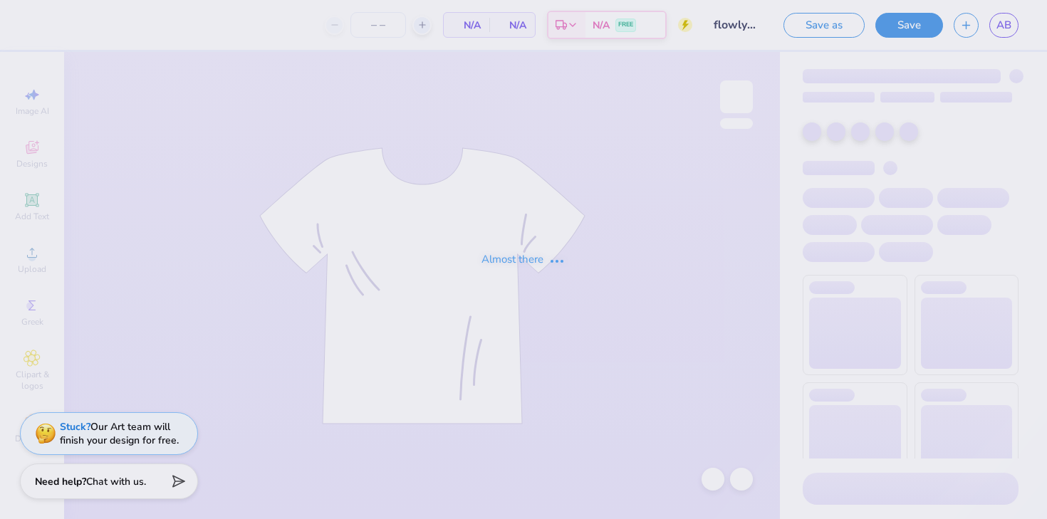
type input "100"
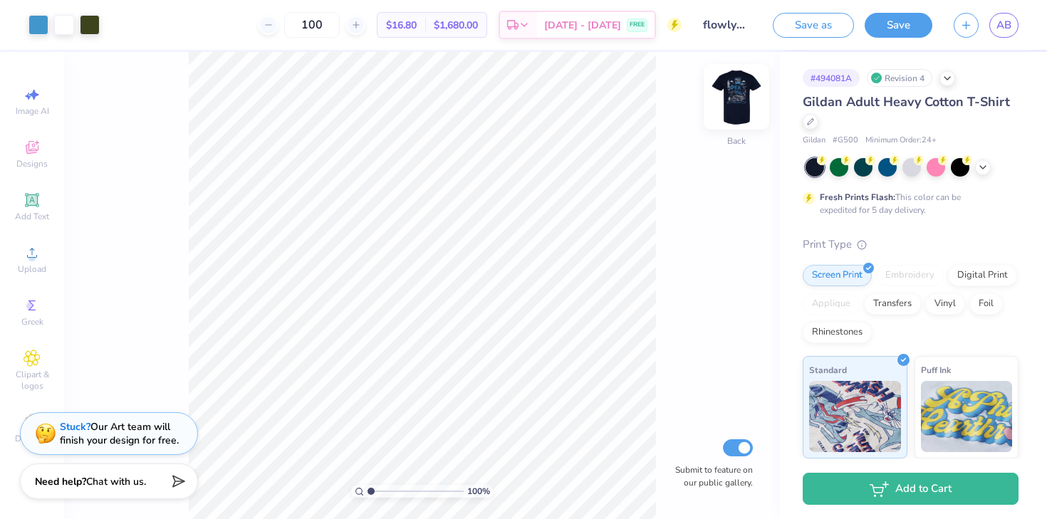
click at [738, 103] on img at bounding box center [736, 96] width 57 height 57
click at [742, 100] on img at bounding box center [736, 96] width 57 height 57
click at [751, 90] on img at bounding box center [736, 96] width 57 height 57
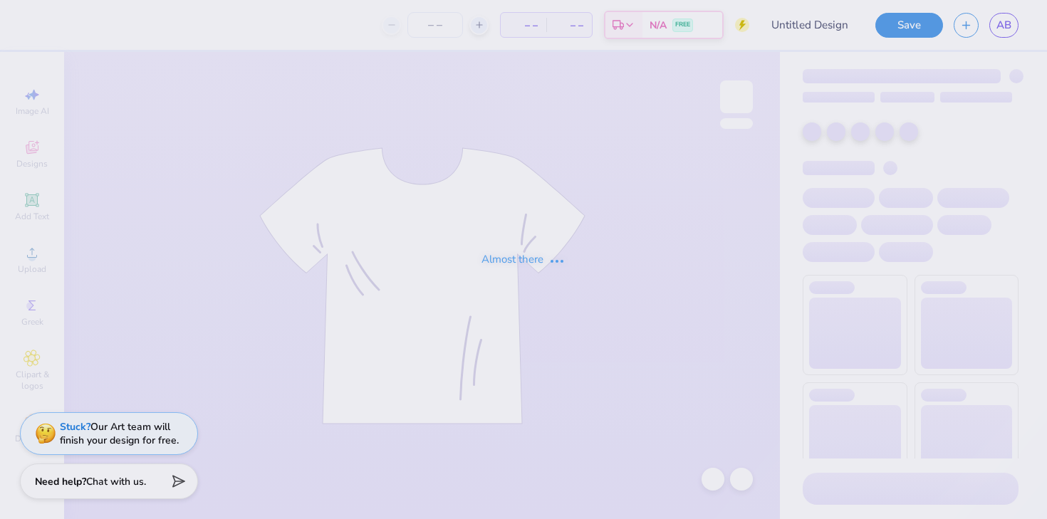
type input "flowlydesign"
type input "100"
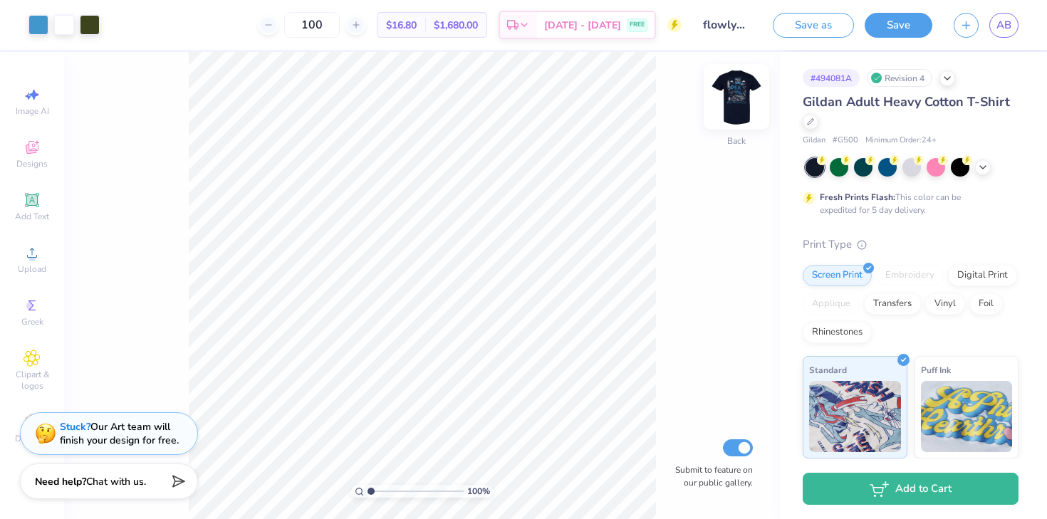
click at [738, 99] on img at bounding box center [736, 96] width 57 height 57
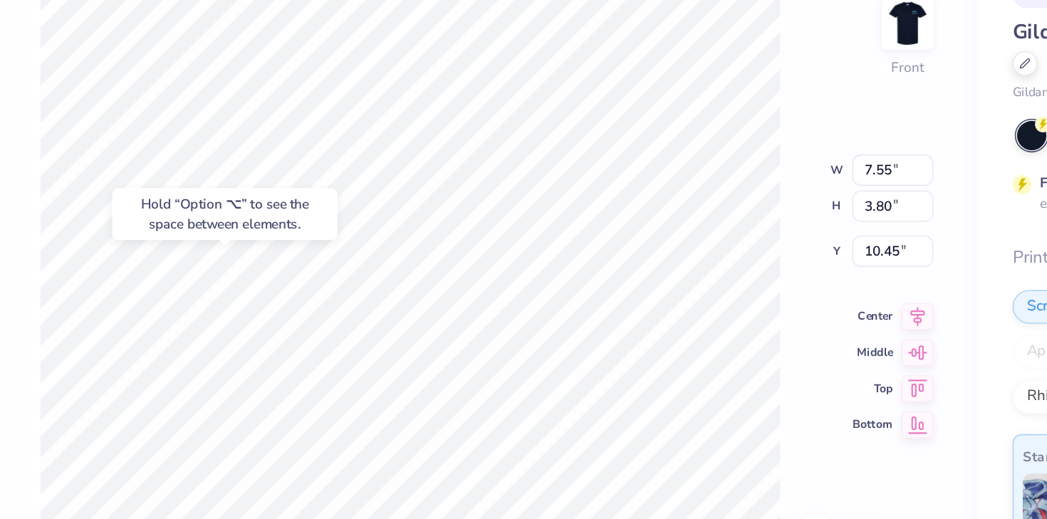
type input "11.49"
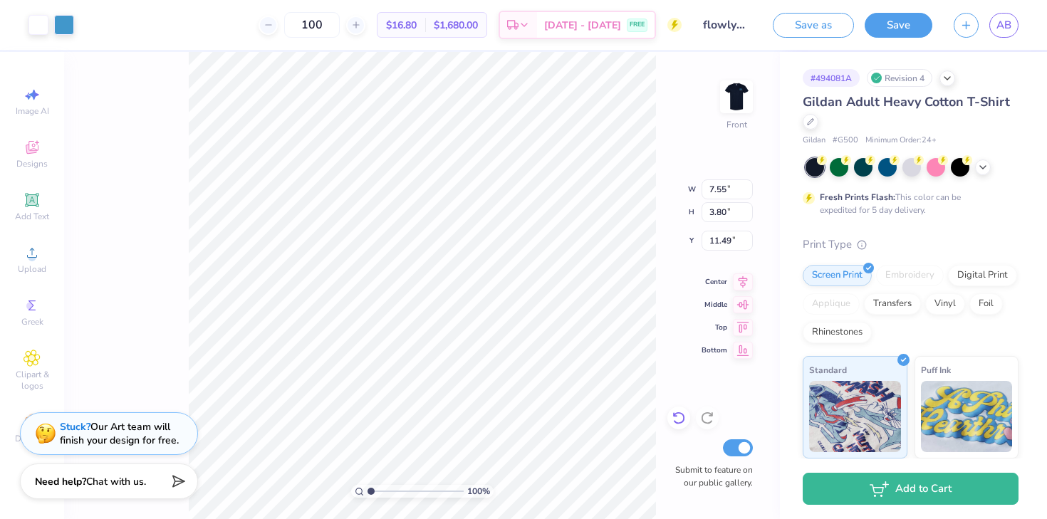
click at [679, 416] on icon at bounding box center [678, 418] width 14 height 14
click at [678, 424] on icon at bounding box center [678, 418] width 14 height 14
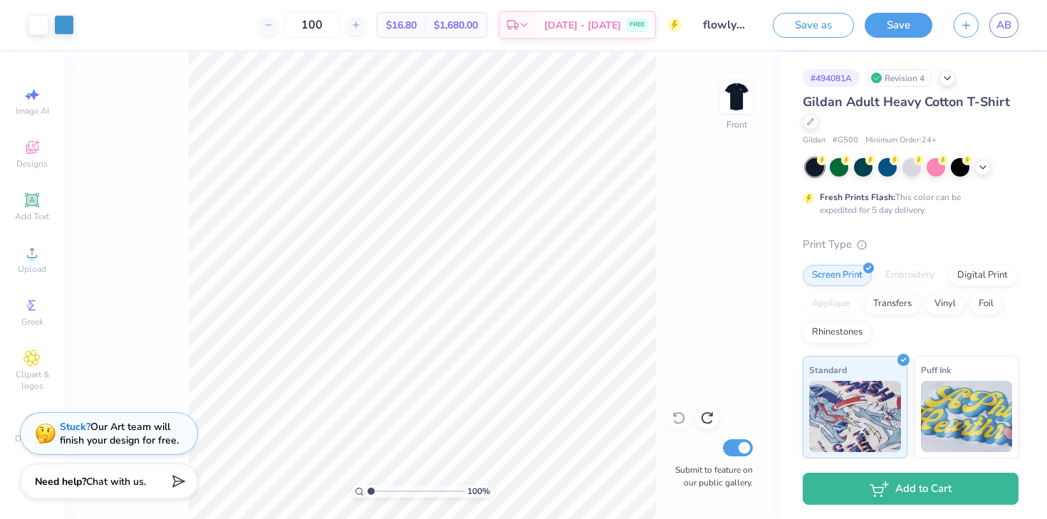
click at [681, 420] on div "100 % Front Submit to feature on our public gallery." at bounding box center [422, 285] width 716 height 467
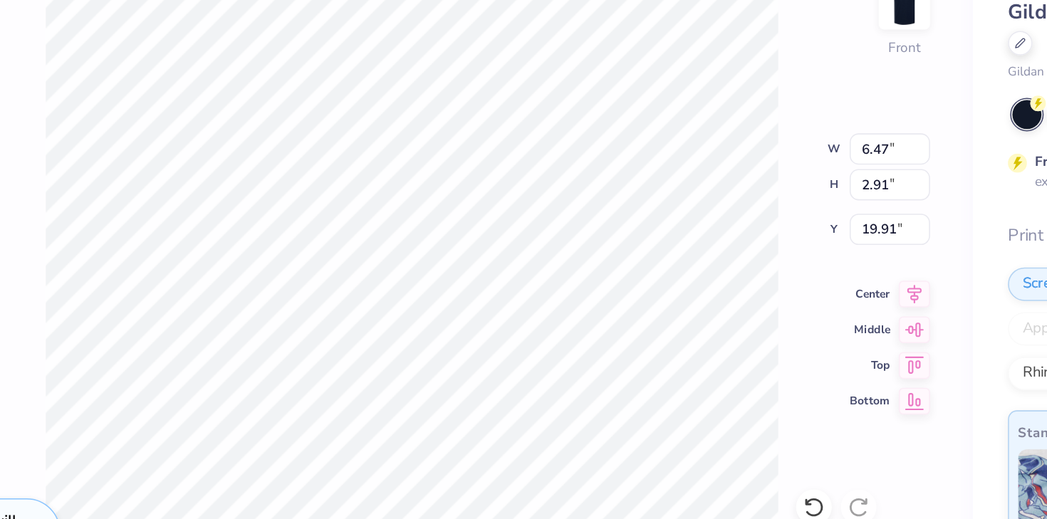
type input "19.91"
type input "7.22"
type input "8.06"
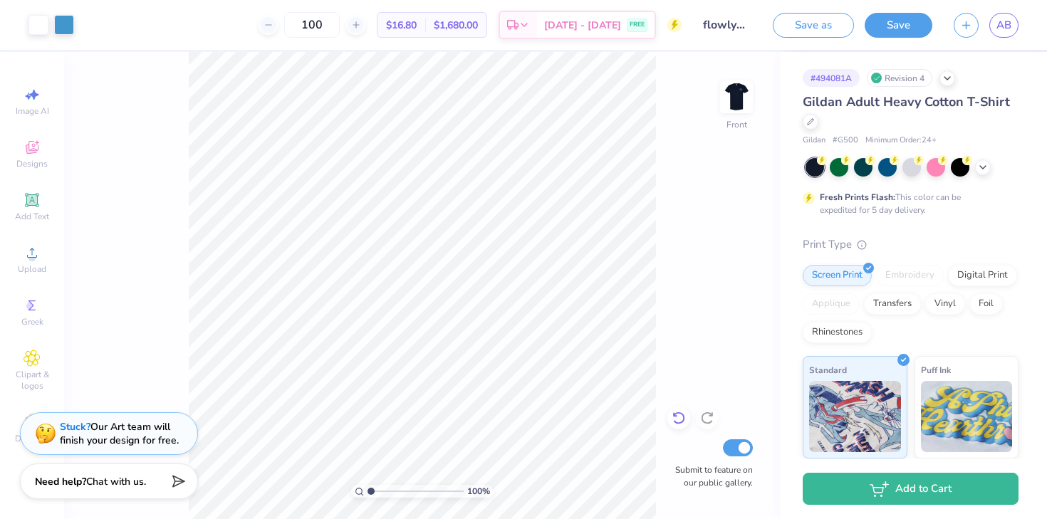
click at [677, 411] on icon at bounding box center [678, 418] width 14 height 14
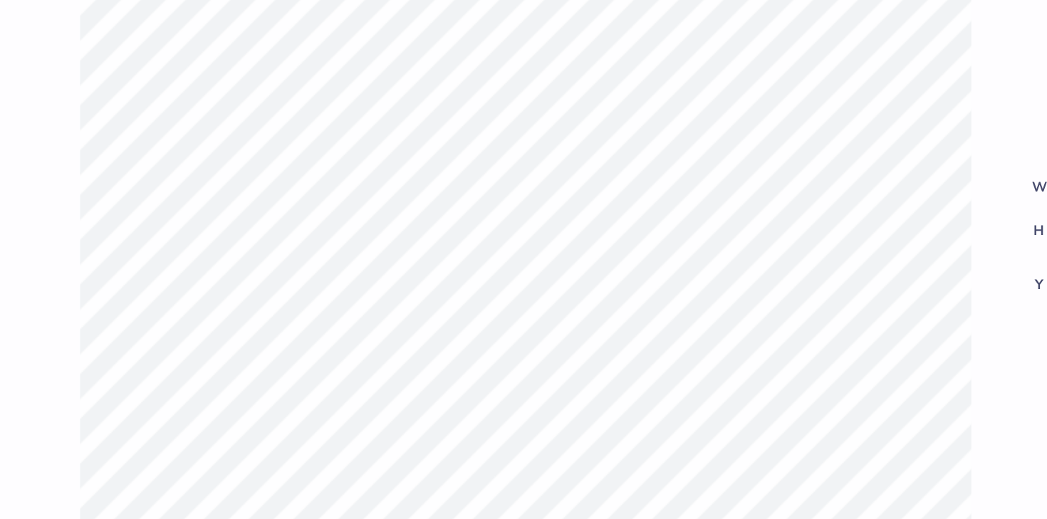
type input "4.82"
type input "1.87"
type input "7.39"
type input "1.79"
type input "7.41"
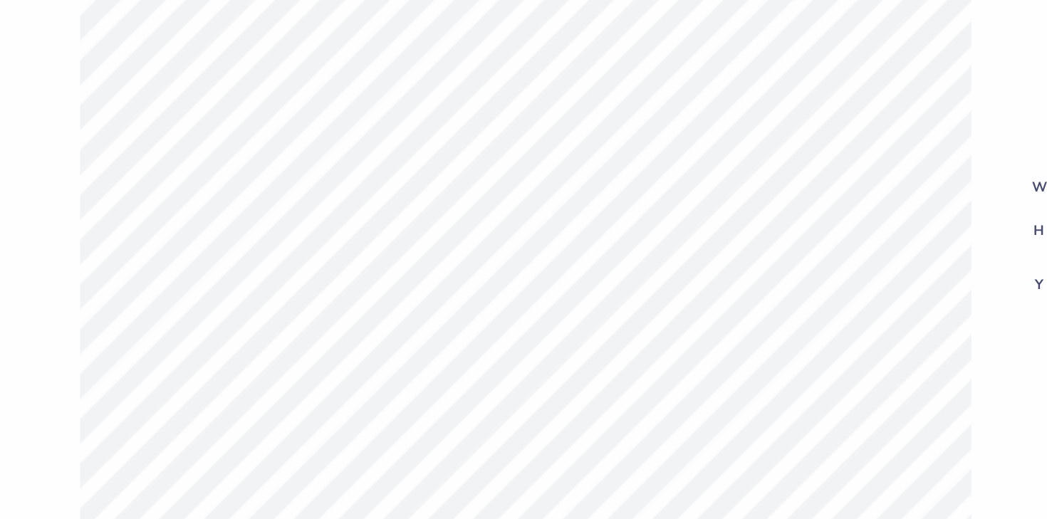
type input "6.33"
type input "2.35"
type input "7.42"
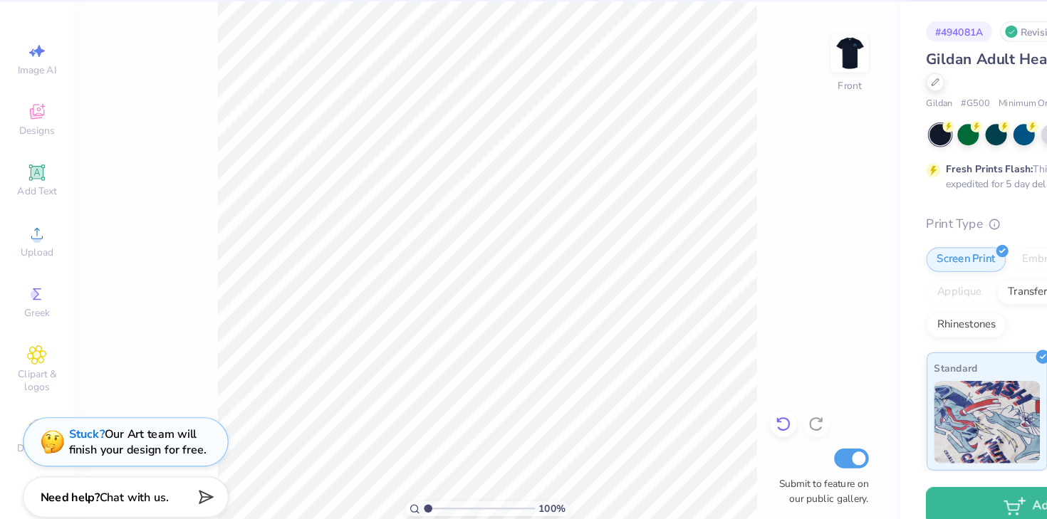
click at [681, 418] on icon at bounding box center [678, 418] width 14 height 14
type input "7.10"
type input "2.63"
type input "7.43"
click at [677, 419] on icon at bounding box center [678, 418] width 14 height 14
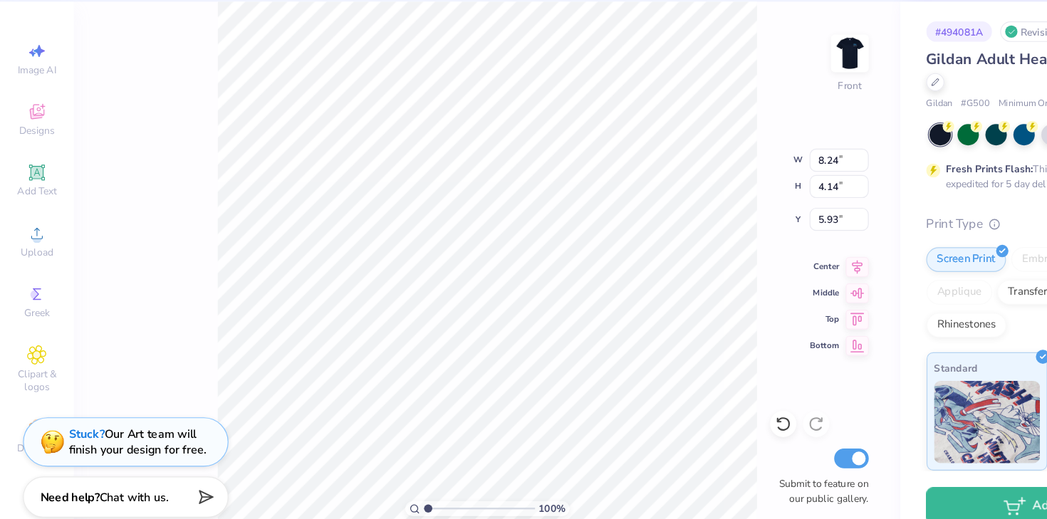
type input "3.27"
type input "7.12"
type input "2.64"
type input "7.15"
click at [684, 414] on icon at bounding box center [678, 418] width 14 height 14
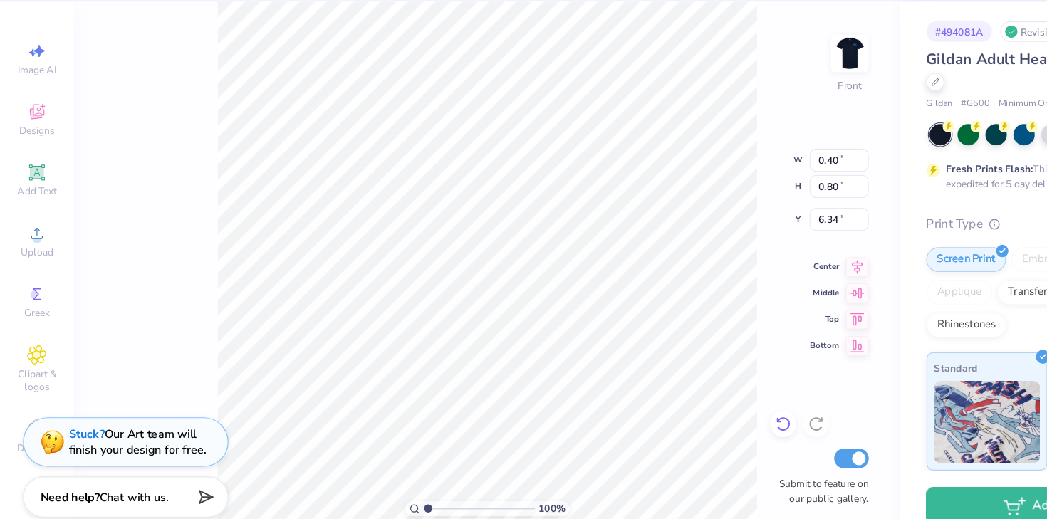
click at [684, 414] on icon at bounding box center [678, 418] width 14 height 14
click at [682, 420] on icon at bounding box center [678, 418] width 14 height 14
click at [681, 419] on icon at bounding box center [678, 418] width 14 height 14
type input "6.93"
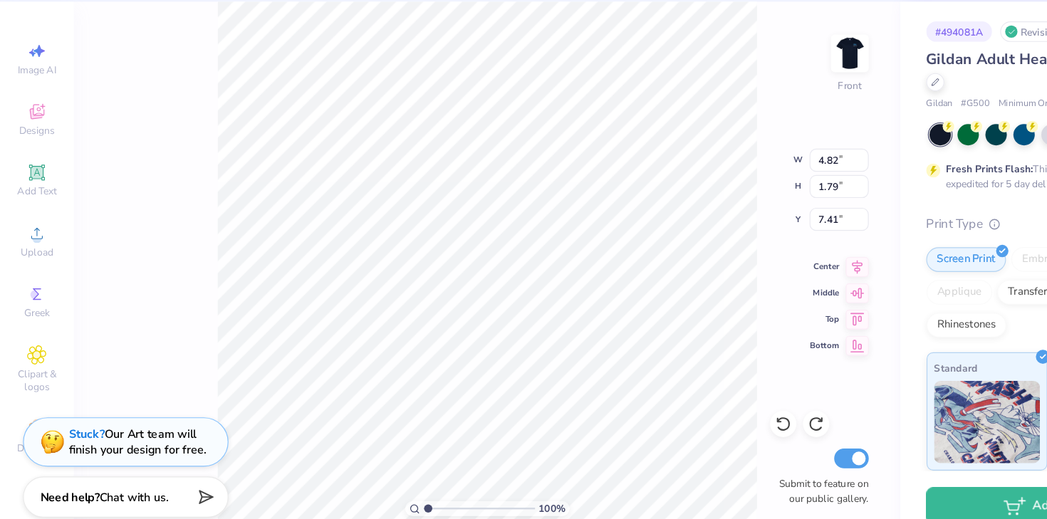
type input "2.57"
type input "7.22"
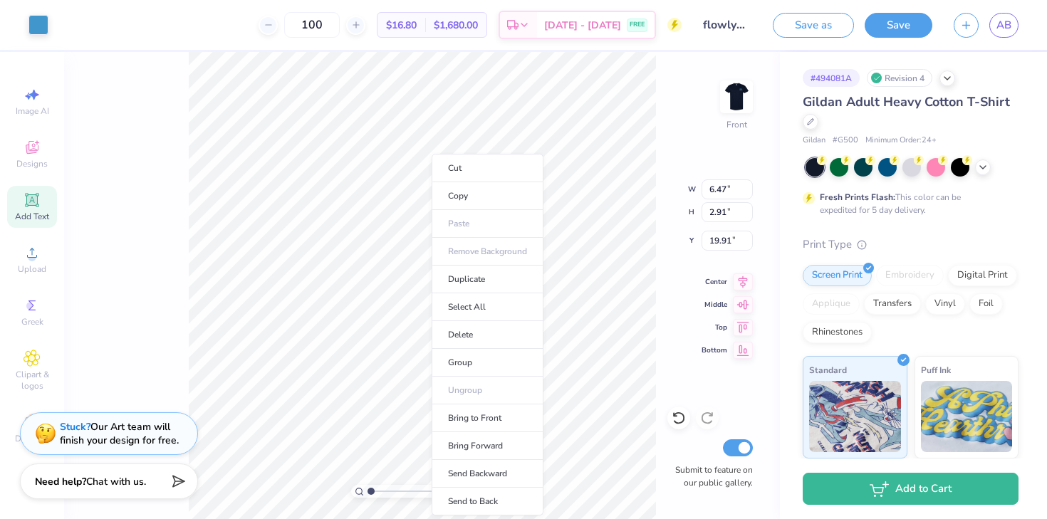
click at [36, 200] on icon at bounding box center [31, 199] width 11 height 11
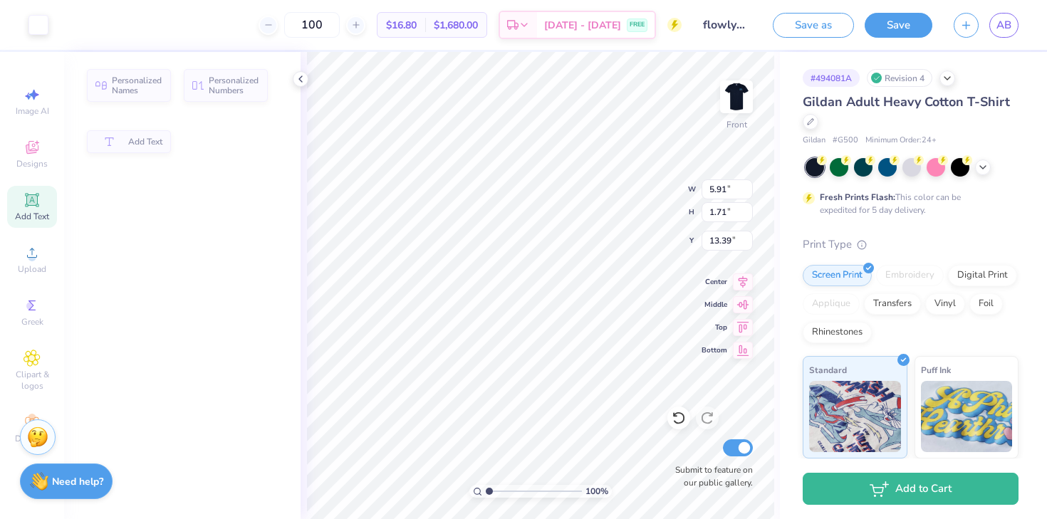
type input "5.91"
type input "1.71"
type input "13.39"
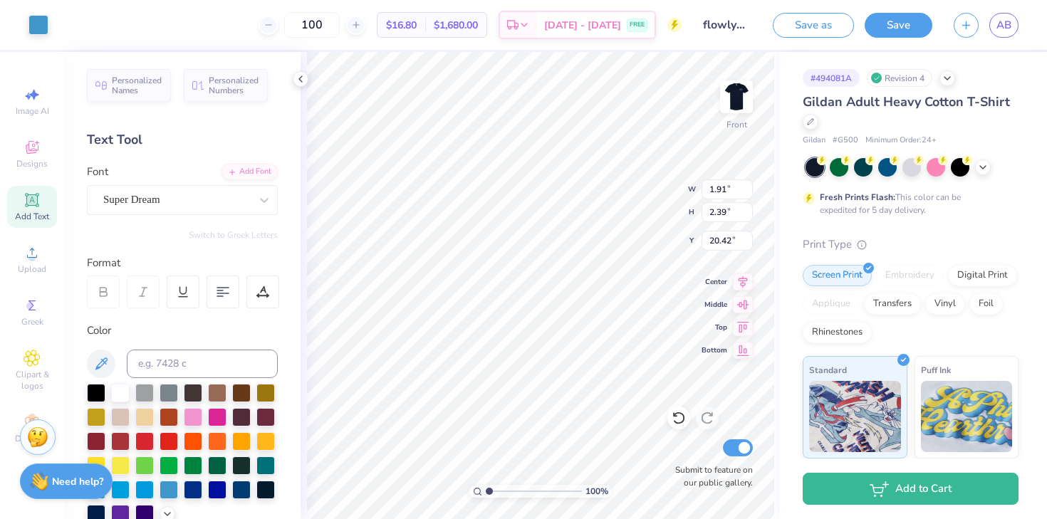
type input "20.25"
type input "1.97"
type input "2.19"
type input "20.34"
type input "1.62"
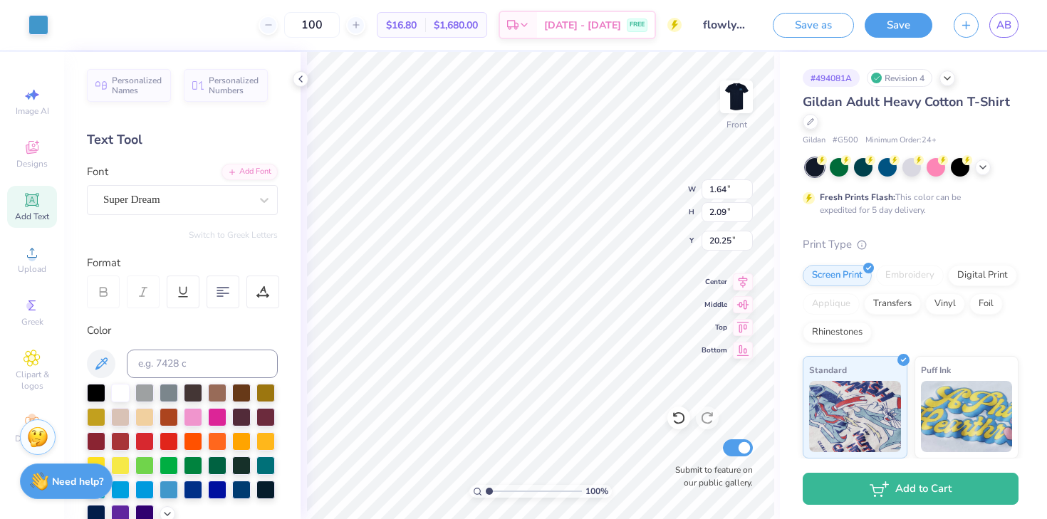
type input "2.06"
type input "20.26"
type input "5.14"
type input "2.08"
type input "22.72"
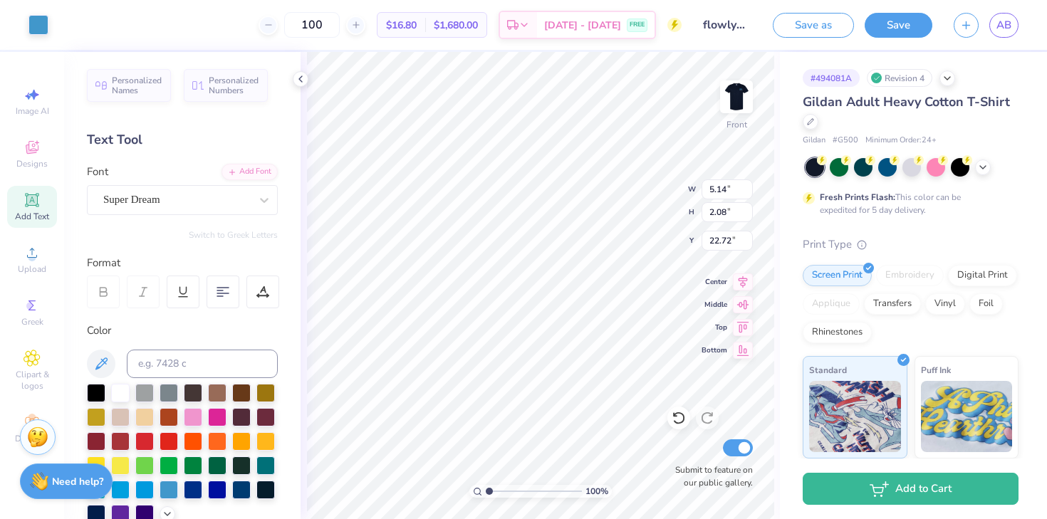
type input "5.07"
type input "2.82"
type input "22.47"
type input "10.34"
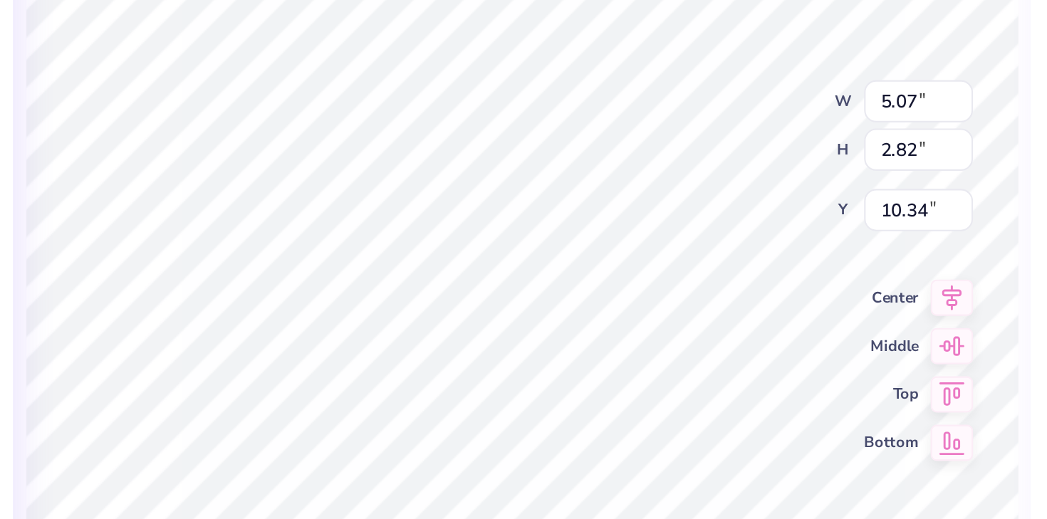
type input "4.99"
type input "2.78"
type input "10.34"
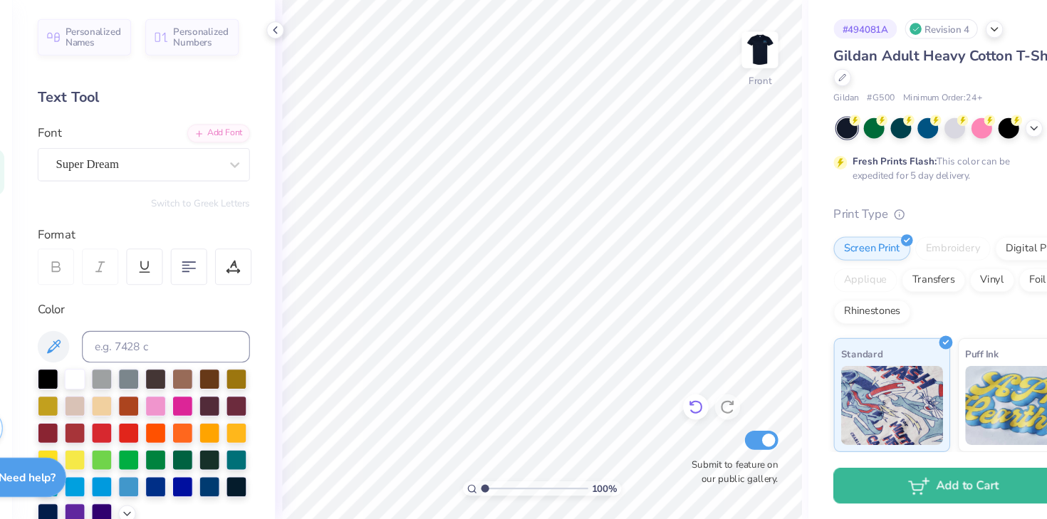
click at [679, 418] on icon at bounding box center [678, 418] width 14 height 14
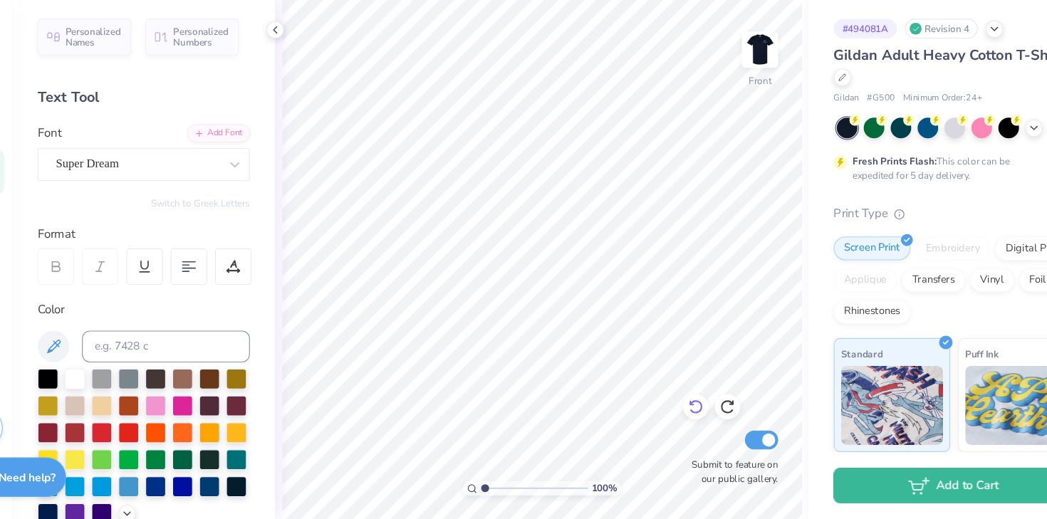
click at [679, 418] on icon at bounding box center [678, 418] width 14 height 14
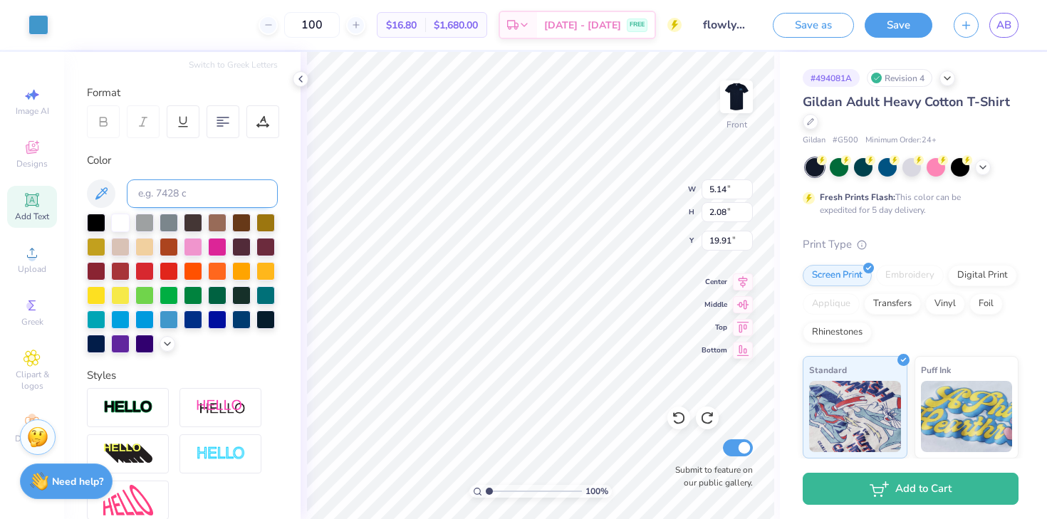
scroll to position [308, 0]
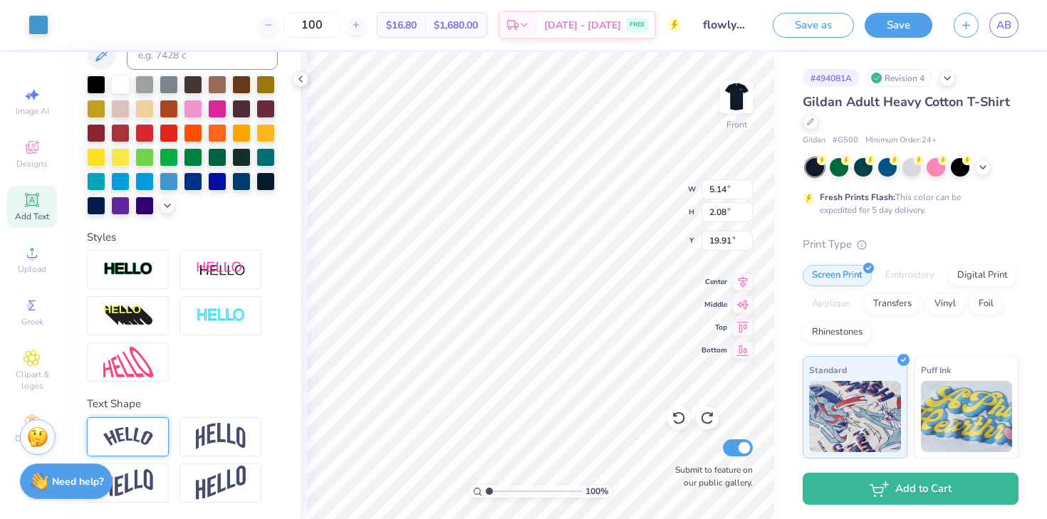
click at [150, 432] on img at bounding box center [128, 436] width 50 height 19
click at [193, 436] on div at bounding box center [220, 436] width 82 height 39
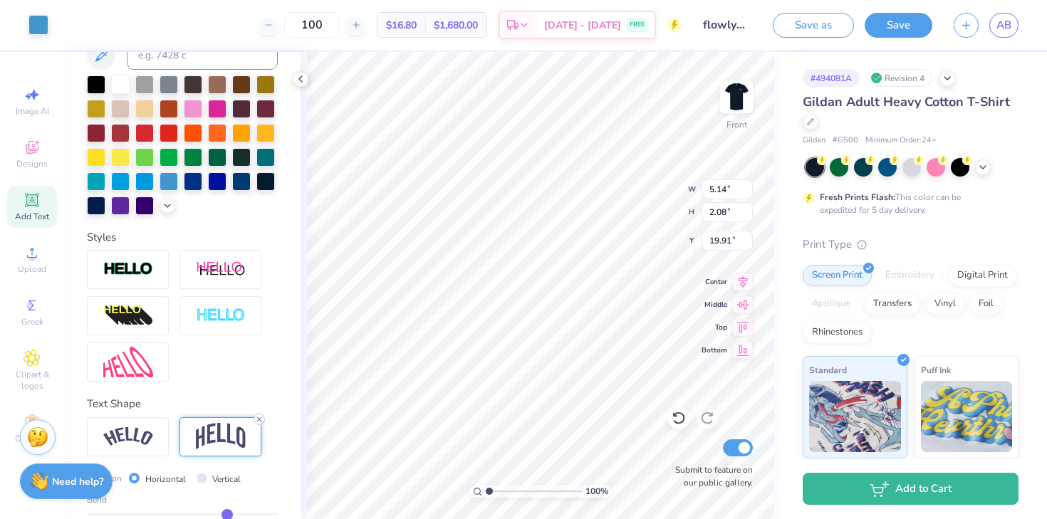
click at [261, 420] on line at bounding box center [259, 419] width 4 height 4
click at [212, 464] on div at bounding box center [220, 483] width 82 height 39
click at [213, 480] on img at bounding box center [221, 483] width 50 height 35
click at [258, 466] on line at bounding box center [259, 466] width 4 height 4
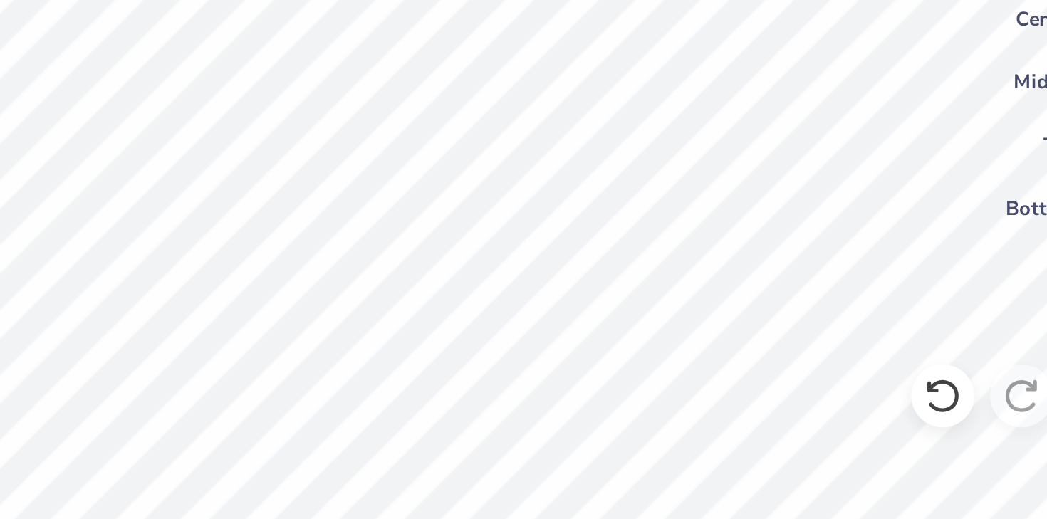
type input "1.72"
type input "1.58"
type input "20.32"
click at [678, 421] on icon at bounding box center [678, 418] width 14 height 14
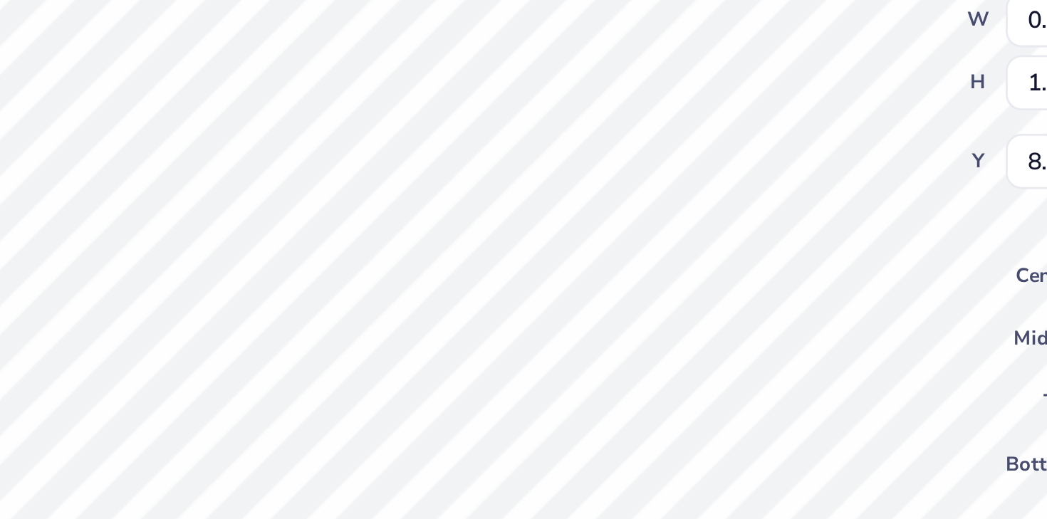
type input "1.00"
type input "1.23"
type input "8.56"
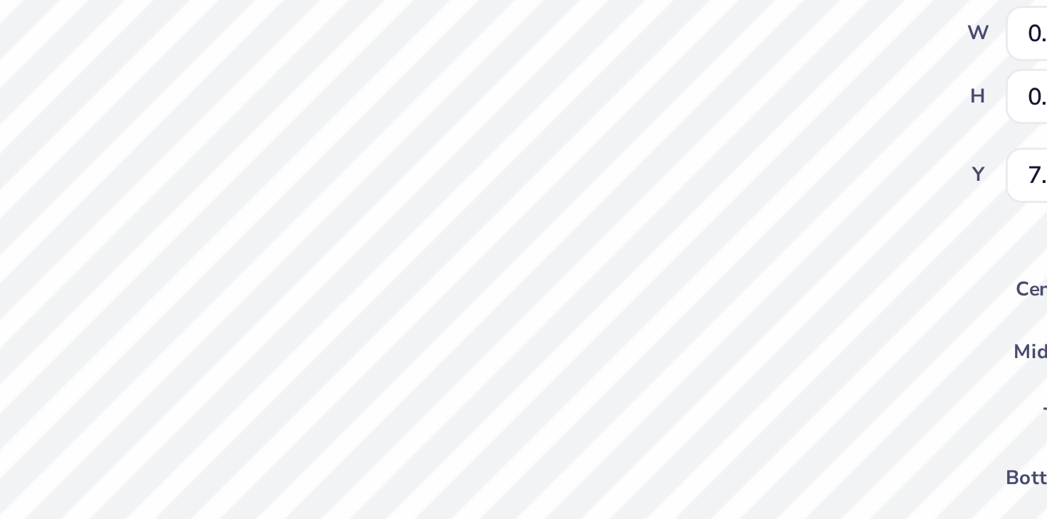
type input "0.44"
type input "0.58"
type input "7.65"
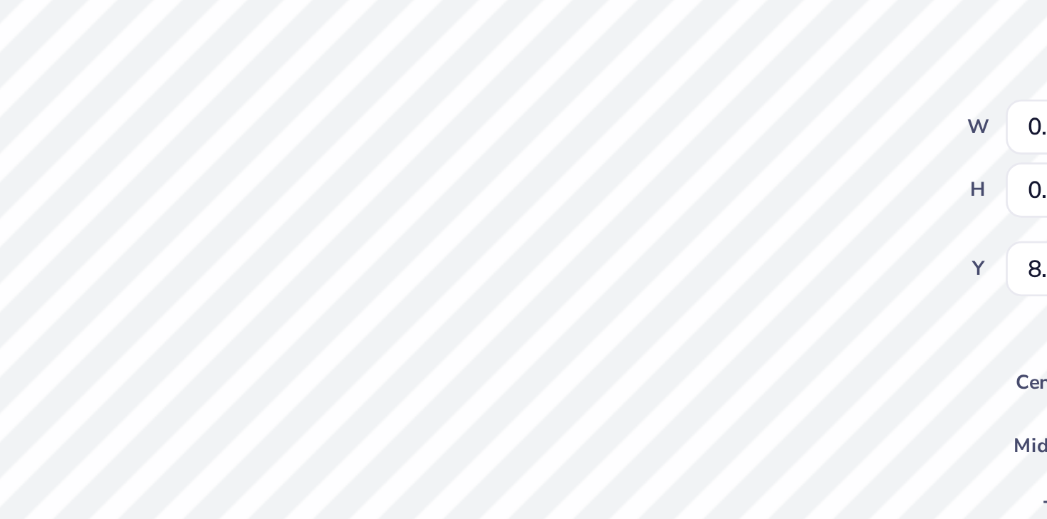
type input "0.54"
type input "0.31"
type input "9.48"
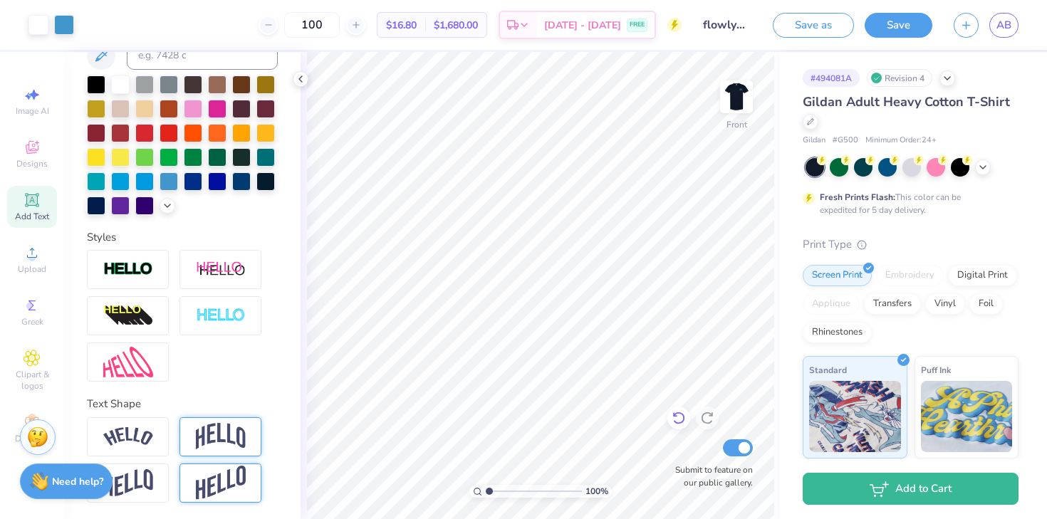
click at [676, 414] on icon at bounding box center [678, 418] width 14 height 14
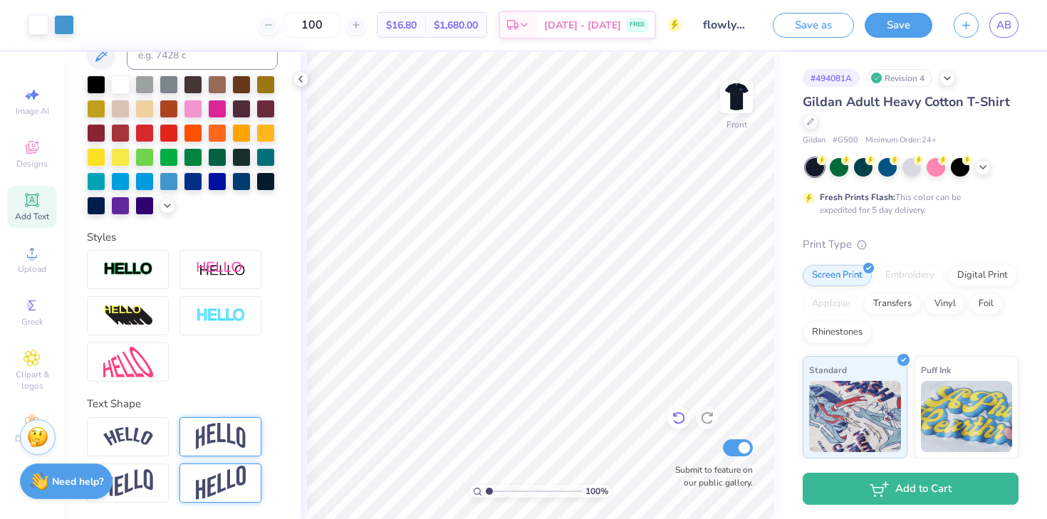
click at [676, 414] on icon at bounding box center [678, 418] width 14 height 14
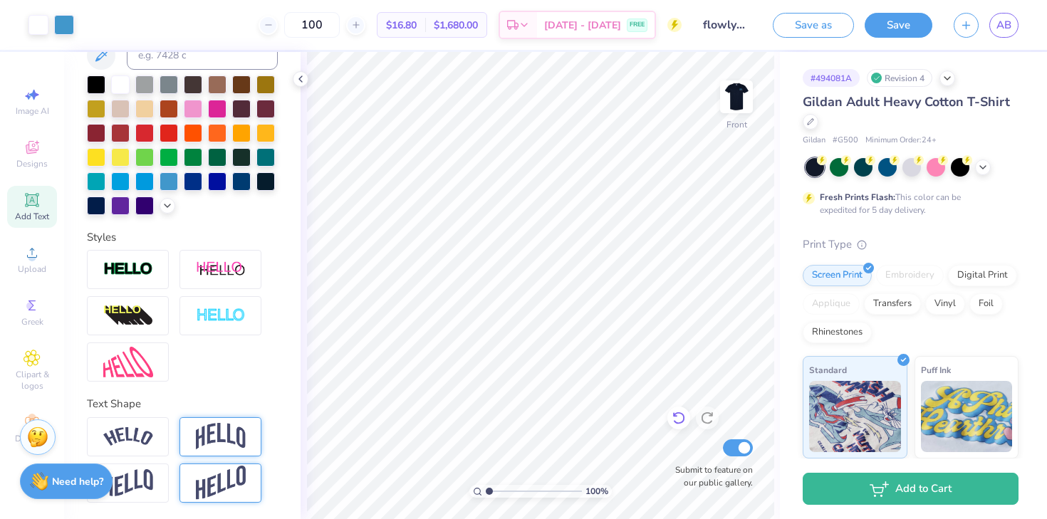
click at [676, 414] on icon at bounding box center [678, 418] width 14 height 14
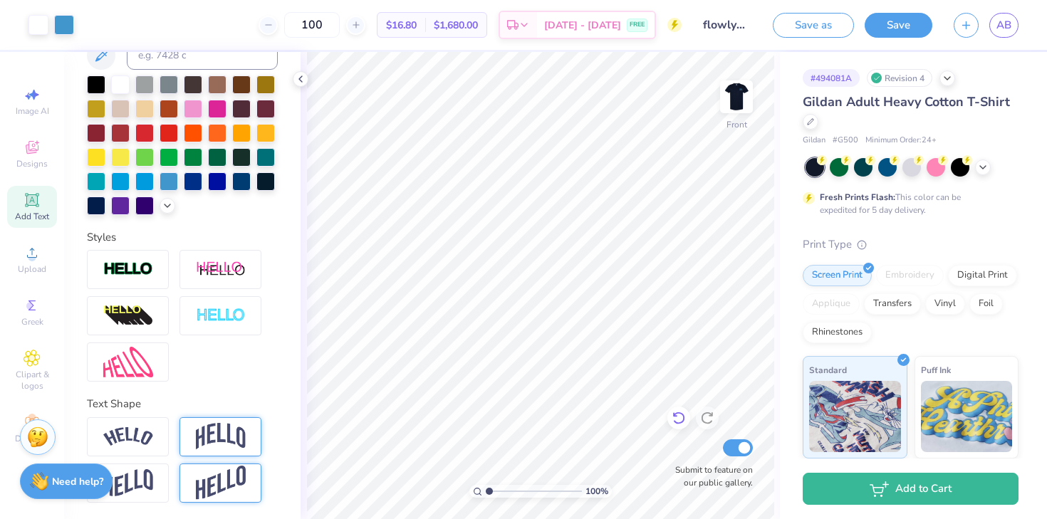
click at [676, 414] on icon at bounding box center [678, 418] width 14 height 14
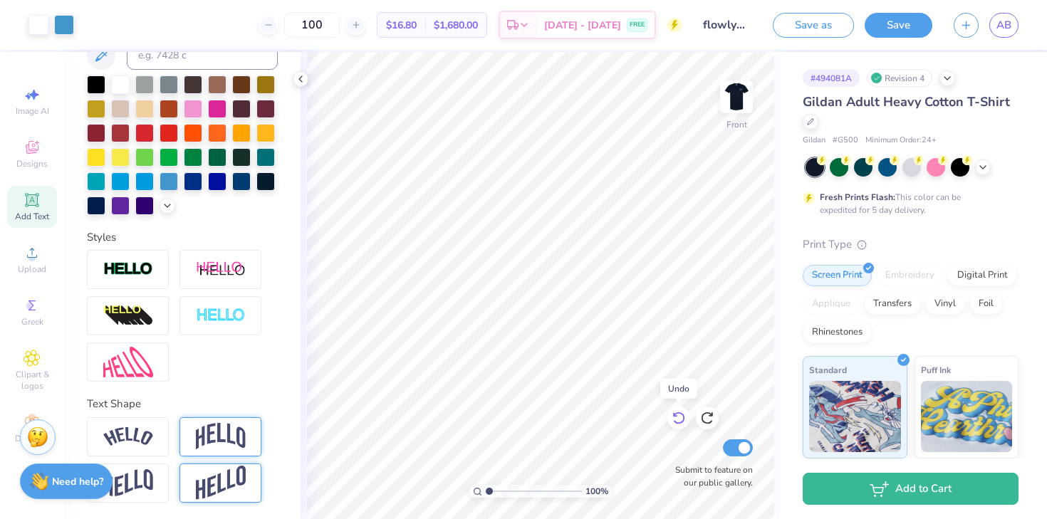
click at [676, 414] on icon at bounding box center [678, 418] width 14 height 14
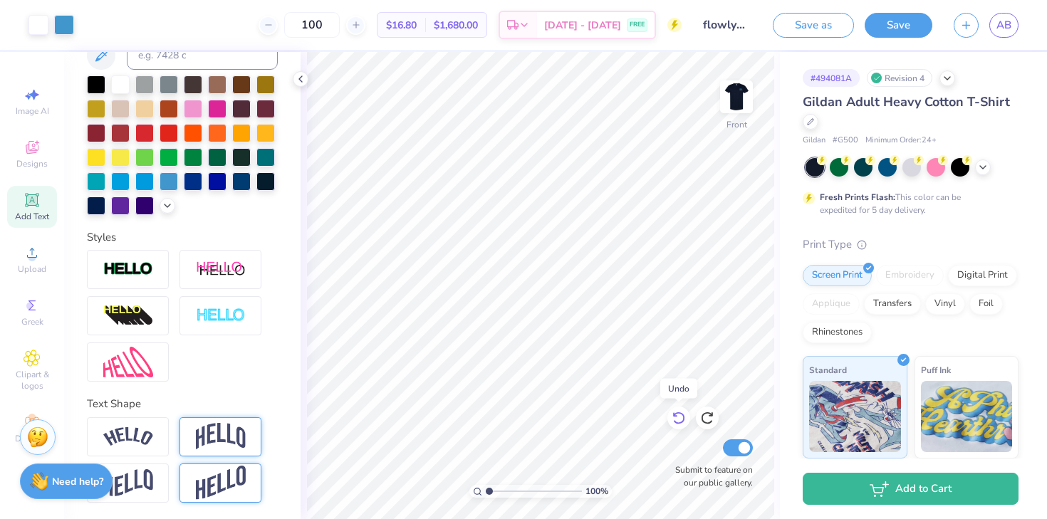
click at [676, 414] on icon at bounding box center [678, 418] width 14 height 14
click at [679, 419] on icon at bounding box center [678, 418] width 14 height 14
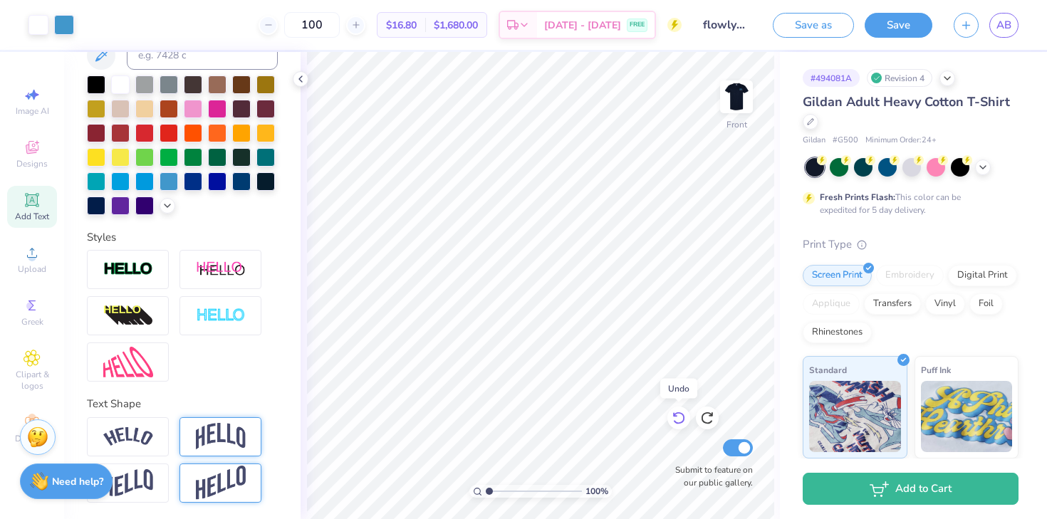
click at [679, 419] on icon at bounding box center [678, 418] width 14 height 14
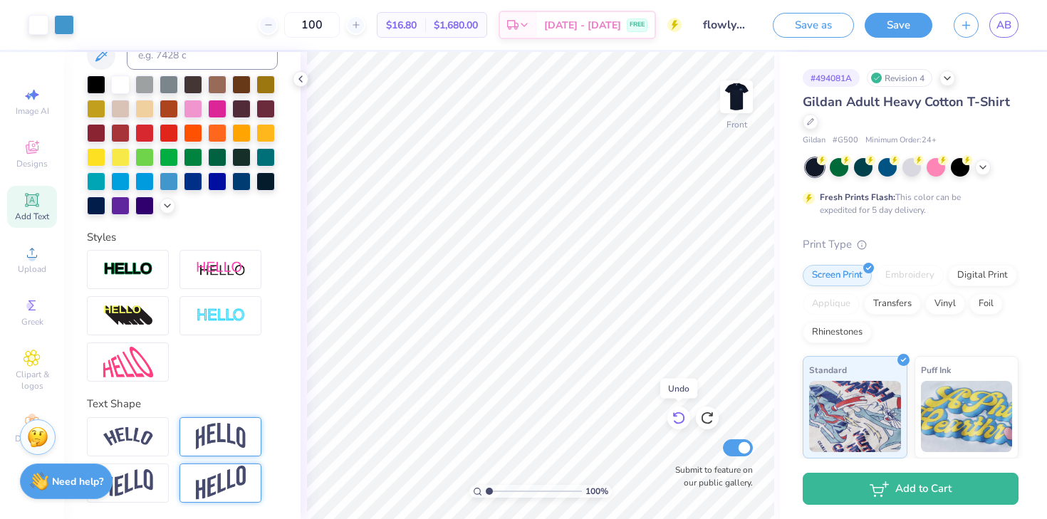
click at [679, 419] on icon at bounding box center [678, 418] width 14 height 14
click at [994, 23] on link "AB" at bounding box center [1003, 25] width 29 height 25
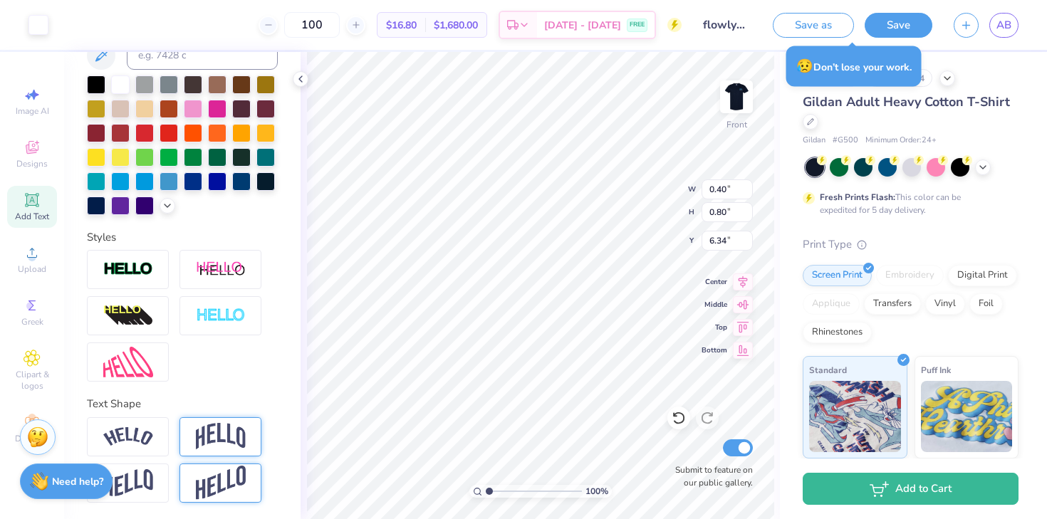
type input "0.40"
type input "0.80"
type input "6.34"
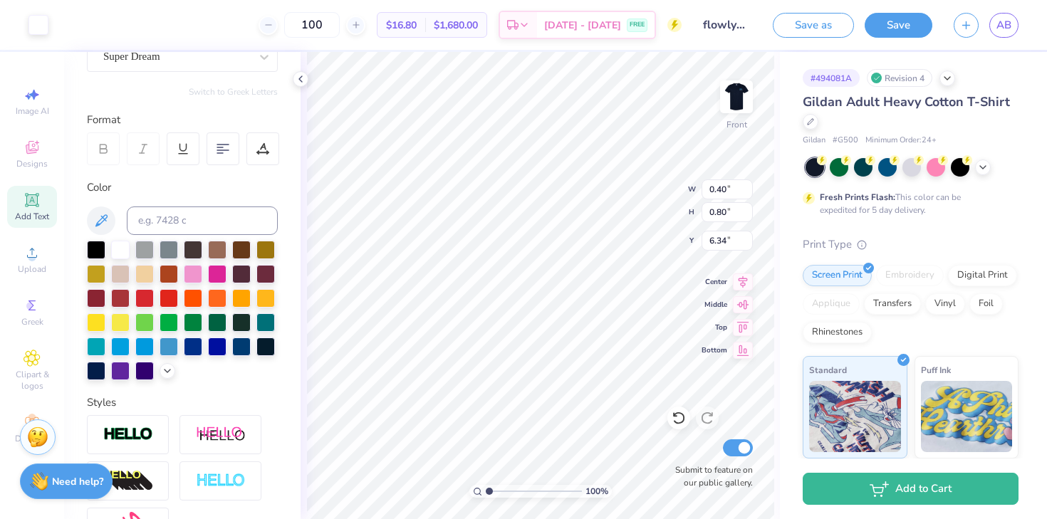
scroll to position [0, 0]
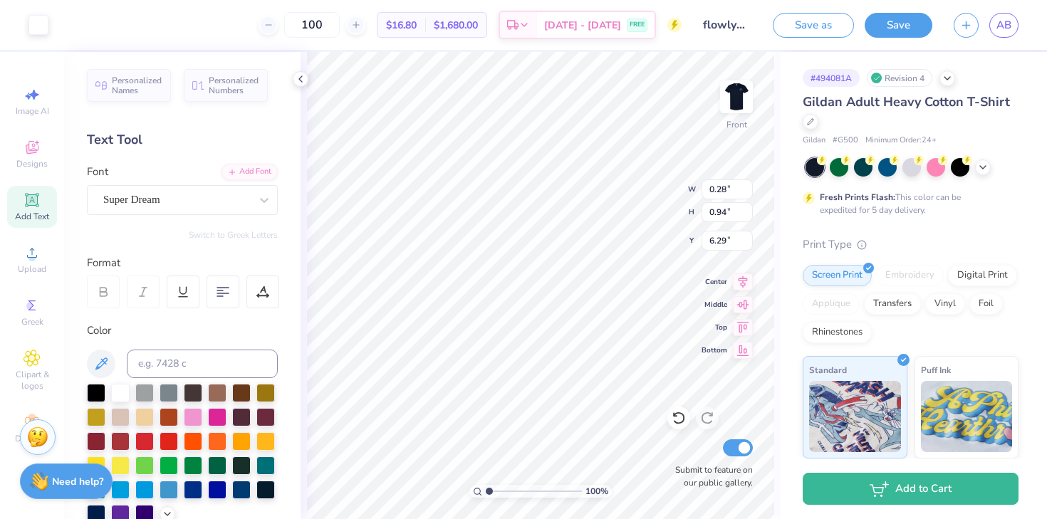
click at [255, 219] on div "Personalized Names Personalized Numbers Text Tool Add Font Font Super Dream Swi…" at bounding box center [182, 285] width 236 height 467
click at [255, 204] on div at bounding box center [264, 200] width 26 height 26
click at [742, 107] on img at bounding box center [736, 96] width 57 height 57
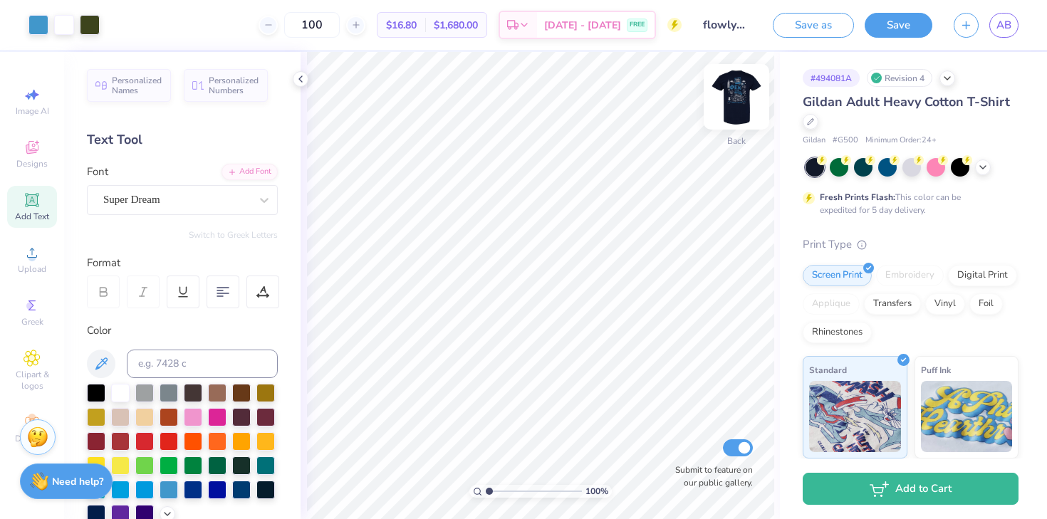
click at [741, 88] on img at bounding box center [736, 96] width 57 height 57
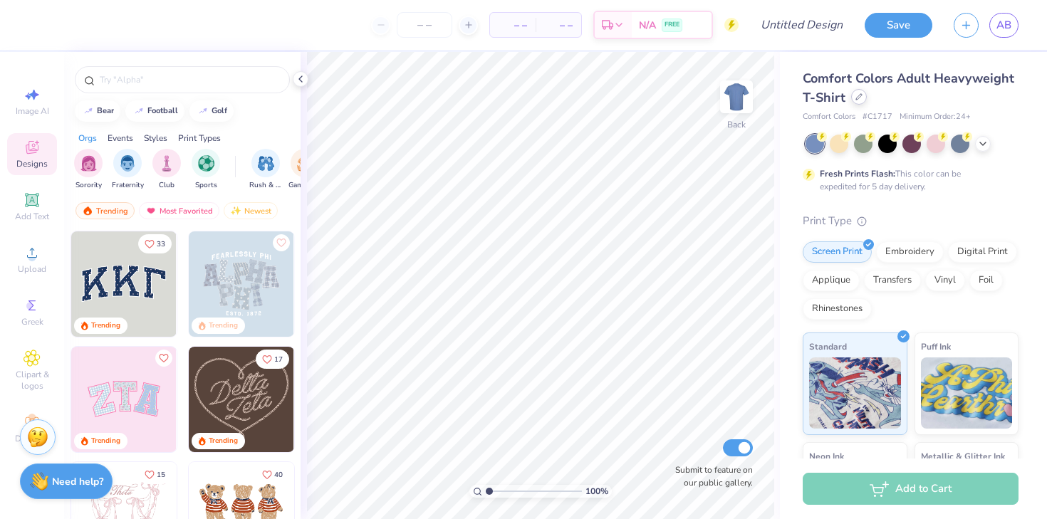
click at [862, 103] on div at bounding box center [859, 97] width 16 height 16
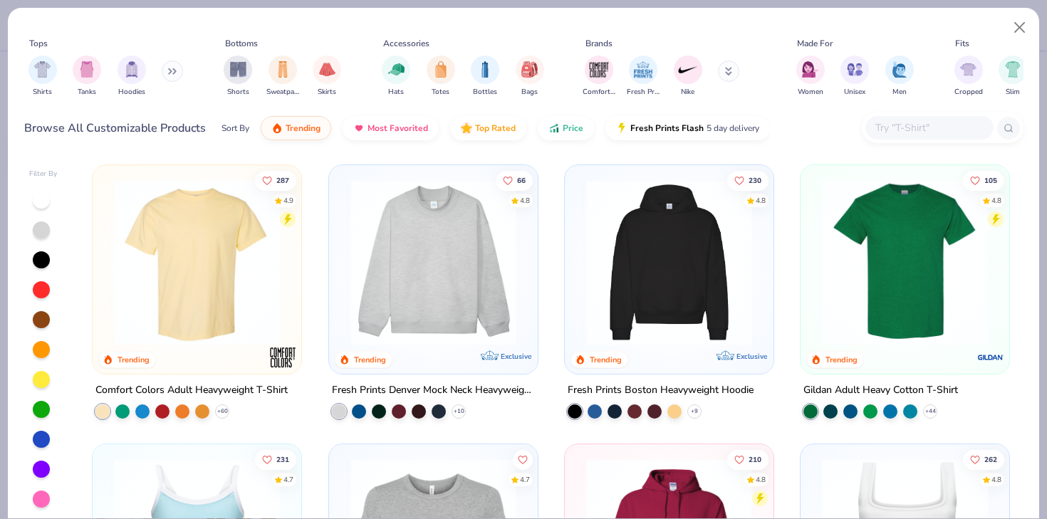
click at [884, 137] on div at bounding box center [929, 127] width 128 height 23
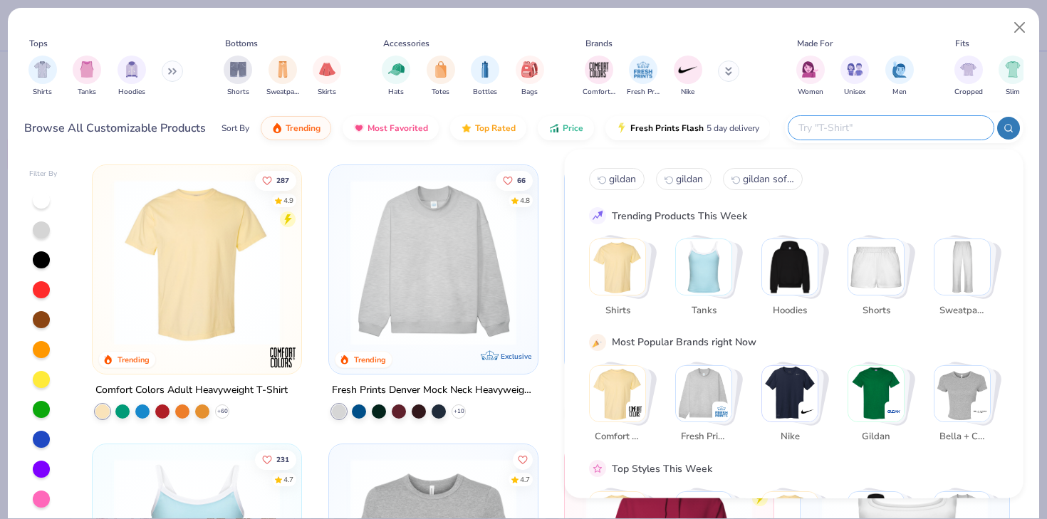
type input "i"
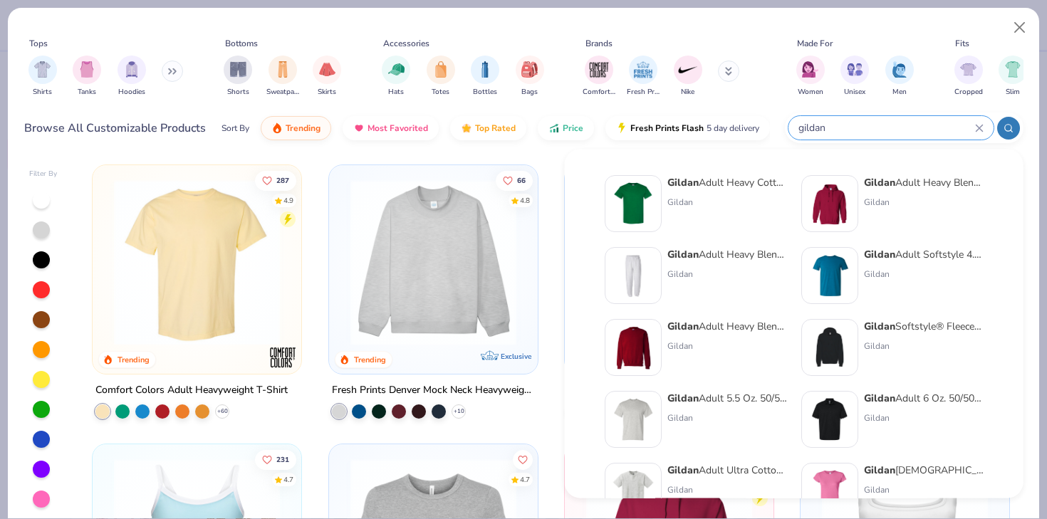
type input "gildan"
click at [711, 184] on div "Gildan Adult Heavy Cotton T-Shirt" at bounding box center [727, 182] width 120 height 15
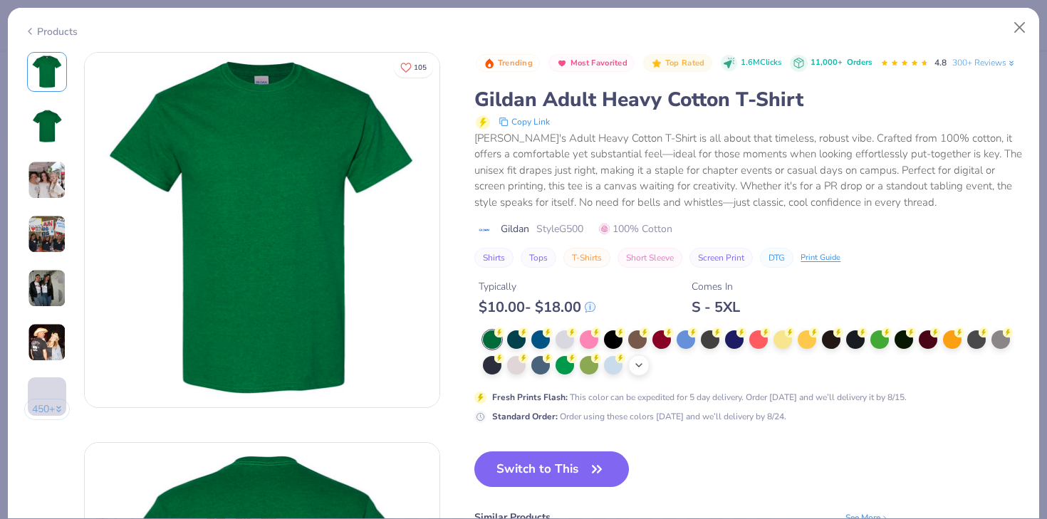
click at [643, 369] on icon at bounding box center [638, 365] width 11 height 11
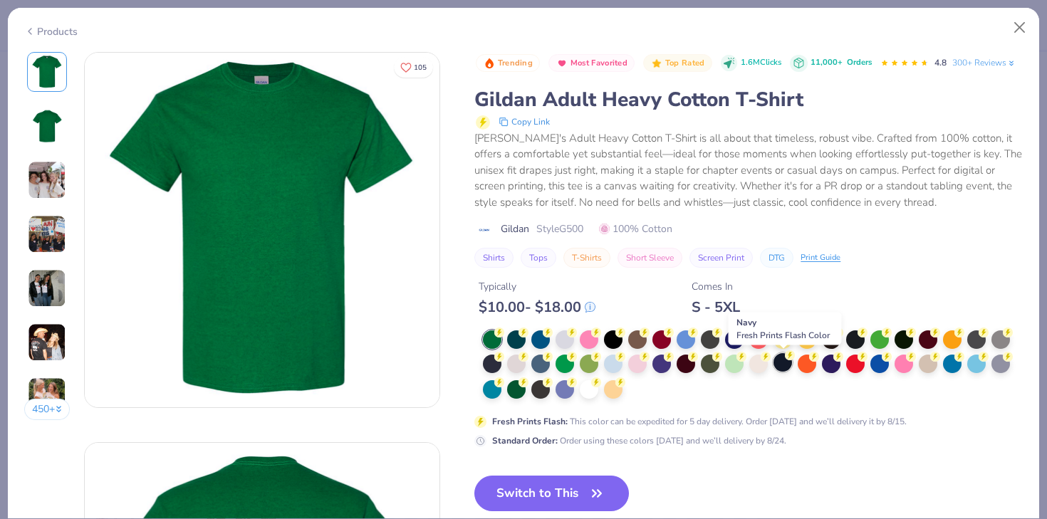
click at [787, 367] on div at bounding box center [782, 362] width 19 height 19
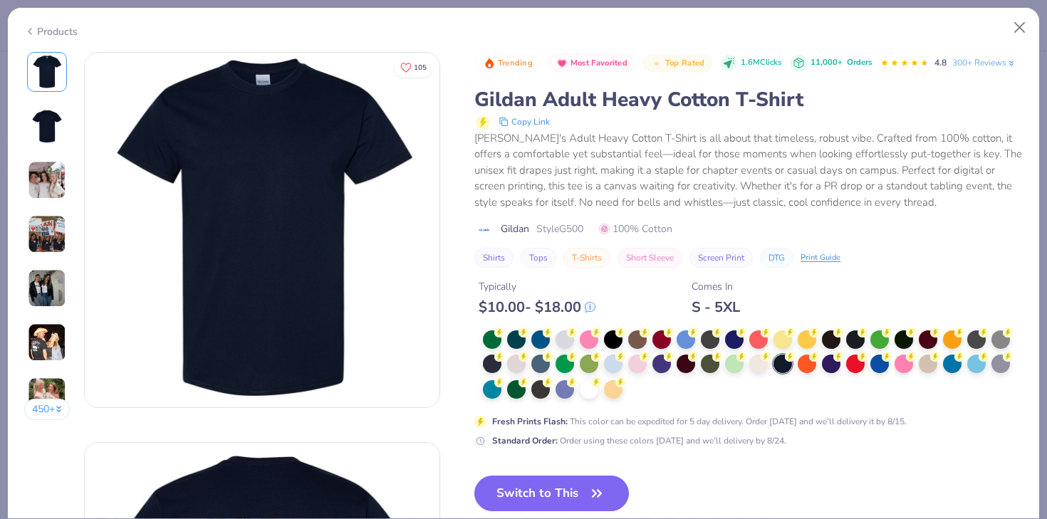
click at [590, 491] on icon "button" at bounding box center [597, 494] width 20 height 20
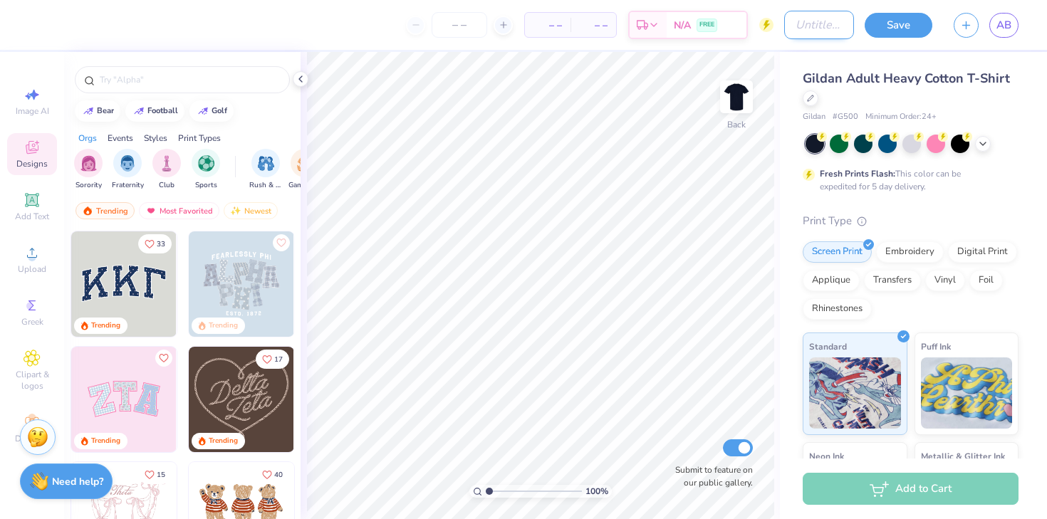
click at [784, 21] on input "Design Title" at bounding box center [819, 25] width 70 height 28
type input "Newfloly design"
click at [36, 254] on icon at bounding box center [31, 252] width 17 height 17
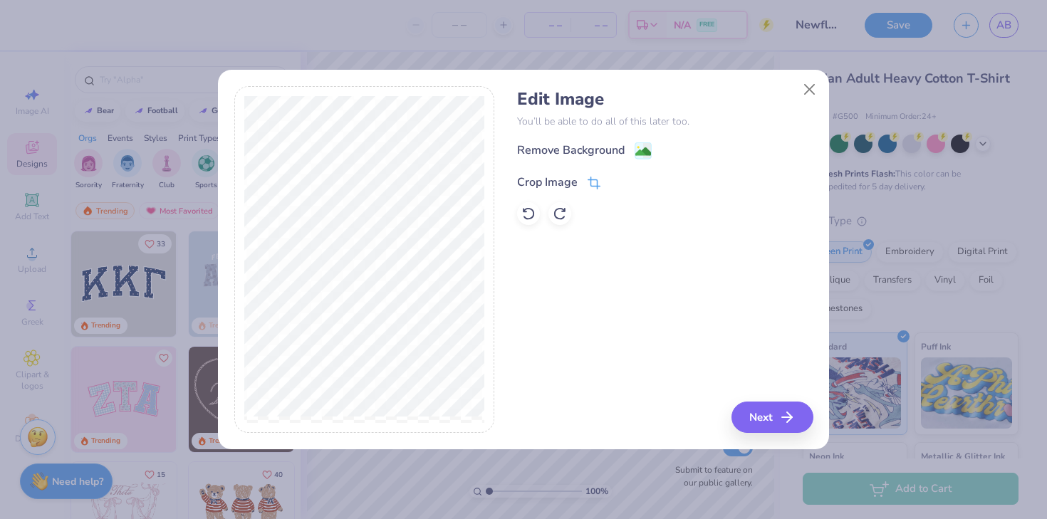
click at [587, 182] on icon at bounding box center [593, 183] width 13 height 13
click at [810, 86] on button "Close" at bounding box center [809, 89] width 27 height 27
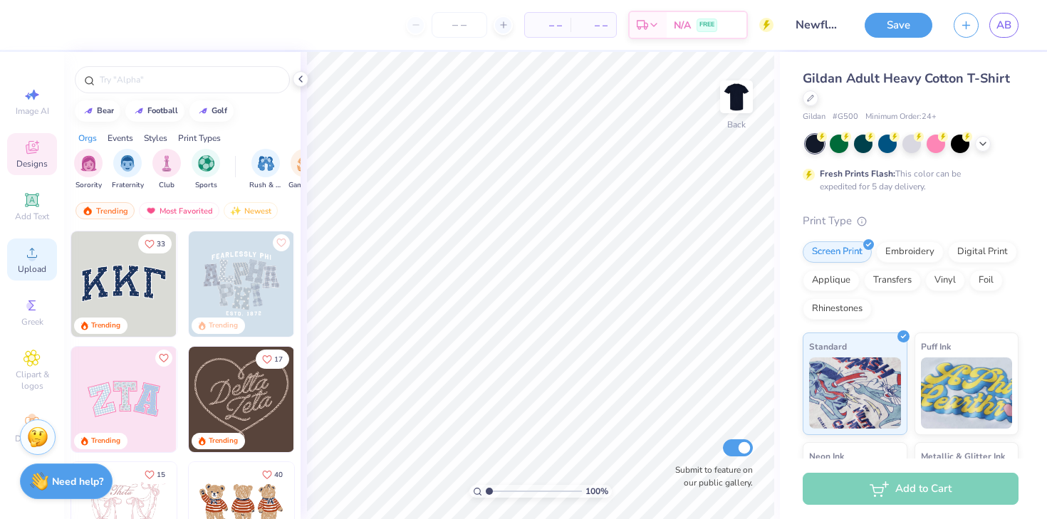
click at [28, 265] on span "Upload" at bounding box center [32, 268] width 28 height 11
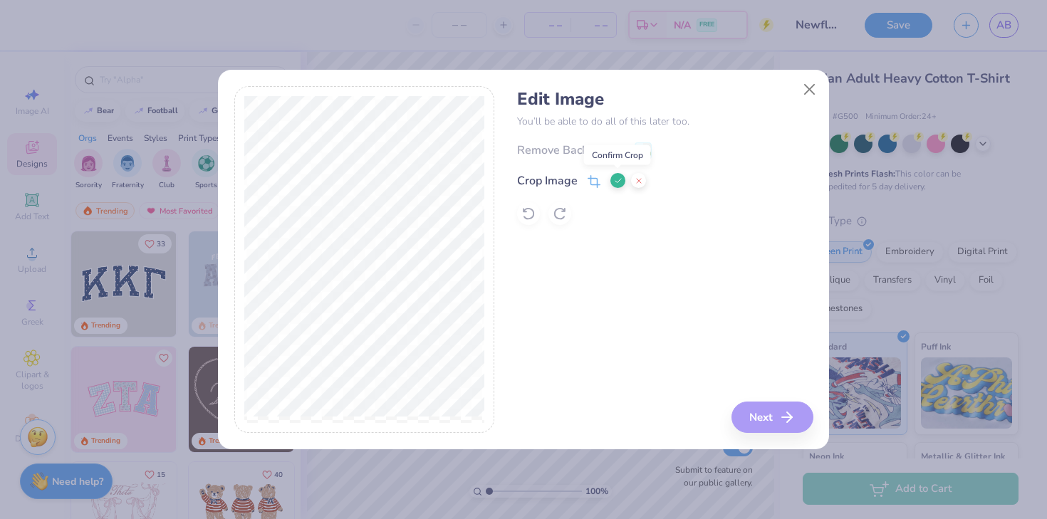
click at [618, 179] on icon at bounding box center [618, 181] width 9 height 9
click at [637, 149] on circle at bounding box center [638, 148] width 2 height 2
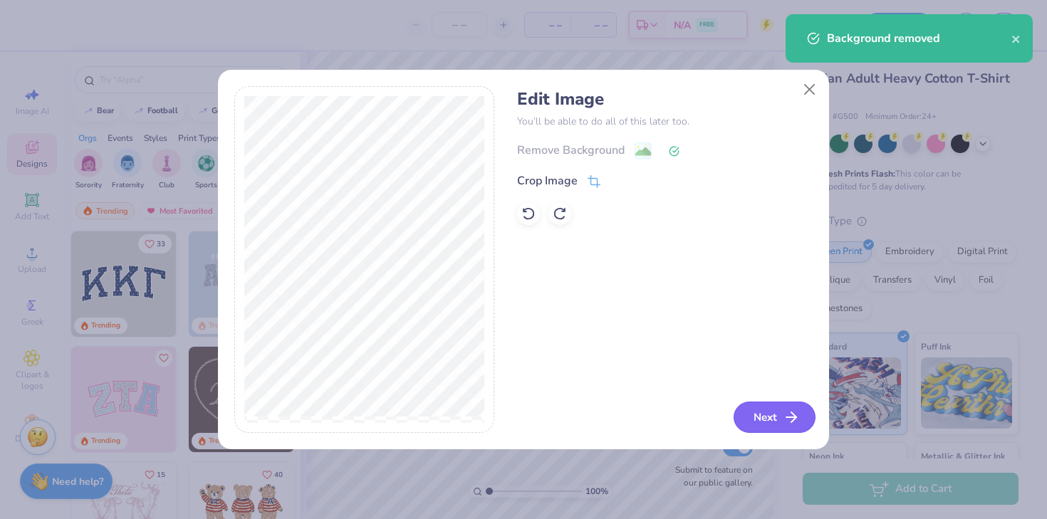
click at [751, 419] on button "Next" at bounding box center [774, 417] width 82 height 31
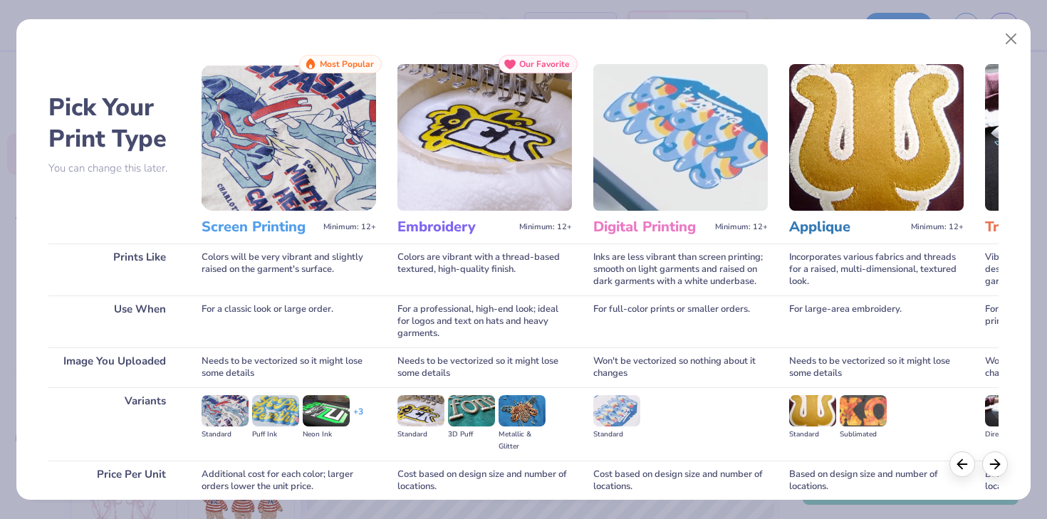
scroll to position [120, 0]
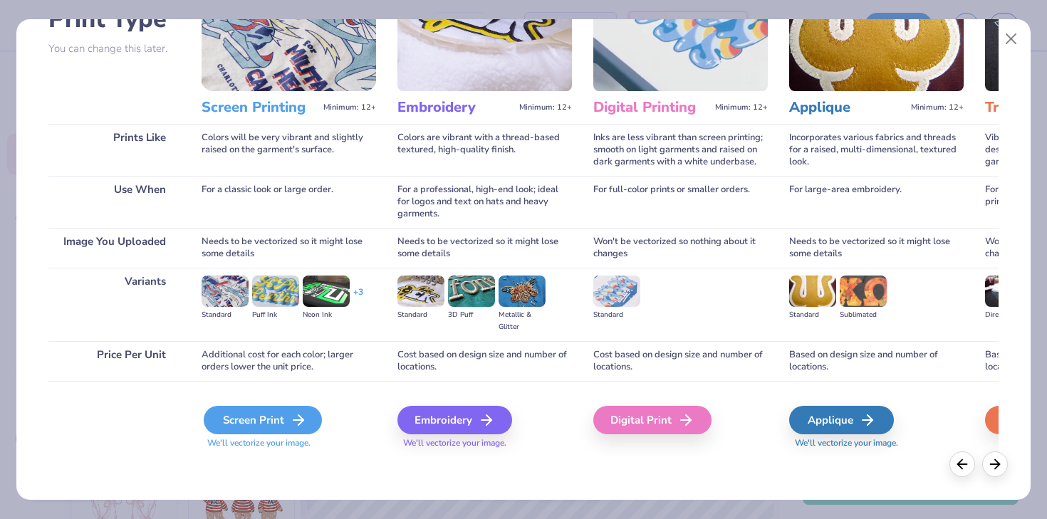
click at [277, 419] on div "Screen Print" at bounding box center [263, 420] width 118 height 28
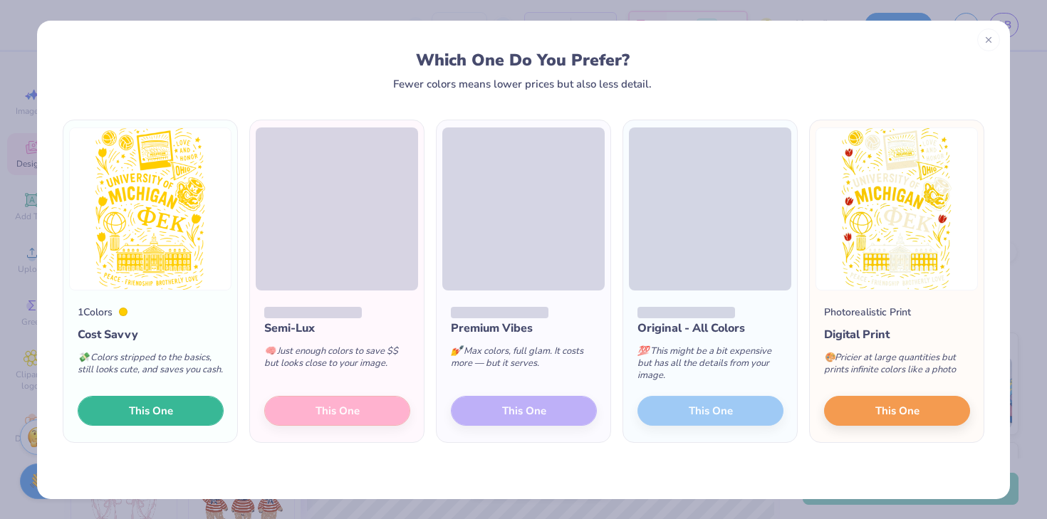
click at [182, 412] on button "This One" at bounding box center [151, 411] width 146 height 30
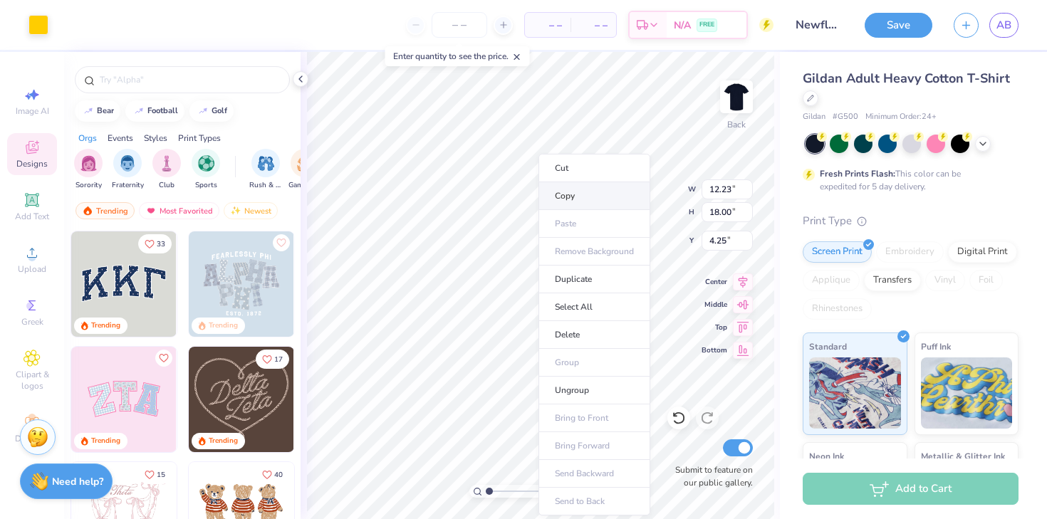
click at [589, 190] on li "Copy" at bounding box center [594, 196] width 112 height 28
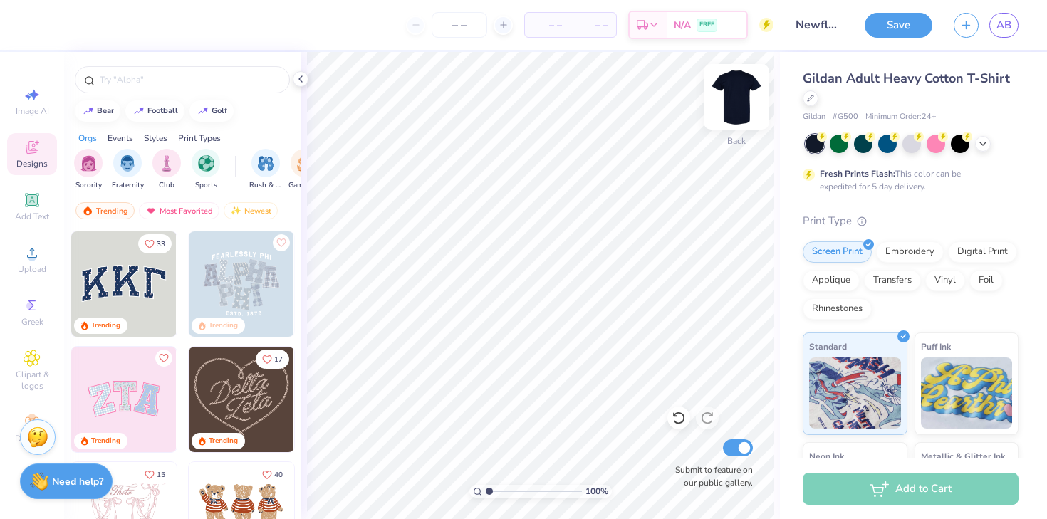
click at [738, 106] on img at bounding box center [736, 96] width 57 height 57
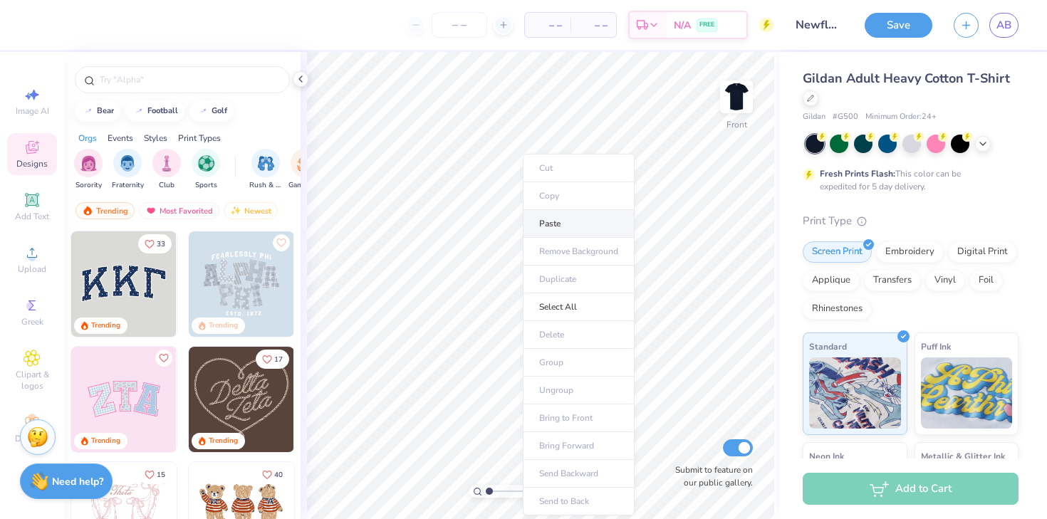
click at [553, 220] on li "Paste" at bounding box center [579, 224] width 112 height 28
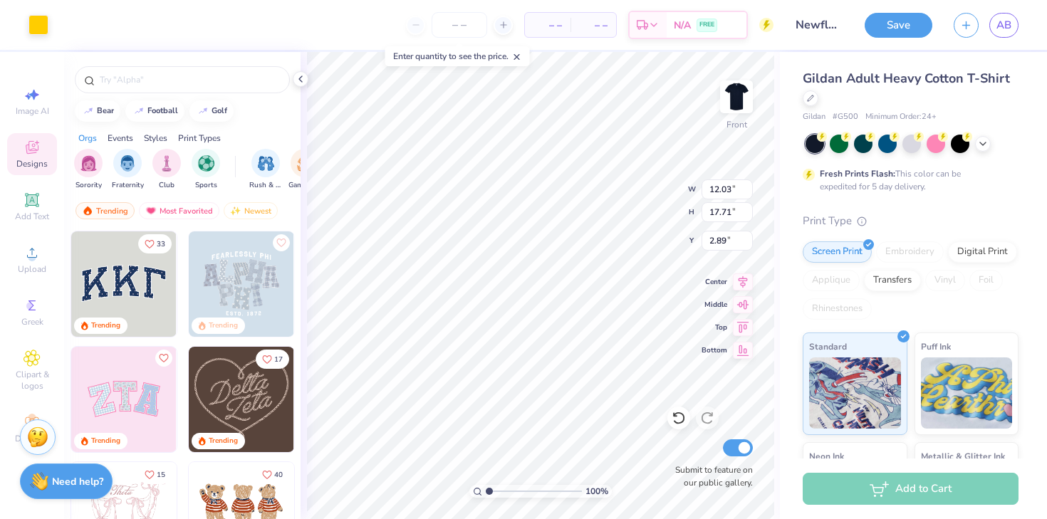
type input "3.40"
click at [740, 96] on img at bounding box center [736, 96] width 57 height 57
click at [37, 263] on div "Upload" at bounding box center [32, 260] width 50 height 42
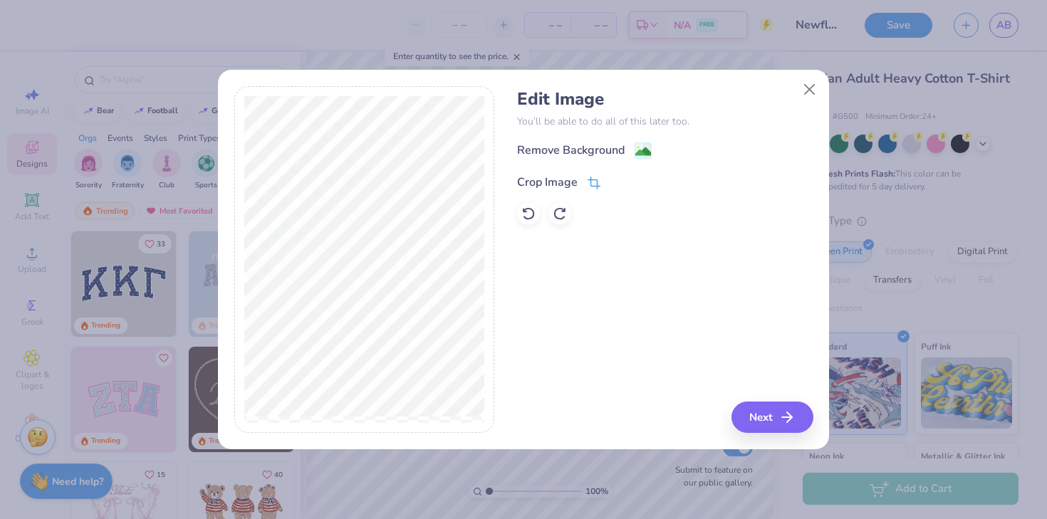
click at [591, 182] on icon at bounding box center [595, 181] width 9 height 9
click at [607, 184] on div "Crop Image" at bounding box center [581, 180] width 129 height 17
click at [615, 182] on icon at bounding box center [618, 181] width 9 height 9
click at [645, 147] on image at bounding box center [643, 153] width 16 height 16
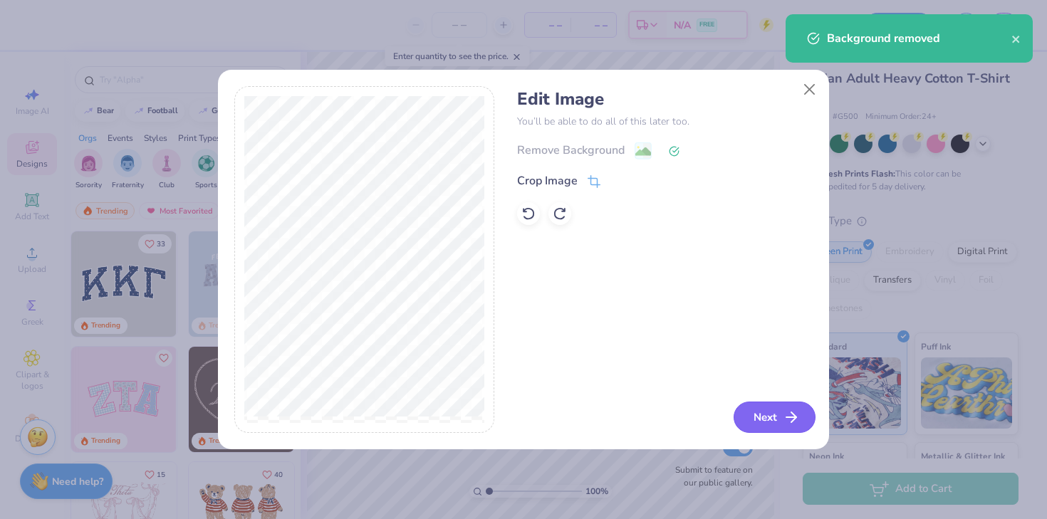
click at [761, 419] on button "Next" at bounding box center [774, 417] width 82 height 31
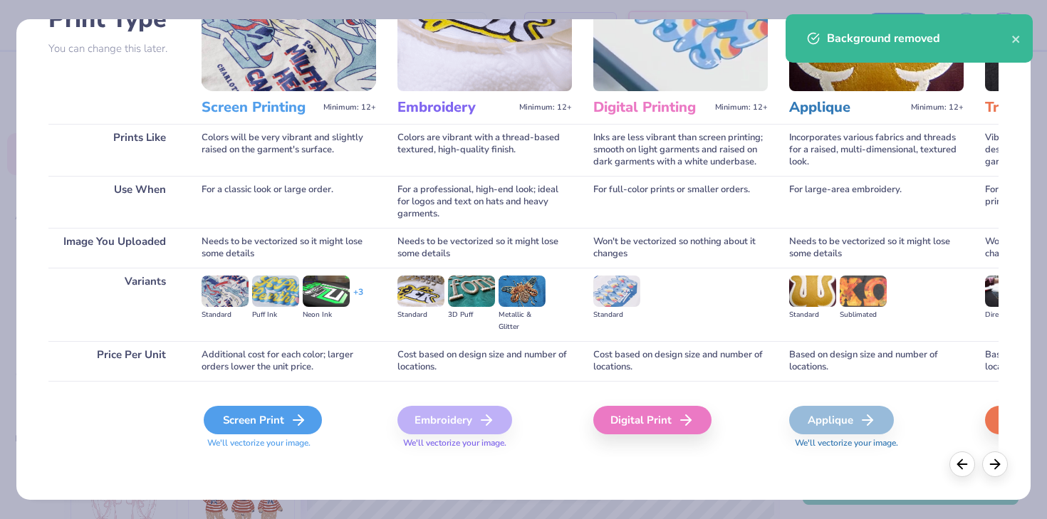
click at [278, 411] on div "Screen Print" at bounding box center [263, 420] width 118 height 28
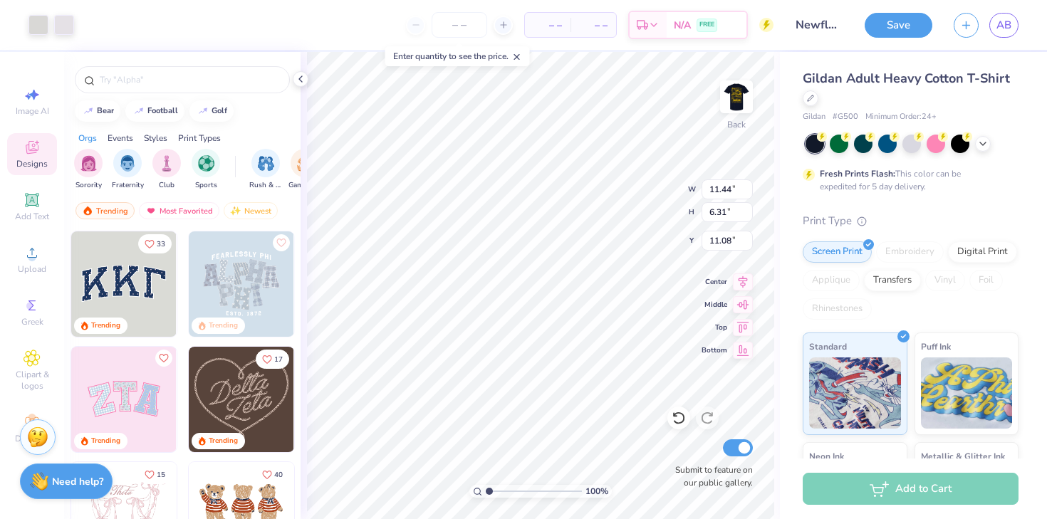
type input "11.44"
type input "6.31"
type input "8.36"
click at [738, 108] on img at bounding box center [736, 96] width 57 height 57
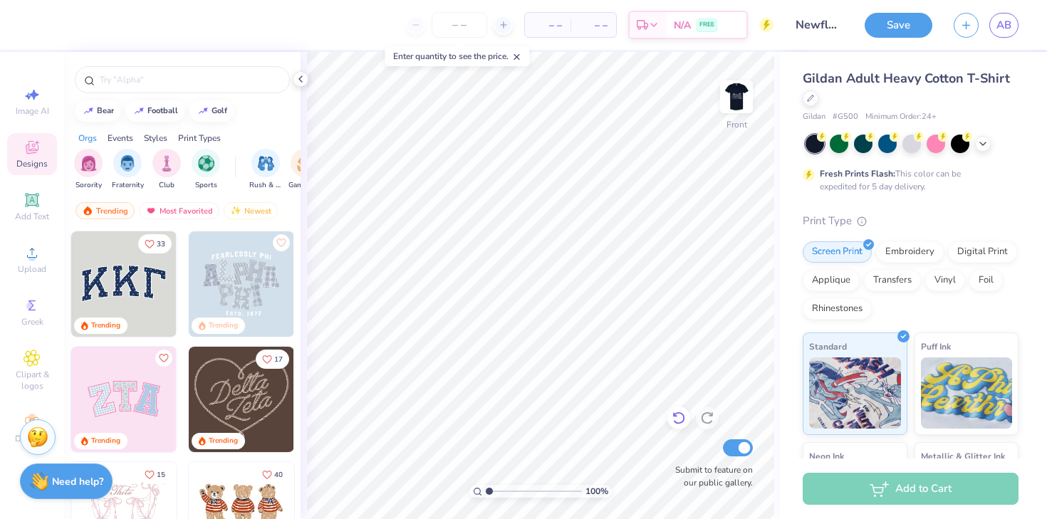
click at [678, 414] on icon at bounding box center [678, 418] width 14 height 14
click at [741, 97] on img at bounding box center [736, 96] width 57 height 57
type input "10.39"
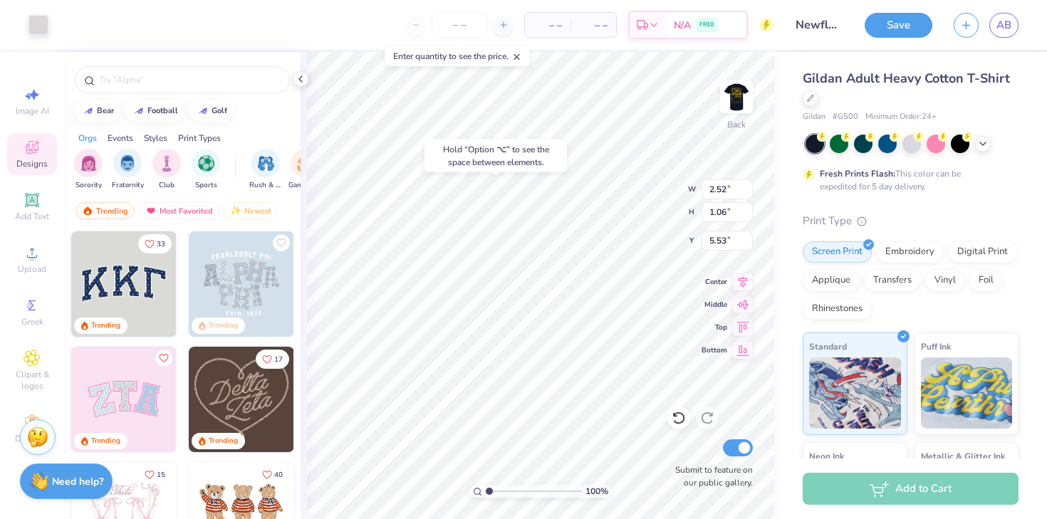
type input "5.53"
type input "2.77"
type input "1.10"
type input "4.43"
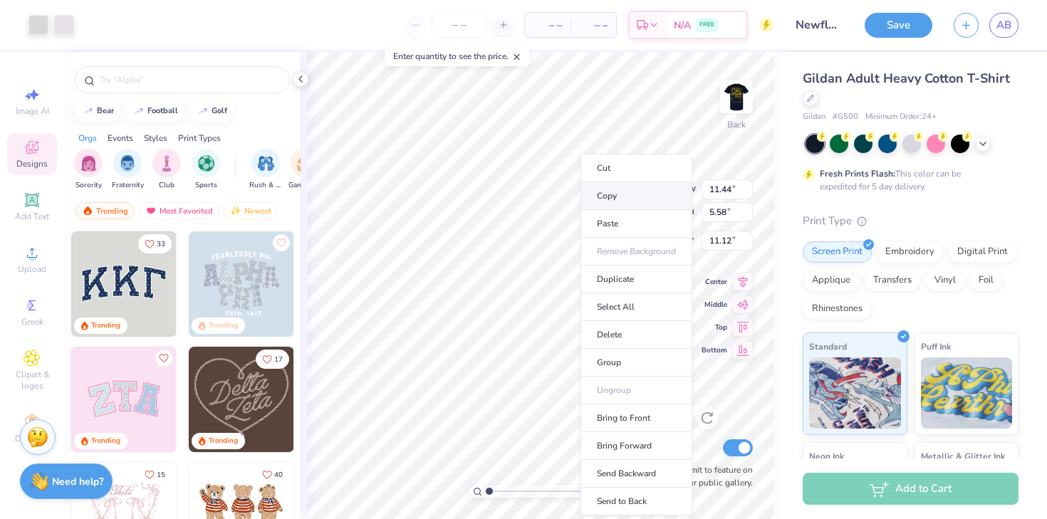
click at [631, 196] on li "Copy" at bounding box center [636, 196] width 112 height 28
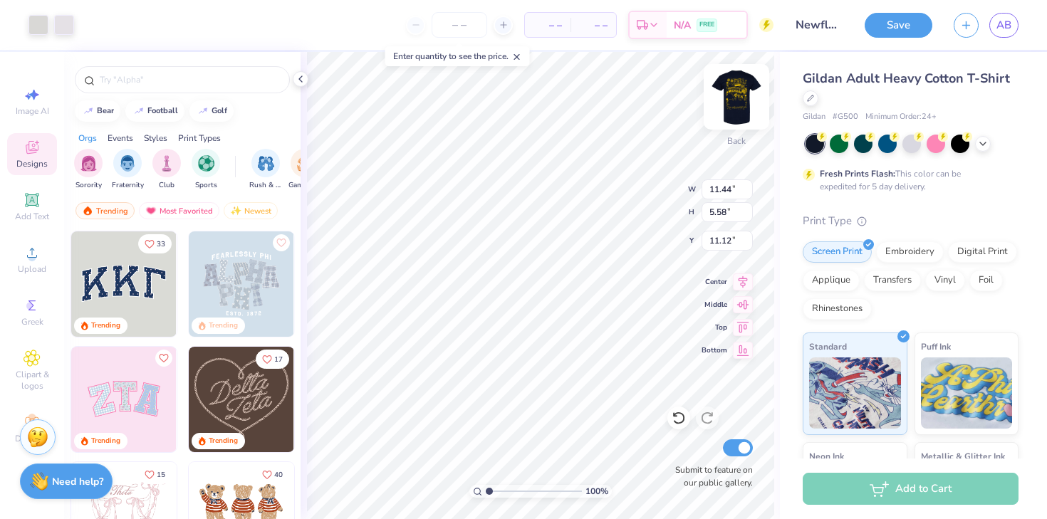
click at [731, 115] on img at bounding box center [736, 96] width 57 height 57
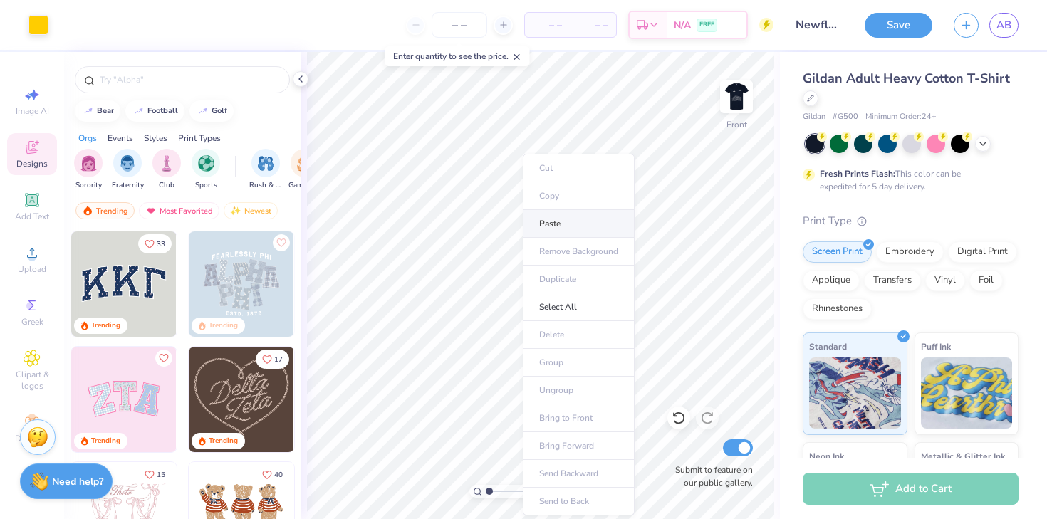
click at [586, 224] on li "Paste" at bounding box center [579, 224] width 112 height 28
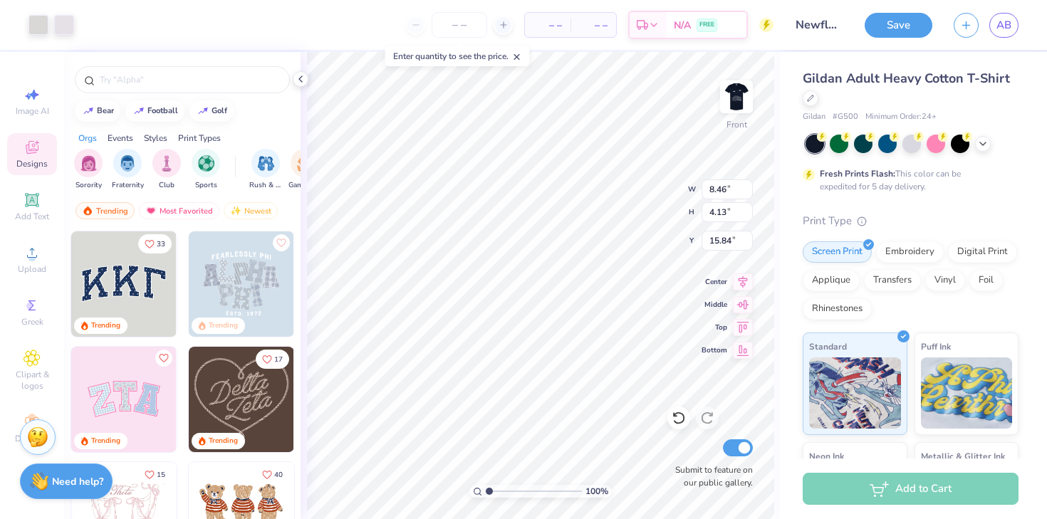
type input "8.46"
type input "4.13"
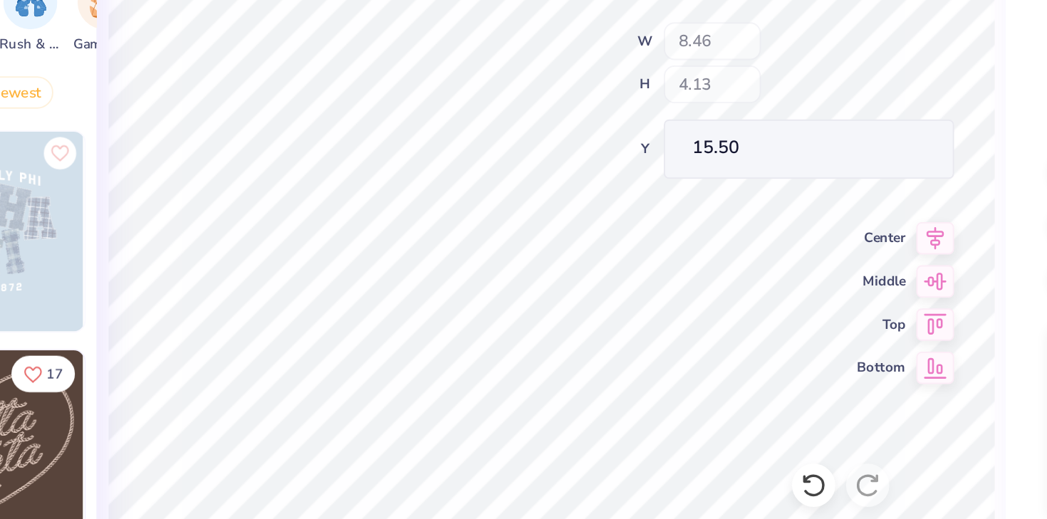
type input "14.79"
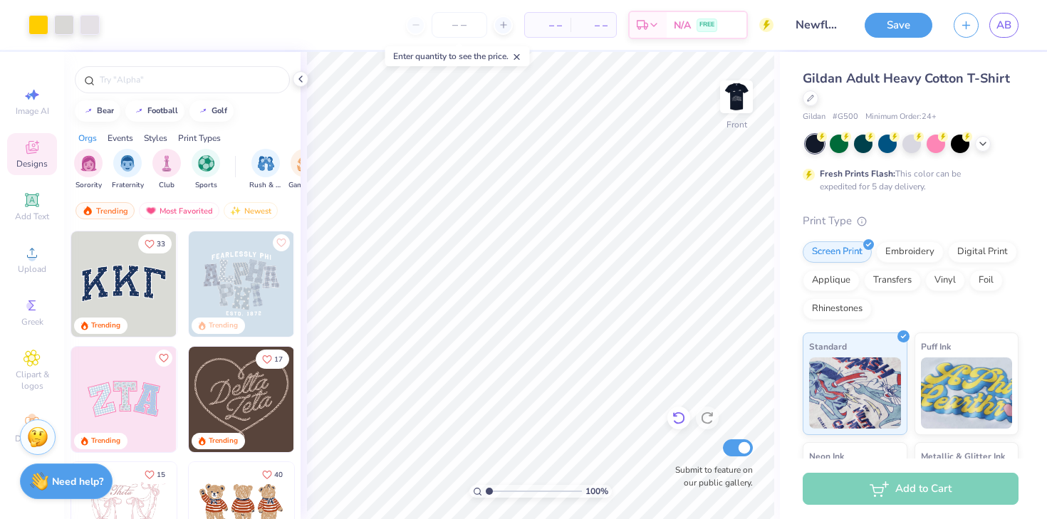
click at [674, 417] on icon at bounding box center [678, 418] width 14 height 14
click at [671, 417] on icon at bounding box center [678, 418] width 14 height 14
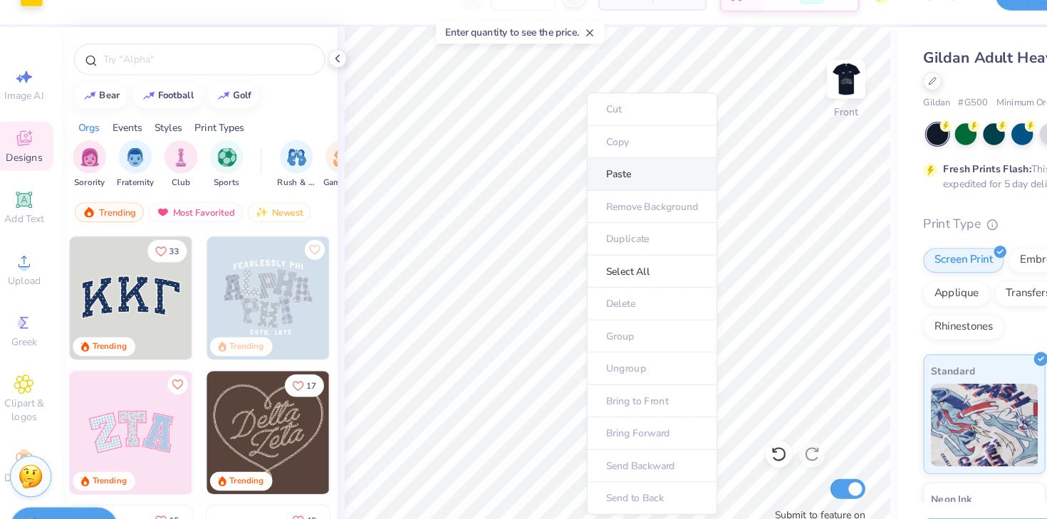
click at [549, 177] on li "Paste" at bounding box center [570, 178] width 112 height 28
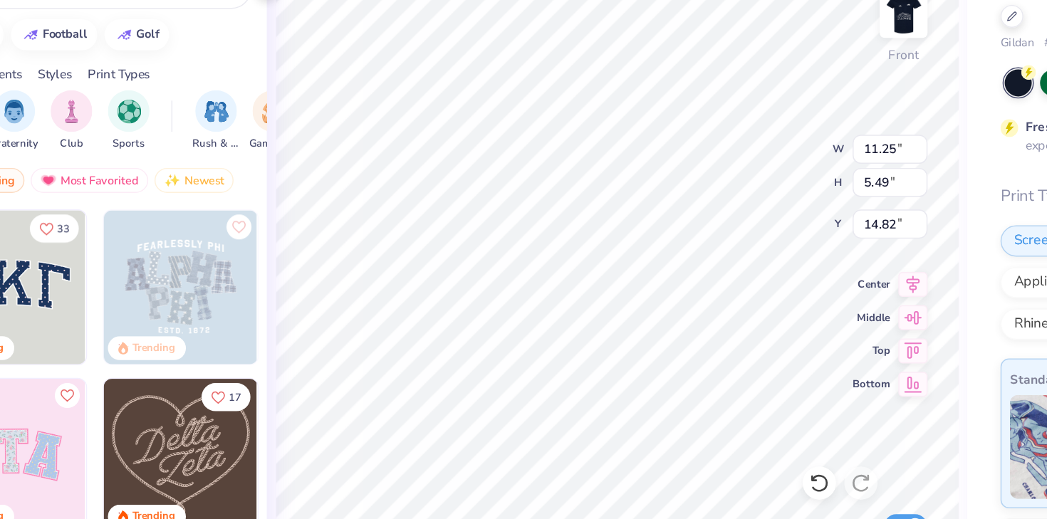
type input "14.60"
type input "9.14"
type input "4.46"
type input "14.89"
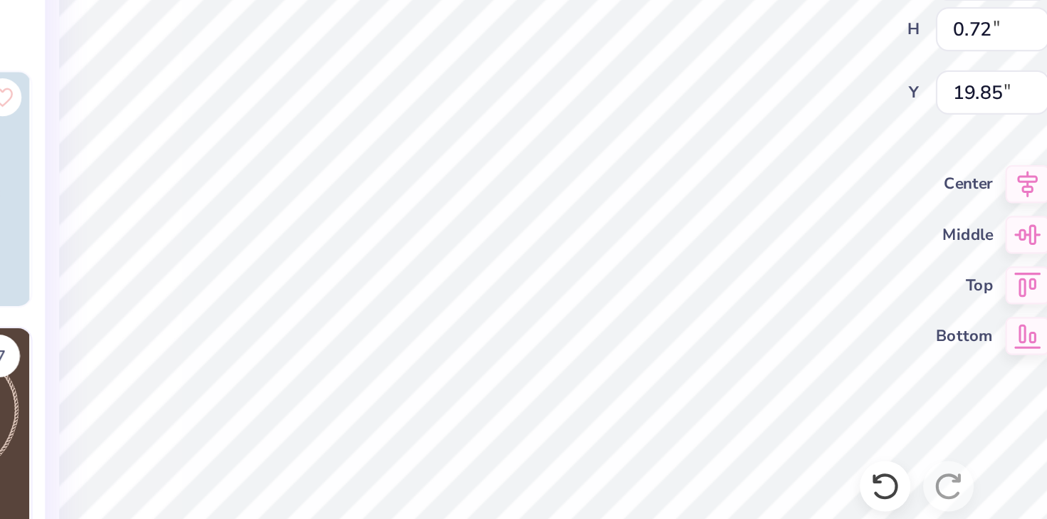
type input "19.85"
type input "19.23"
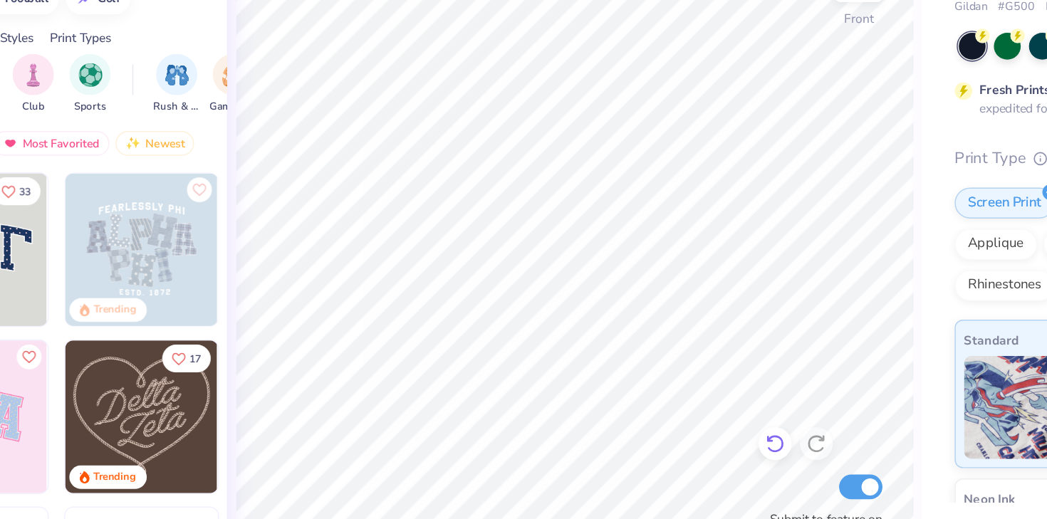
click at [678, 418] on icon at bounding box center [678, 418] width 14 height 14
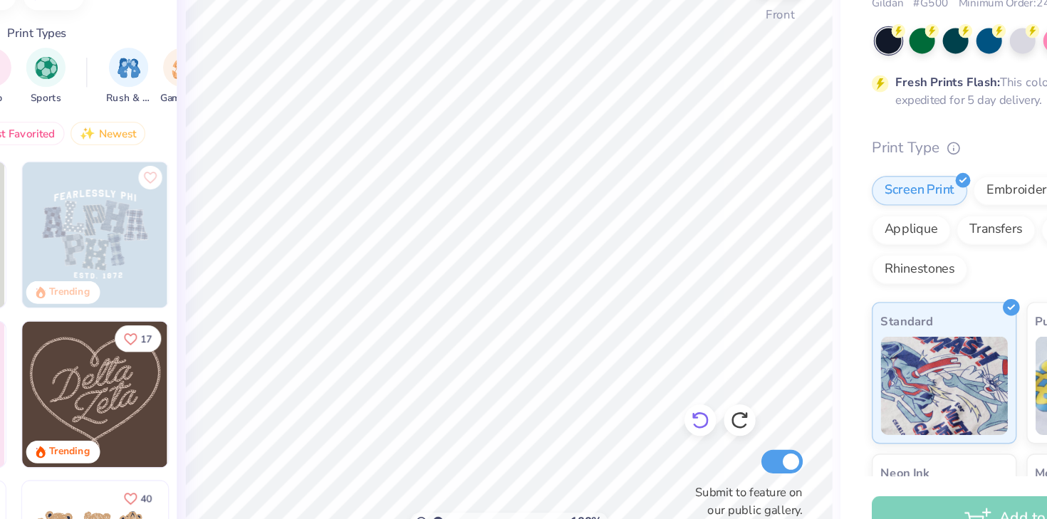
click at [676, 417] on icon at bounding box center [678, 418] width 14 height 14
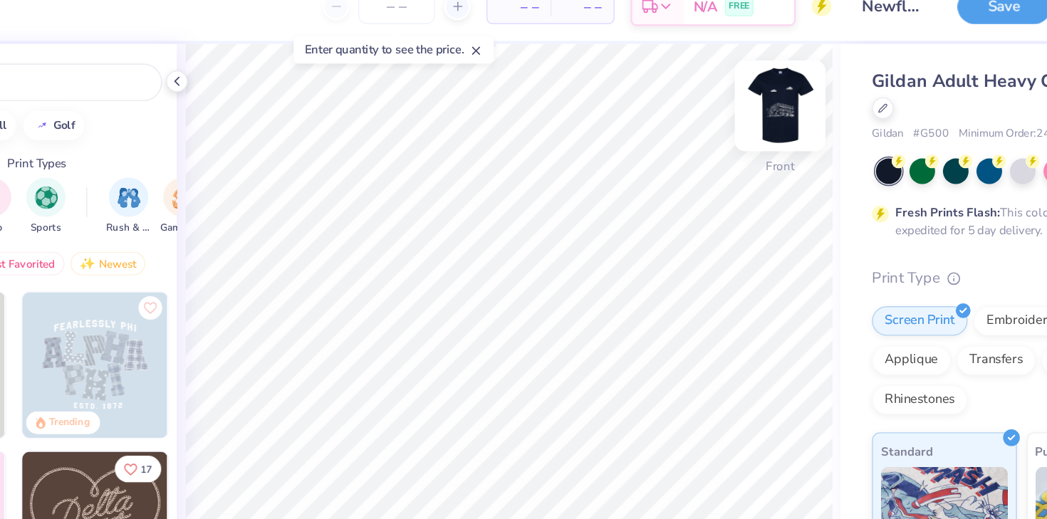
click at [729, 108] on img at bounding box center [736, 96] width 57 height 57
click at [732, 93] on img at bounding box center [736, 96] width 57 height 57
click at [732, 93] on img at bounding box center [736, 97] width 28 height 28
click at [735, 96] on img at bounding box center [736, 96] width 57 height 57
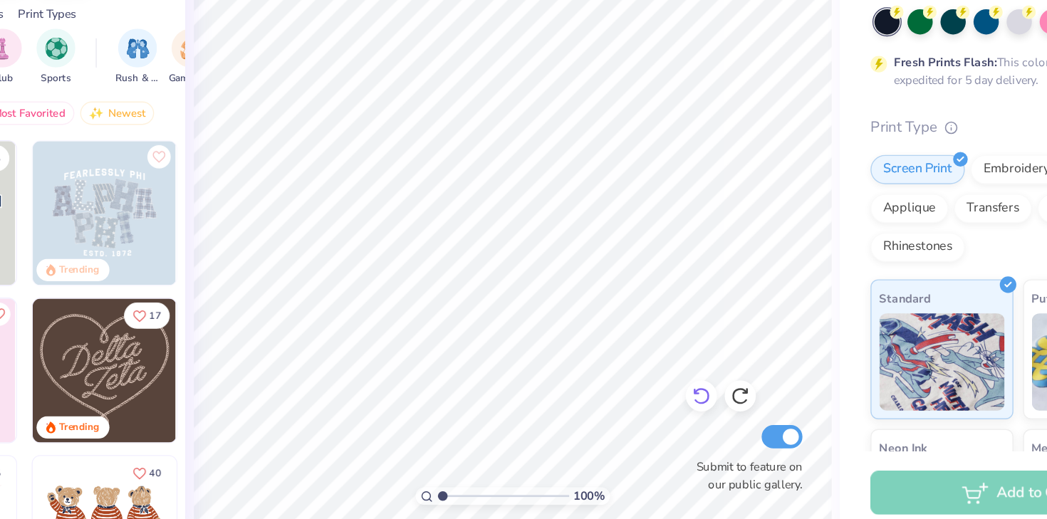
click at [679, 415] on icon at bounding box center [678, 418] width 14 height 14
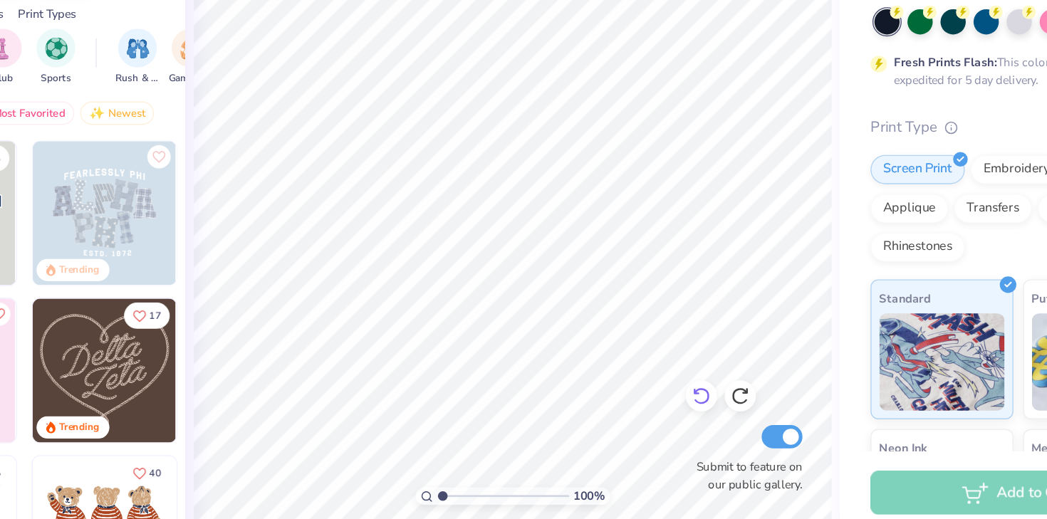
click at [679, 415] on icon at bounding box center [678, 418] width 14 height 14
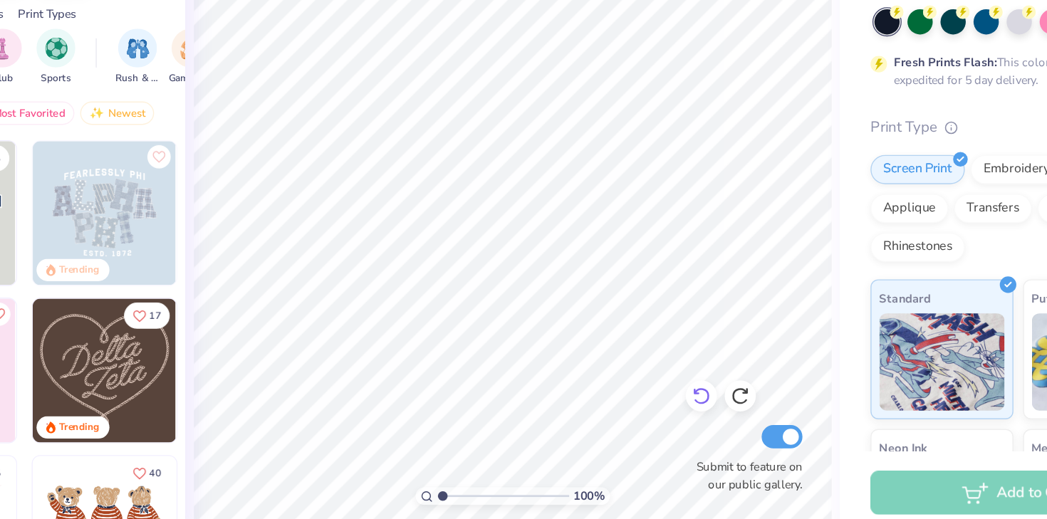
click at [679, 415] on icon at bounding box center [678, 418] width 14 height 14
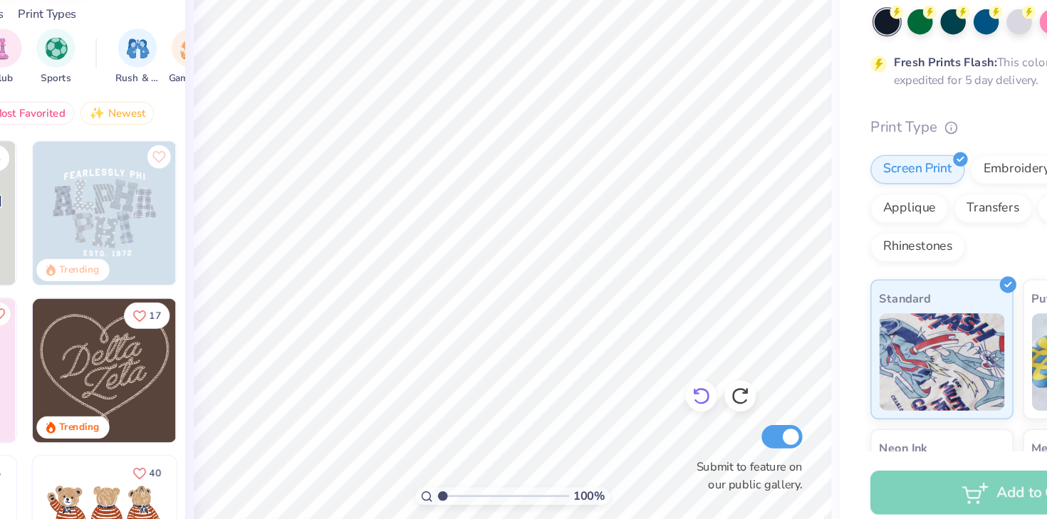
click at [679, 415] on icon at bounding box center [678, 418] width 14 height 14
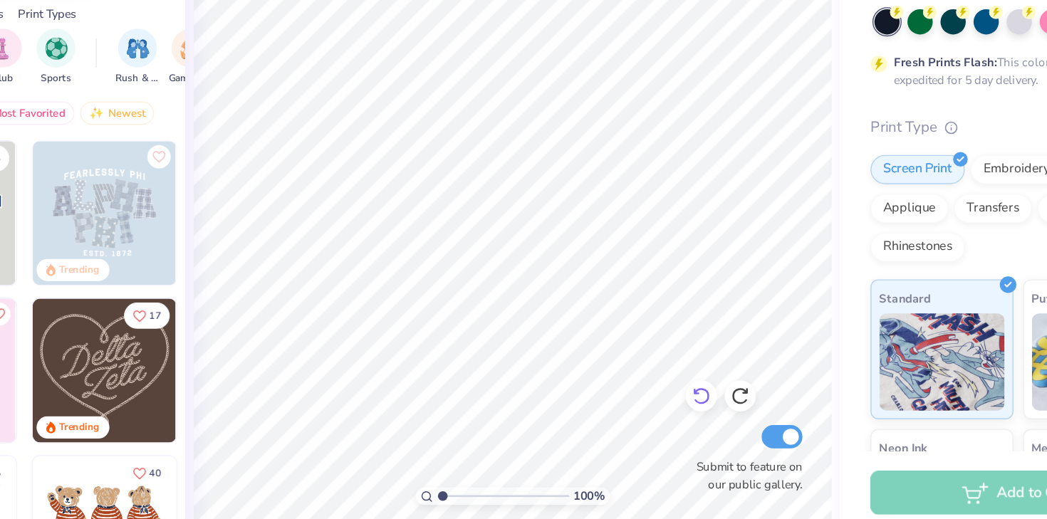
click at [679, 415] on icon at bounding box center [678, 418] width 14 height 14
click at [709, 417] on icon at bounding box center [707, 418] width 14 height 14
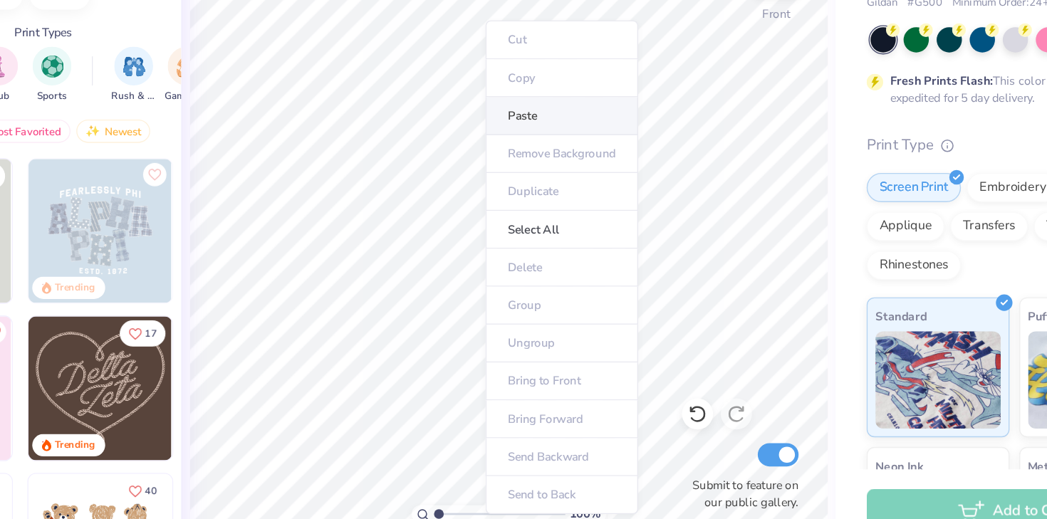
click at [569, 205] on li "Paste" at bounding box center [579, 200] width 112 height 28
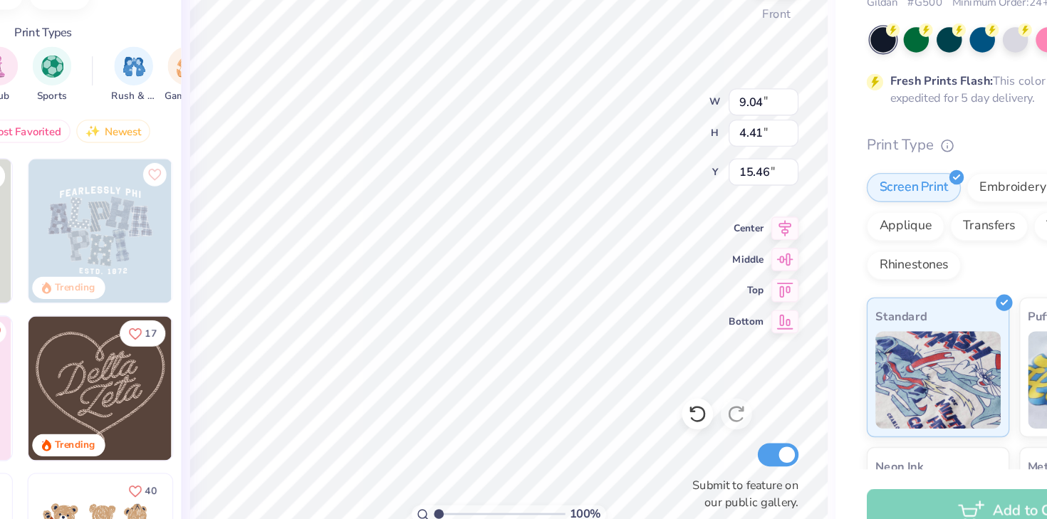
type input "9.04"
type input "4.41"
type input "20.57"
click at [677, 417] on icon at bounding box center [678, 418] width 14 height 14
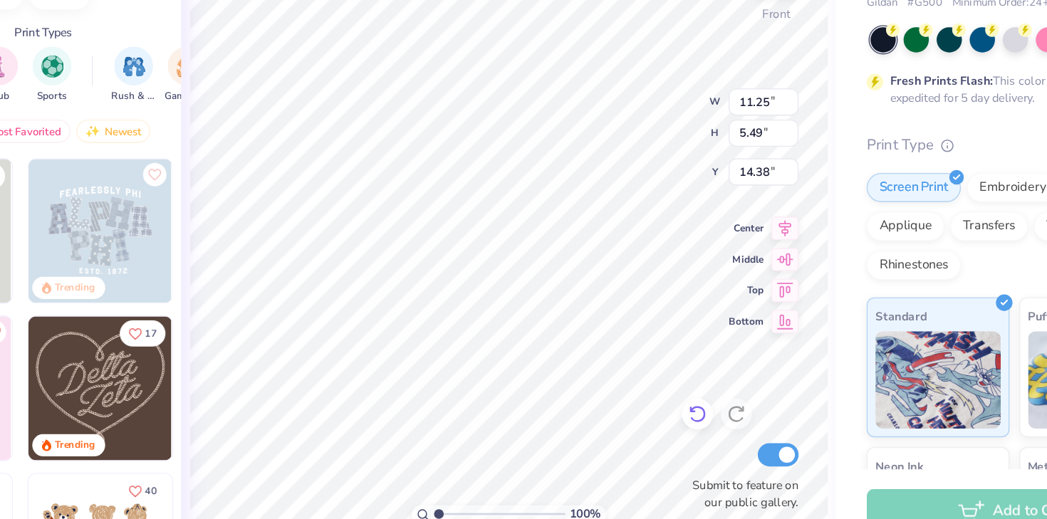
type input "21.11"
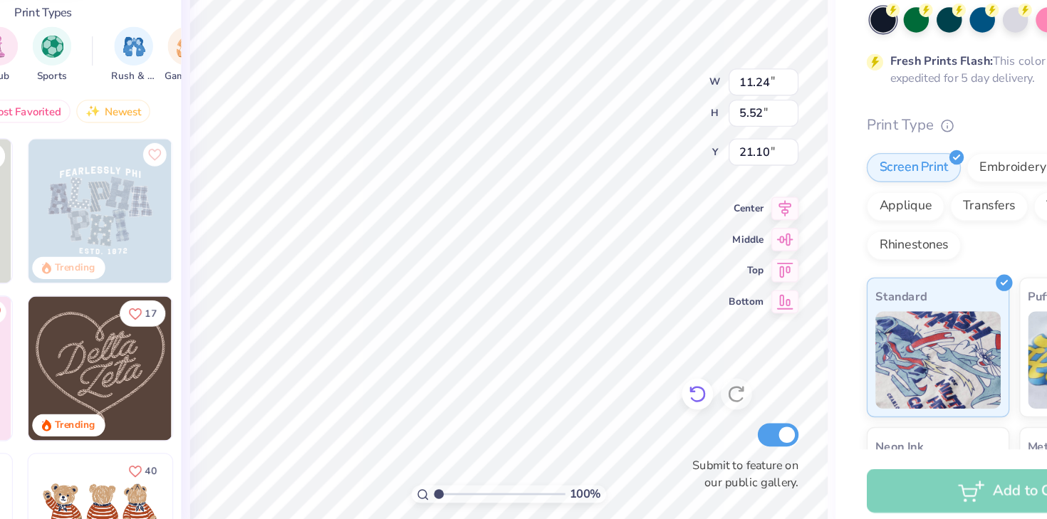
type input "11.24"
type input "5.52"
type input "21.10"
type input "8.54"
type input "4.19"
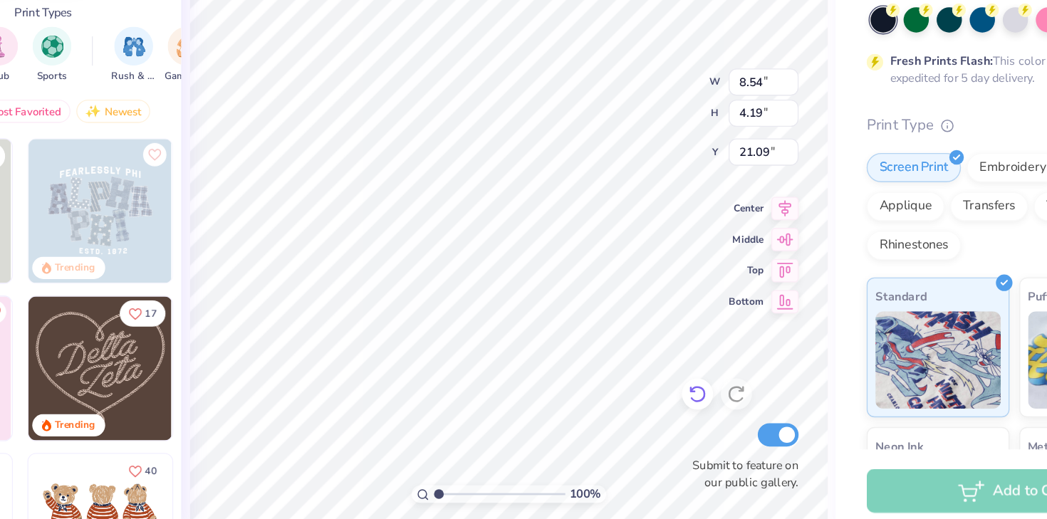
type input "14.73"
type input "8.67"
type input "4.25"
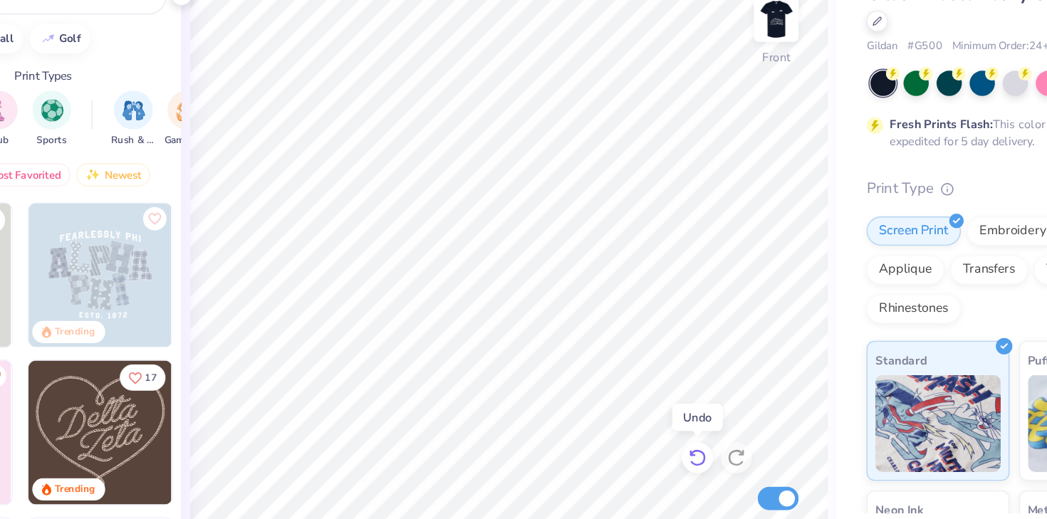
click at [680, 417] on icon at bounding box center [678, 418] width 14 height 14
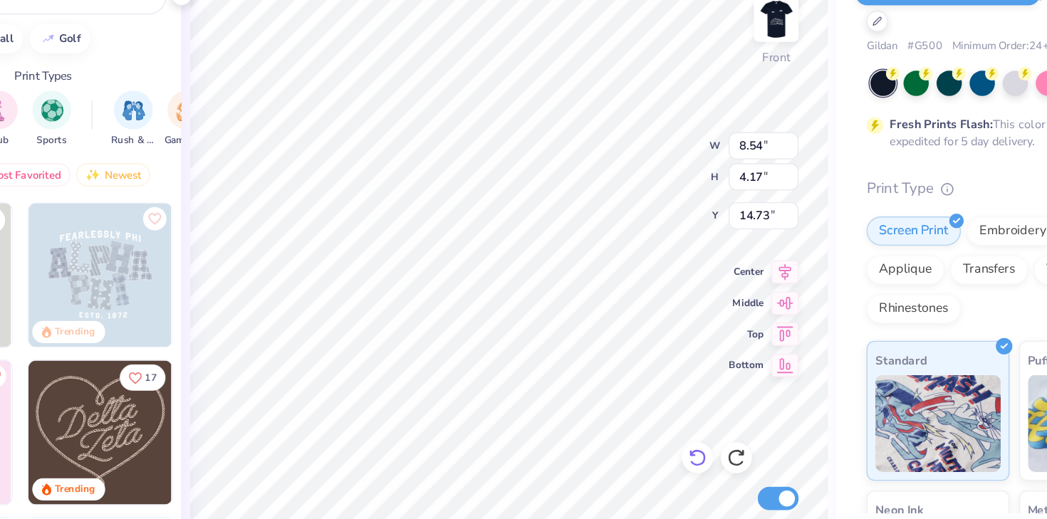
click at [679, 424] on icon at bounding box center [678, 418] width 12 height 13
click at [679, 423] on icon at bounding box center [678, 418] width 12 height 13
type input "21.09"
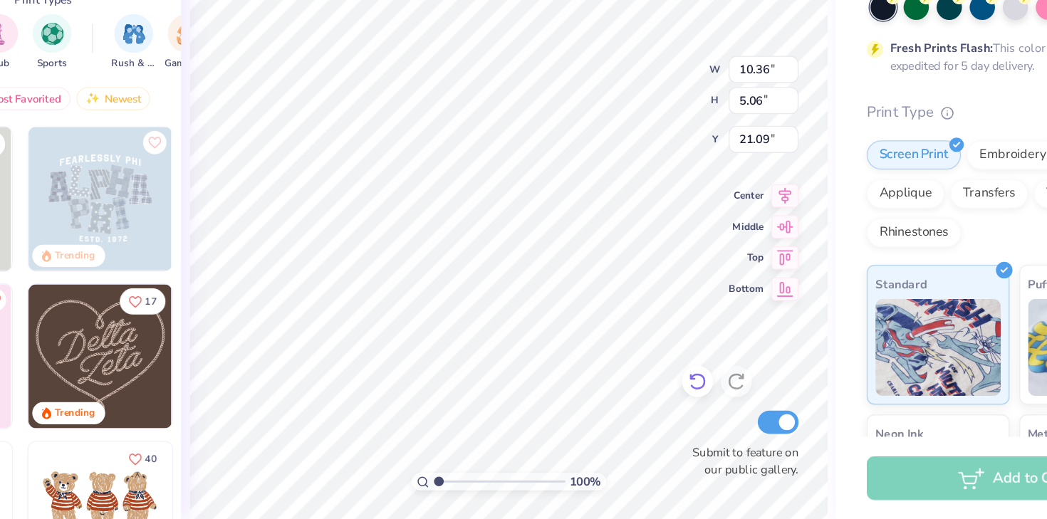
type input "10.36"
type input "5.06"
type input "21.10"
click at [678, 417] on icon at bounding box center [678, 418] width 14 height 14
type input "8.54"
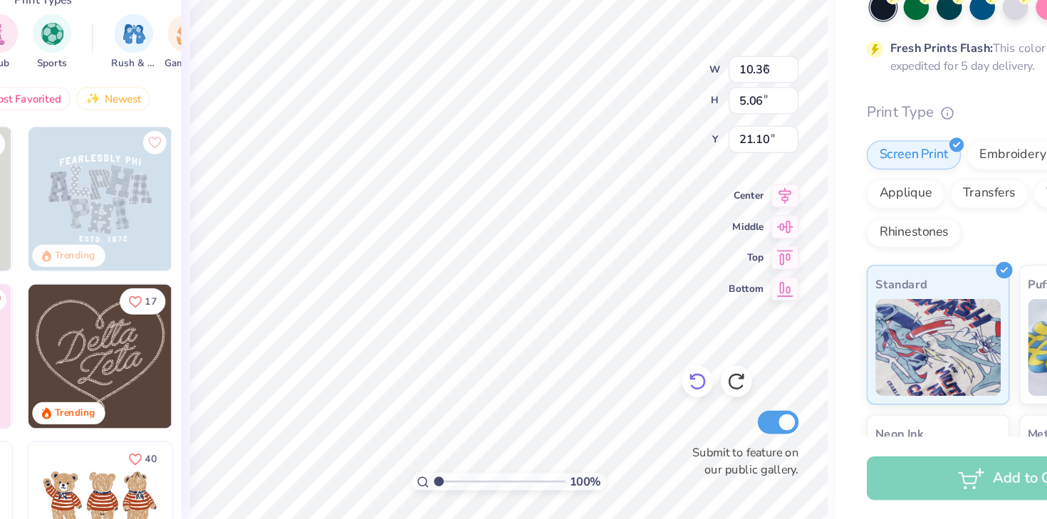
type input "4.17"
type input "21.09"
type input "9.87"
type input "4.84"
type input "14.79"
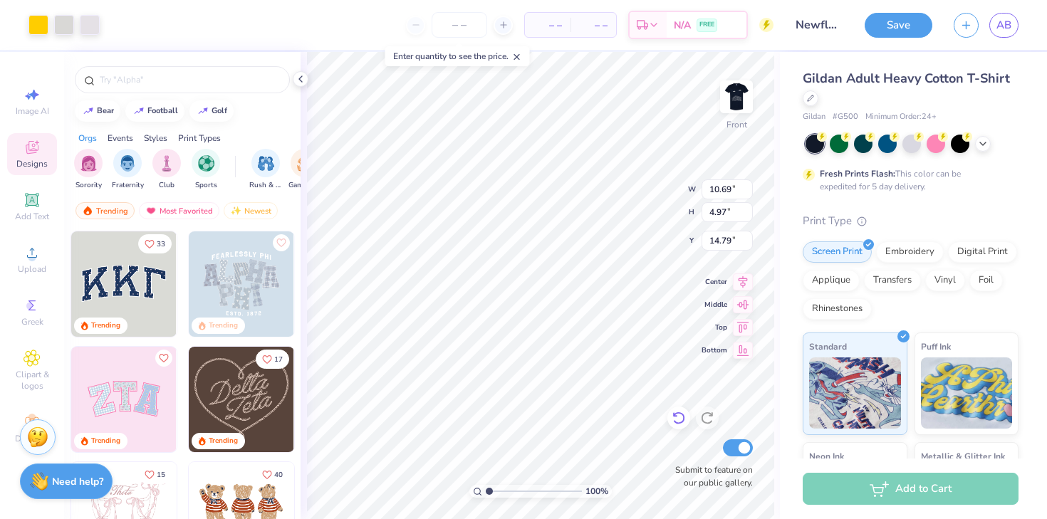
click at [676, 424] on icon at bounding box center [678, 418] width 12 height 13
type input "11.37"
type input "7.17"
type input "18.74"
type input "9.04"
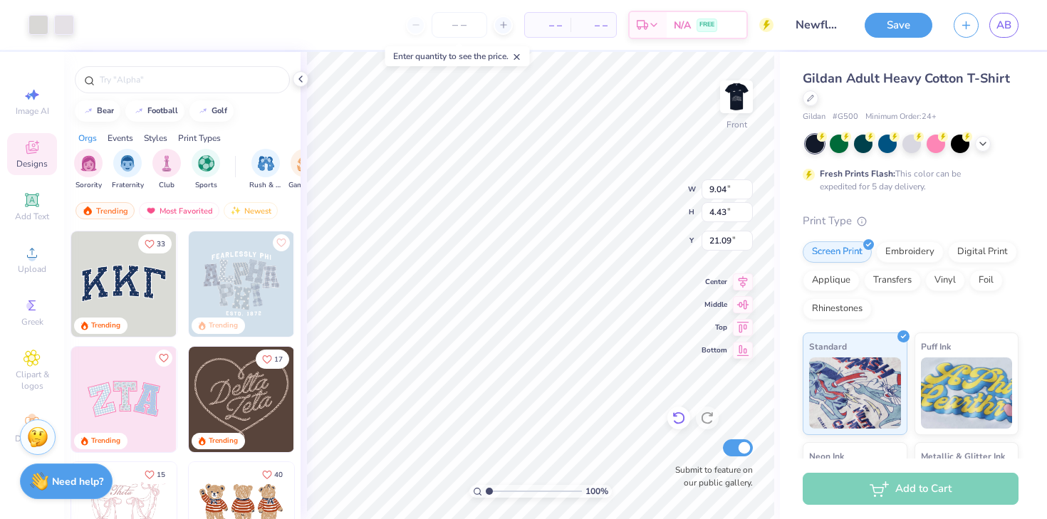
type input "4.43"
type input "21.09"
click at [580, 357] on li "Group" at bounding box center [602, 363] width 112 height 28
type input "15.02"
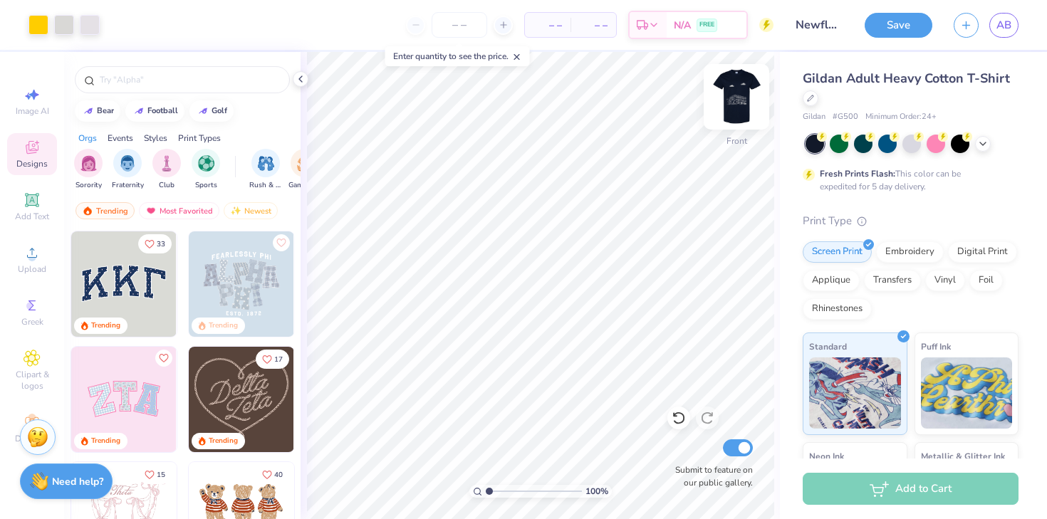
click at [736, 95] on img at bounding box center [736, 96] width 57 height 57
click at [36, 266] on span "Upload" at bounding box center [32, 268] width 28 height 11
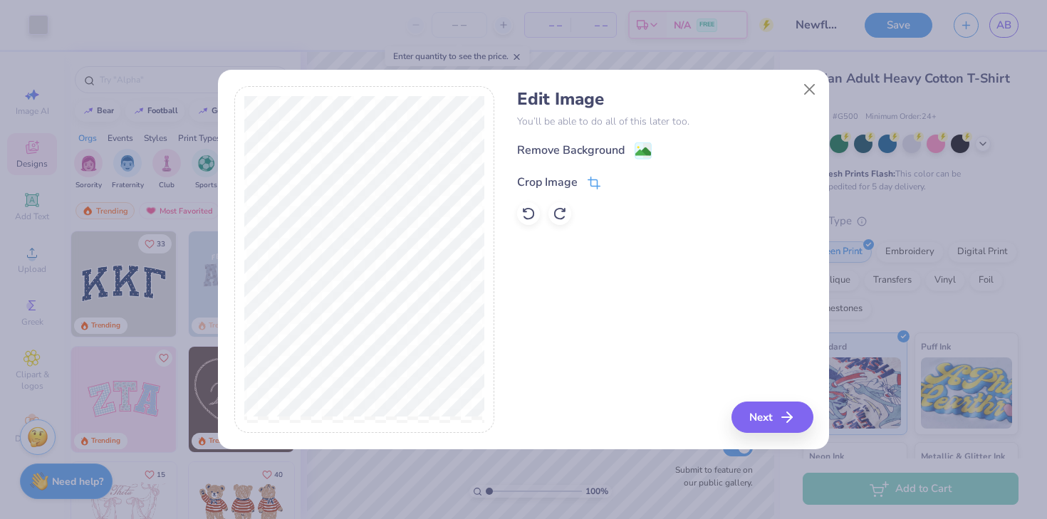
click at [584, 183] on div "Crop Image" at bounding box center [558, 182] width 83 height 17
click at [616, 184] on icon at bounding box center [618, 181] width 9 height 9
click at [596, 183] on icon at bounding box center [592, 184] width 9 height 9
click at [616, 183] on icon at bounding box center [618, 181] width 9 height 9
click at [648, 147] on div "Remove Background" at bounding box center [665, 151] width 296 height 18
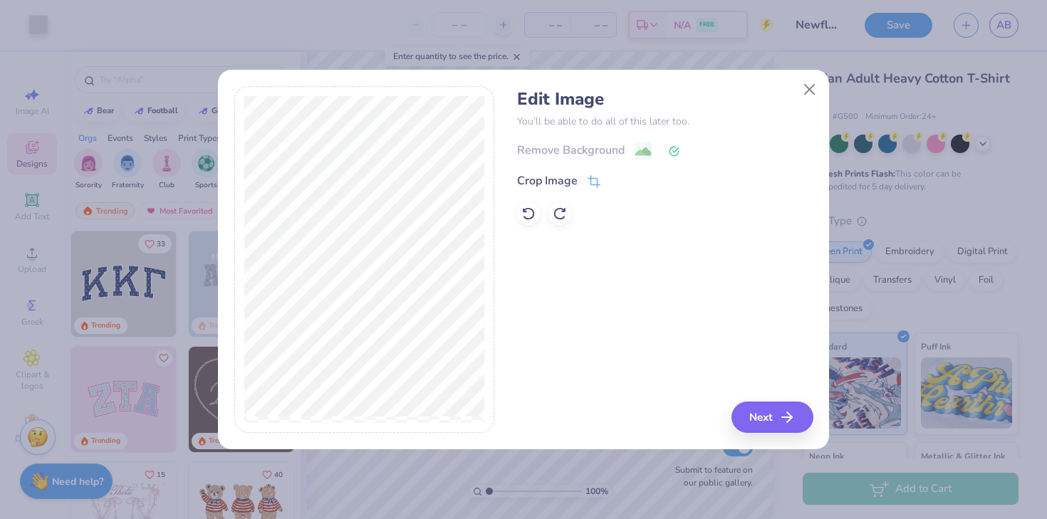
click at [674, 152] on icon at bounding box center [674, 151] width 11 height 11
click at [654, 145] on div "Remove Background" at bounding box center [665, 151] width 296 height 18
click at [526, 204] on div at bounding box center [528, 213] width 23 height 23
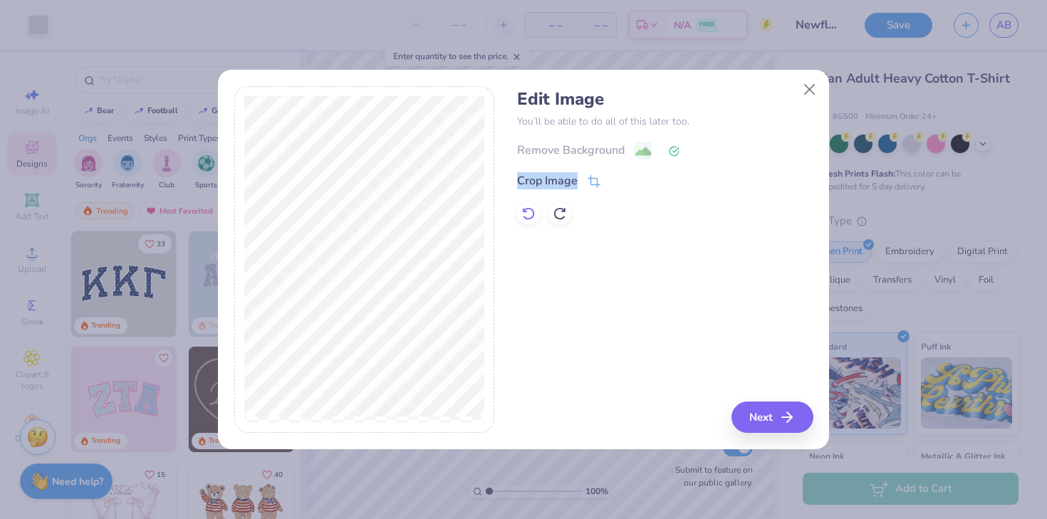
click at [526, 204] on div at bounding box center [528, 213] width 23 height 23
click at [584, 177] on div "Crop Image" at bounding box center [558, 182] width 83 height 17
click at [617, 186] on button at bounding box center [617, 180] width 15 height 15
click at [776, 424] on button "Next" at bounding box center [774, 417] width 82 height 31
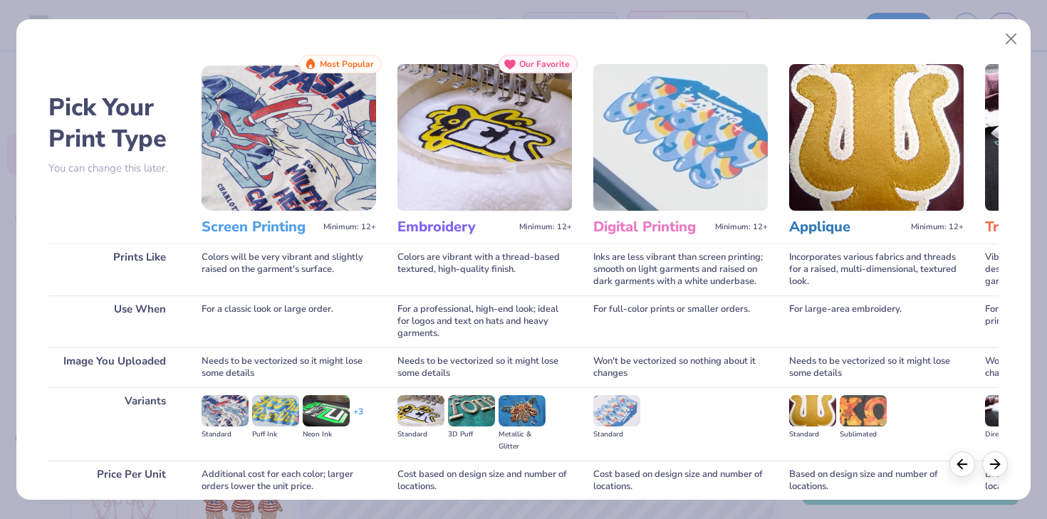
scroll to position [120, 0]
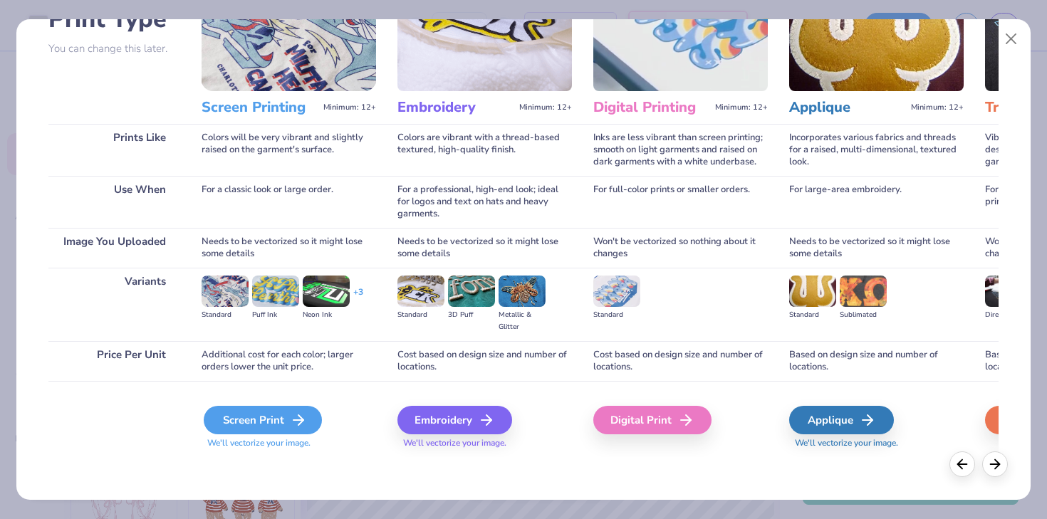
click at [249, 412] on div "Screen Print" at bounding box center [263, 420] width 118 height 28
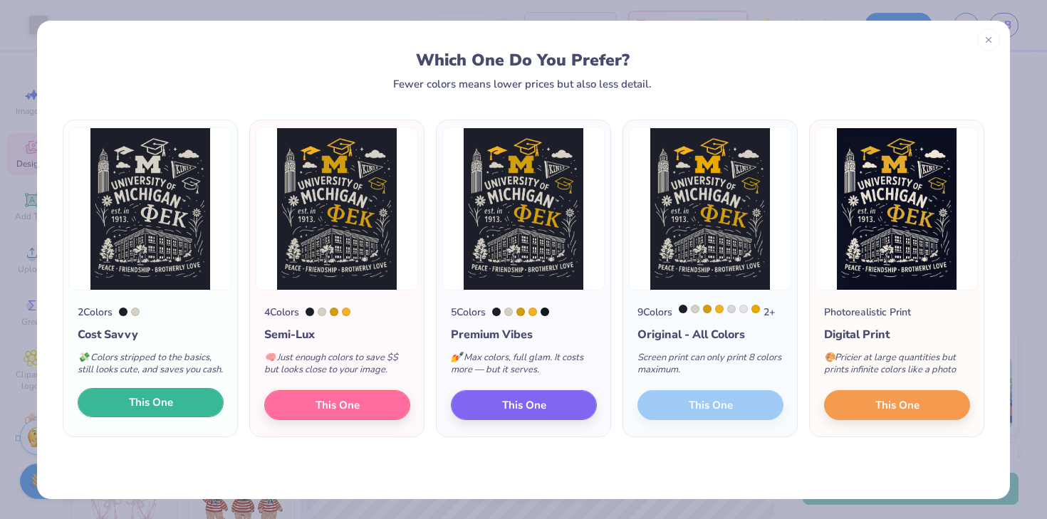
click at [165, 411] on span "This One" at bounding box center [151, 402] width 44 height 16
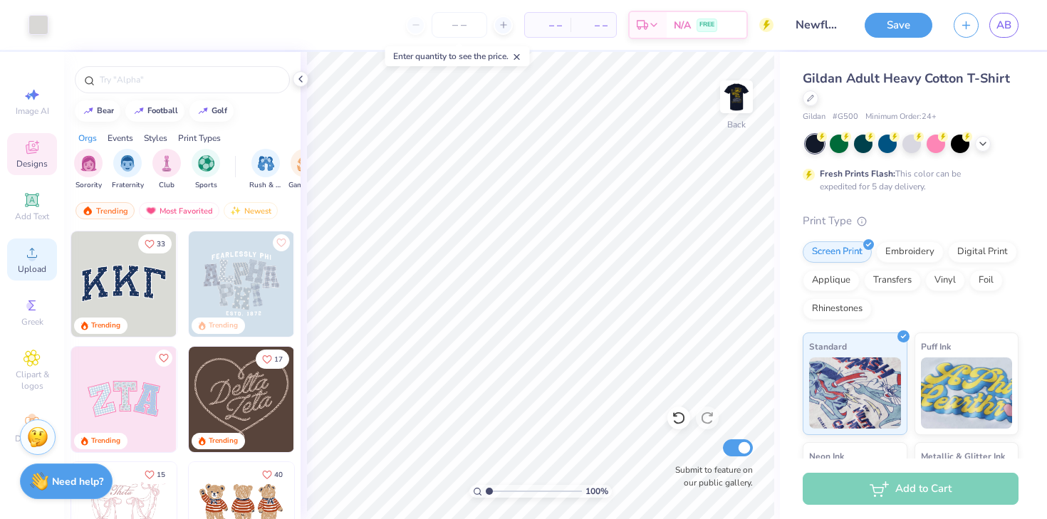
click at [38, 253] on icon at bounding box center [31, 252] width 17 height 17
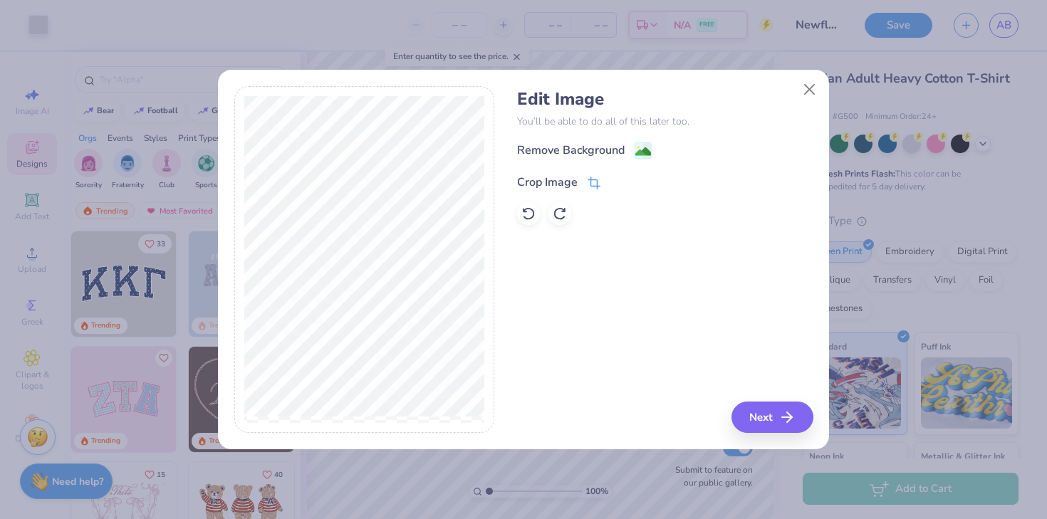
click at [593, 180] on icon at bounding box center [592, 184] width 9 height 9
click at [618, 182] on icon at bounding box center [618, 181] width 9 height 9
click at [644, 159] on image at bounding box center [643, 153] width 16 height 16
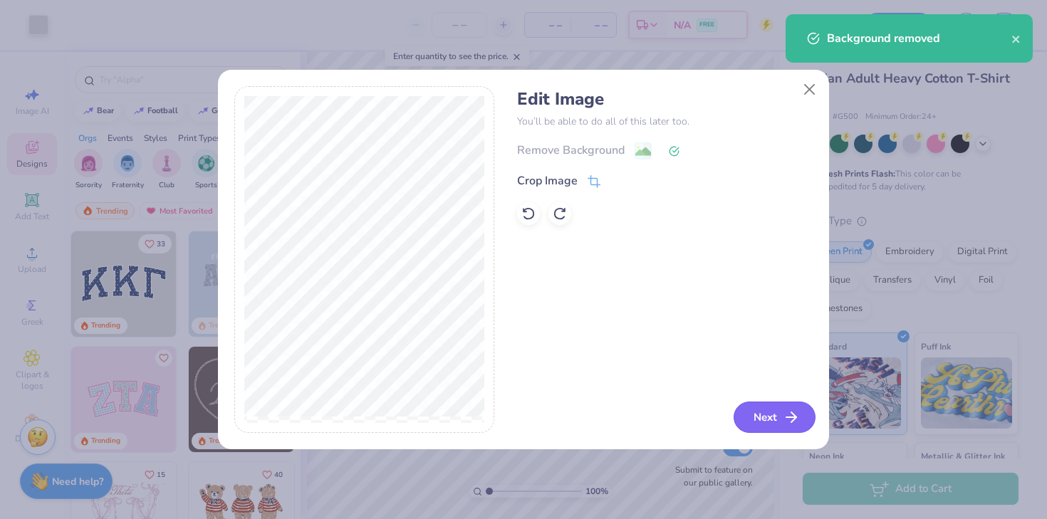
click at [785, 407] on button "Next" at bounding box center [774, 417] width 82 height 31
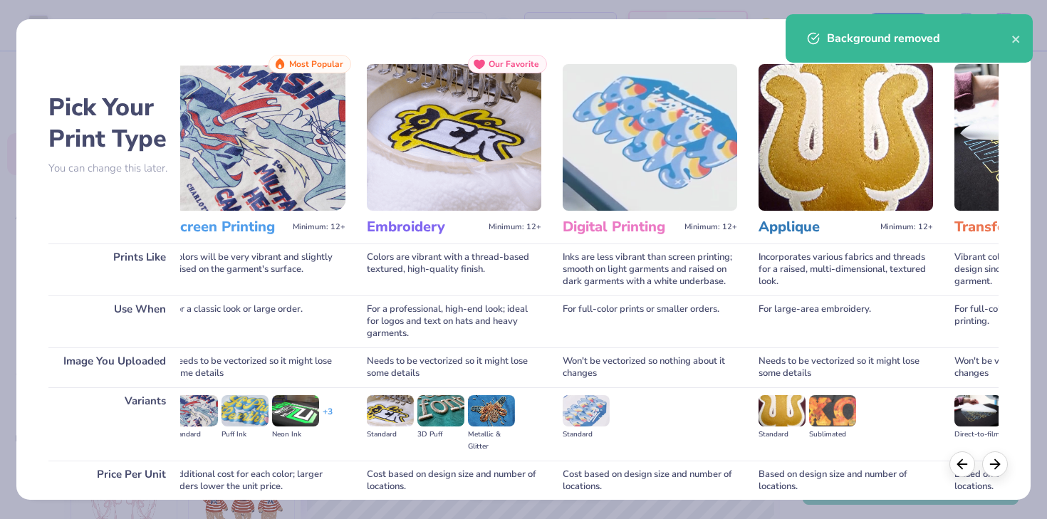
scroll to position [120, 0]
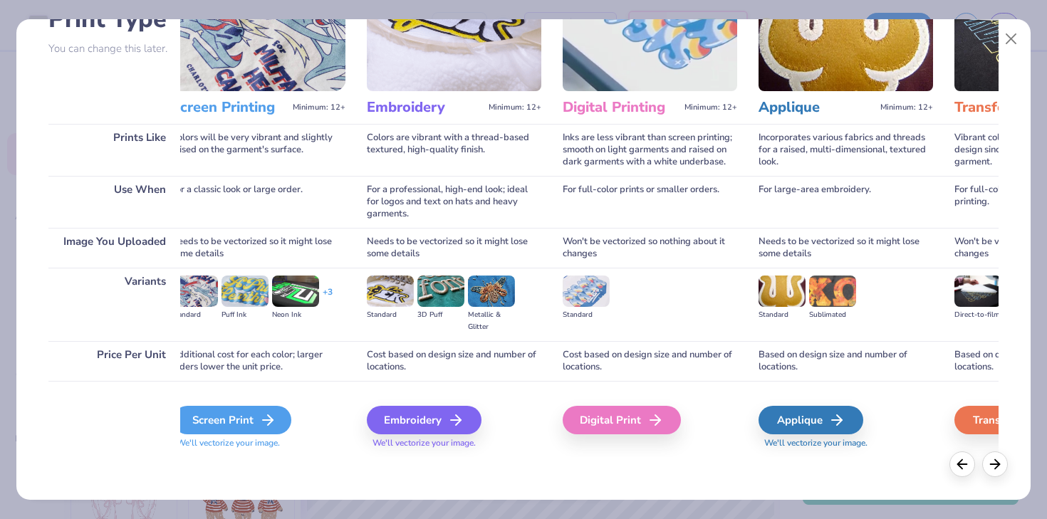
click at [264, 420] on icon at bounding box center [267, 420] width 17 height 17
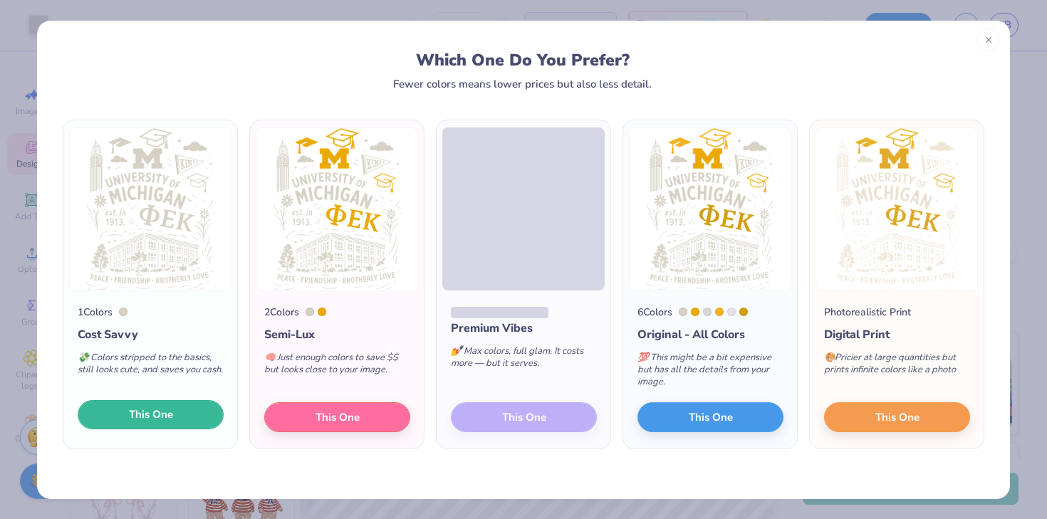
click at [115, 412] on button "This One" at bounding box center [151, 415] width 146 height 30
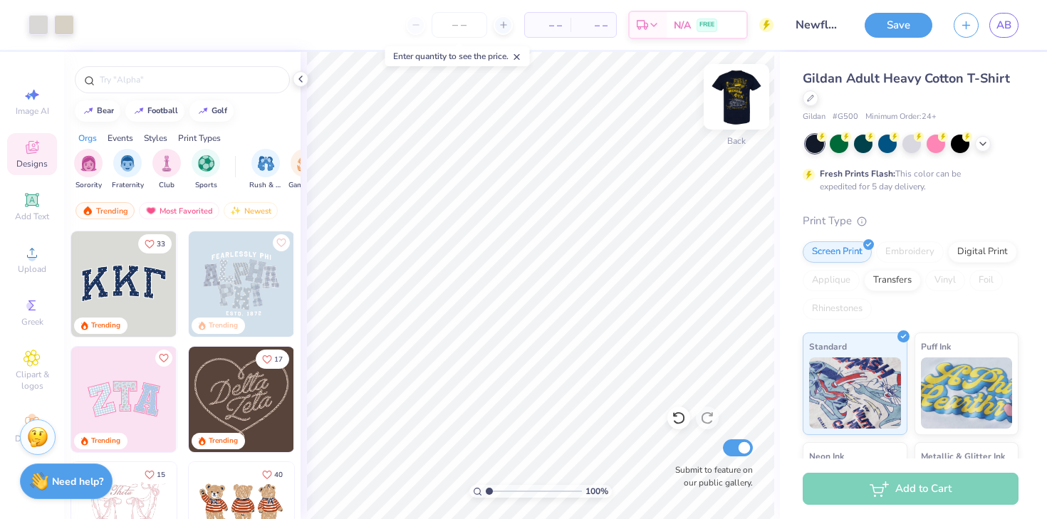
click at [733, 109] on img at bounding box center [736, 96] width 57 height 57
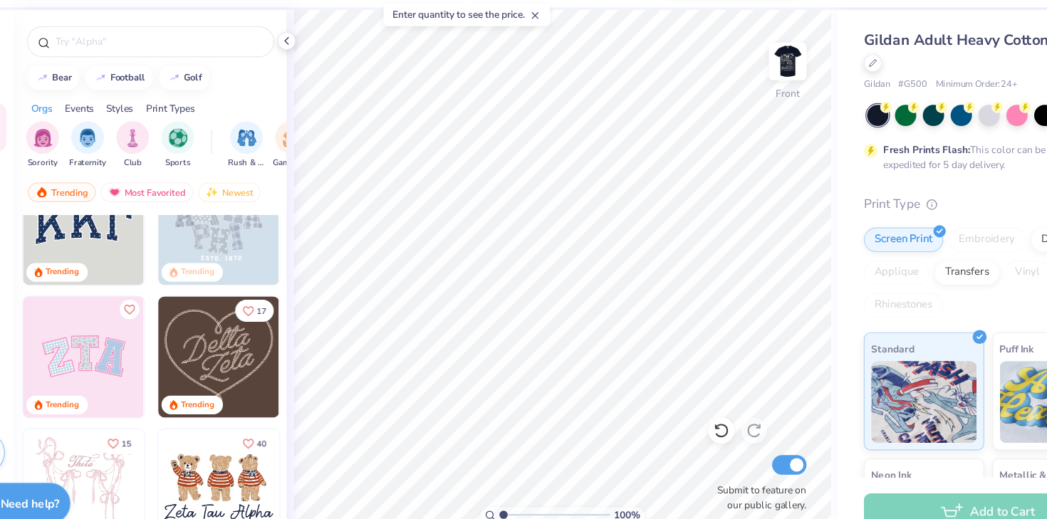
scroll to position [68, 0]
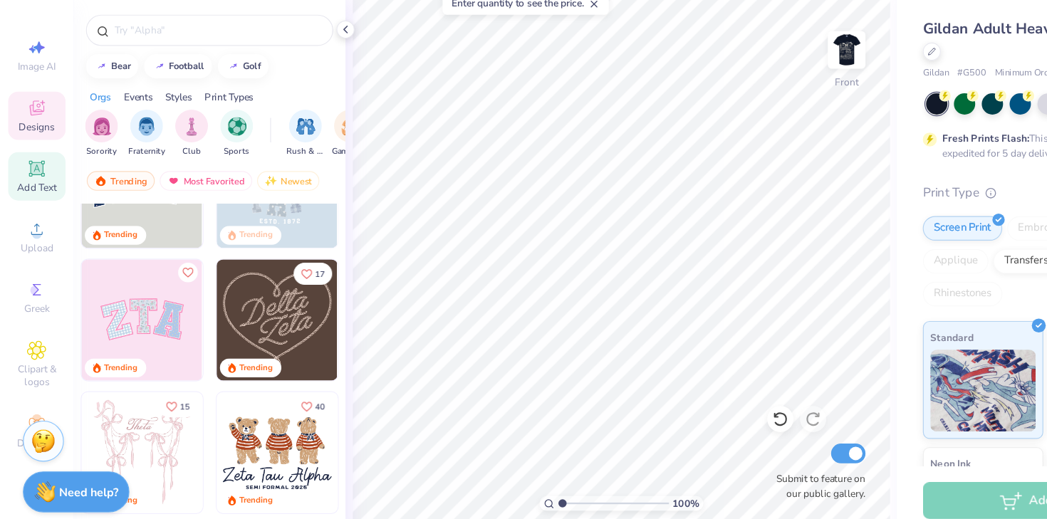
click at [26, 209] on div "Add Text" at bounding box center [32, 207] width 50 height 42
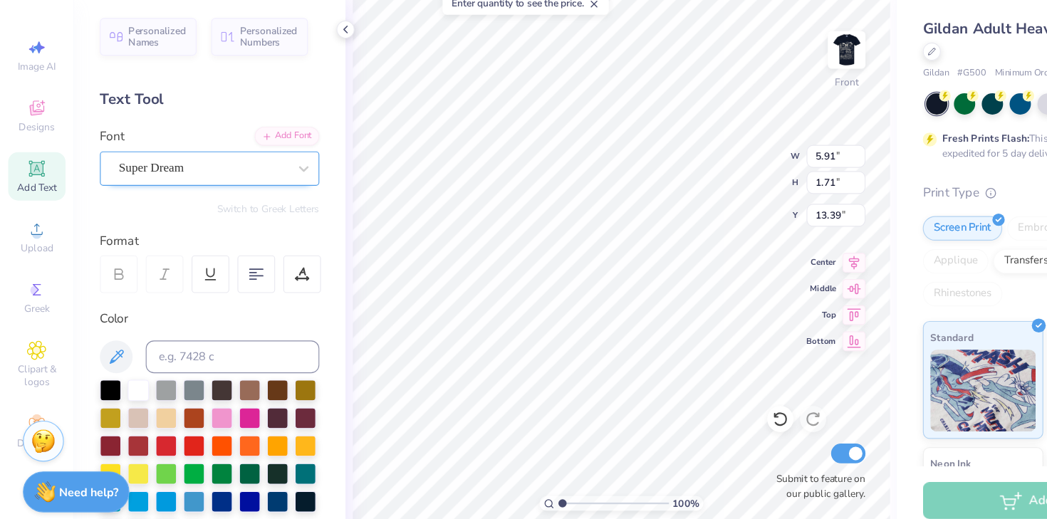
click at [159, 199] on div "Super Dream" at bounding box center [177, 200] width 150 height 22
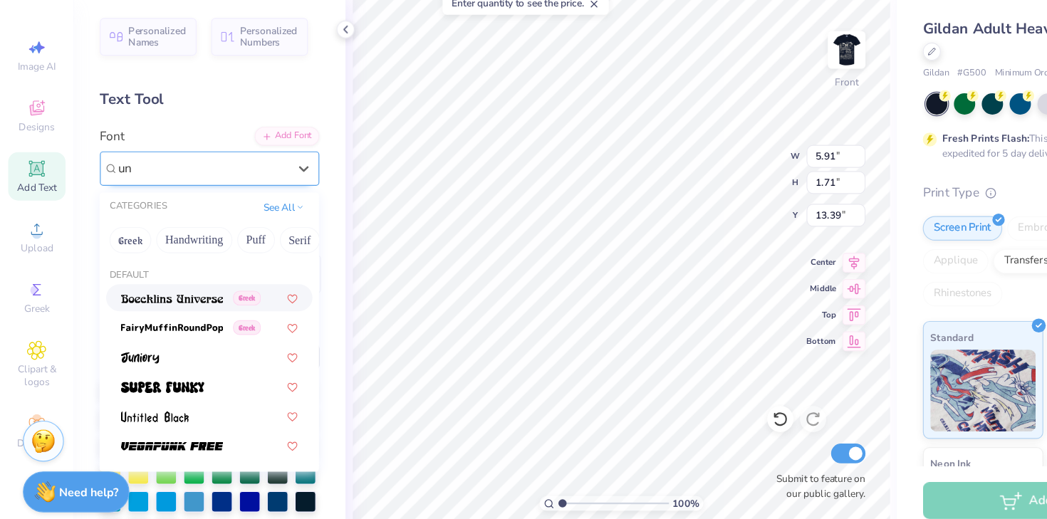
type input "u"
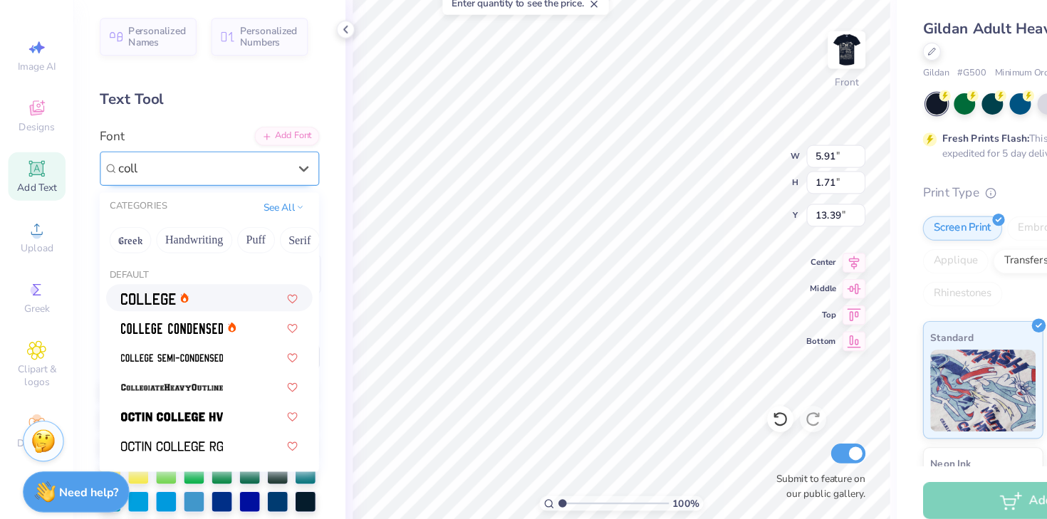
click at [169, 314] on div at bounding box center [182, 312] width 154 height 15
type input "coll"
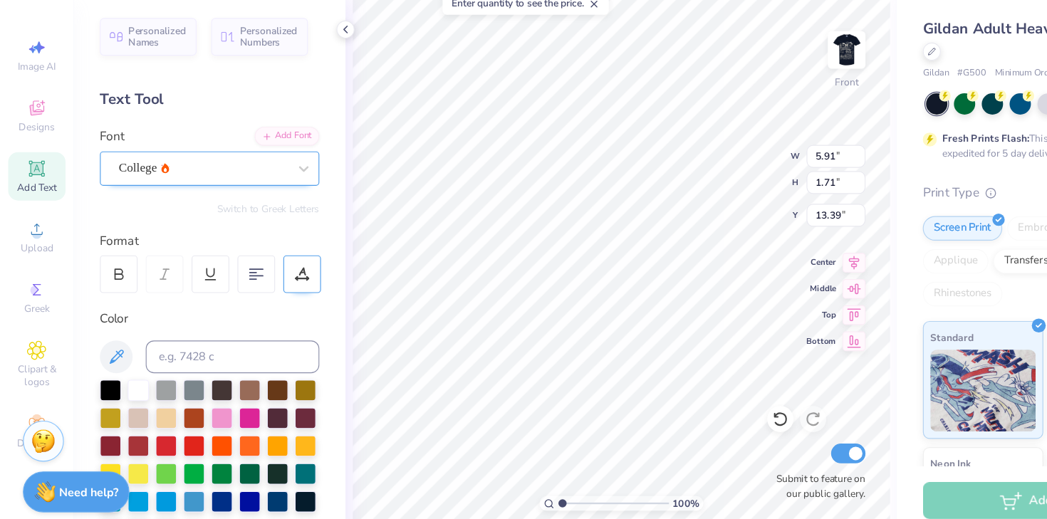
scroll to position [1, 0]
type textarea "T"
type textarea "[PERSON_NAME]"
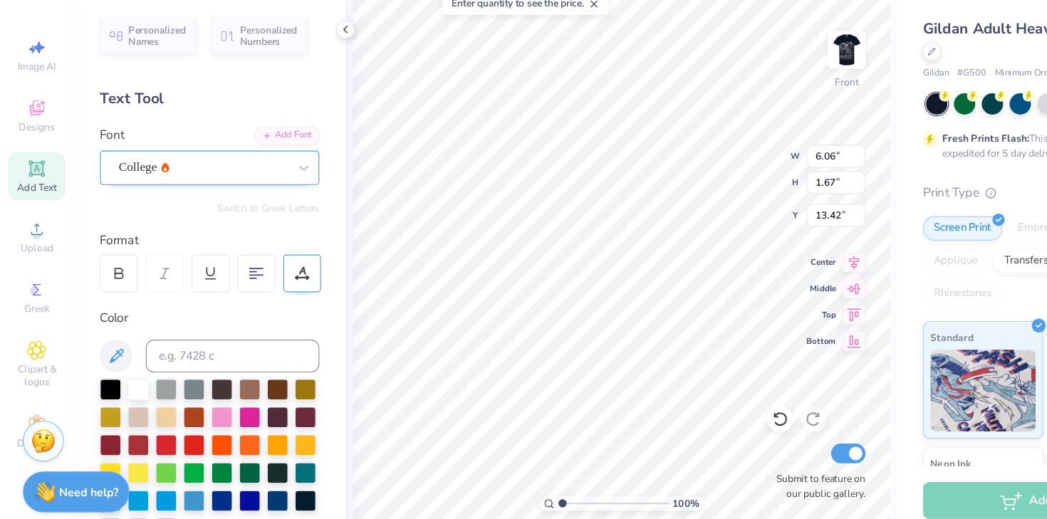
type input "23.38"
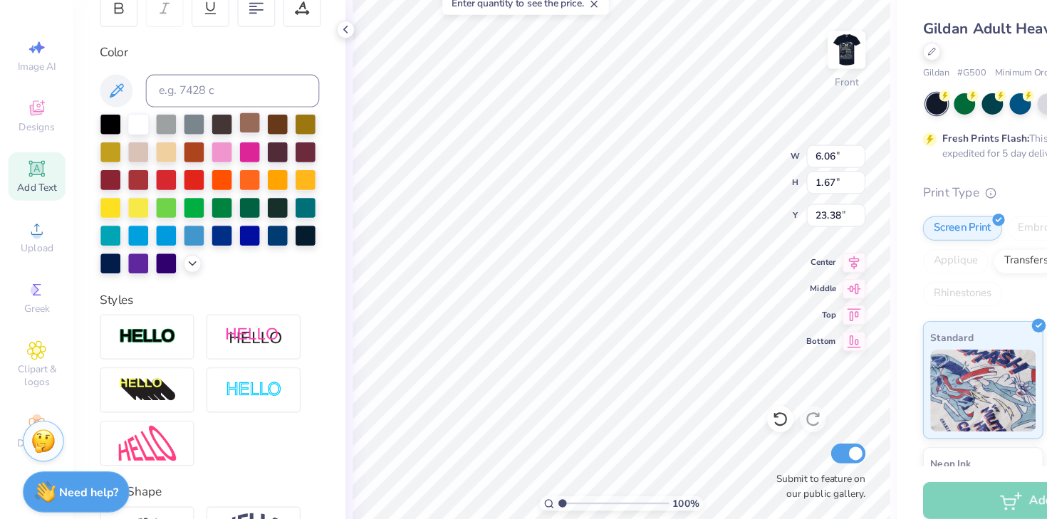
scroll to position [308, 0]
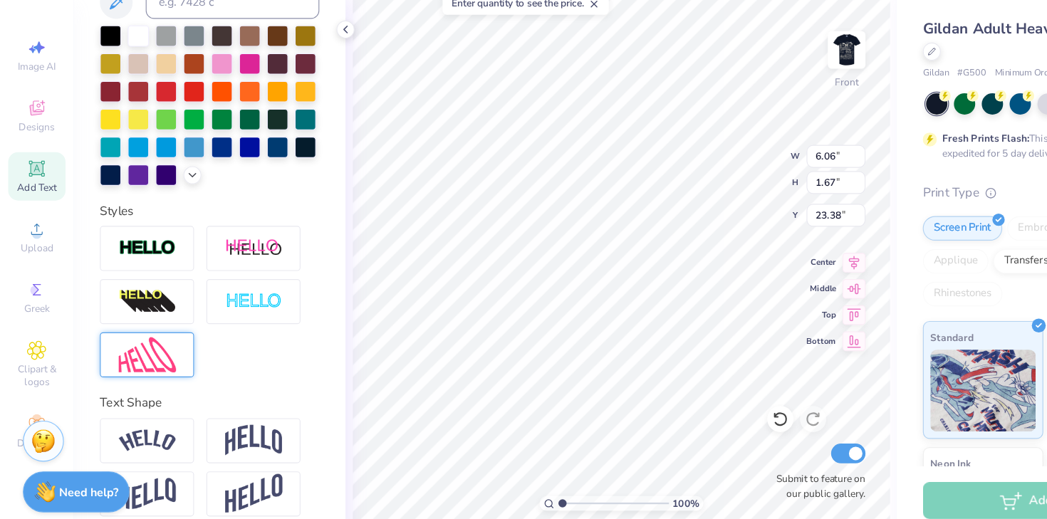
click at [156, 360] on div at bounding box center [128, 362] width 82 height 39
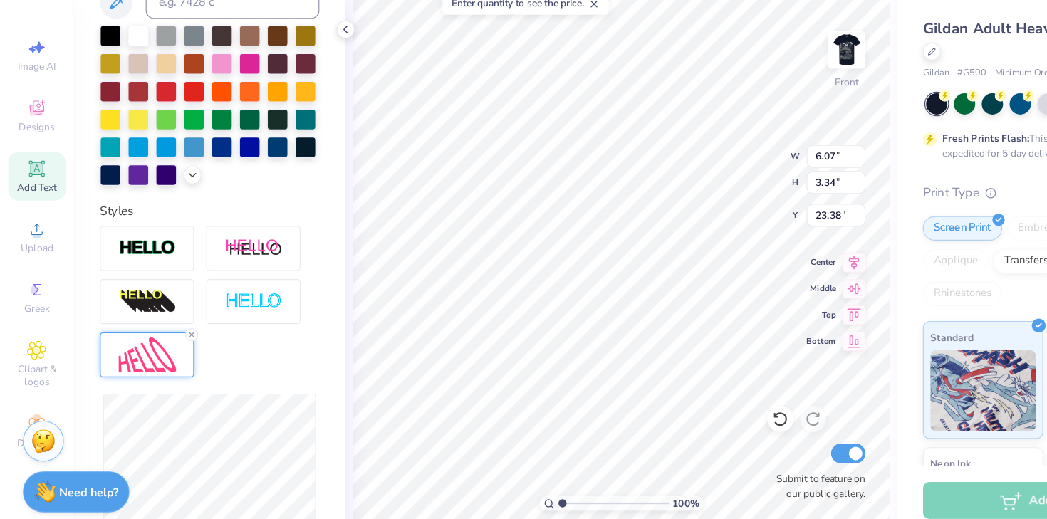
type input "6.07"
type input "3.34"
type input "22.55"
type input "6.20"
type input "4.05"
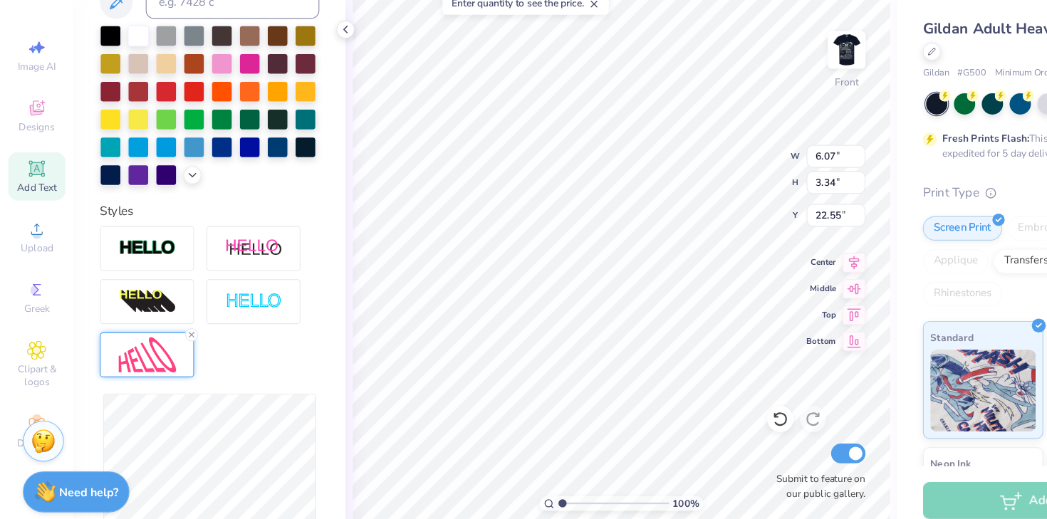
type input "22.20"
type input "2.75"
type input "1.86"
type input "2.78"
type input "1.85"
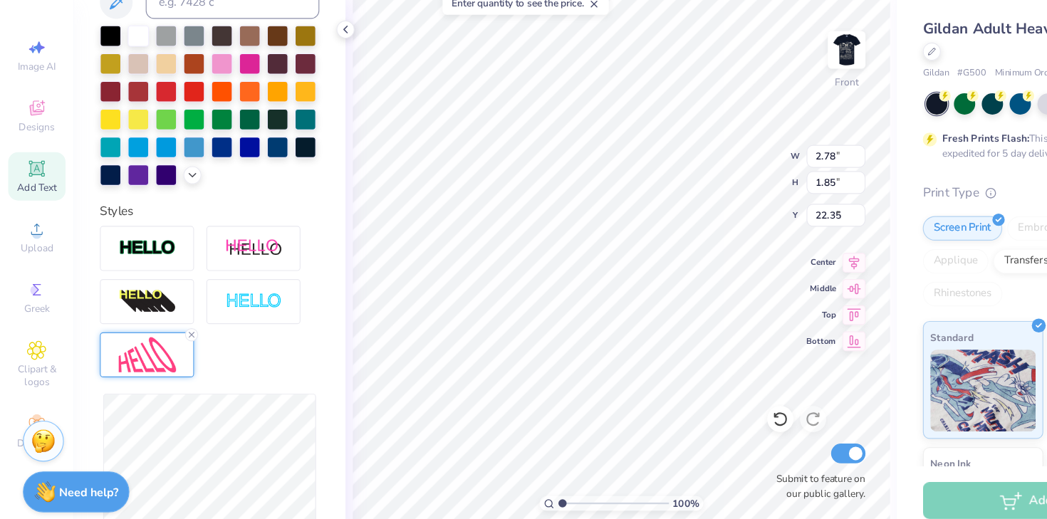
type input "7.47"
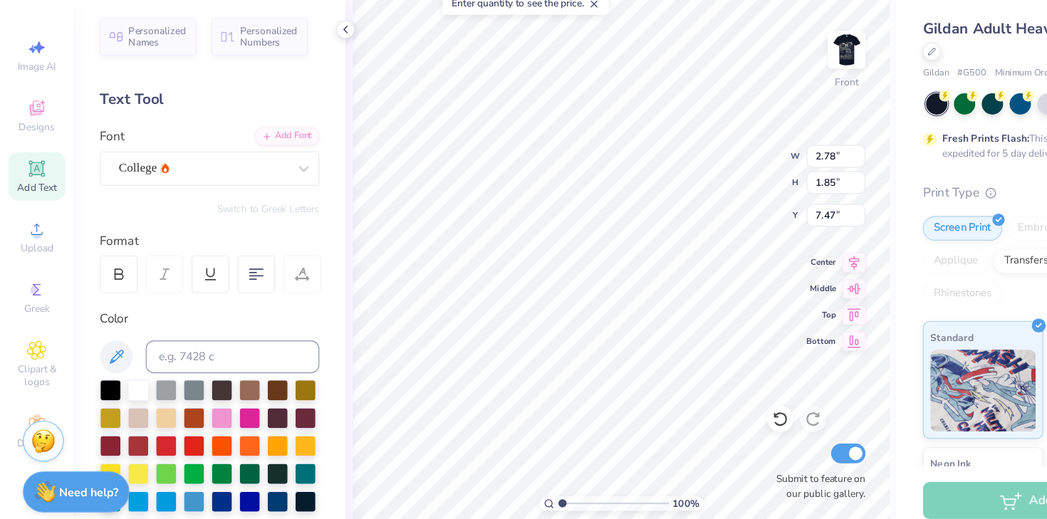
scroll to position [308, 0]
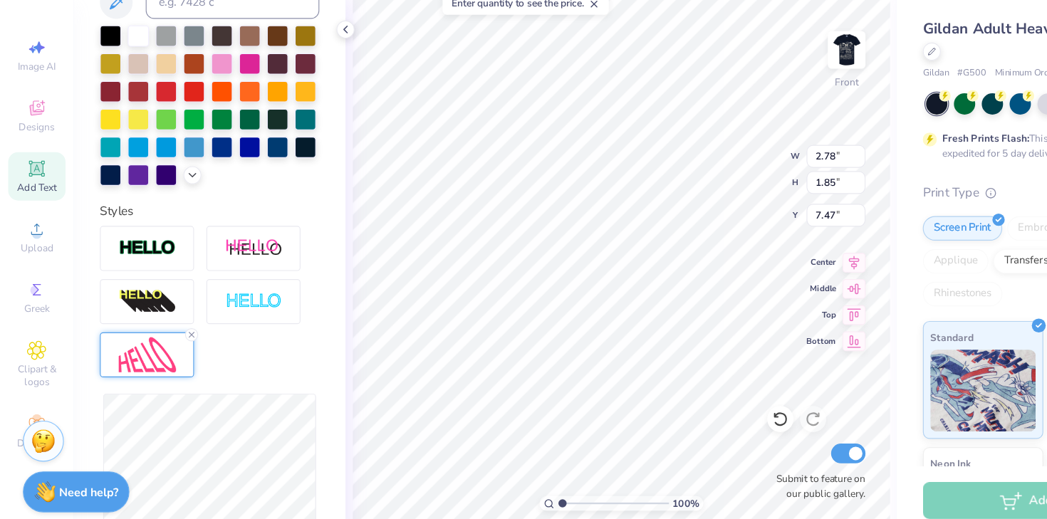
type input "2.08"
type input "1.38"
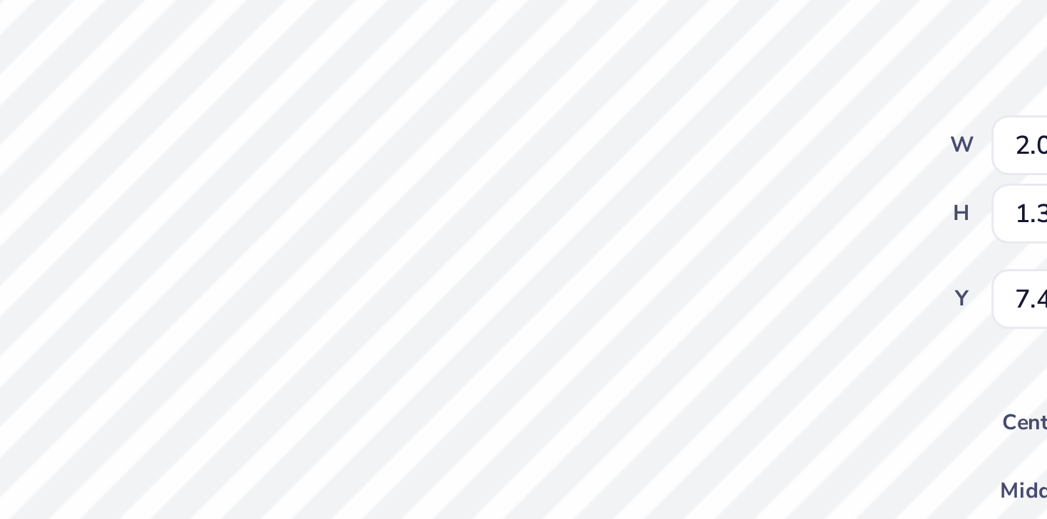
type input "7.46"
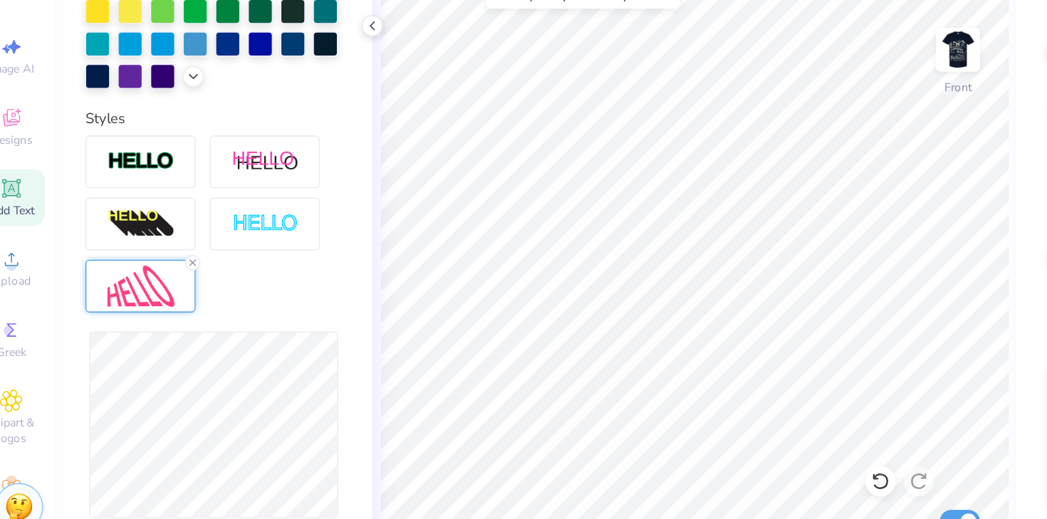
scroll to position [407, 0]
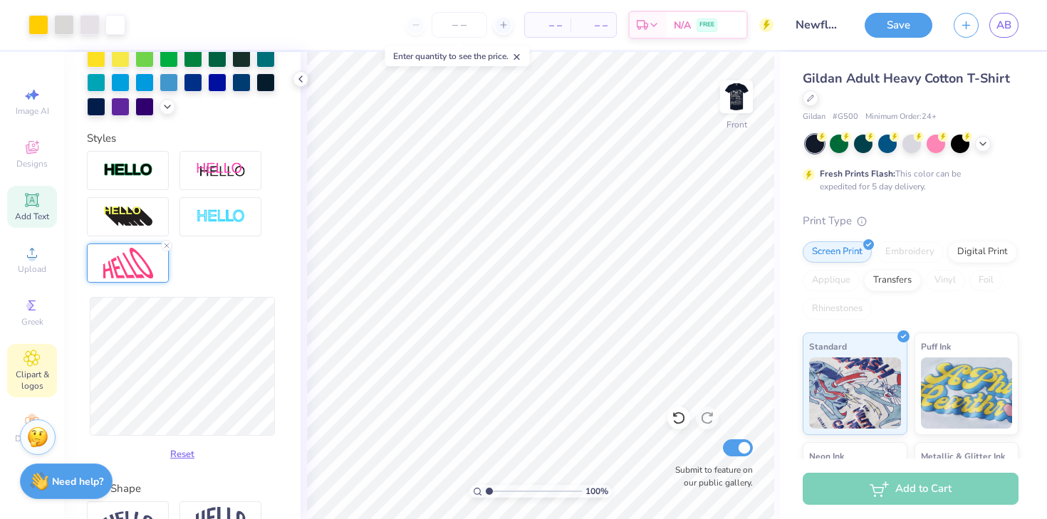
click at [44, 369] on span "Clipart & logos" at bounding box center [32, 380] width 50 height 23
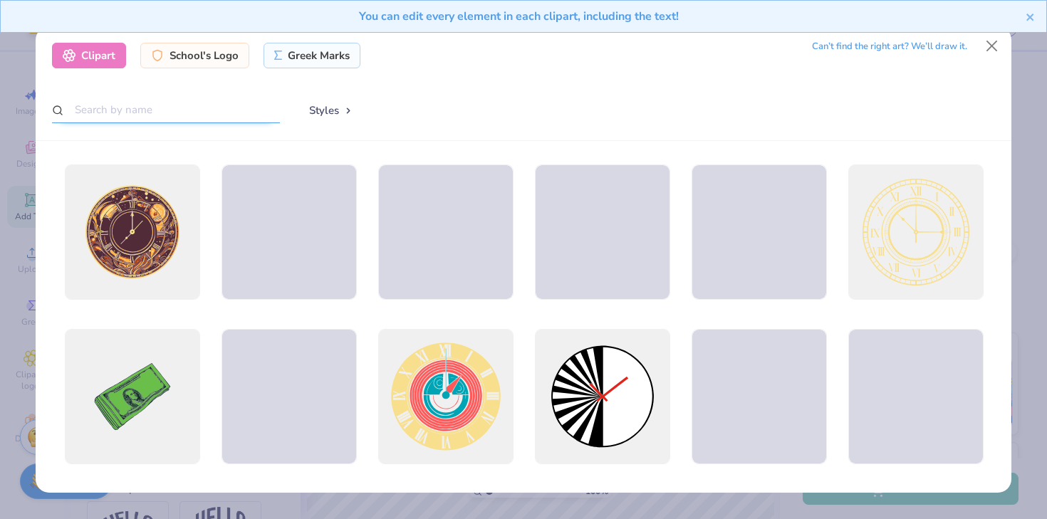
click at [231, 113] on input "text" at bounding box center [166, 110] width 228 height 26
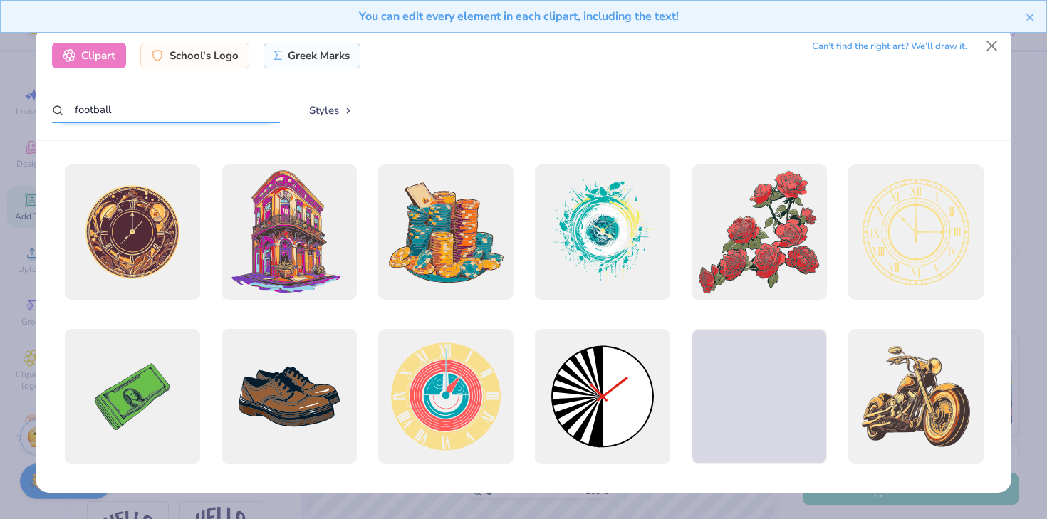
type input "football"
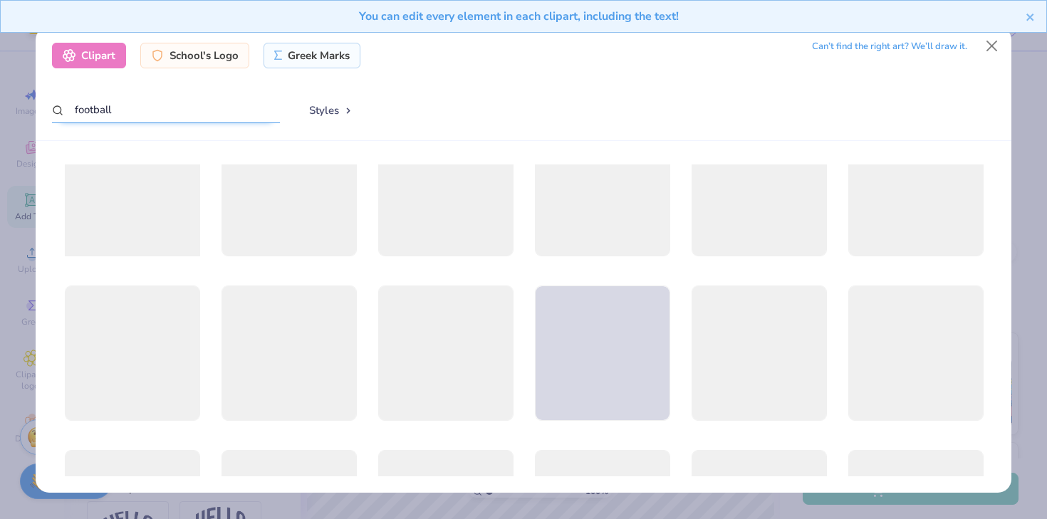
scroll to position [702, 0]
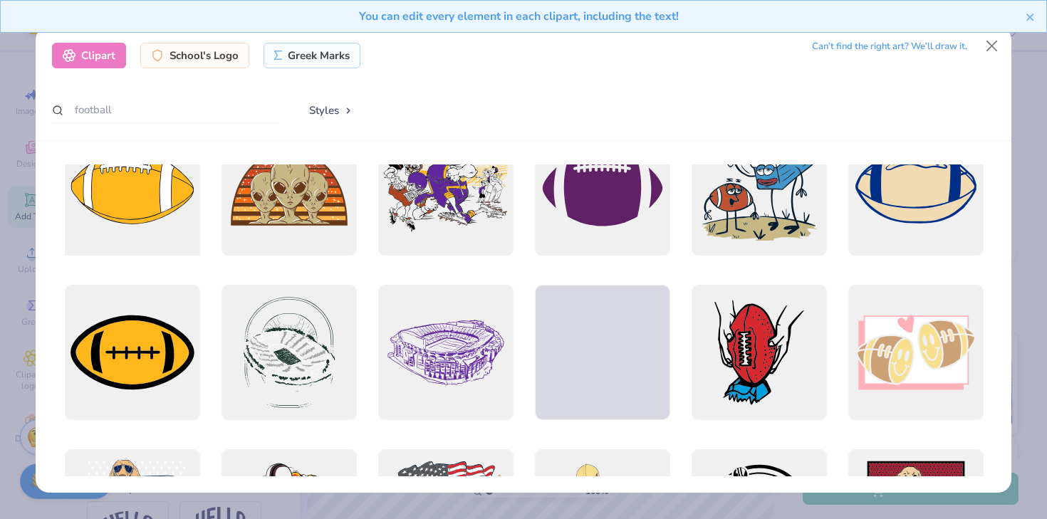
click at [146, 212] on div at bounding box center [132, 187] width 149 height 149
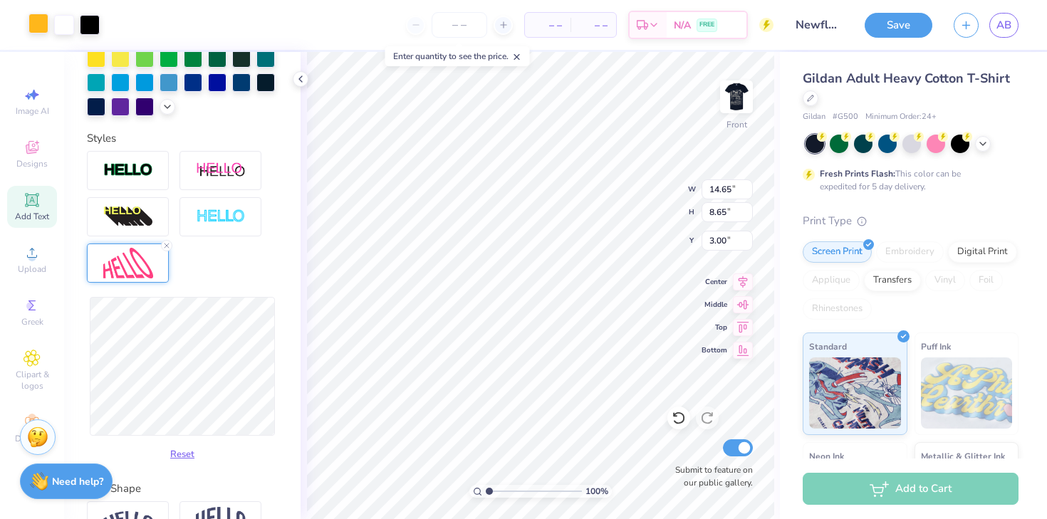
click at [41, 23] on div at bounding box center [38, 24] width 20 height 20
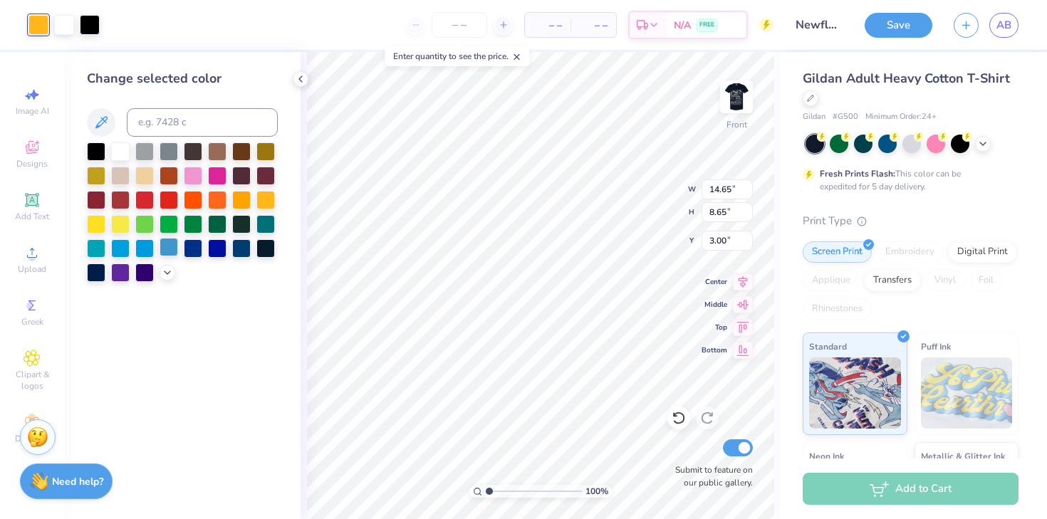
click at [163, 251] on div at bounding box center [169, 247] width 19 height 19
click at [87, 24] on div at bounding box center [90, 24] width 20 height 20
click at [167, 246] on div at bounding box center [169, 247] width 19 height 19
click at [121, 155] on div at bounding box center [120, 150] width 19 height 19
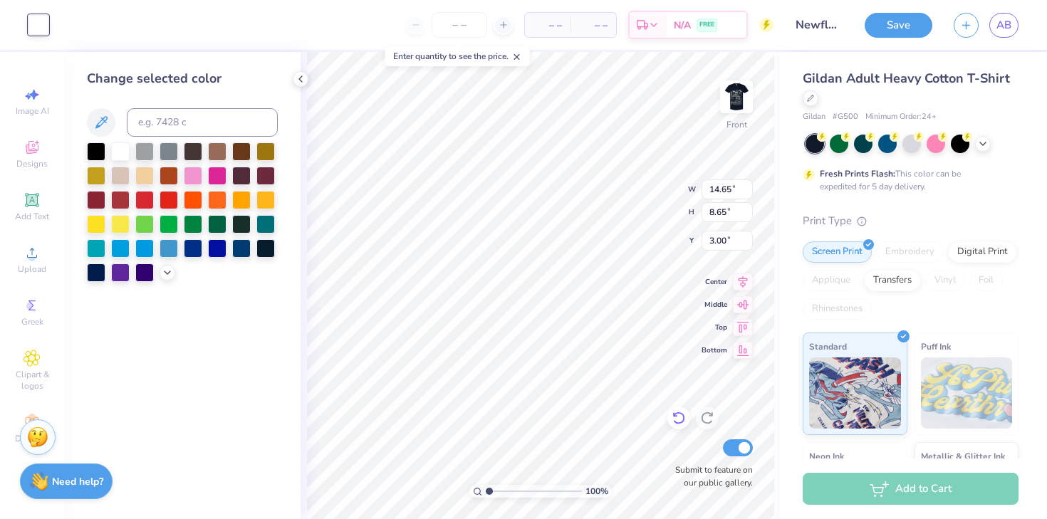
click at [674, 424] on icon at bounding box center [678, 418] width 14 height 14
click at [674, 417] on icon at bounding box center [678, 418] width 14 height 14
click at [90, 27] on div at bounding box center [90, 24] width 20 height 20
click at [122, 152] on div at bounding box center [120, 150] width 19 height 19
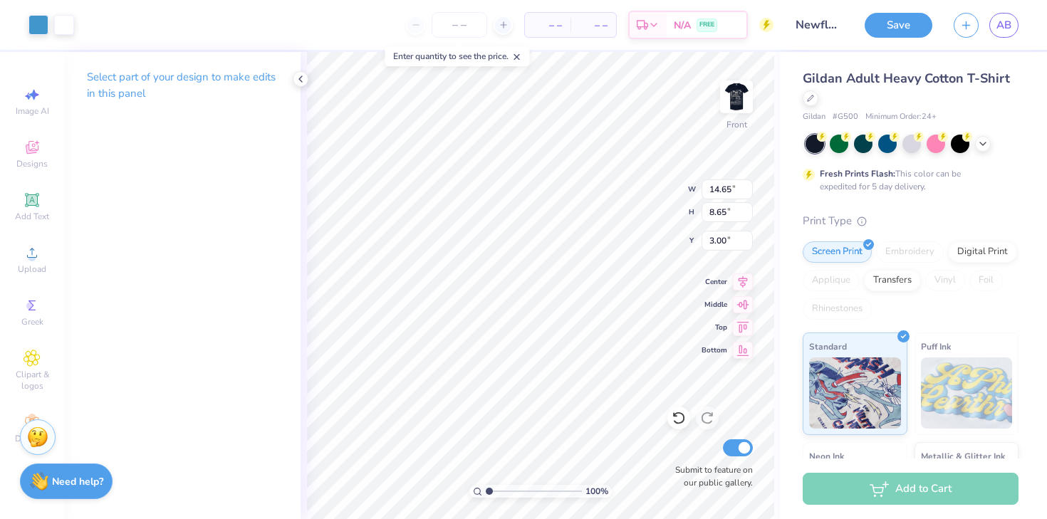
type input "5.06"
type input "2.99"
type input "8.66"
type input "4.36"
type input "3.49"
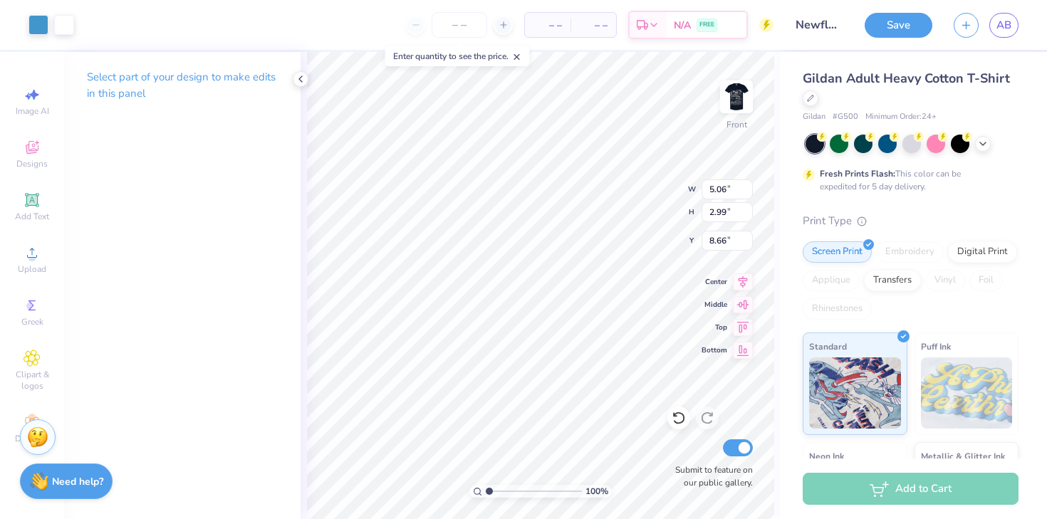
type input "8.39"
click at [36, 352] on icon at bounding box center [32, 358] width 16 height 16
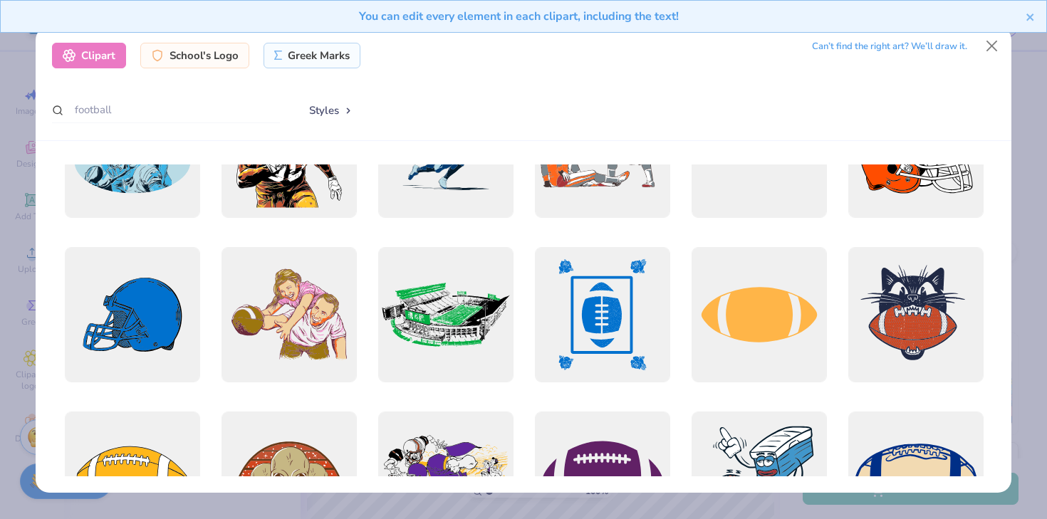
scroll to position [543, 0]
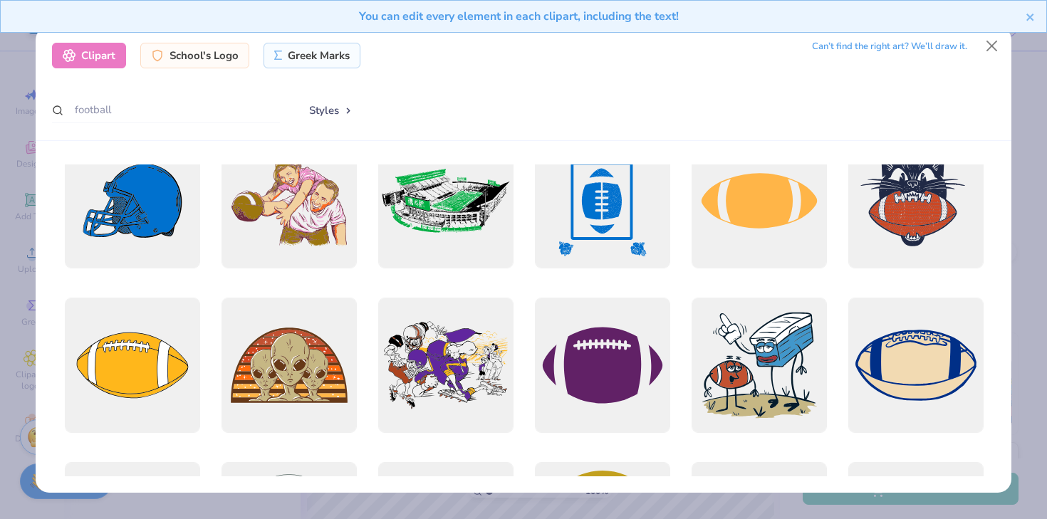
scroll to position [526, 0]
click at [988, 45] on button "Close" at bounding box center [991, 46] width 27 height 27
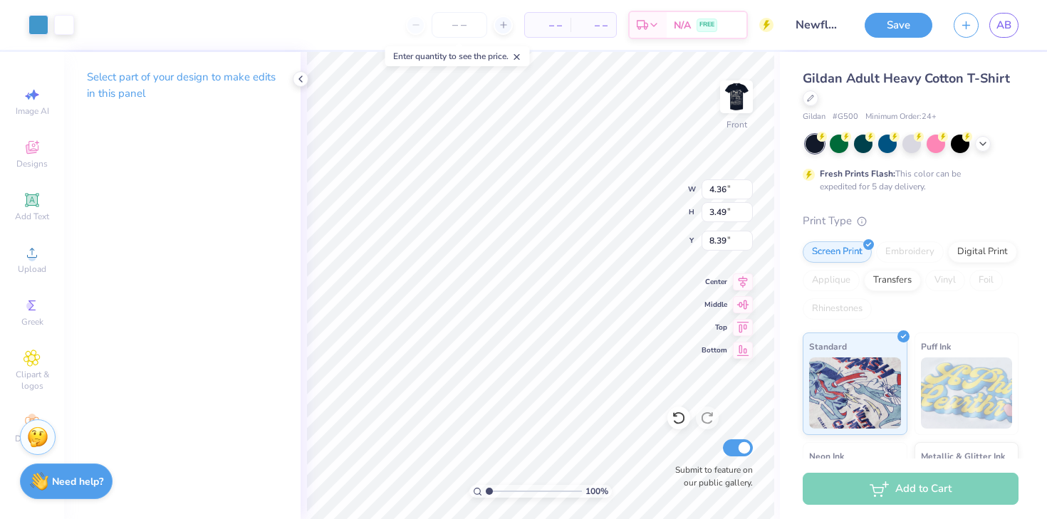
type input "3.54"
type input "2.84"
type input "9.20"
type input "3.92"
type input "2.56"
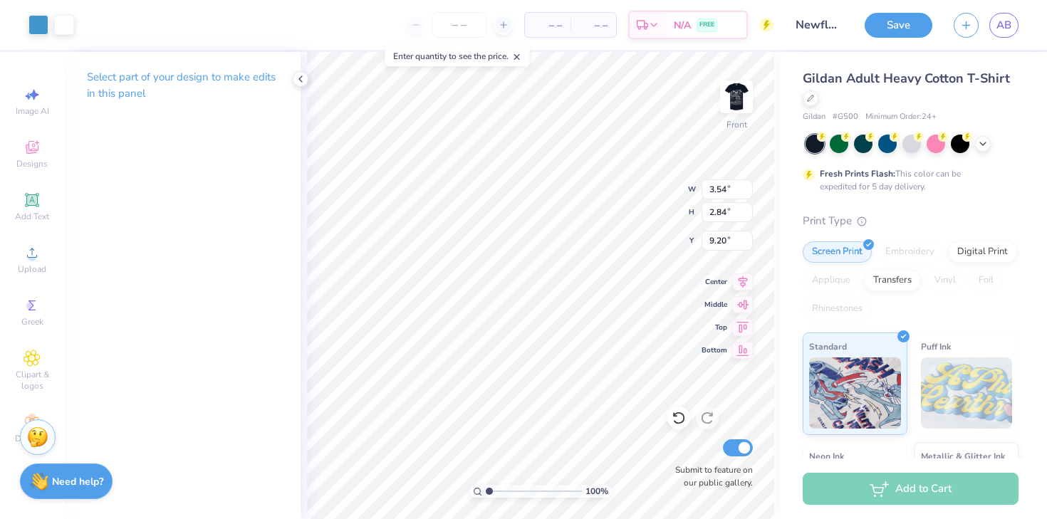
type input "9.34"
type input "3.88"
type input "2.59"
type input "9.42"
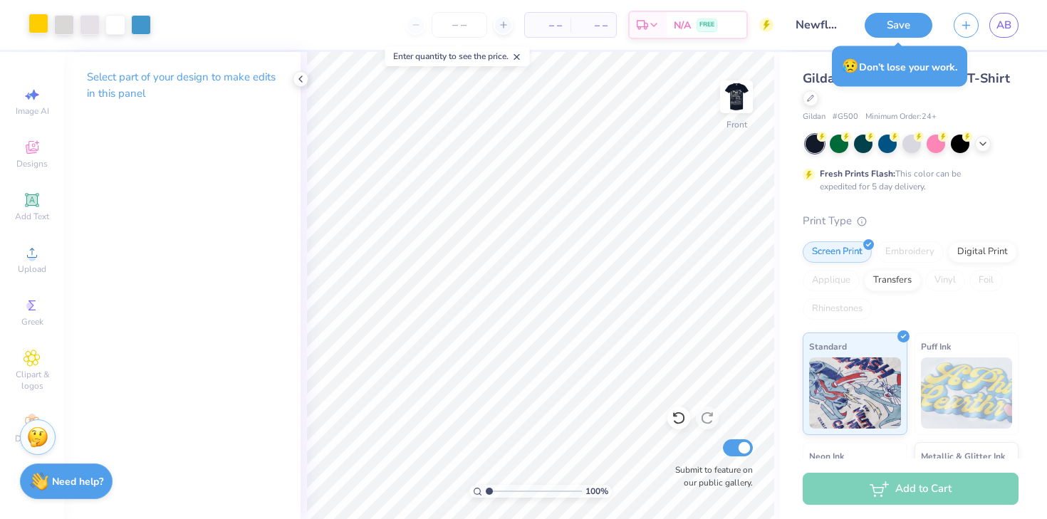
click at [37, 31] on div at bounding box center [38, 24] width 20 height 20
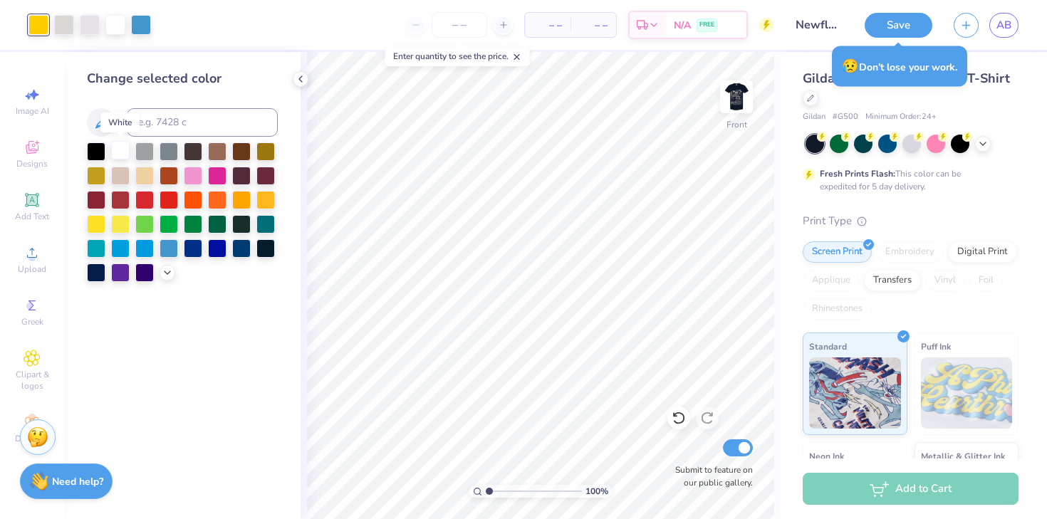
click at [113, 152] on div at bounding box center [120, 150] width 19 height 19
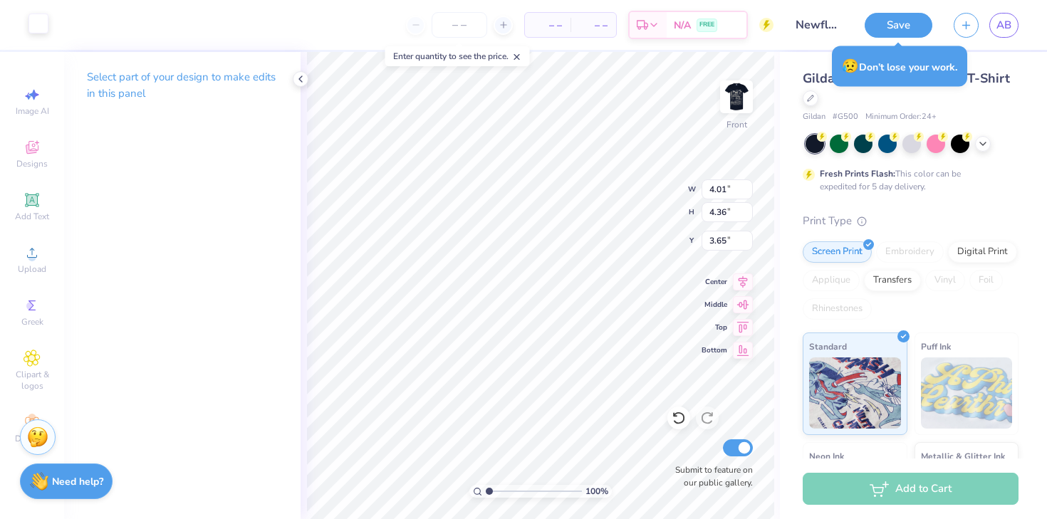
click at [46, 29] on div at bounding box center [38, 24] width 20 height 20
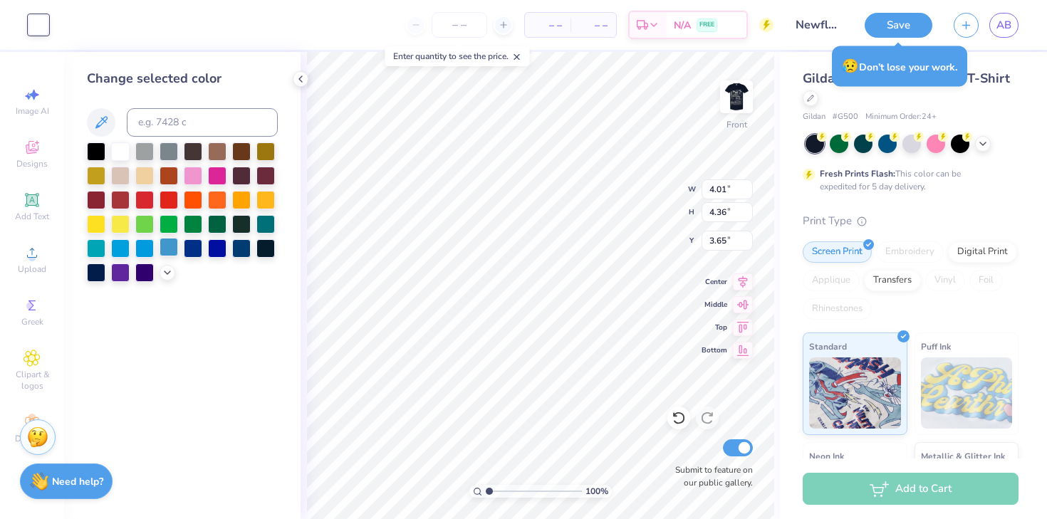
click at [169, 248] on div at bounding box center [169, 247] width 19 height 19
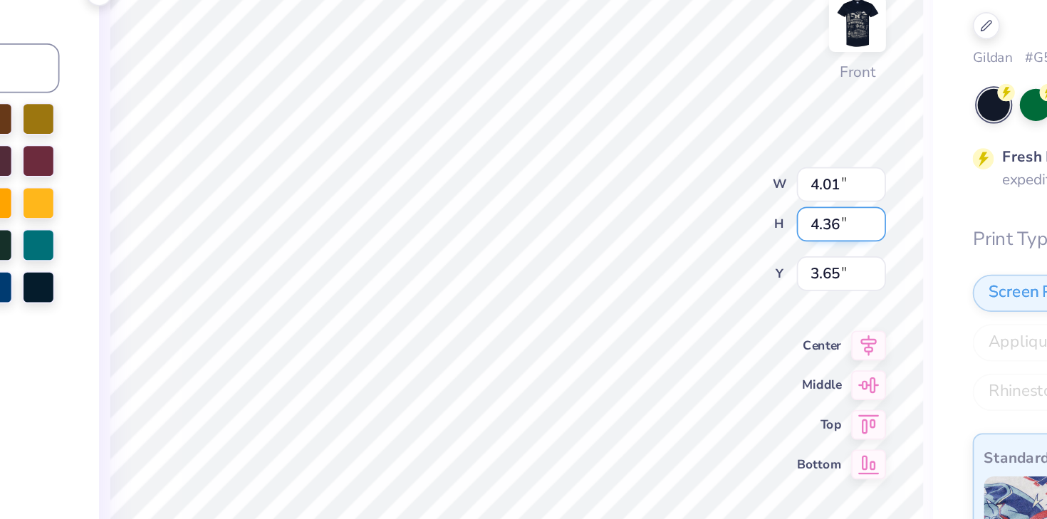
type input "3.01"
type input "2.06"
type input "7.05"
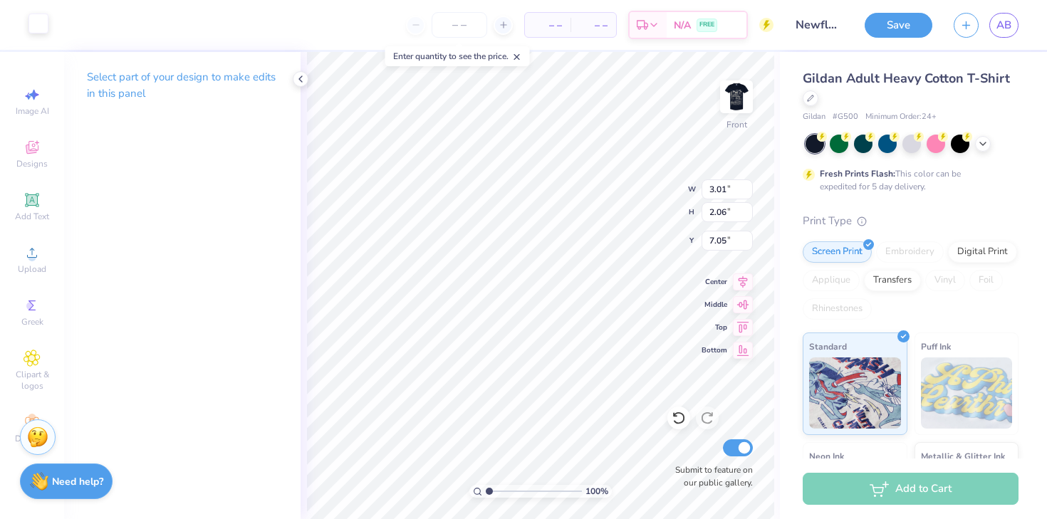
click at [31, 19] on div at bounding box center [38, 24] width 20 height 20
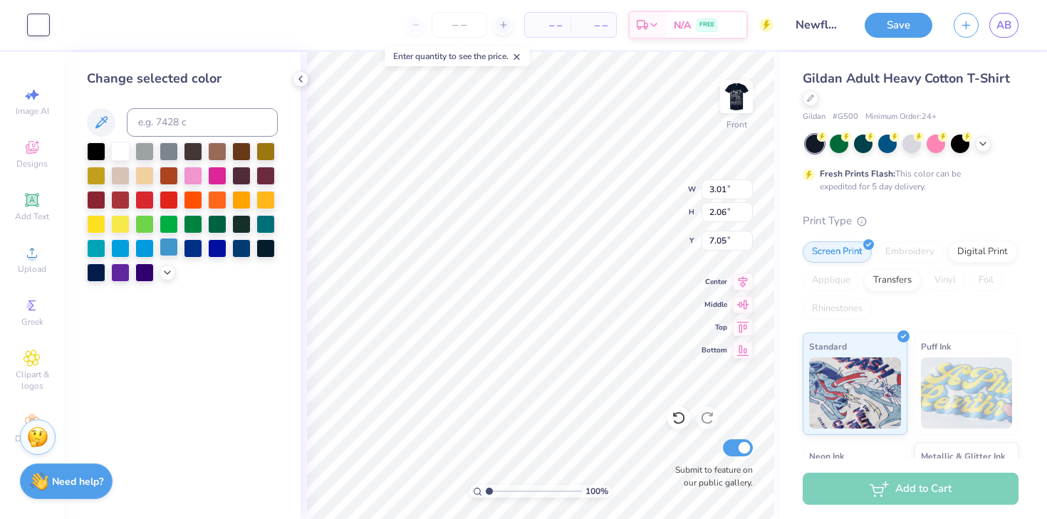
click at [167, 247] on div at bounding box center [169, 247] width 19 height 19
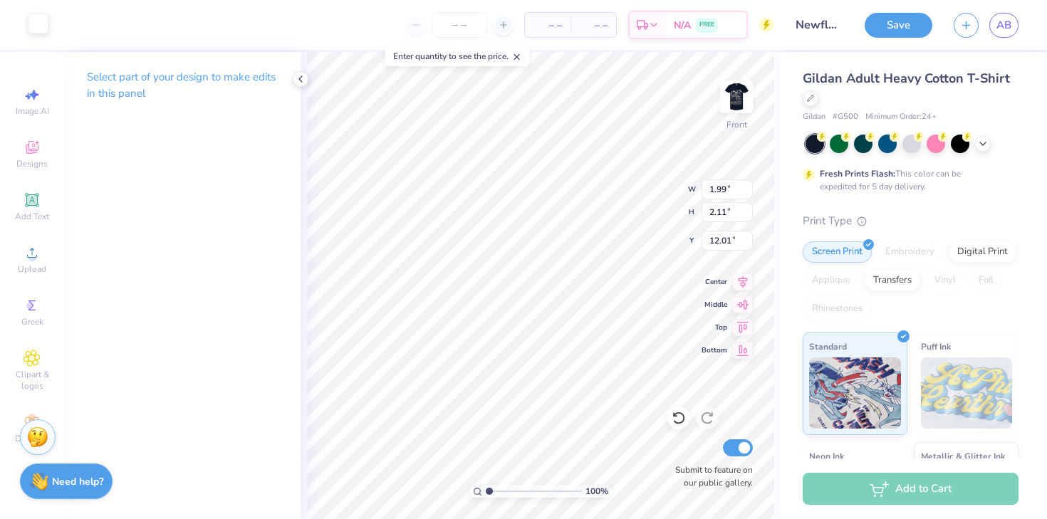
click at [43, 18] on div at bounding box center [38, 24] width 20 height 20
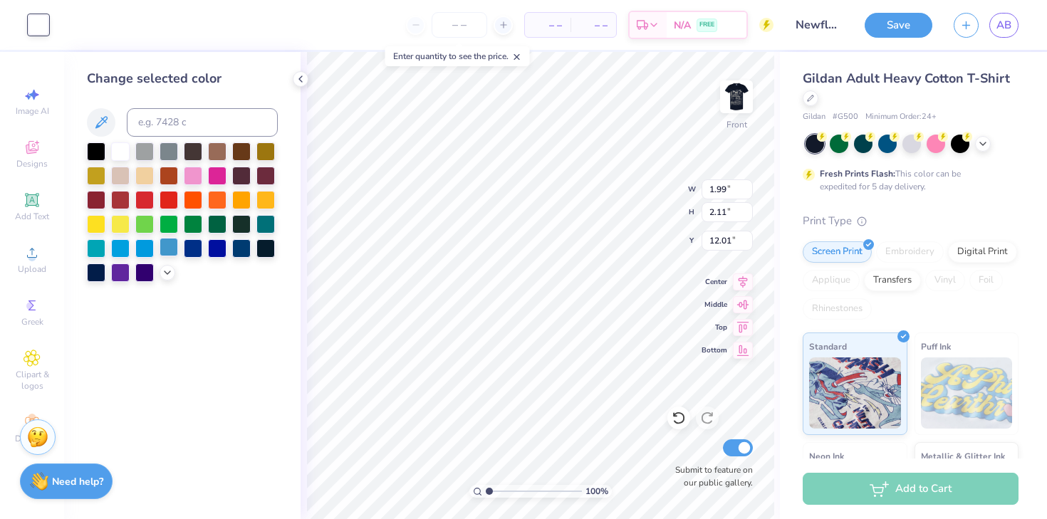
click at [172, 256] on div at bounding box center [169, 247] width 19 height 19
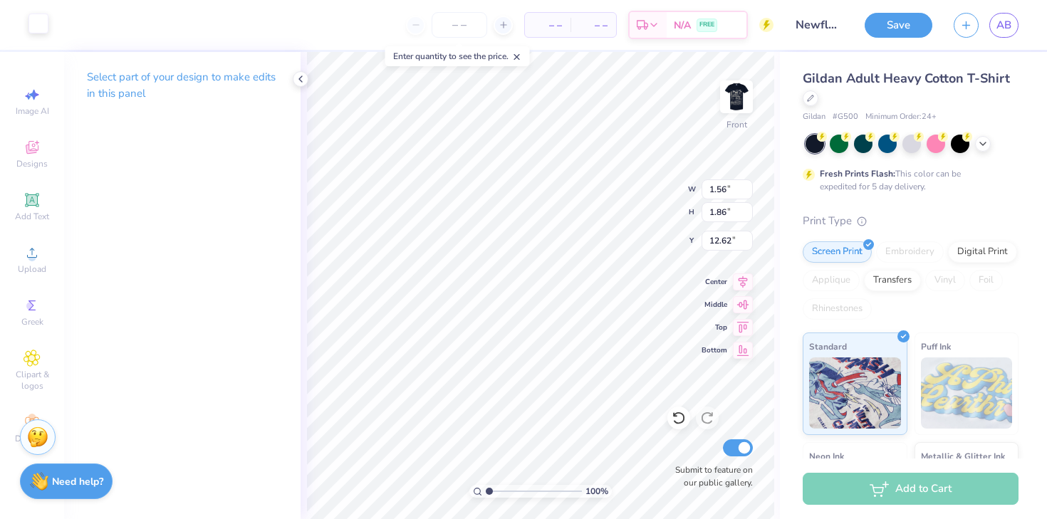
click at [43, 26] on div at bounding box center [38, 24] width 20 height 20
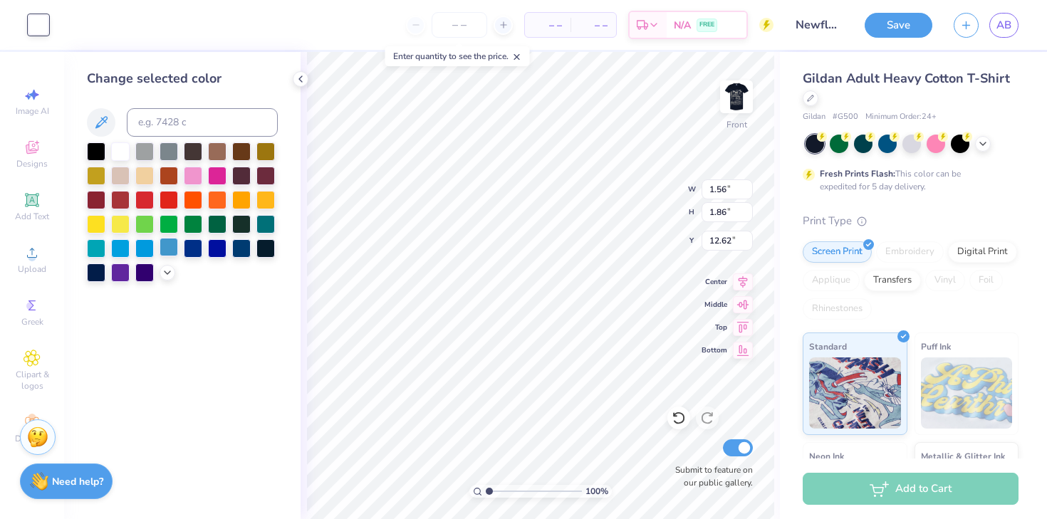
click at [166, 241] on div at bounding box center [169, 247] width 19 height 19
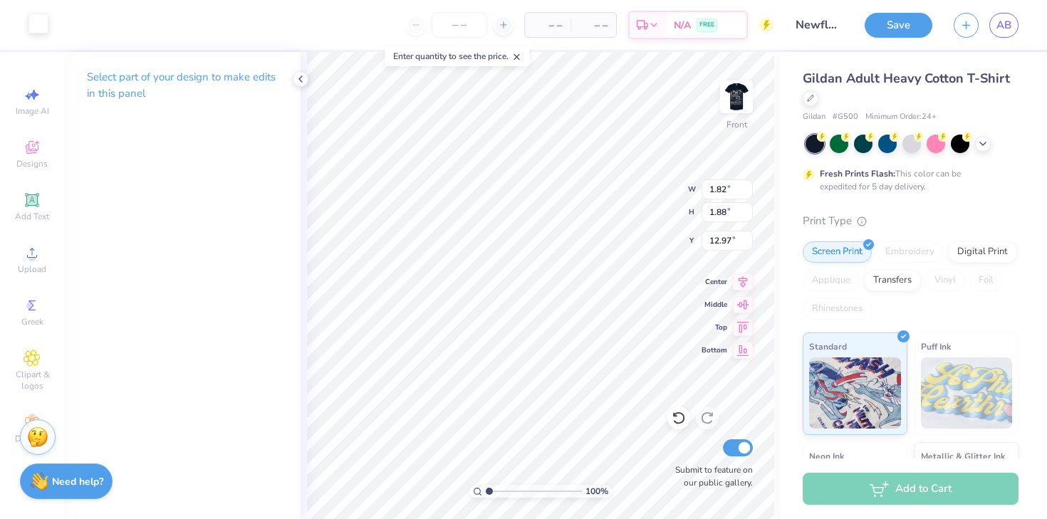
click at [32, 33] on div at bounding box center [38, 24] width 20 height 20
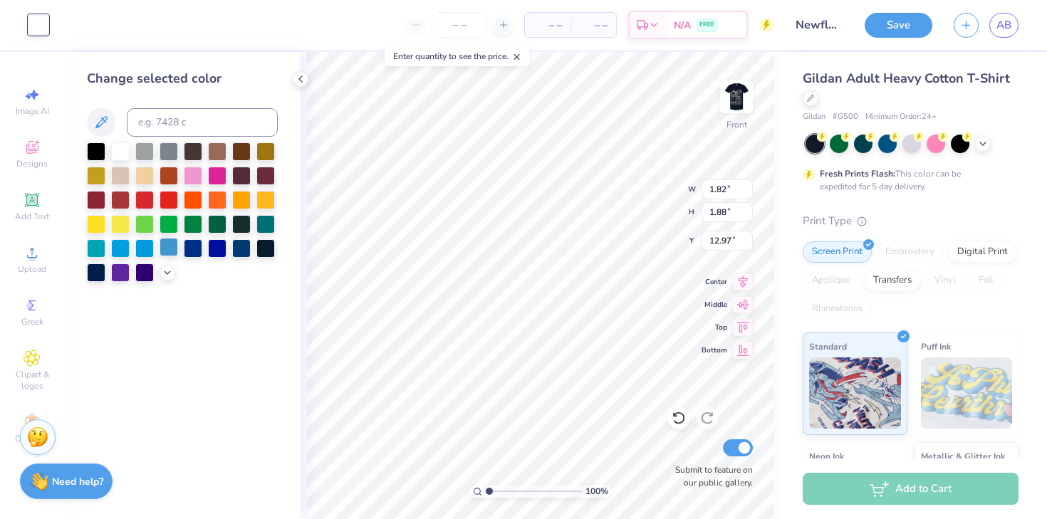
click at [170, 240] on div at bounding box center [169, 247] width 19 height 19
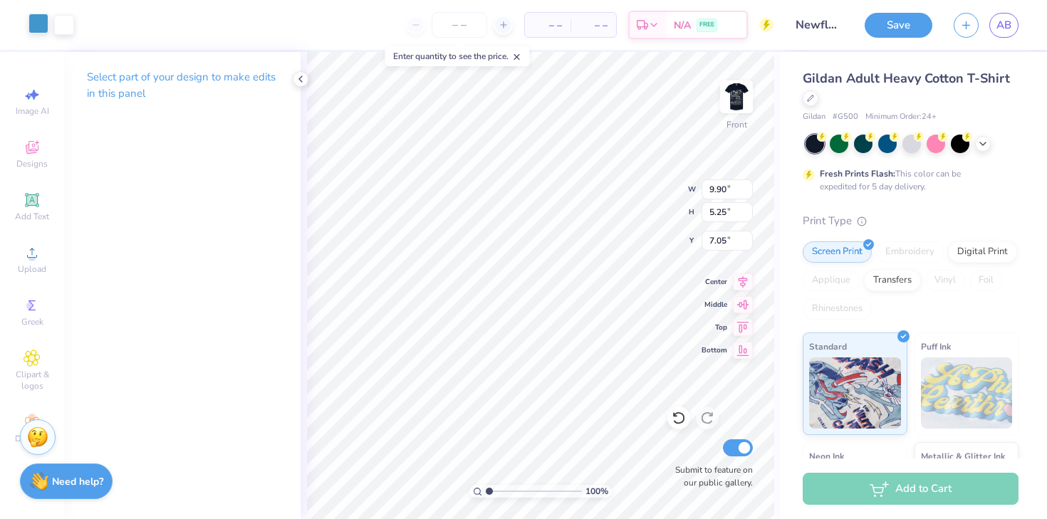
click at [38, 20] on div at bounding box center [38, 24] width 20 height 20
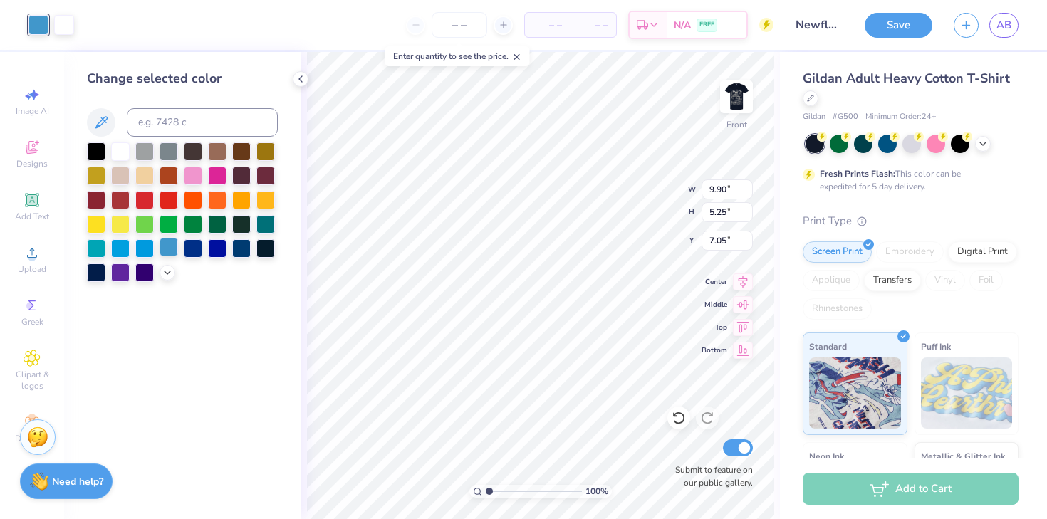
click at [166, 248] on div at bounding box center [169, 247] width 19 height 19
click at [172, 249] on div at bounding box center [169, 247] width 19 height 19
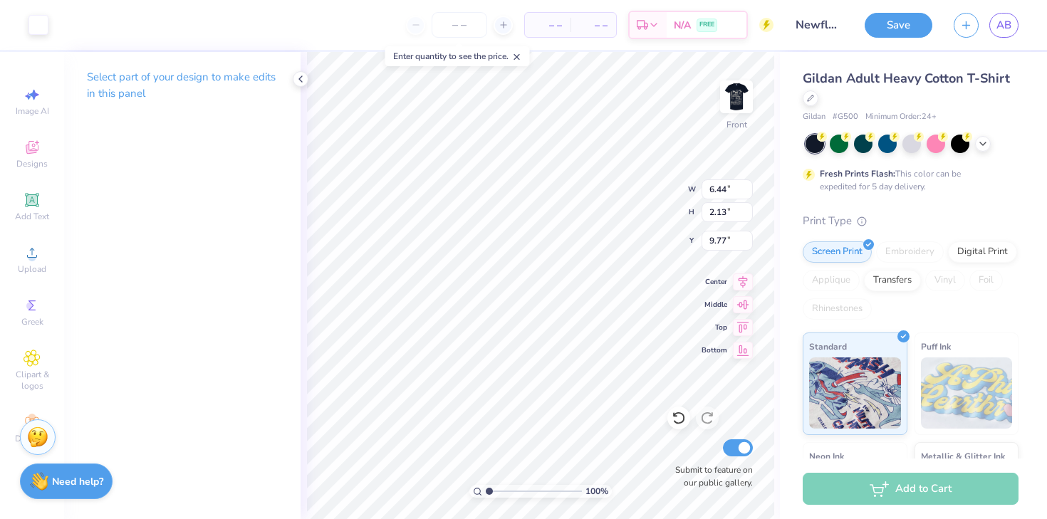
click at [50, 36] on div "Art colors – – Per Item – – Total Est. Delivery N/A FREE Design Title Newfloly …" at bounding box center [523, 25] width 1047 height 50
click at [31, 26] on div at bounding box center [38, 24] width 20 height 20
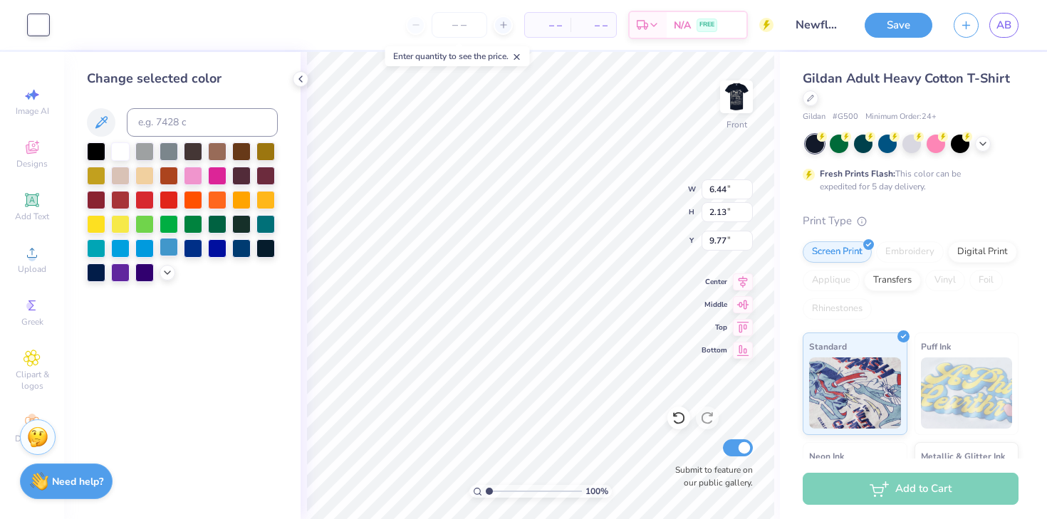
click at [165, 242] on div at bounding box center [169, 247] width 19 height 19
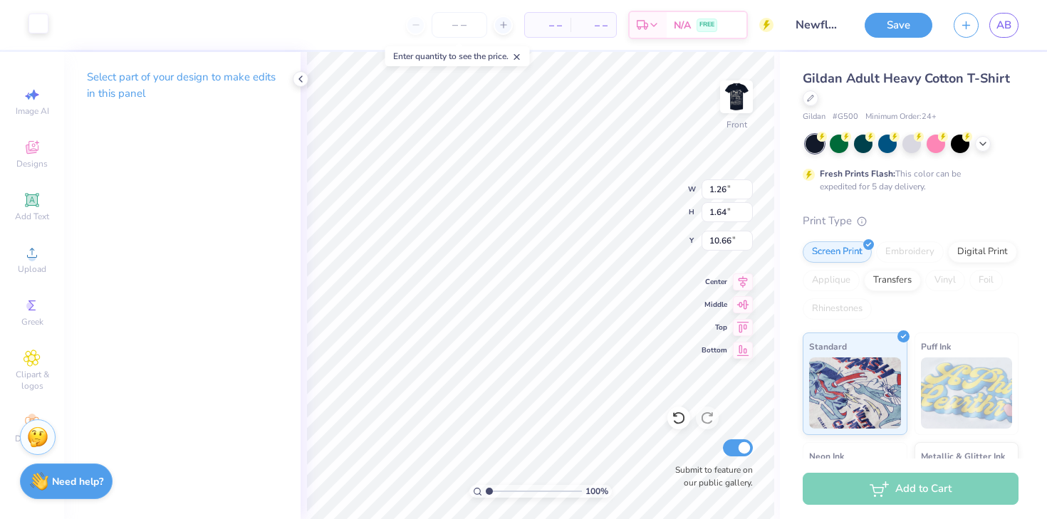
click at [44, 23] on div at bounding box center [38, 24] width 20 height 20
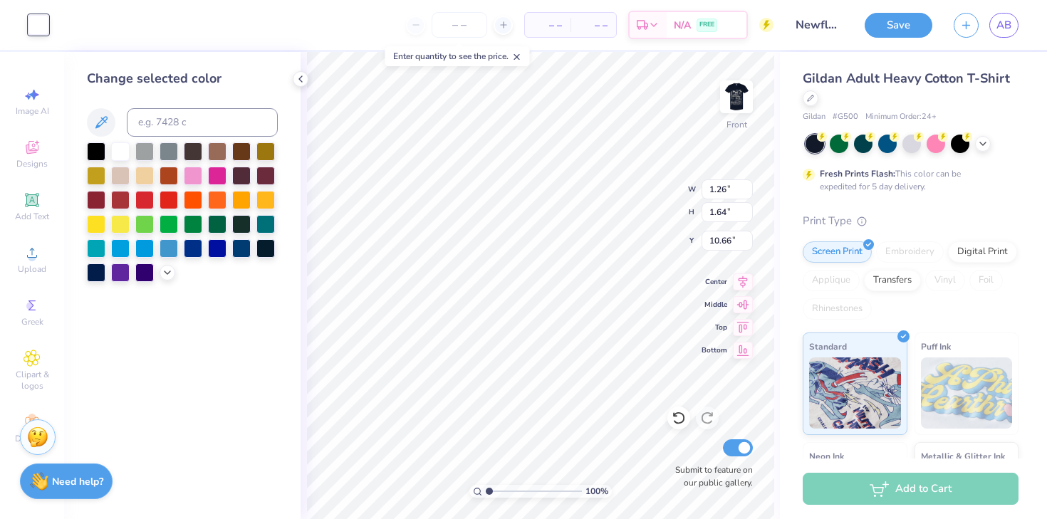
click at [170, 244] on div at bounding box center [169, 248] width 19 height 19
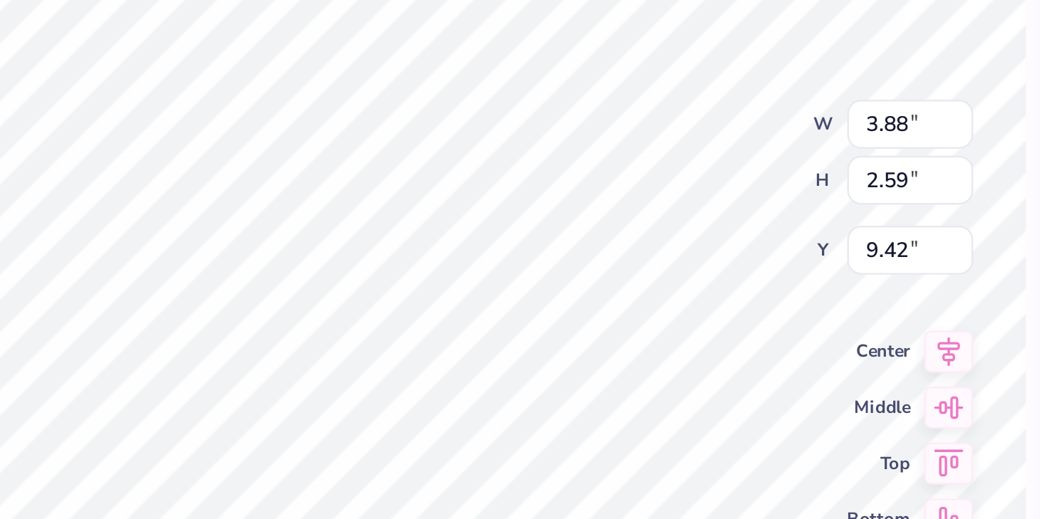
type input "9.32"
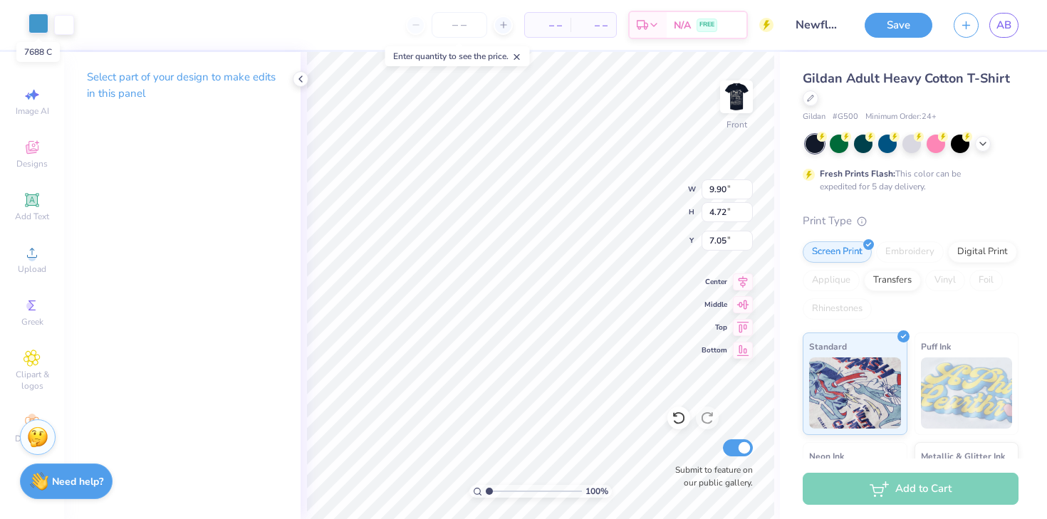
click at [41, 24] on div at bounding box center [38, 24] width 20 height 20
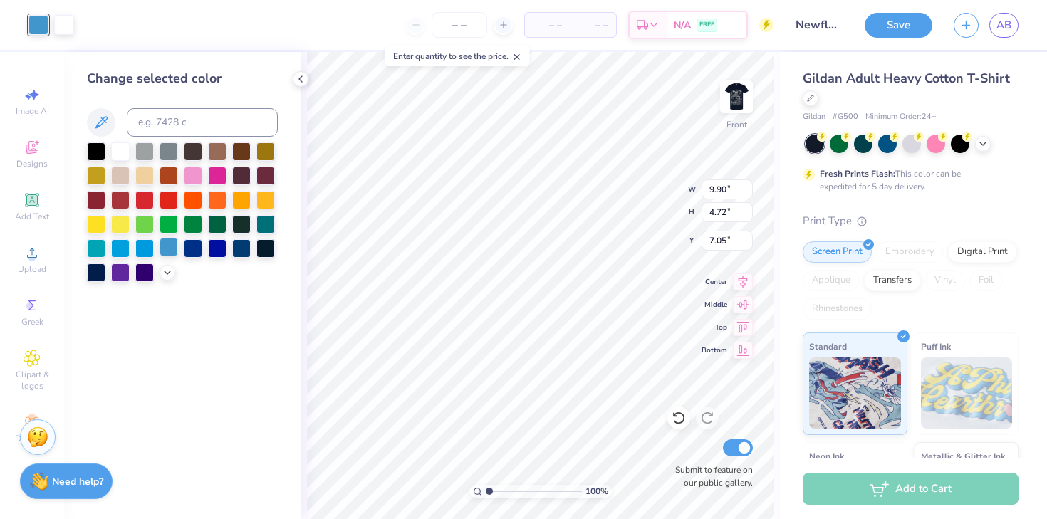
click at [172, 254] on div at bounding box center [169, 247] width 19 height 19
click at [170, 251] on div at bounding box center [169, 247] width 19 height 19
click at [68, 28] on div at bounding box center [64, 24] width 20 height 20
click at [167, 249] on div at bounding box center [169, 247] width 19 height 19
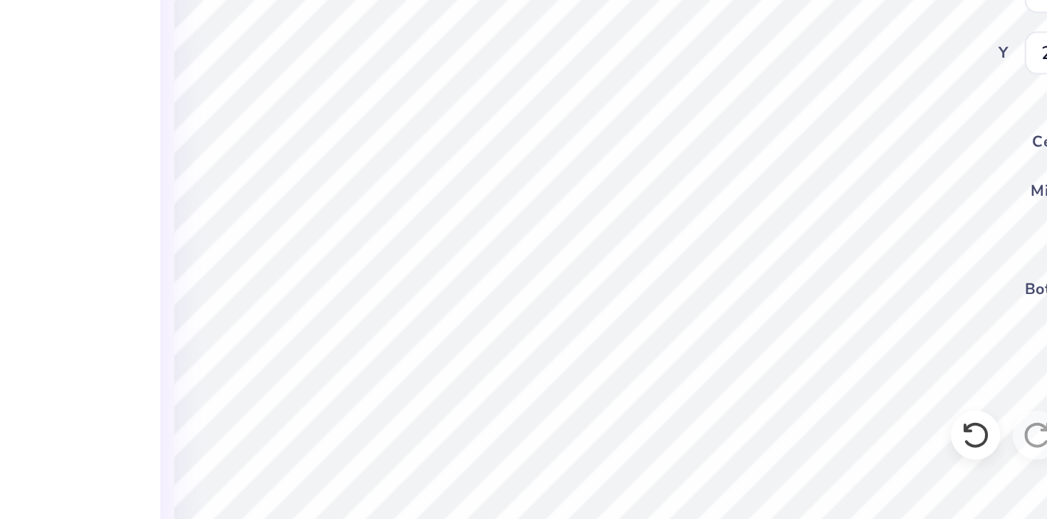
type input "0.28"
type input "0.52"
type input "20.21"
click at [672, 417] on icon at bounding box center [678, 418] width 14 height 14
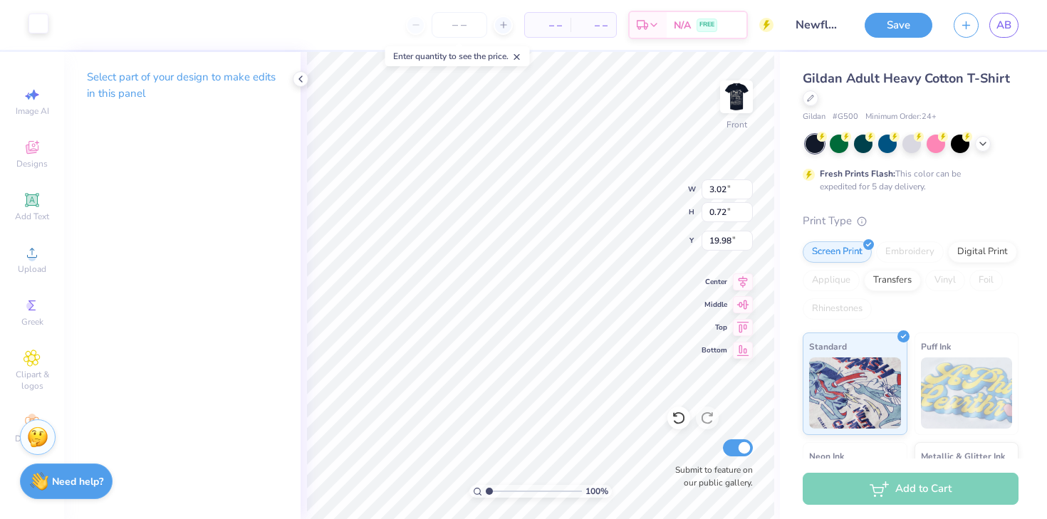
click at [45, 28] on div at bounding box center [38, 24] width 20 height 20
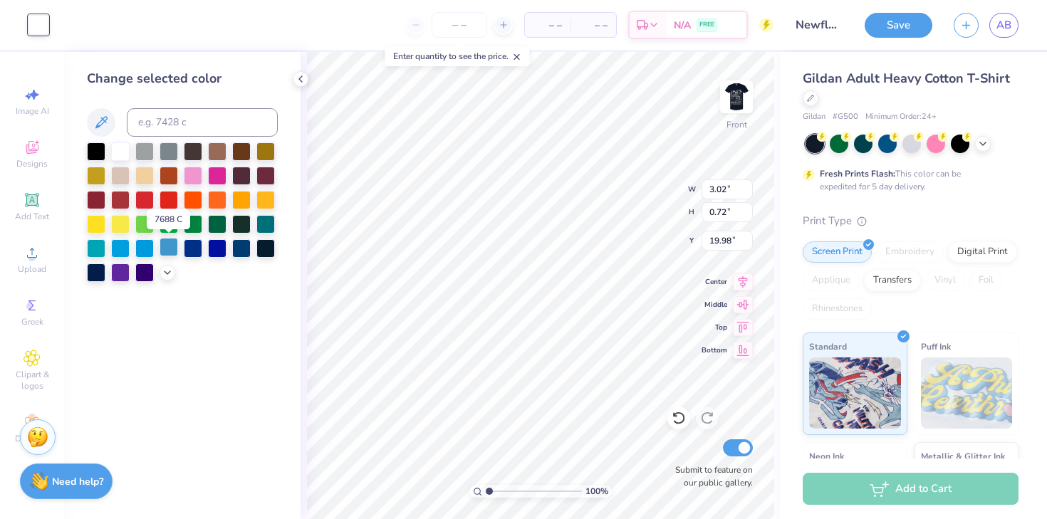
click at [174, 250] on div at bounding box center [169, 247] width 19 height 19
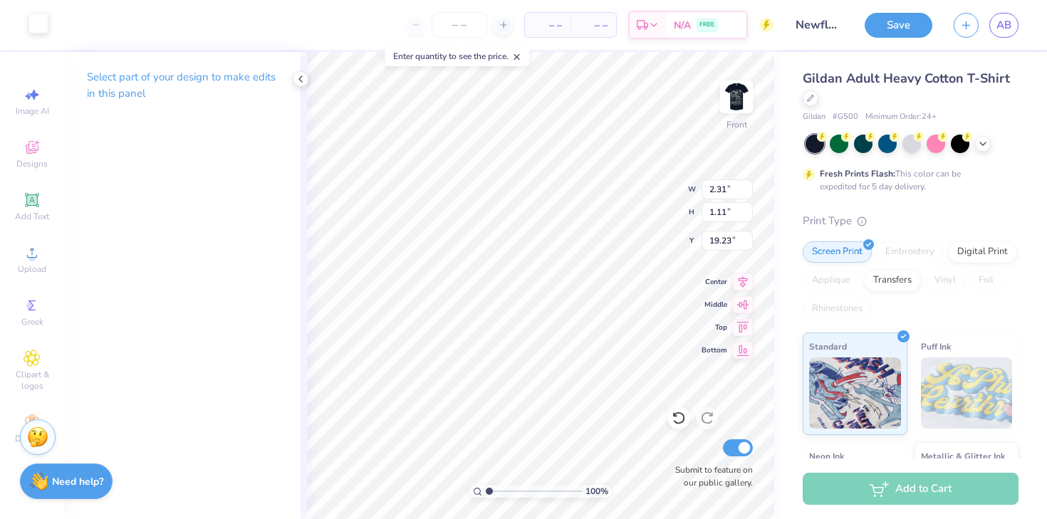
click at [33, 27] on div at bounding box center [38, 24] width 20 height 20
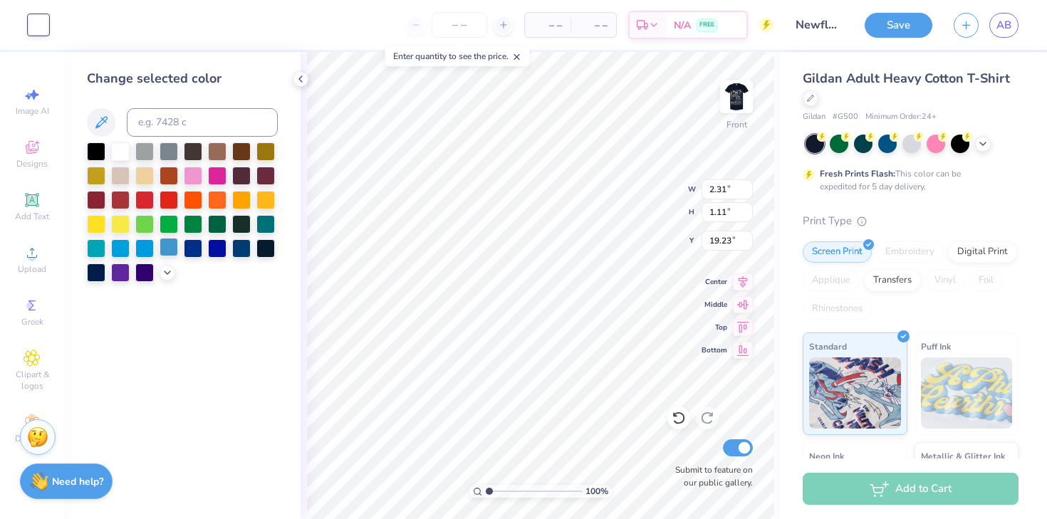
click at [169, 246] on div at bounding box center [169, 247] width 19 height 19
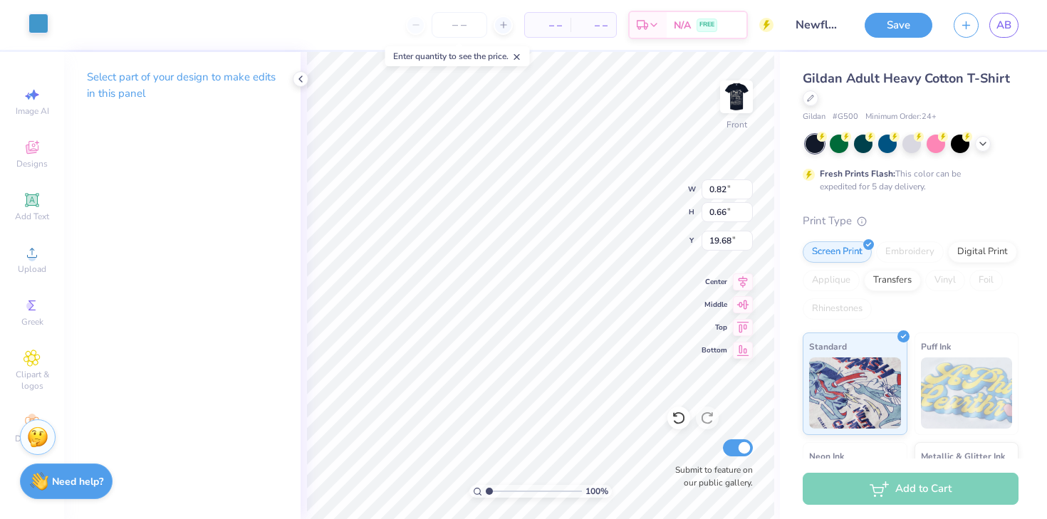
click at [47, 24] on div at bounding box center [38, 24] width 20 height 20
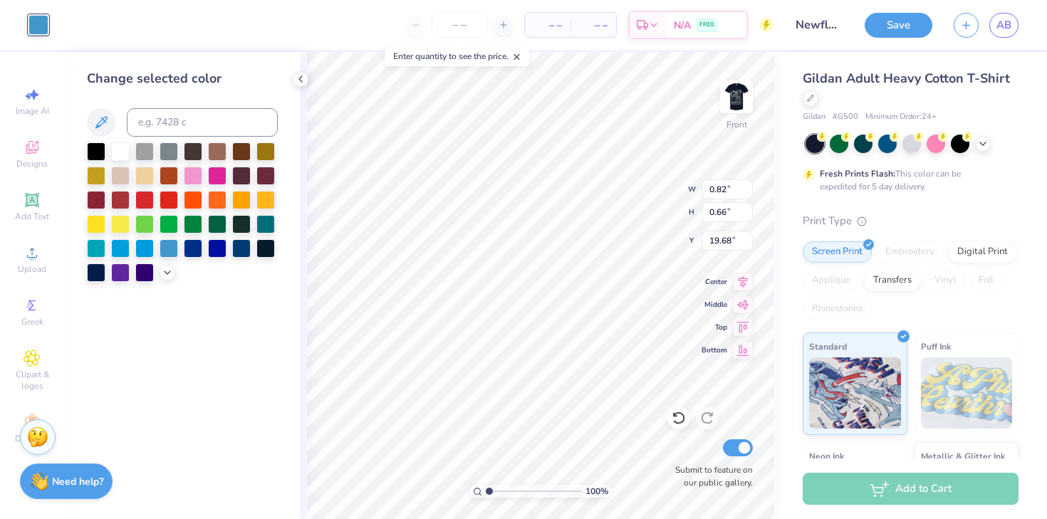
click at [122, 138] on div "Change selected color" at bounding box center [182, 175] width 191 height 213
click at [122, 150] on div at bounding box center [120, 150] width 19 height 19
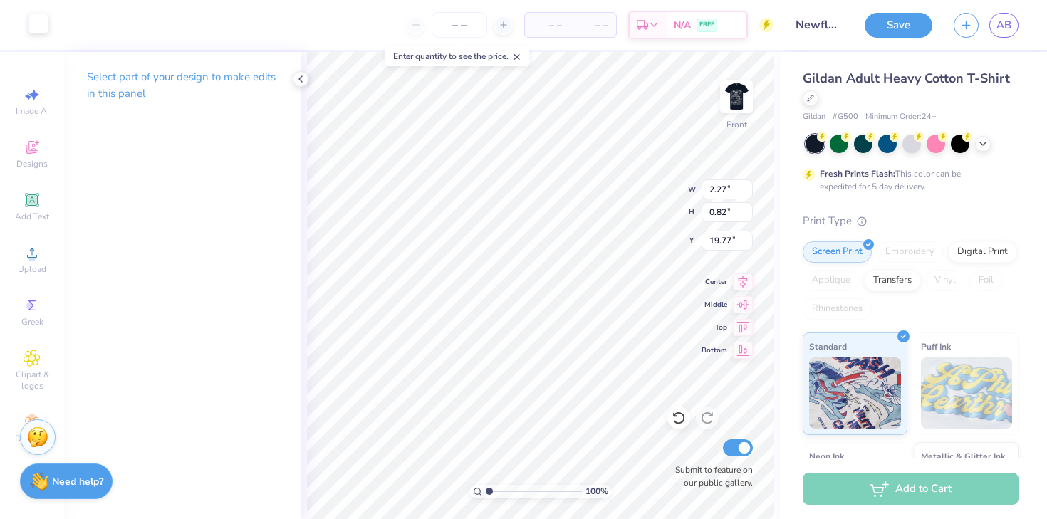
click at [31, 24] on div at bounding box center [38, 24] width 20 height 20
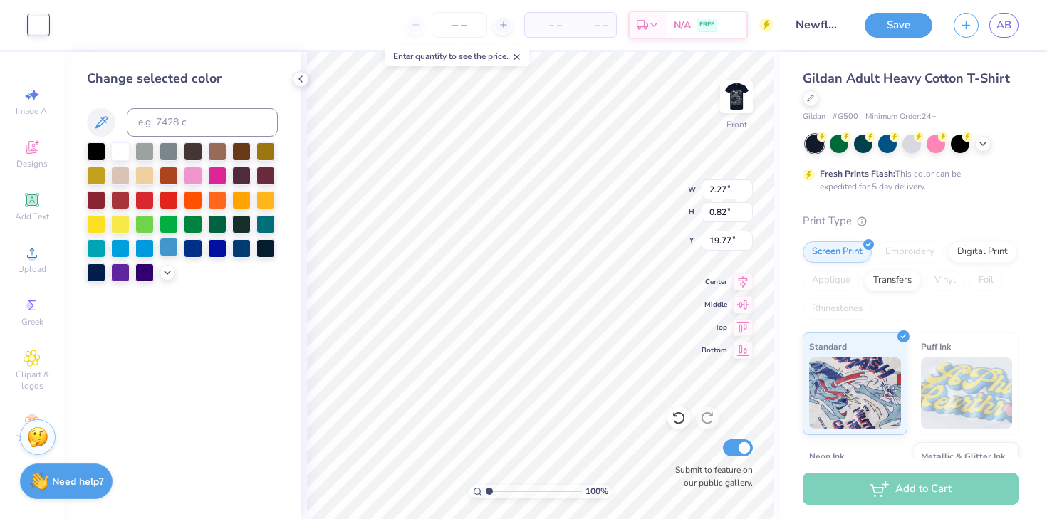
click at [167, 247] on div at bounding box center [169, 247] width 19 height 19
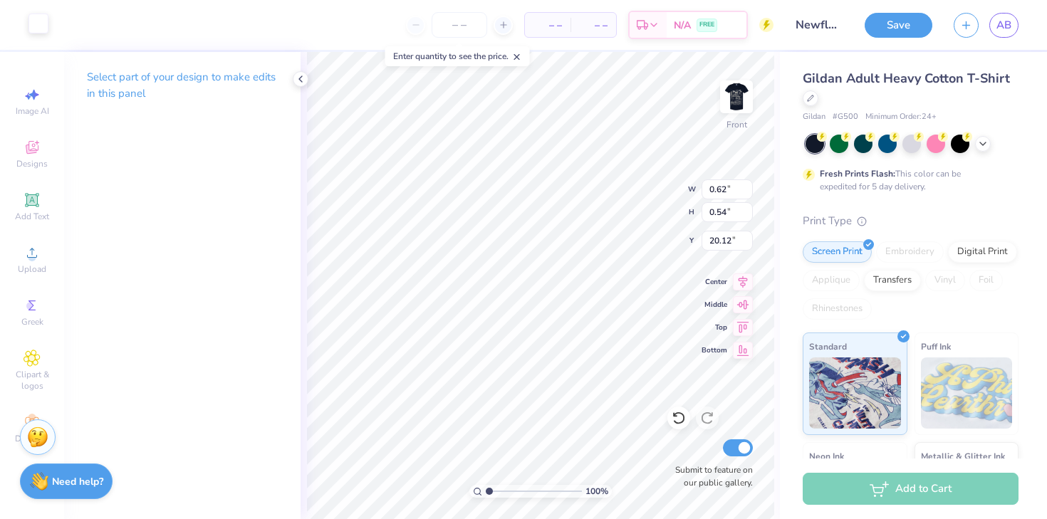
click at [38, 29] on div at bounding box center [38, 24] width 20 height 20
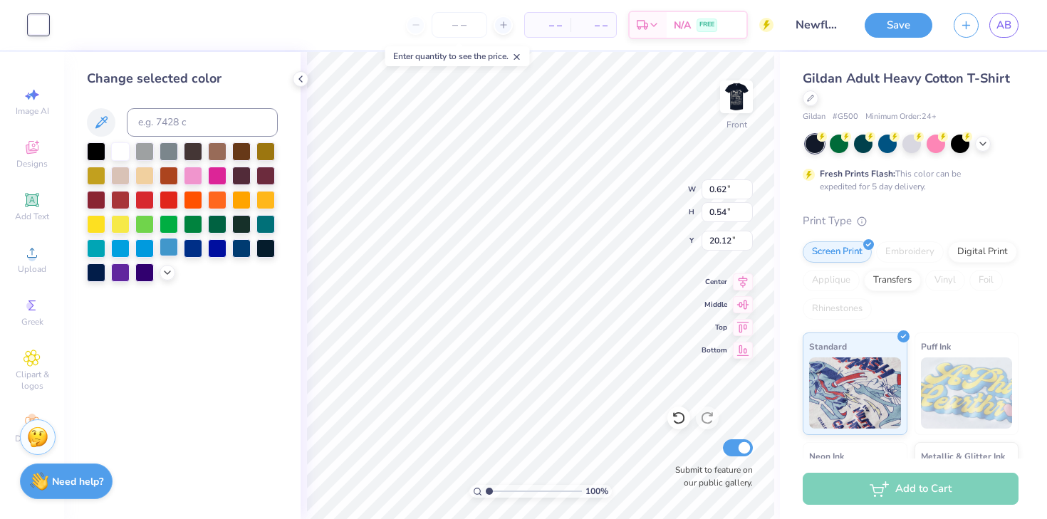
click at [170, 246] on div at bounding box center [169, 247] width 19 height 19
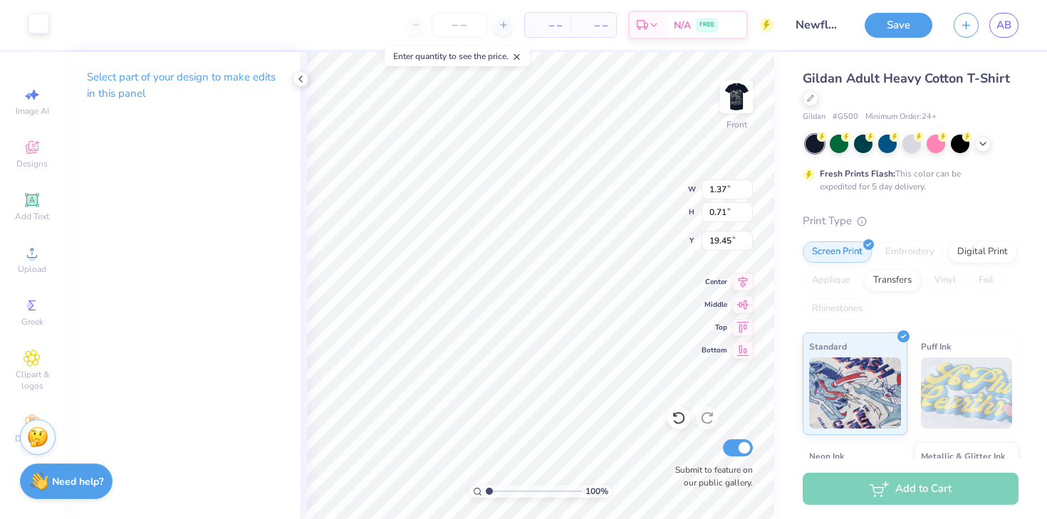
click at [36, 31] on div at bounding box center [38, 24] width 20 height 20
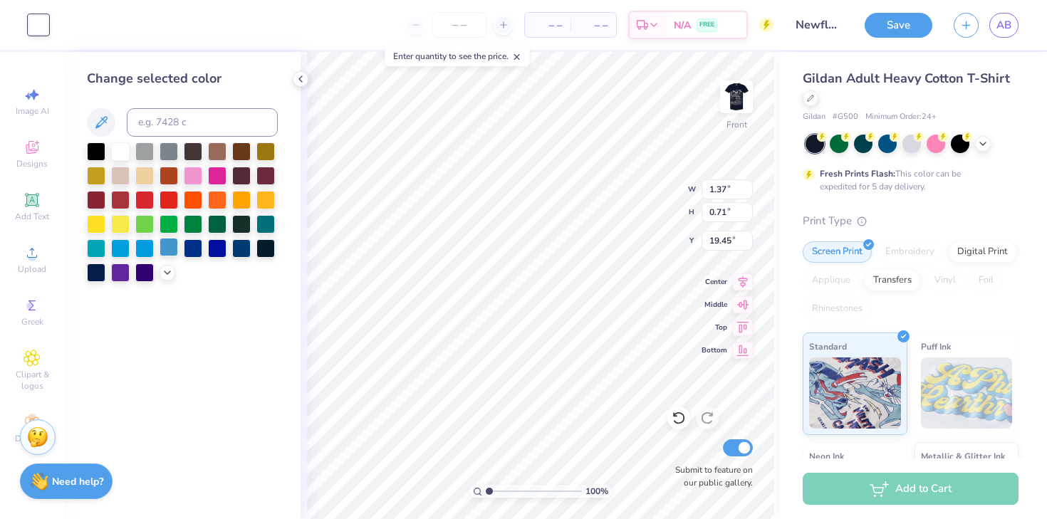
click at [172, 243] on div at bounding box center [169, 247] width 19 height 19
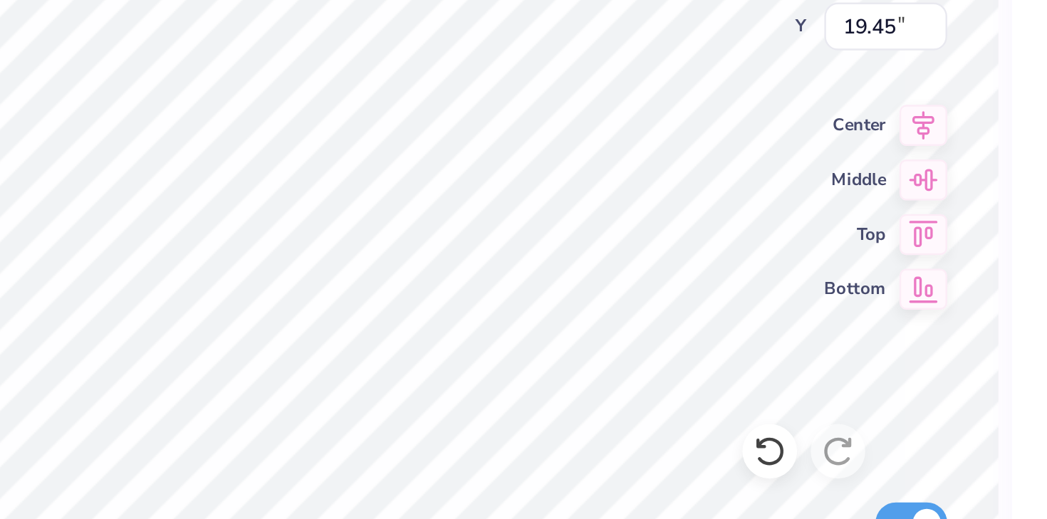
type input "1.40"
type input "0.86"
type input "19.38"
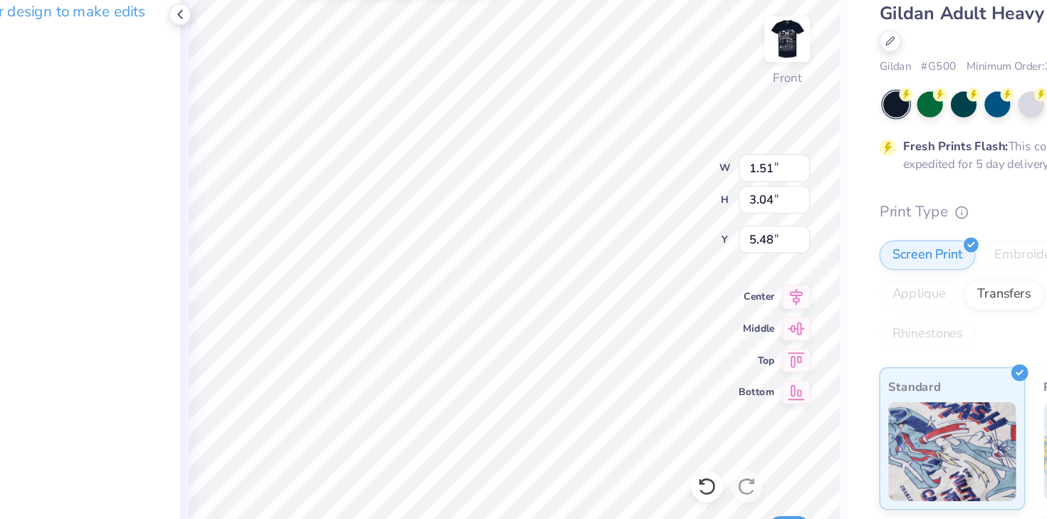
type input "5.48"
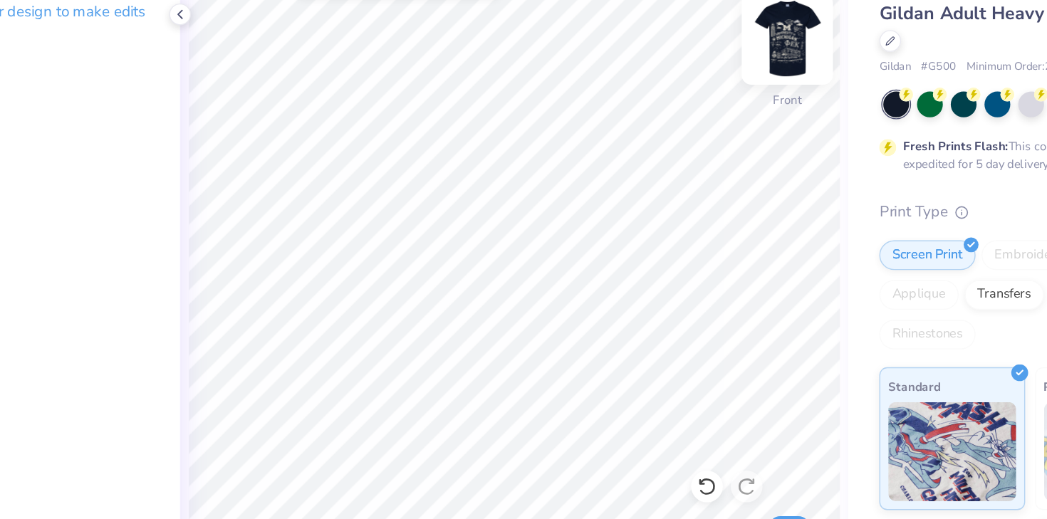
click at [740, 95] on img at bounding box center [736, 96] width 57 height 57
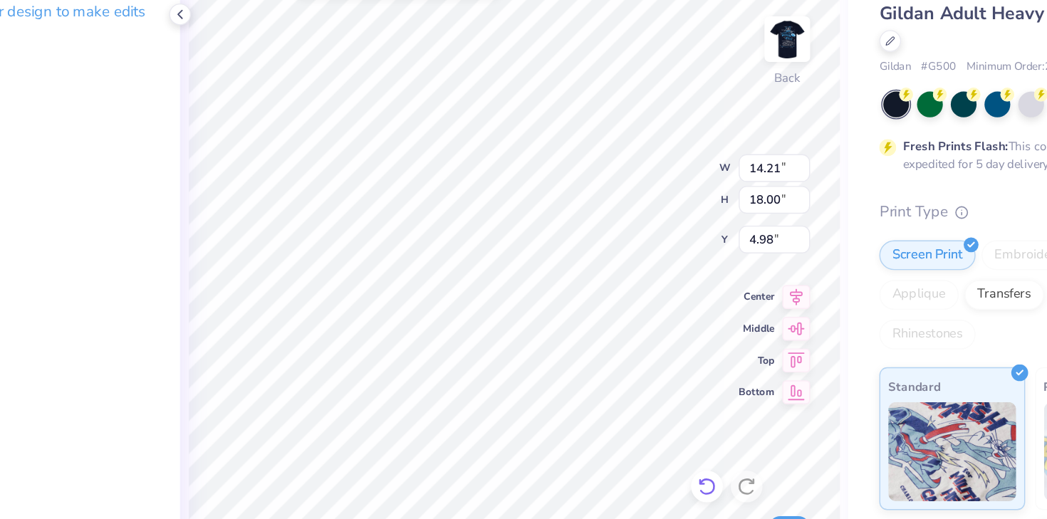
click at [675, 414] on icon at bounding box center [678, 418] width 12 height 13
type input "4.25"
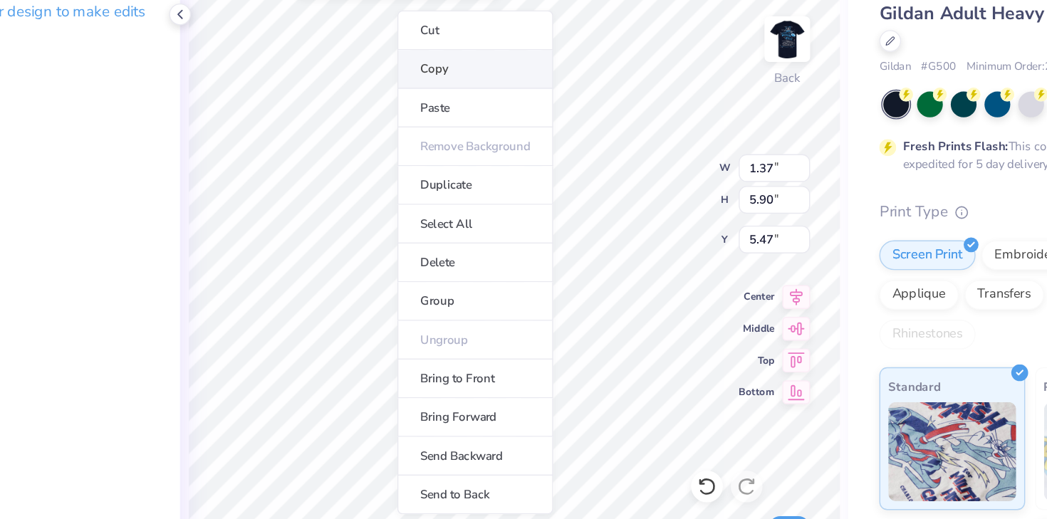
click at [531, 123] on li "Copy" at bounding box center [512, 119] width 112 height 28
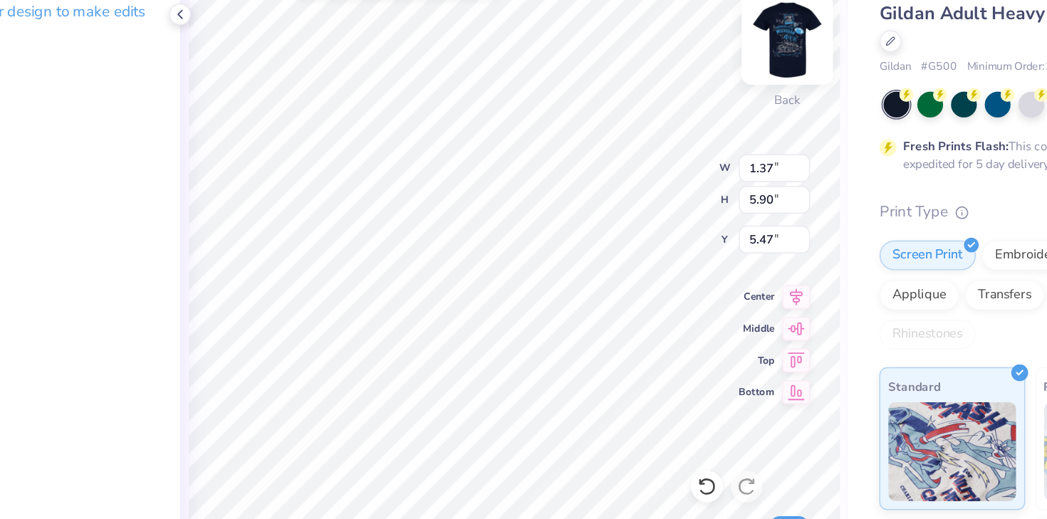
click at [745, 97] on img at bounding box center [736, 96] width 57 height 57
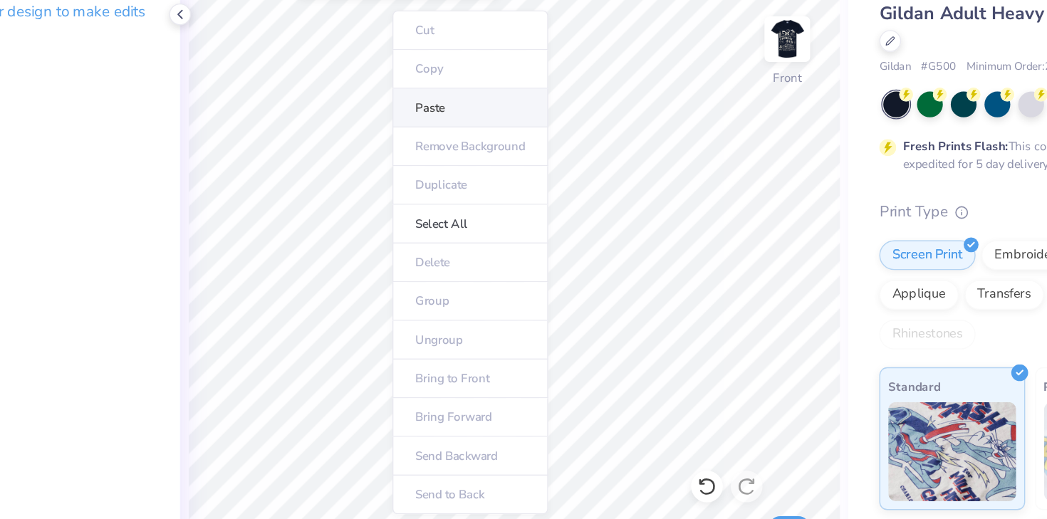
click at [485, 142] on li "Paste" at bounding box center [509, 146] width 112 height 28
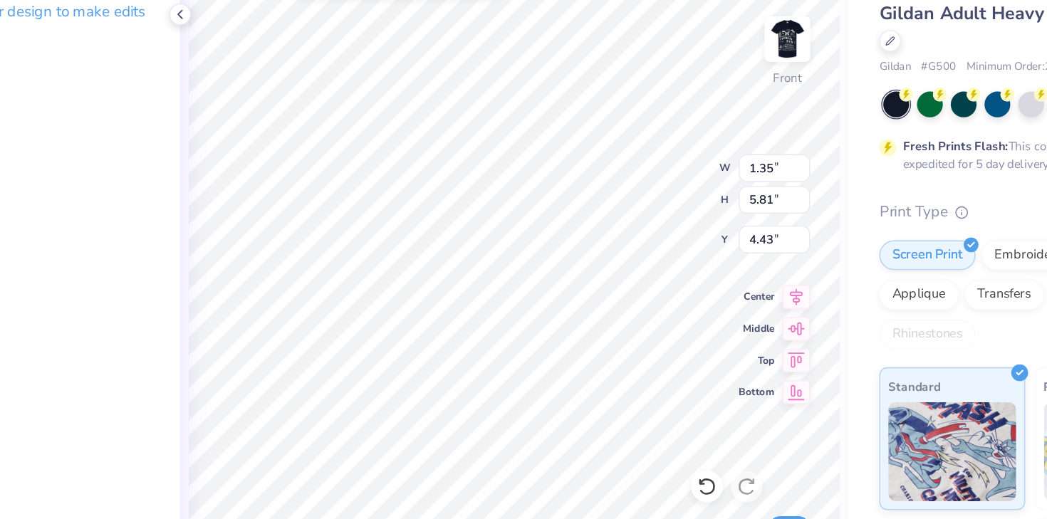
type input "4.43"
type input "10.61"
type input "0.78"
type input "0.86"
type input "4.43"
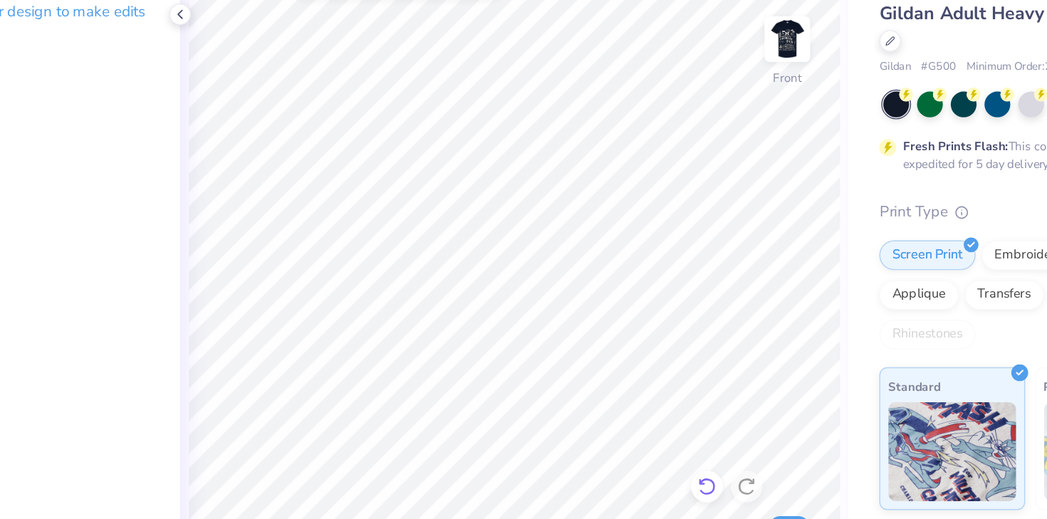
click at [676, 417] on icon at bounding box center [678, 418] width 14 height 14
type input "10.06"
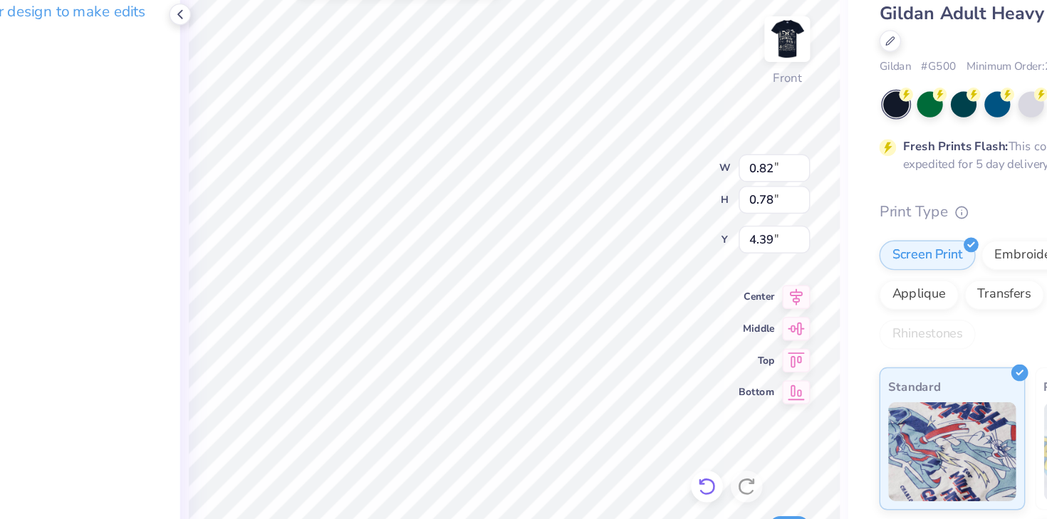
type input "0.82"
type input "0.78"
type input "4.54"
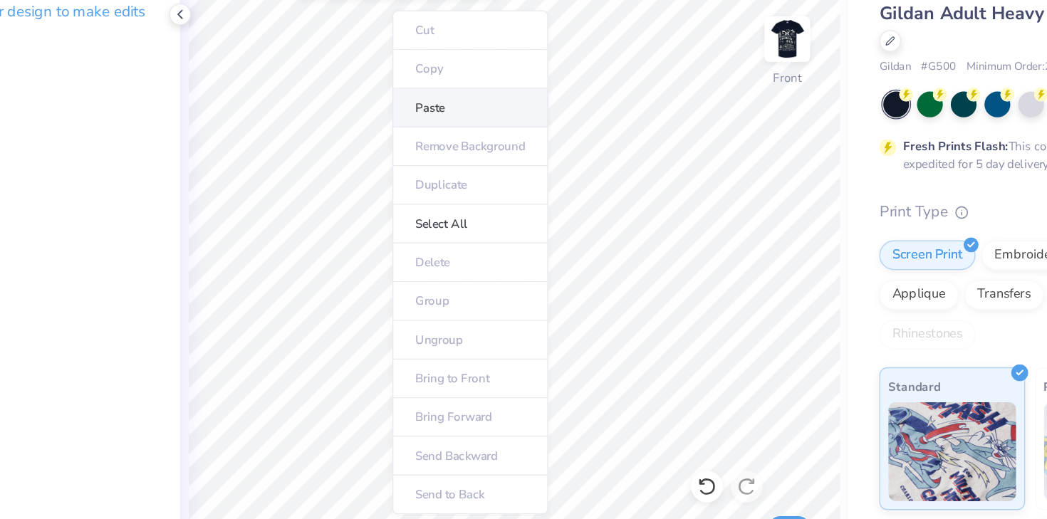
click at [469, 145] on li "Paste" at bounding box center [509, 146] width 112 height 28
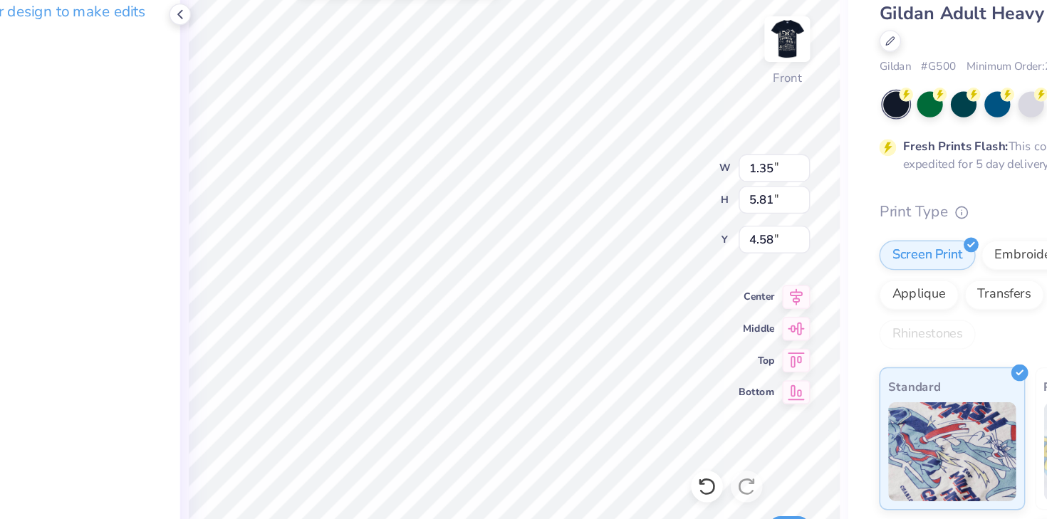
type input "4.43"
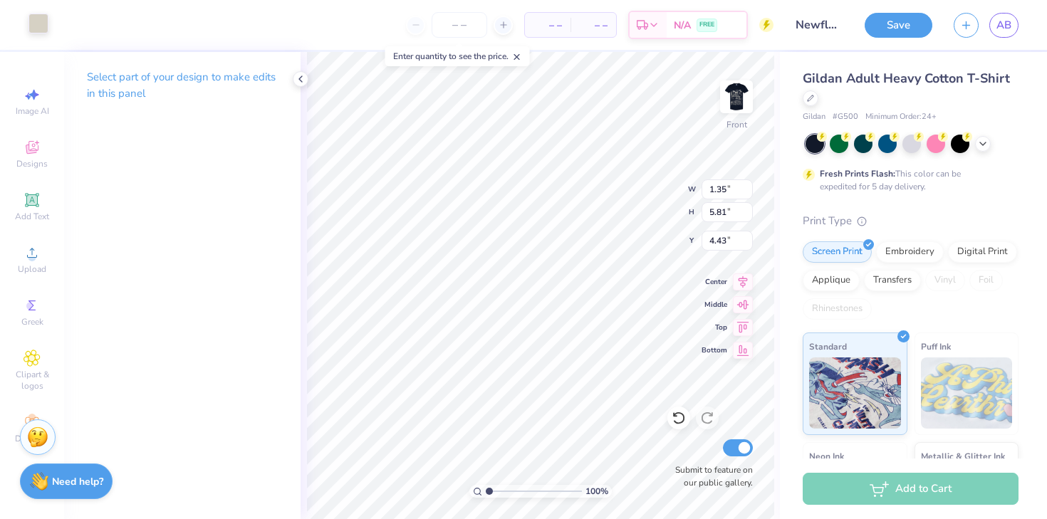
click at [36, 29] on div at bounding box center [38, 24] width 20 height 20
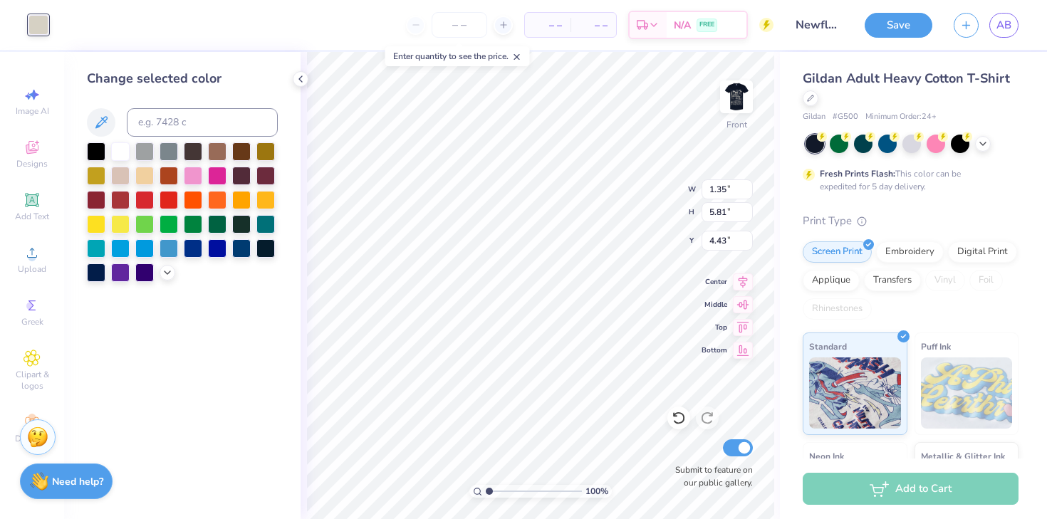
click at [131, 145] on div at bounding box center [182, 212] width 191 height 140
click at [115, 155] on div at bounding box center [120, 150] width 19 height 19
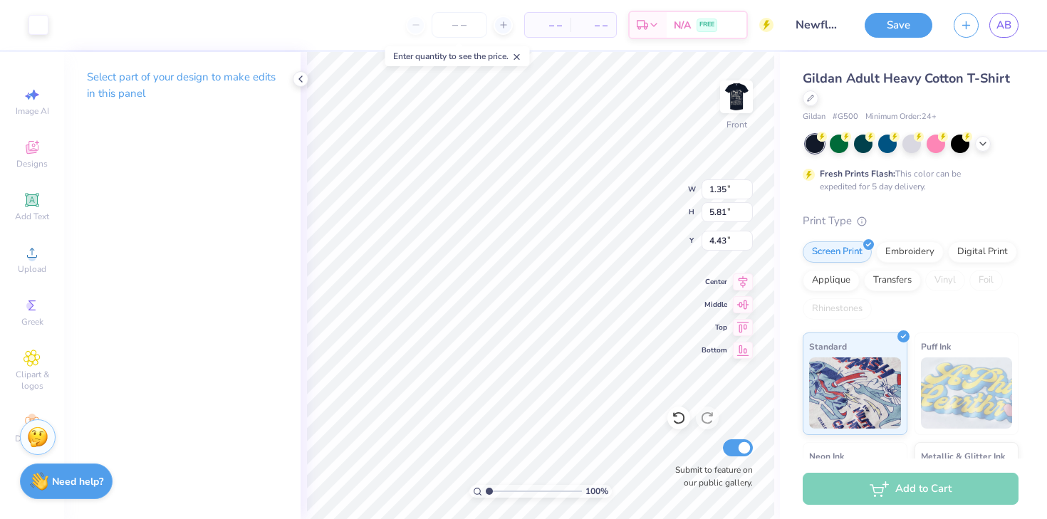
type input "4.09"
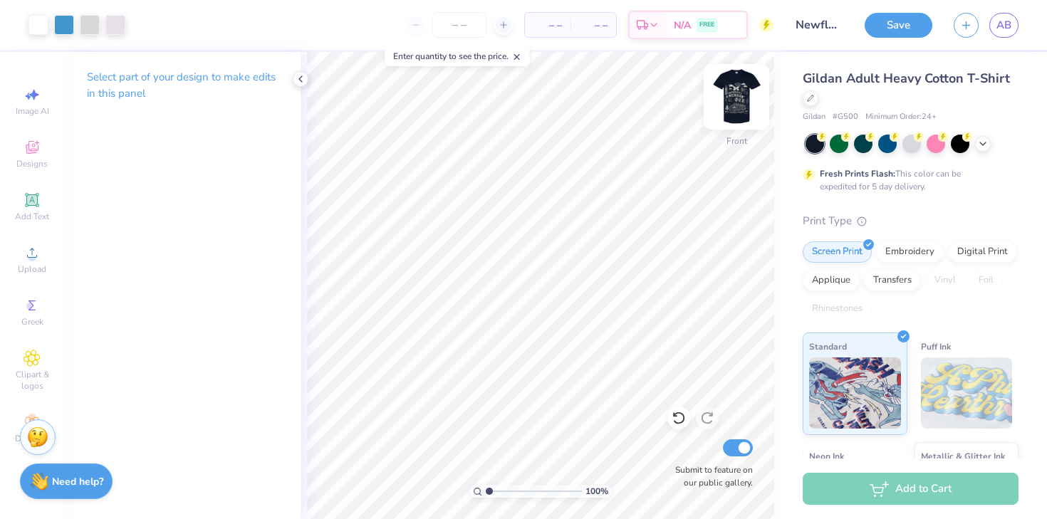
click at [731, 106] on img at bounding box center [736, 96] width 57 height 57
click at [32, 249] on icon at bounding box center [32, 253] width 10 height 10
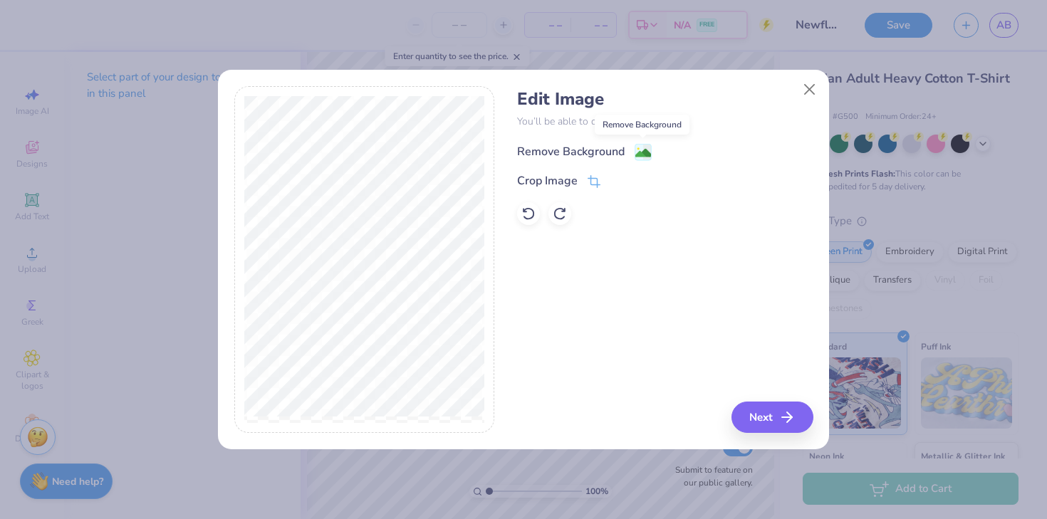
click at [639, 151] on image at bounding box center [643, 153] width 16 height 16
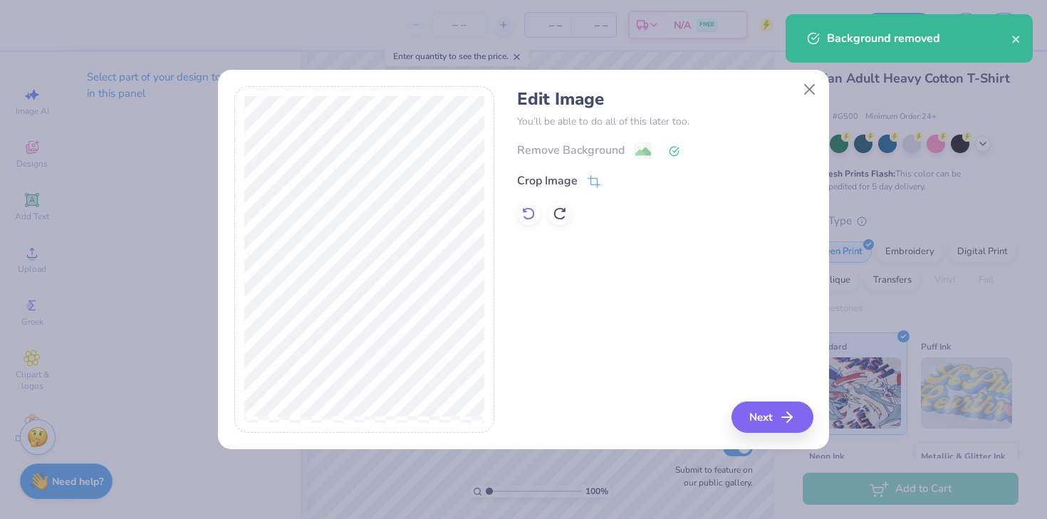
click at [528, 207] on icon at bounding box center [528, 214] width 14 height 14
click at [595, 169] on div "Remove Background Crop Image" at bounding box center [665, 183] width 296 height 83
click at [595, 185] on icon at bounding box center [593, 183] width 13 height 13
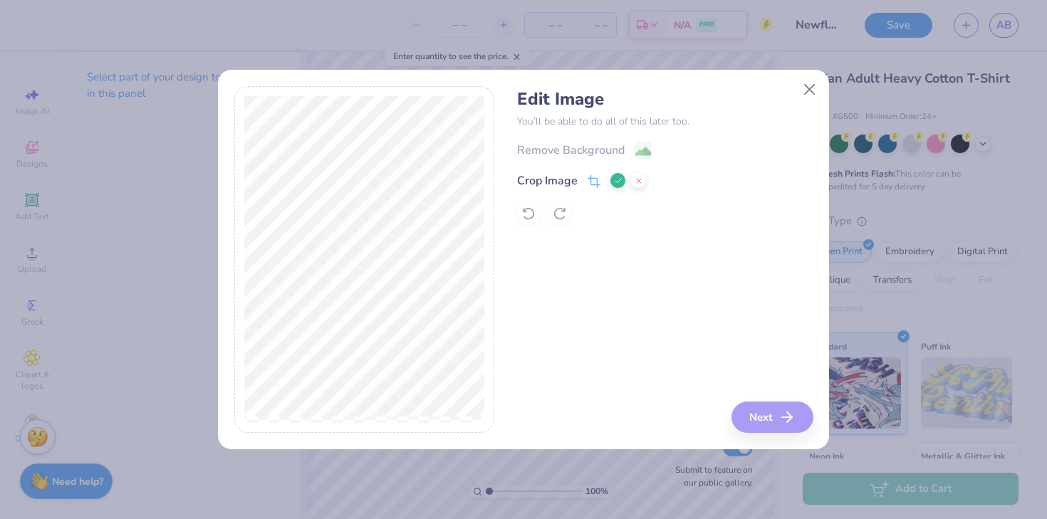
click at [617, 177] on icon at bounding box center [618, 181] width 9 height 9
click at [640, 153] on image at bounding box center [643, 153] width 16 height 16
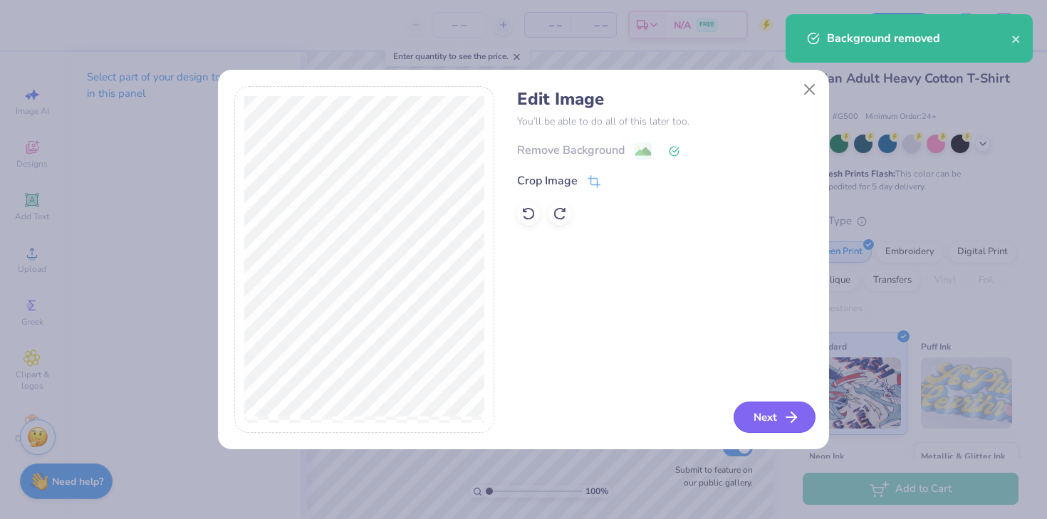
click at [740, 412] on button "Next" at bounding box center [774, 417] width 82 height 31
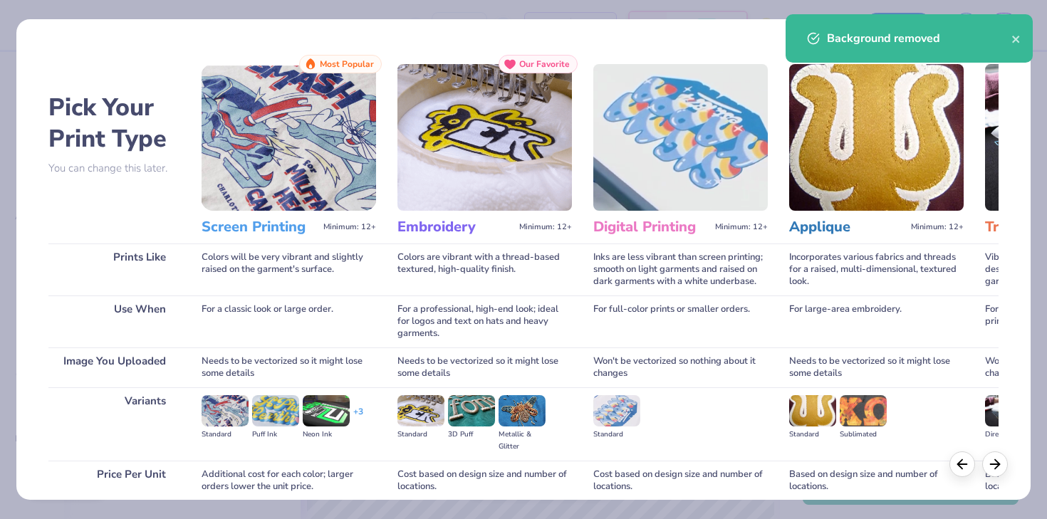
scroll to position [120, 0]
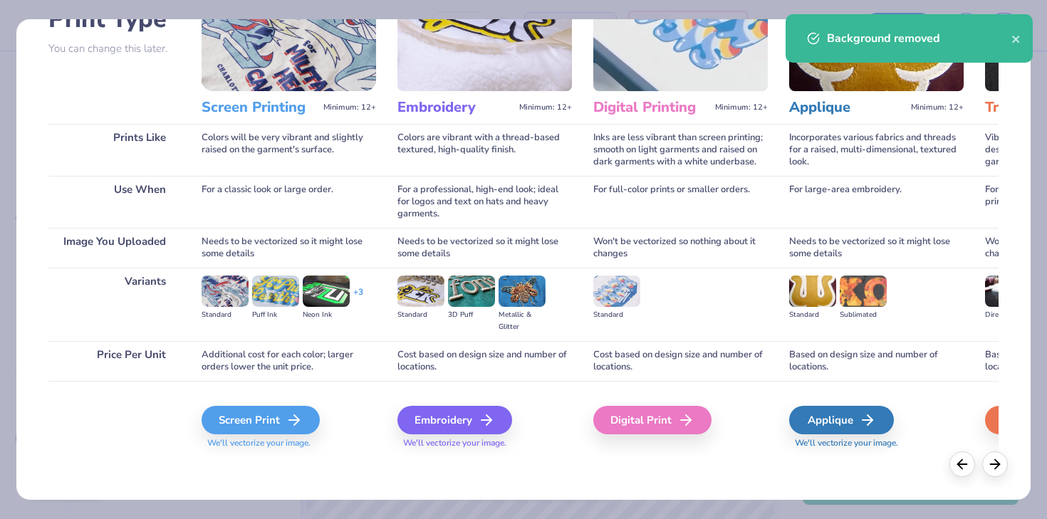
click at [240, 402] on div "Screen Print We'll vectorize your image." at bounding box center [289, 419] width 174 height 76
click at [244, 419] on div "Screen Print" at bounding box center [263, 420] width 118 height 28
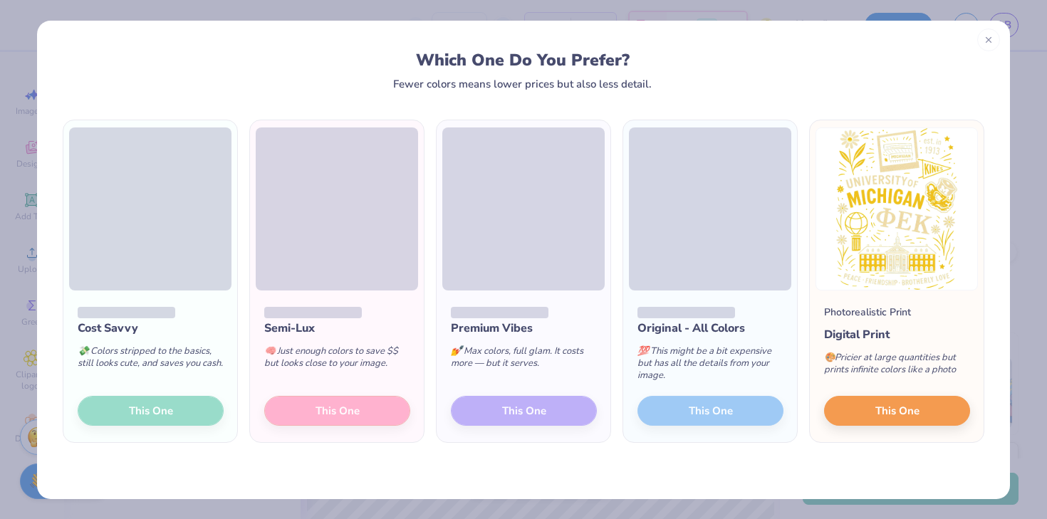
click at [163, 414] on div "Cost Savvy 💸 Colors stripped to the basics, still looks cute, and saves you cas…" at bounding box center [150, 367] width 174 height 152
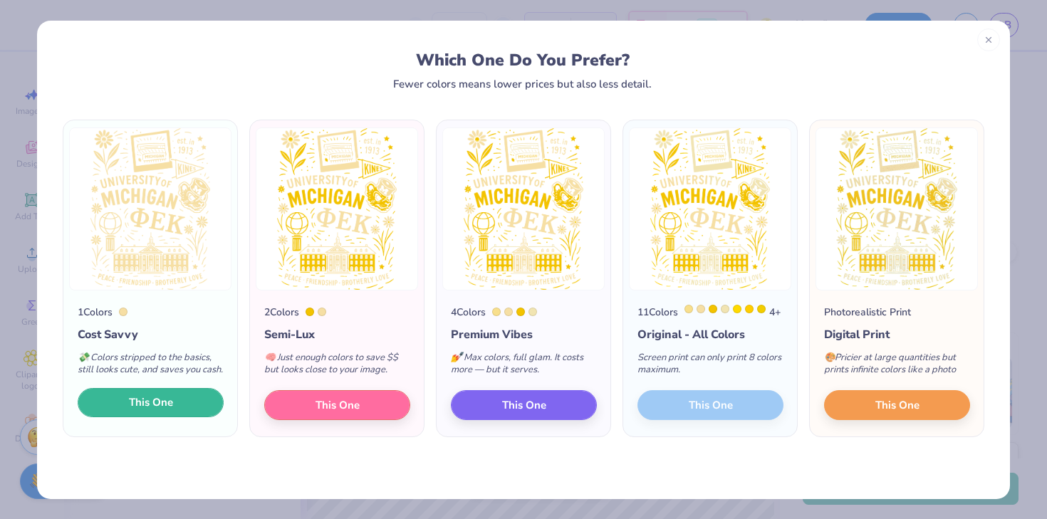
click at [157, 409] on span "This One" at bounding box center [151, 402] width 44 height 16
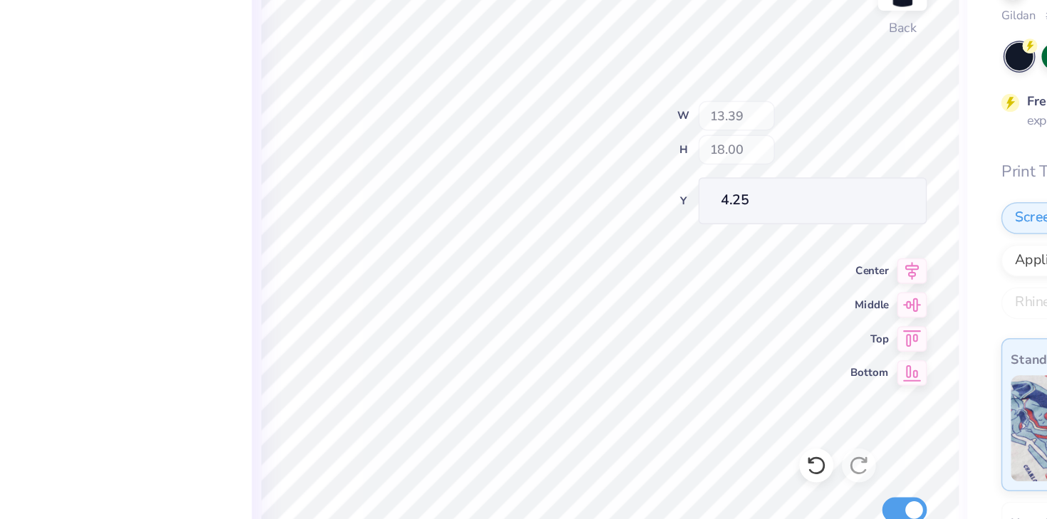
type input "1.20"
type input "2.31"
type input "17.22"
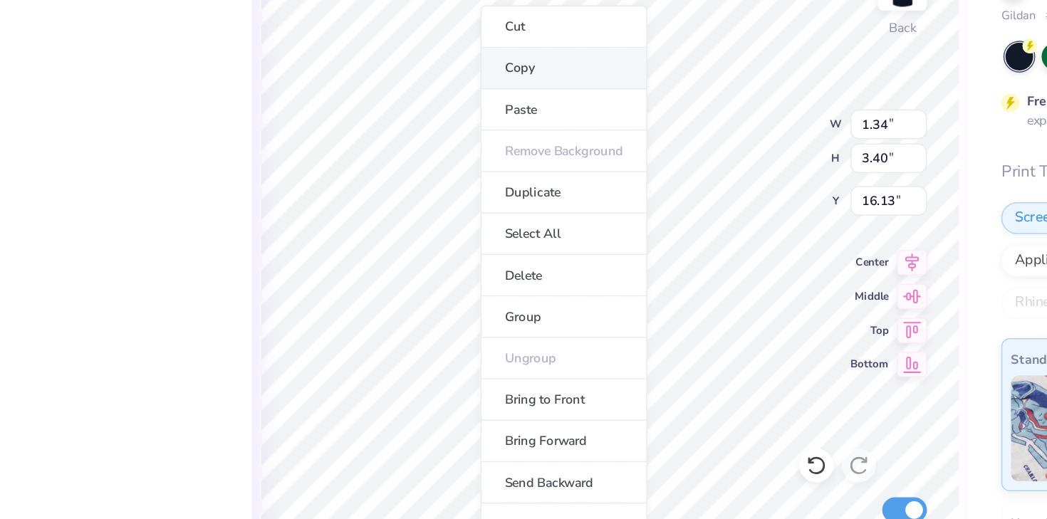
click at [484, 160] on li "Copy" at bounding box center [510, 152] width 112 height 28
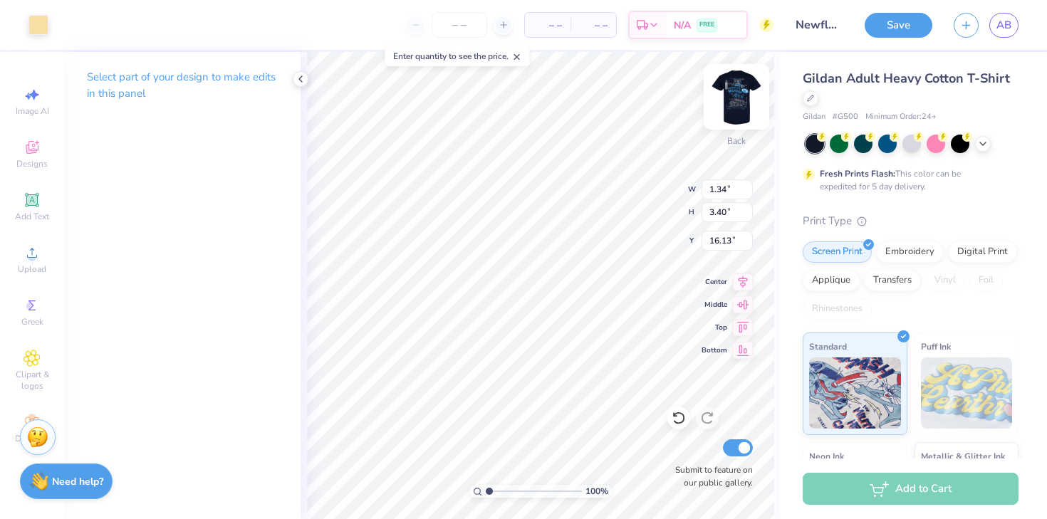
click at [751, 86] on div at bounding box center [737, 97] width 66 height 66
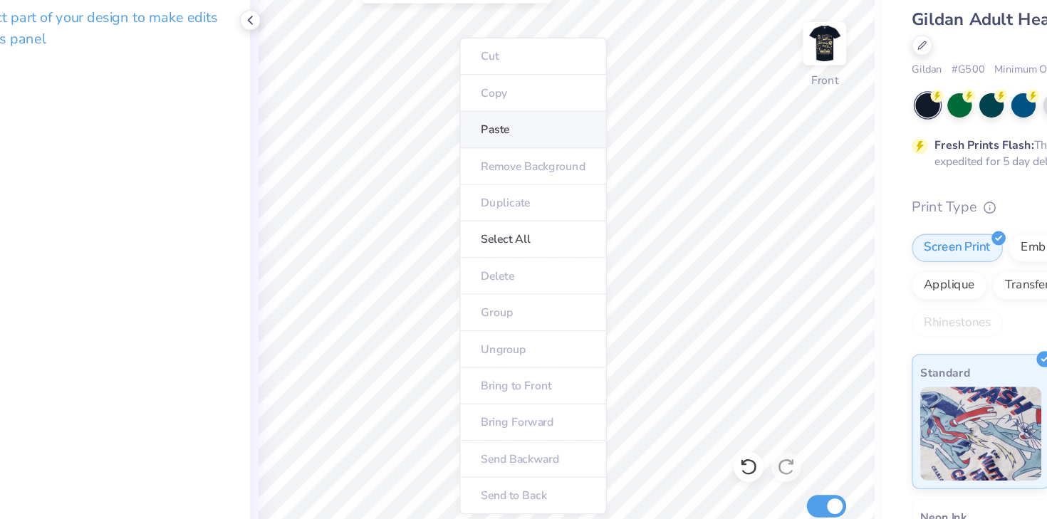
click at [498, 160] on li "Paste" at bounding box center [515, 163] width 112 height 28
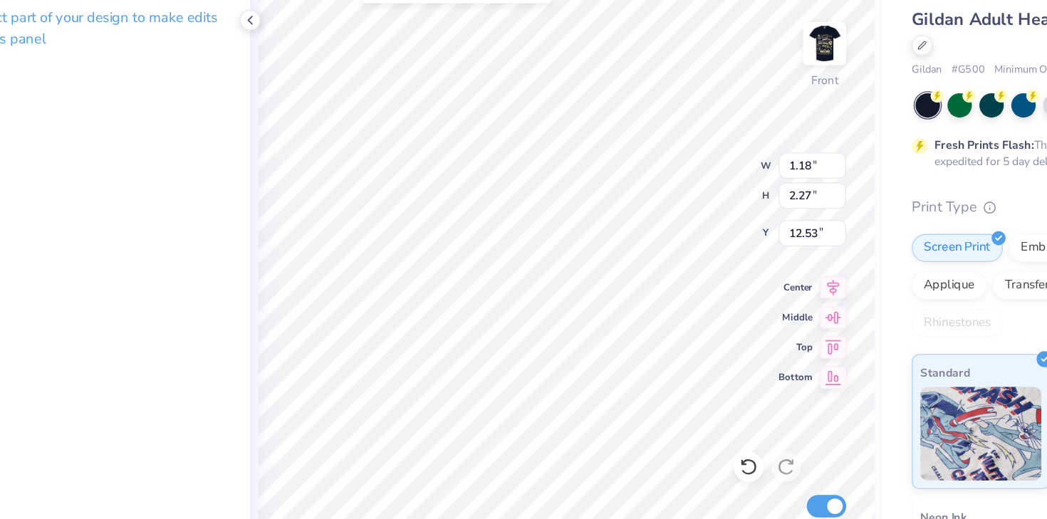
type input "12.53"
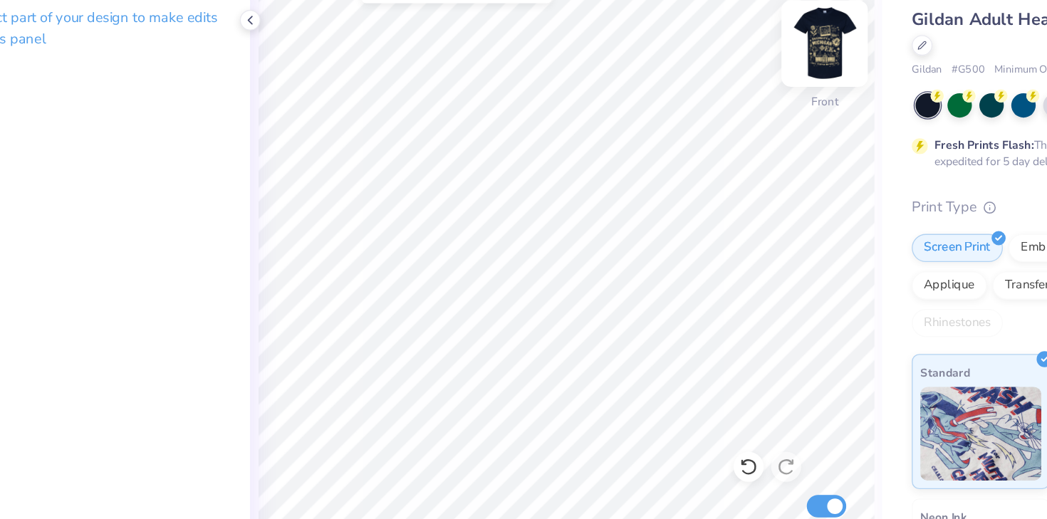
click at [736, 99] on img at bounding box center [736, 96] width 57 height 57
click at [736, 99] on img at bounding box center [736, 97] width 28 height 28
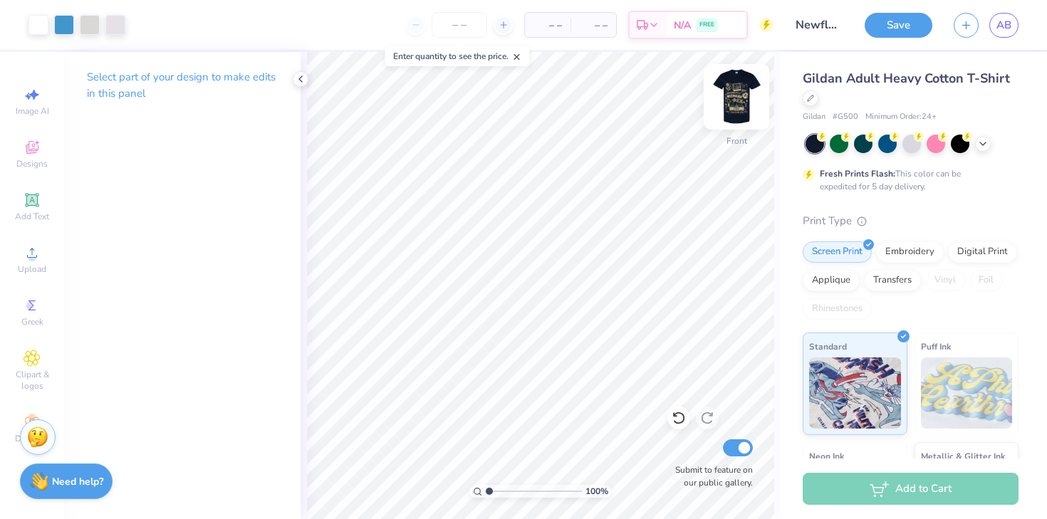
click at [739, 92] on img at bounding box center [736, 96] width 57 height 57
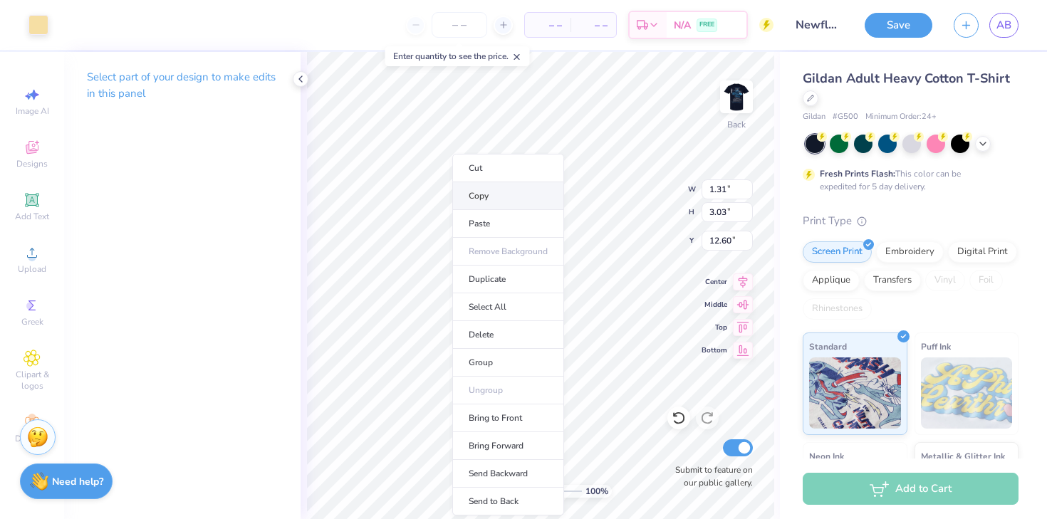
click at [501, 192] on li "Copy" at bounding box center [508, 196] width 112 height 28
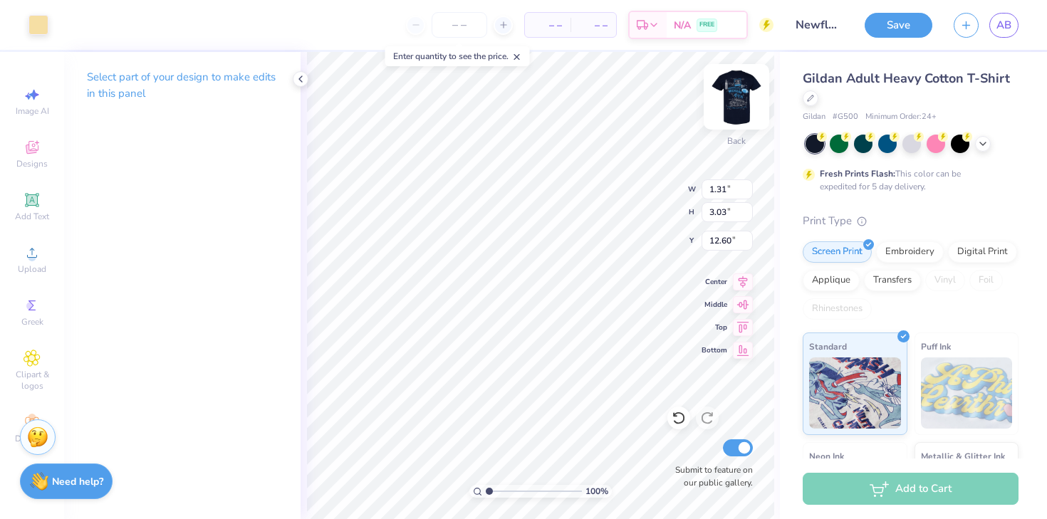
click at [741, 100] on img at bounding box center [736, 96] width 57 height 57
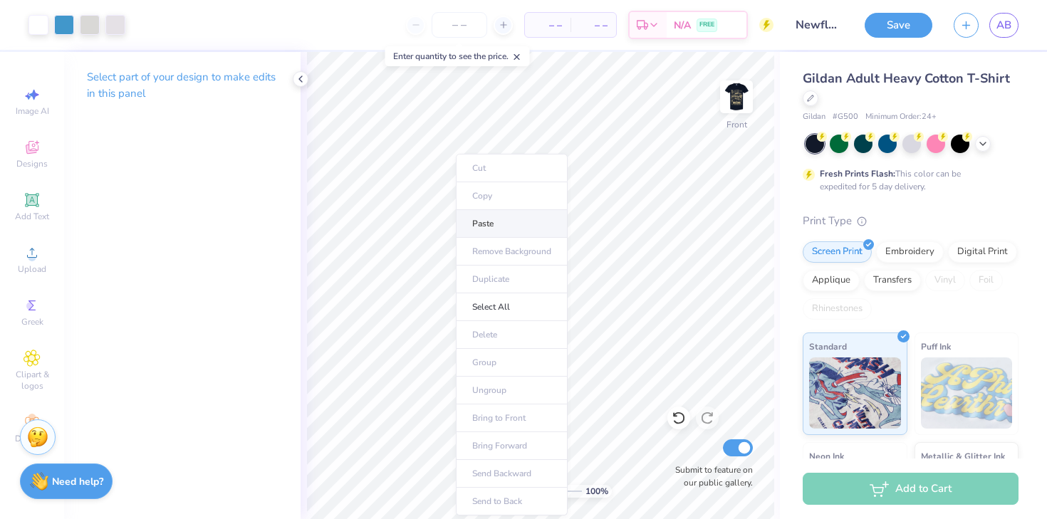
click at [488, 219] on li "Paste" at bounding box center [512, 224] width 112 height 28
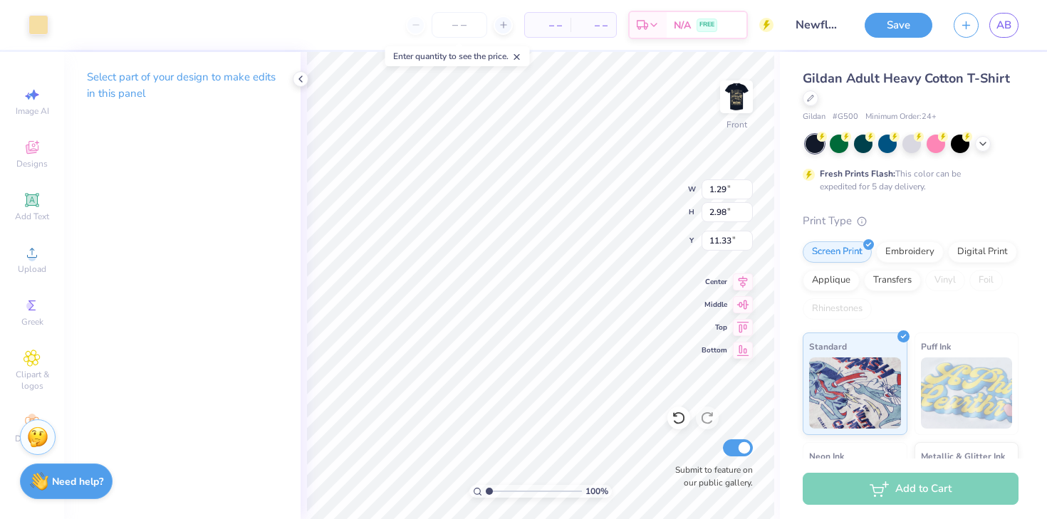
type input "1.44"
type input "3.35"
type input "10.96"
click at [44, 19] on div at bounding box center [38, 24] width 20 height 20
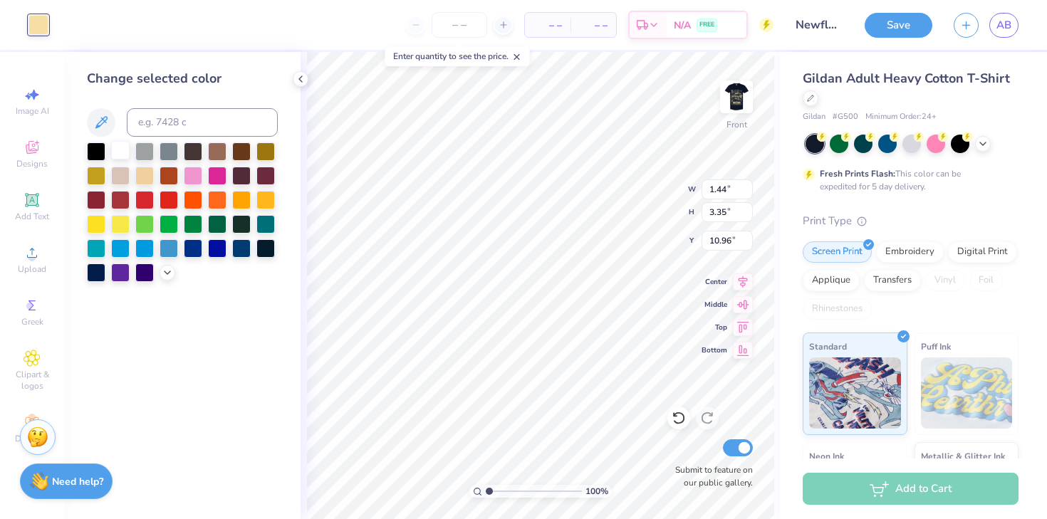
click at [121, 147] on div at bounding box center [120, 150] width 19 height 19
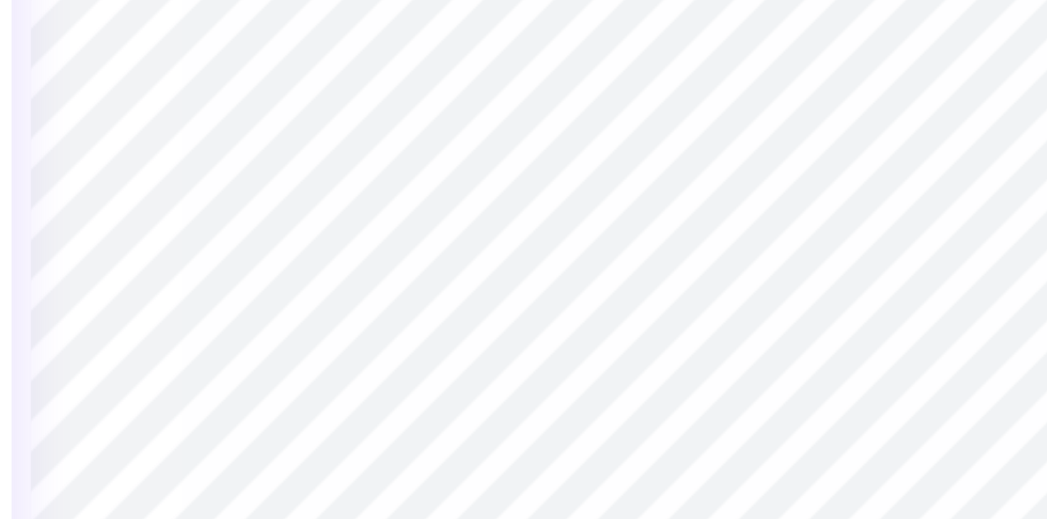
type input "0.57"
type input "0.86"
type input "0.93"
type input "0.46"
type input "10.87"
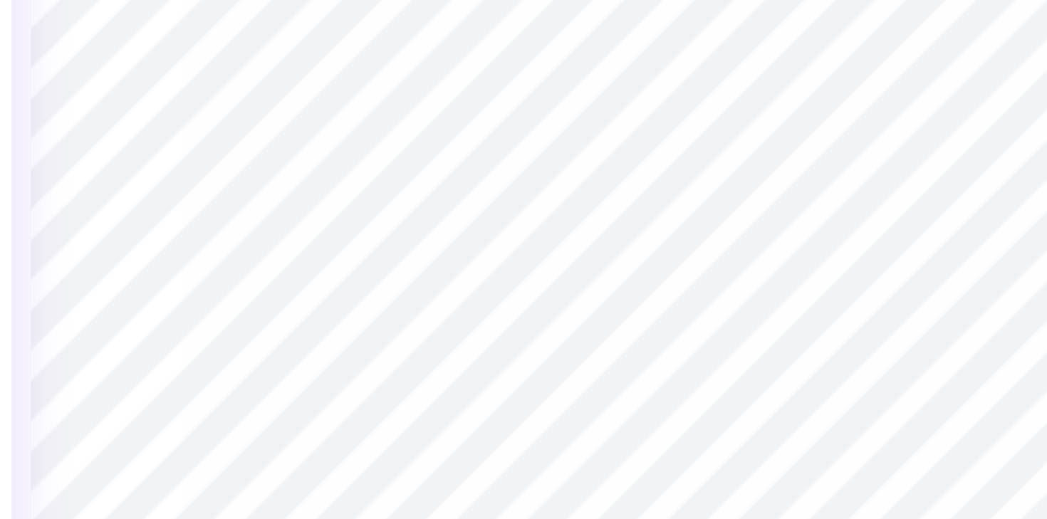
type input "0.71"
type input "0.35"
type input "10.98"
type input "1.35"
type input "1.32"
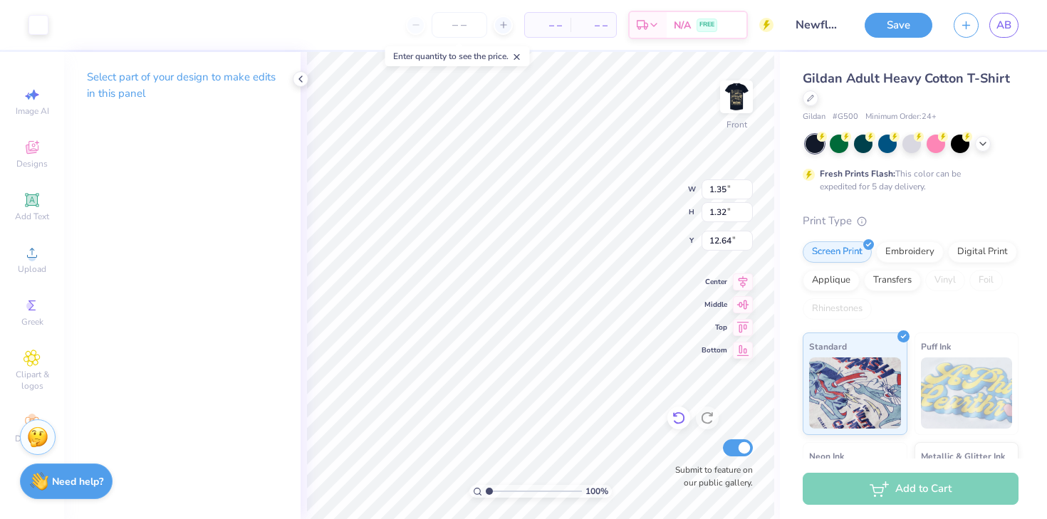
click at [687, 417] on div at bounding box center [678, 418] width 23 height 23
click at [686, 417] on div at bounding box center [678, 418] width 23 height 23
type input "10.96"
click at [679, 414] on icon at bounding box center [678, 418] width 14 height 14
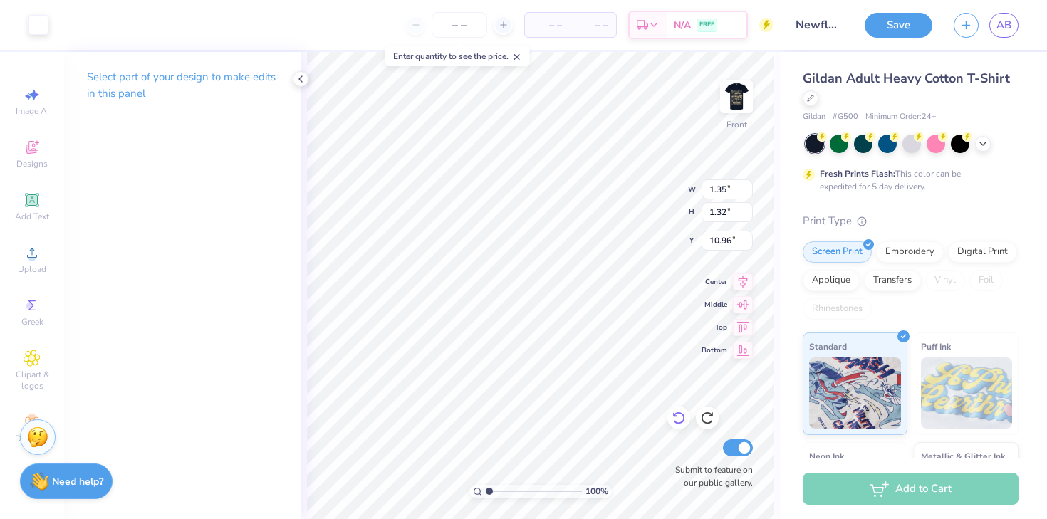
click at [676, 414] on icon at bounding box center [678, 418] width 12 height 13
click at [676, 414] on icon at bounding box center [678, 418] width 14 height 14
type input "1.29"
type input "2.98"
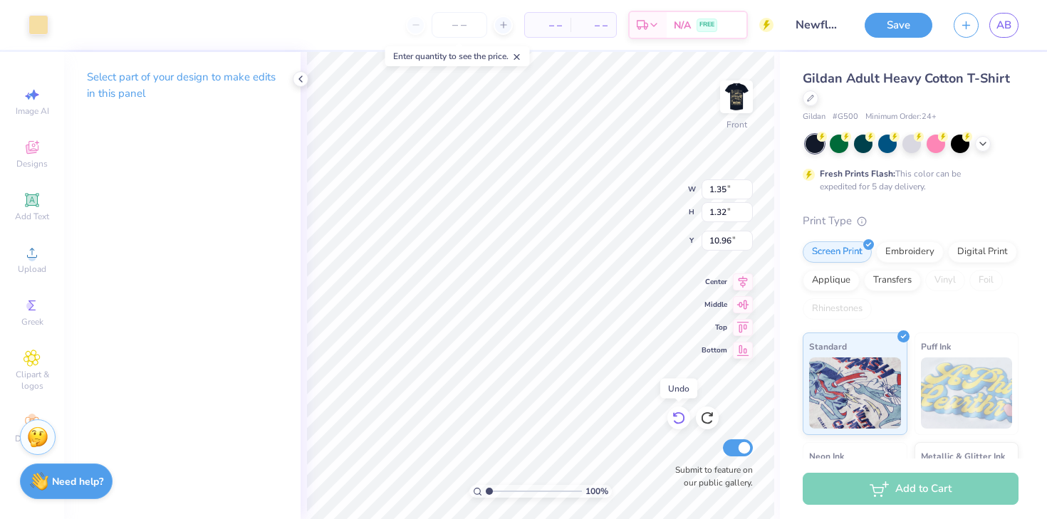
type input "11.33"
click at [676, 414] on icon at bounding box center [678, 418] width 14 height 14
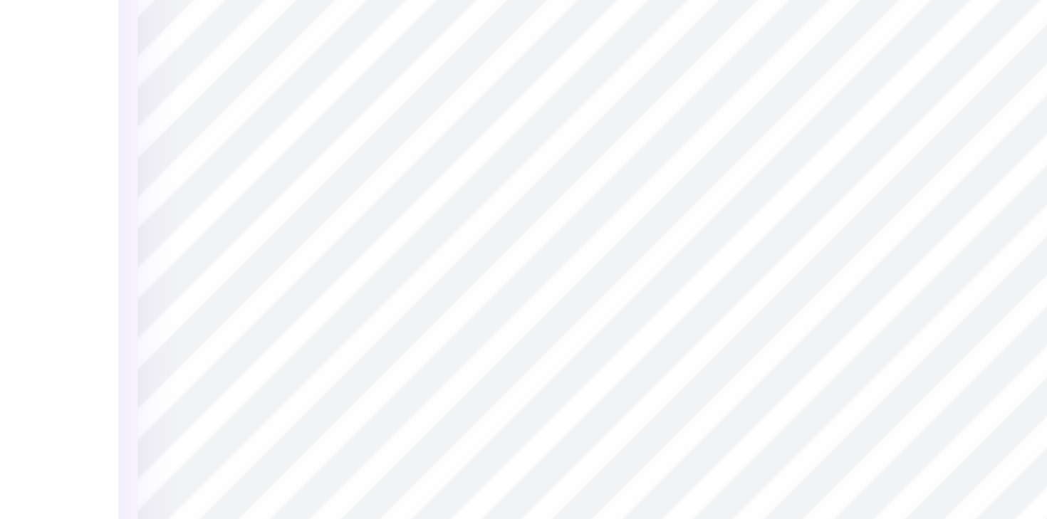
type input "0.52"
type input "0.27"
type input "10.78"
type input "1.54"
type input "1.81"
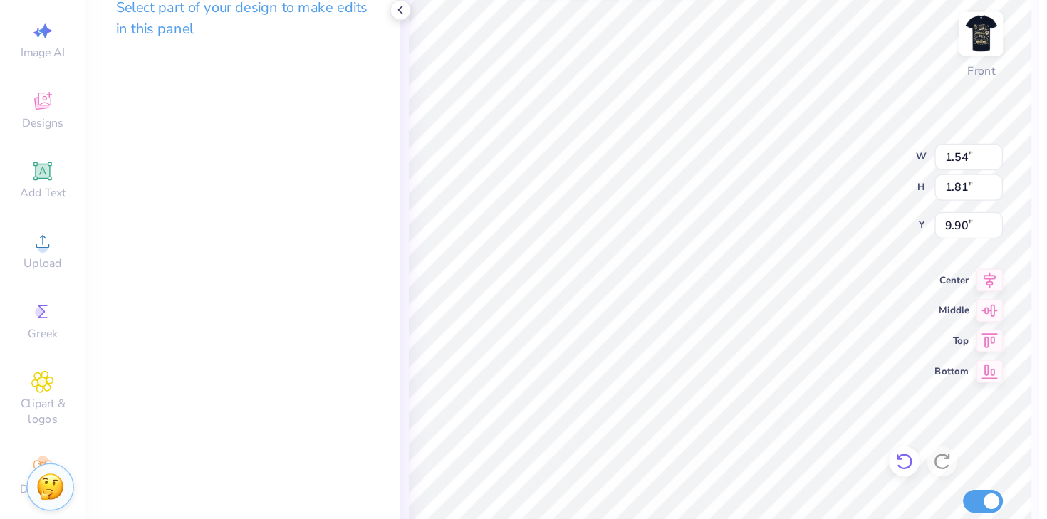
click at [674, 414] on icon at bounding box center [678, 418] width 12 height 13
type input "9.97"
type input "9.90"
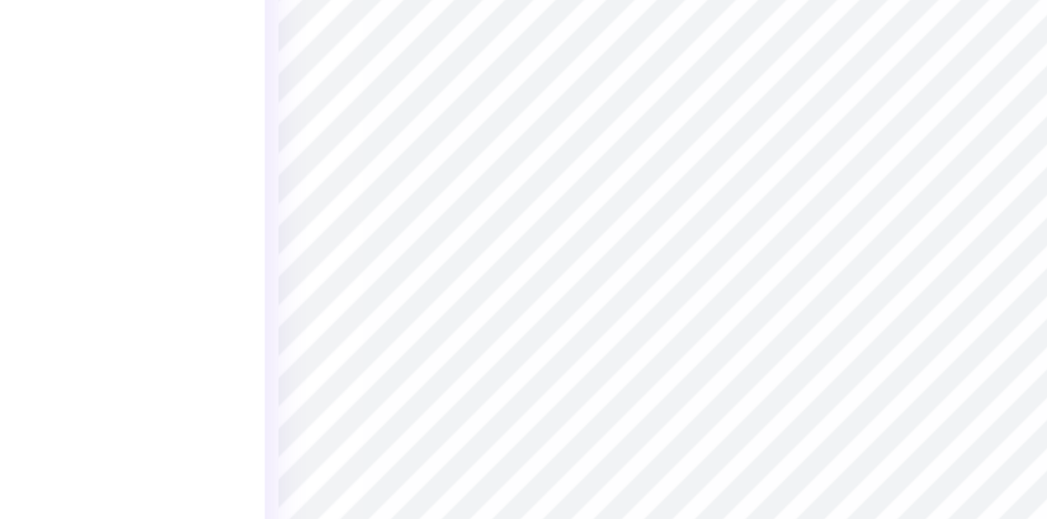
type input "0.88"
type input "0.15"
type input "10.21"
type input "1.01"
type input "0.18"
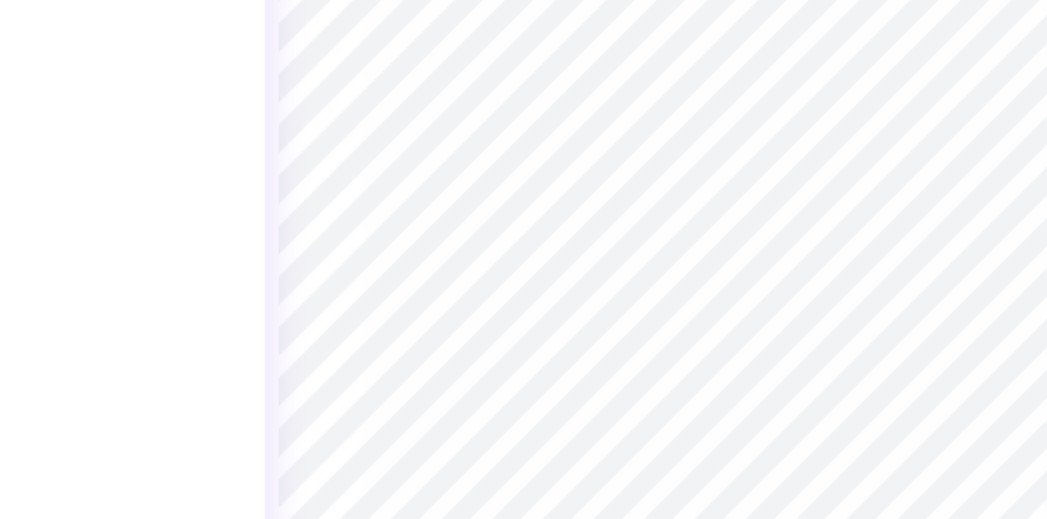
type input "9.90"
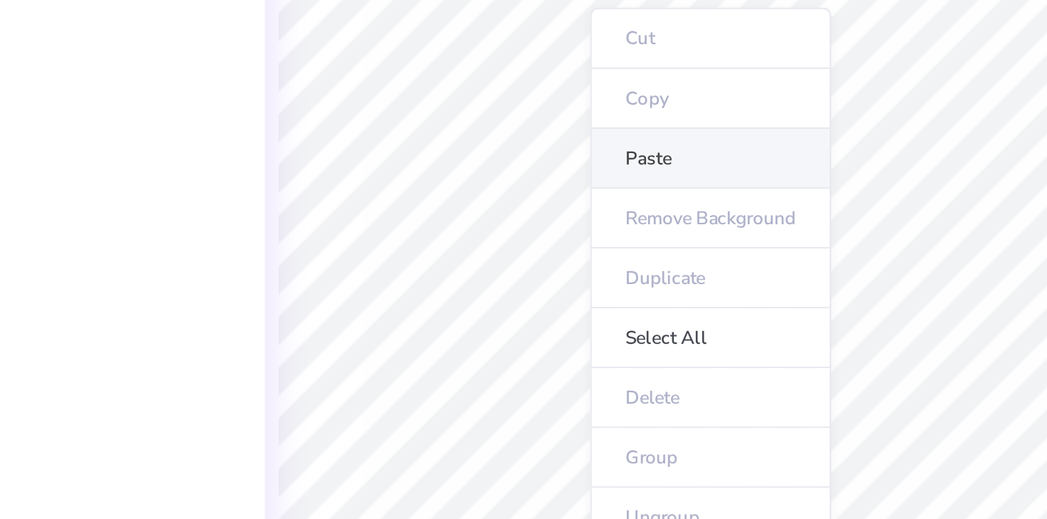
click at [469, 239] on li "Paste" at bounding box center [507, 238] width 112 height 28
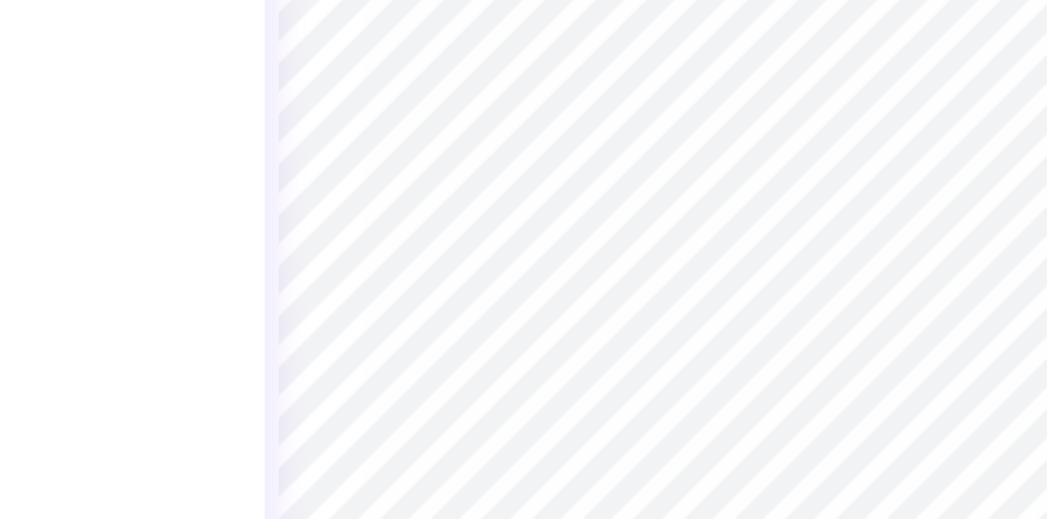
type input "10.42"
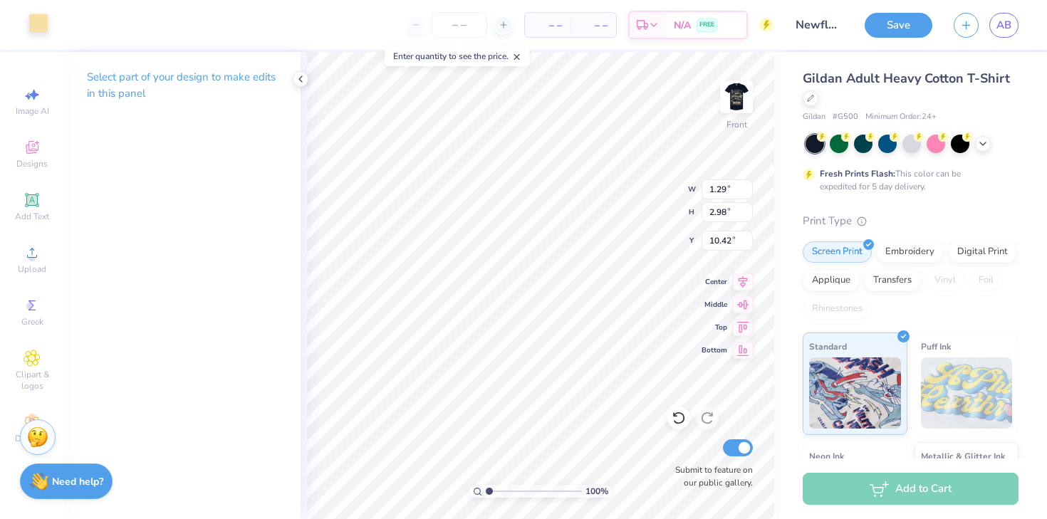
click at [29, 32] on div at bounding box center [38, 24] width 20 height 20
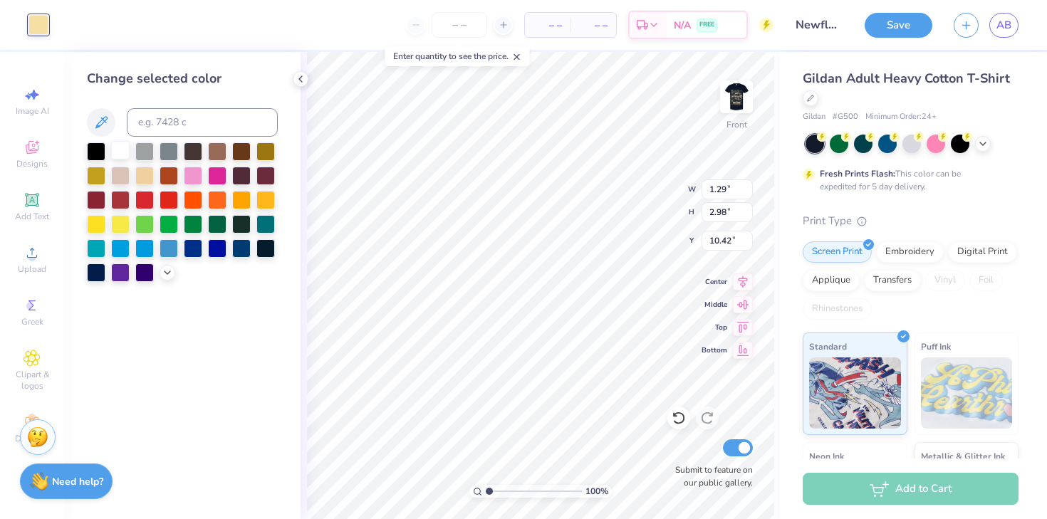
click at [121, 155] on div at bounding box center [120, 150] width 19 height 19
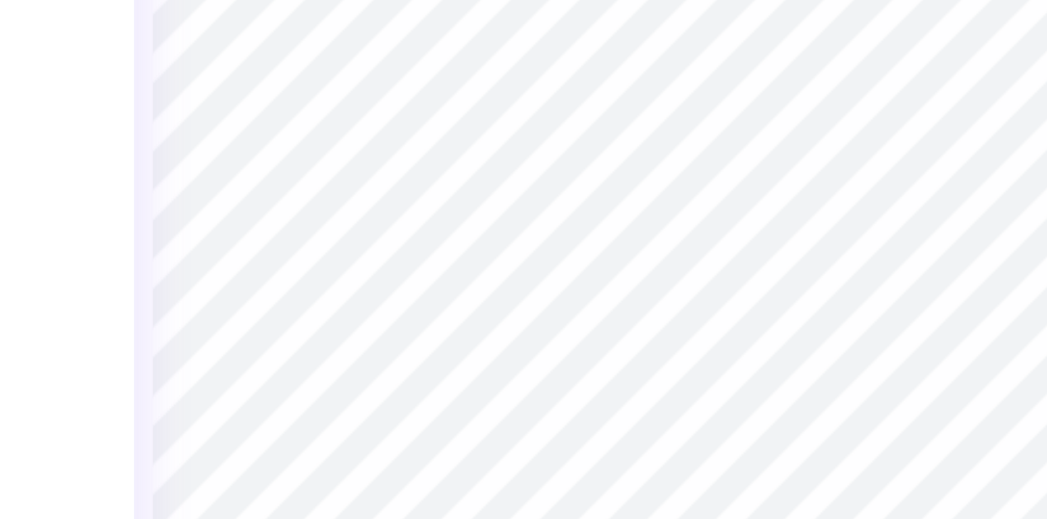
type input "0.90"
type input "0.48"
type input "9.90"
type input "9.93"
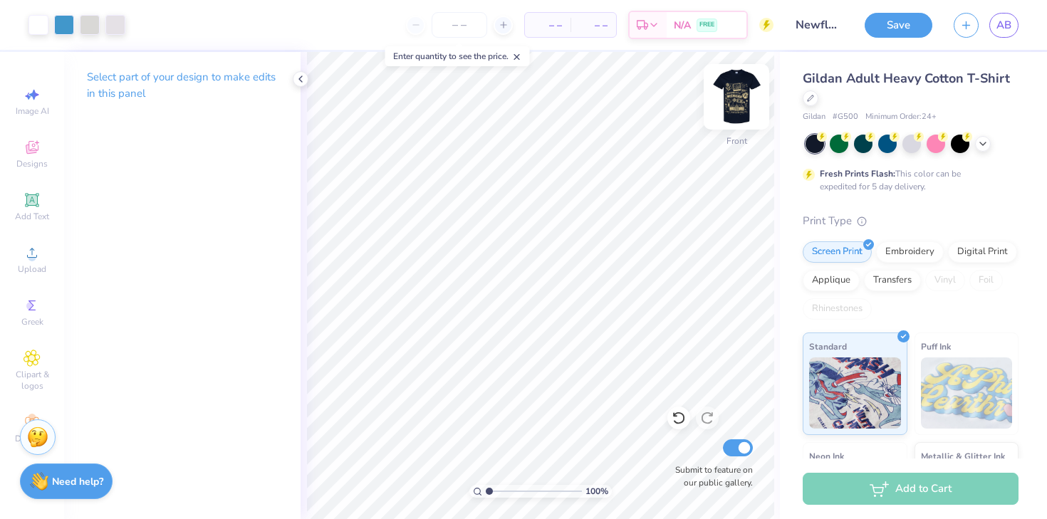
click at [739, 106] on img at bounding box center [736, 96] width 57 height 57
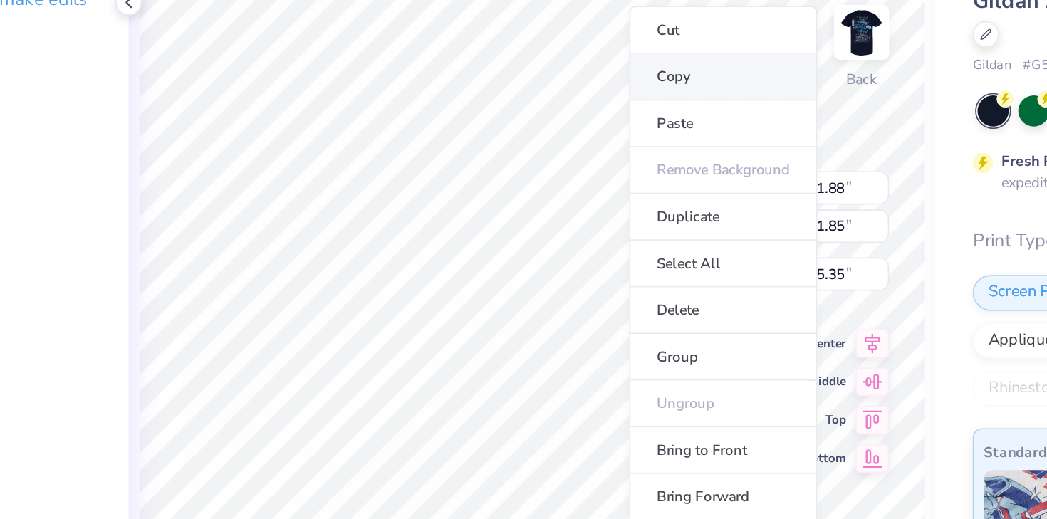
click at [640, 120] on li "Copy" at bounding box center [654, 124] width 112 height 28
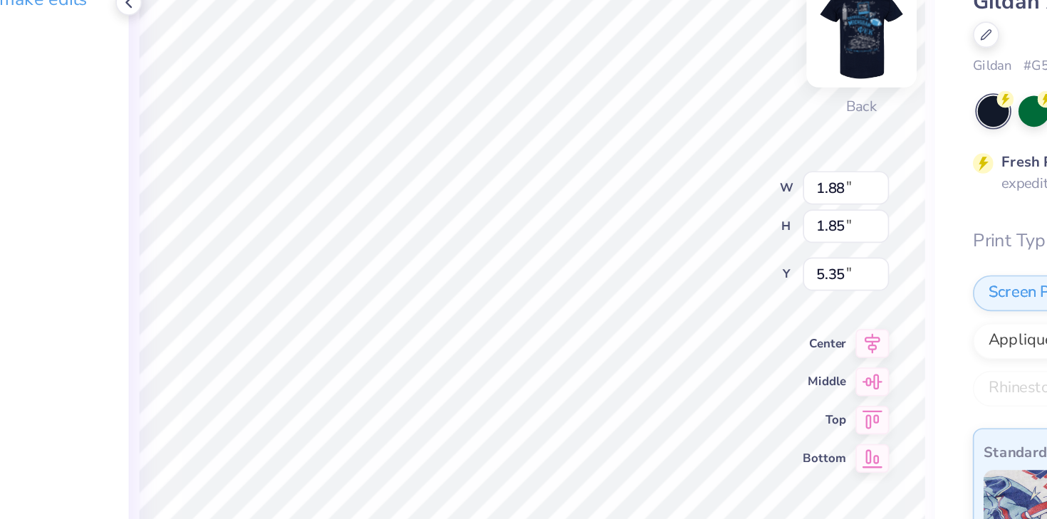
click at [733, 105] on img at bounding box center [736, 96] width 57 height 57
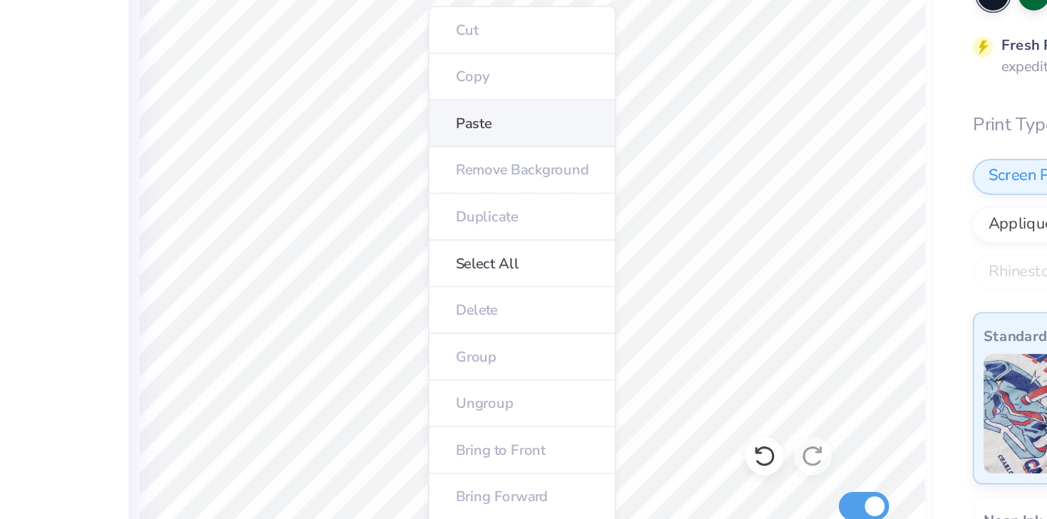
click at [500, 216] on li "Paste" at bounding box center [535, 221] width 112 height 28
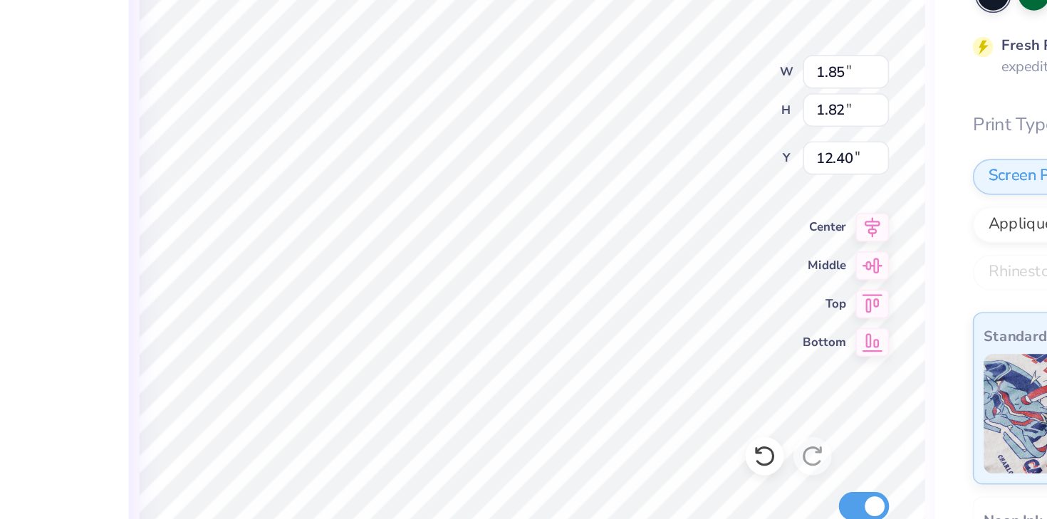
type input "12.43"
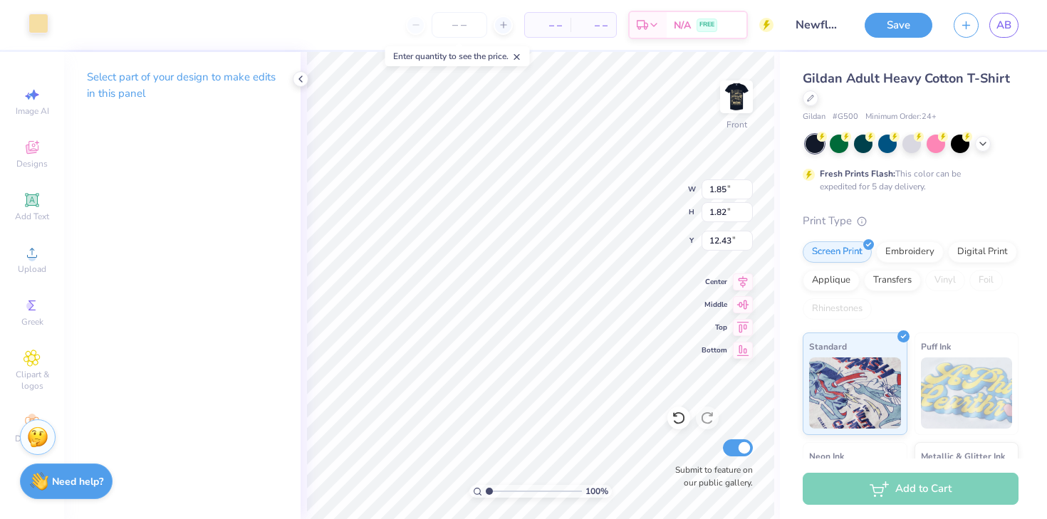
click at [46, 17] on div at bounding box center [38, 24] width 20 height 20
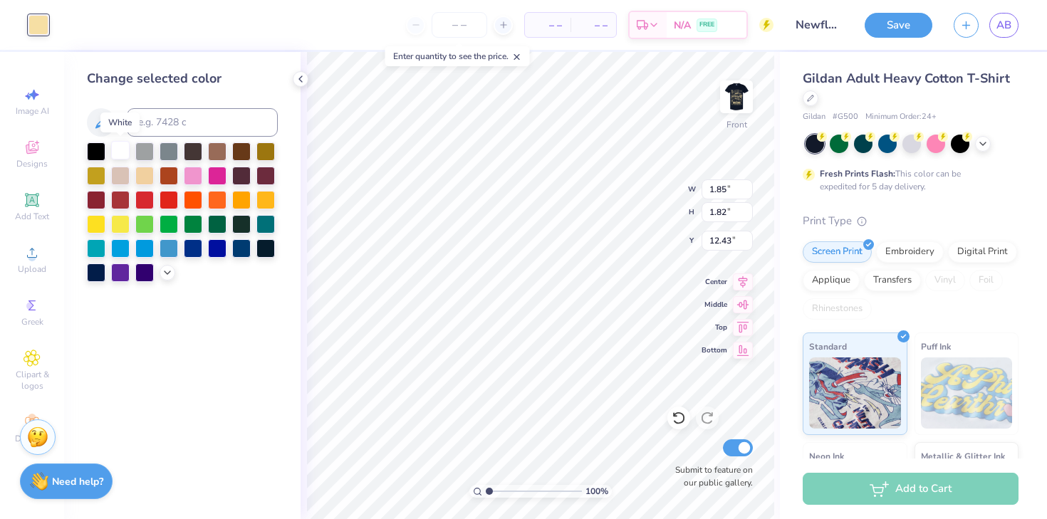
click at [128, 151] on div at bounding box center [120, 150] width 19 height 19
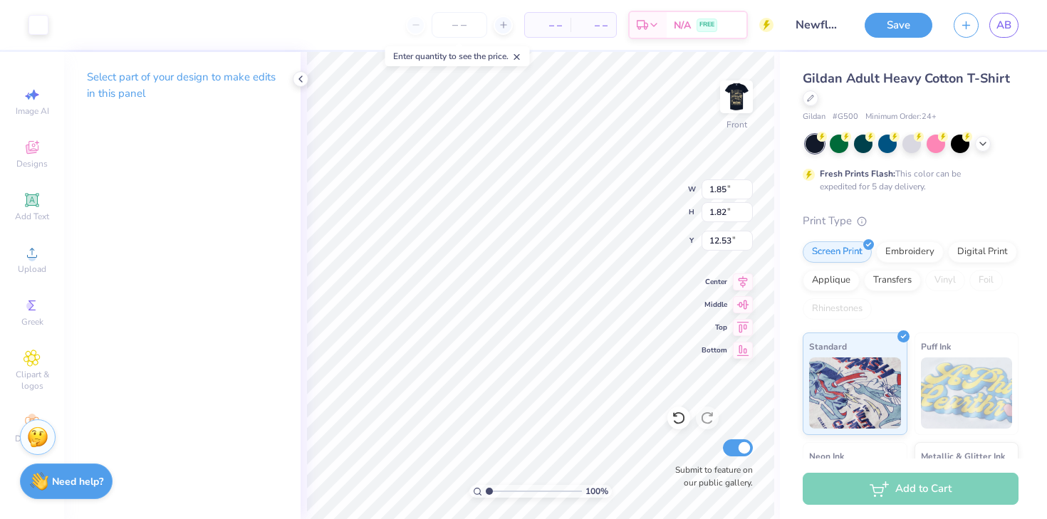
type input "1.92"
type input "1.89"
type input "1.67"
type input "1.65"
type input "13.10"
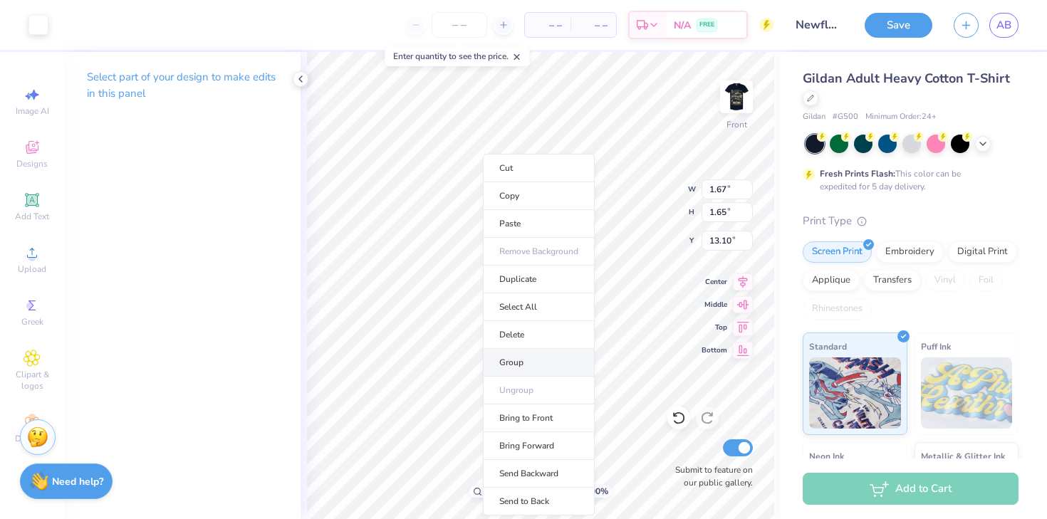
click at [510, 362] on li "Group" at bounding box center [539, 363] width 112 height 28
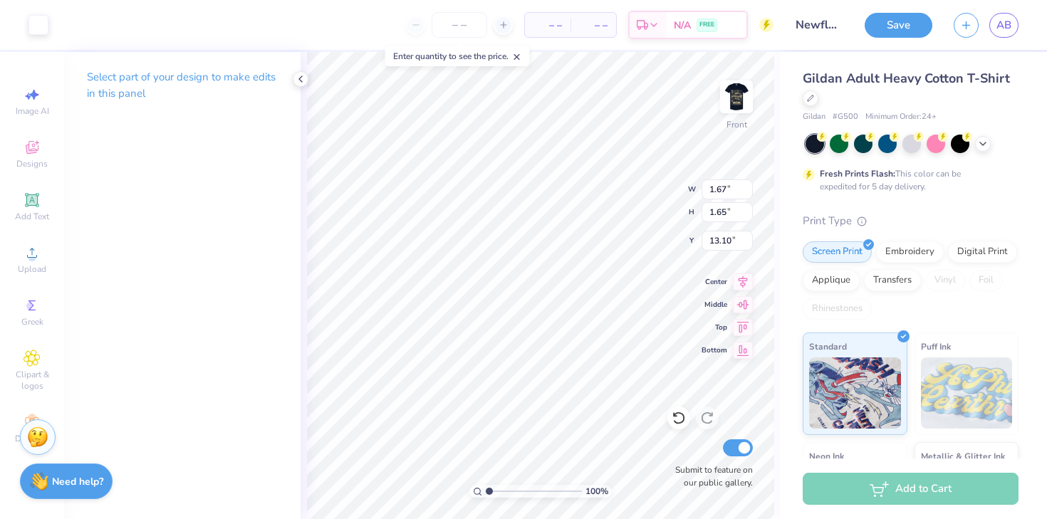
type input "13.43"
type input "2.05"
type input "2.02"
type input "12.89"
click at [685, 421] on icon at bounding box center [678, 418] width 14 height 14
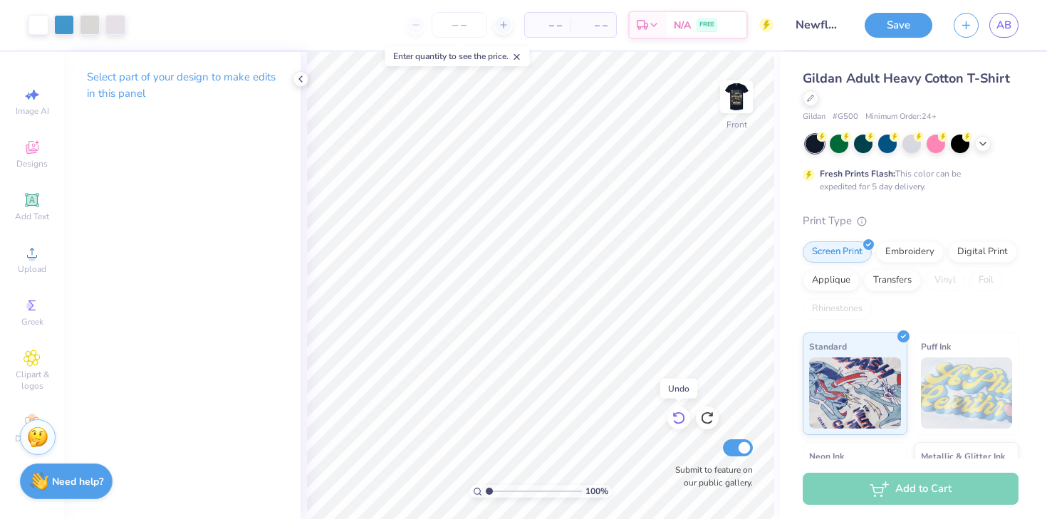
click at [684, 420] on icon at bounding box center [678, 418] width 14 height 14
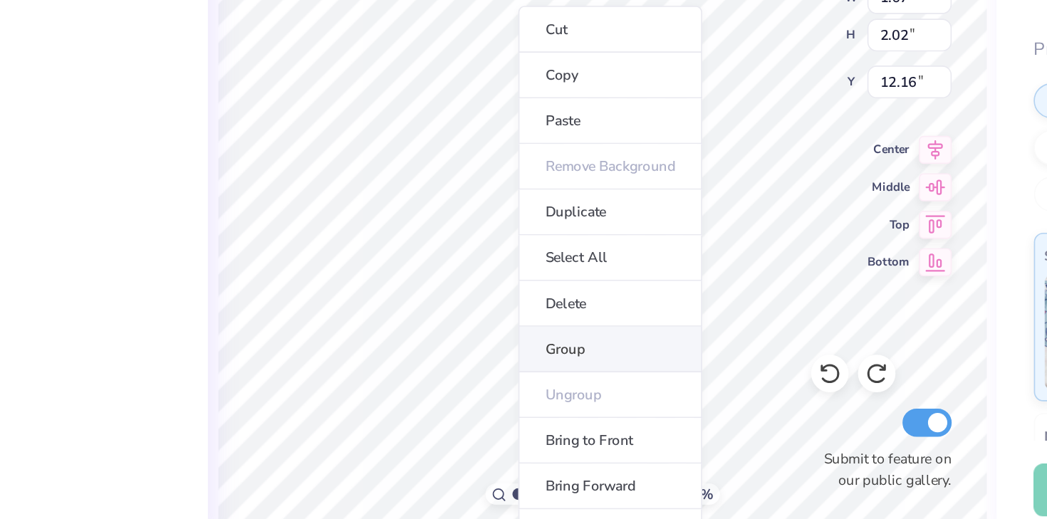
click at [524, 404] on li "Group" at bounding box center [545, 404] width 112 height 28
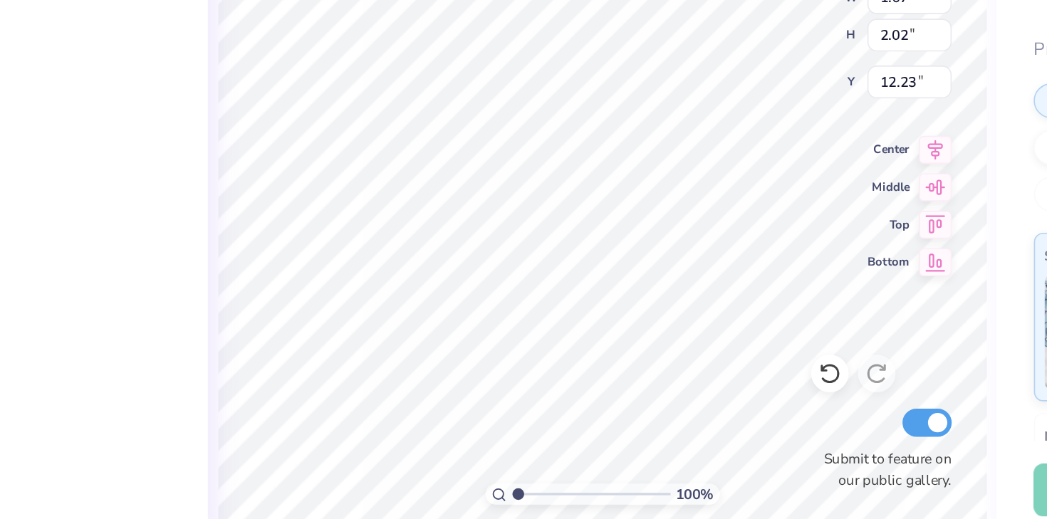
type input "12.23"
type input "12.50"
type input "0.31"
type input "0.18"
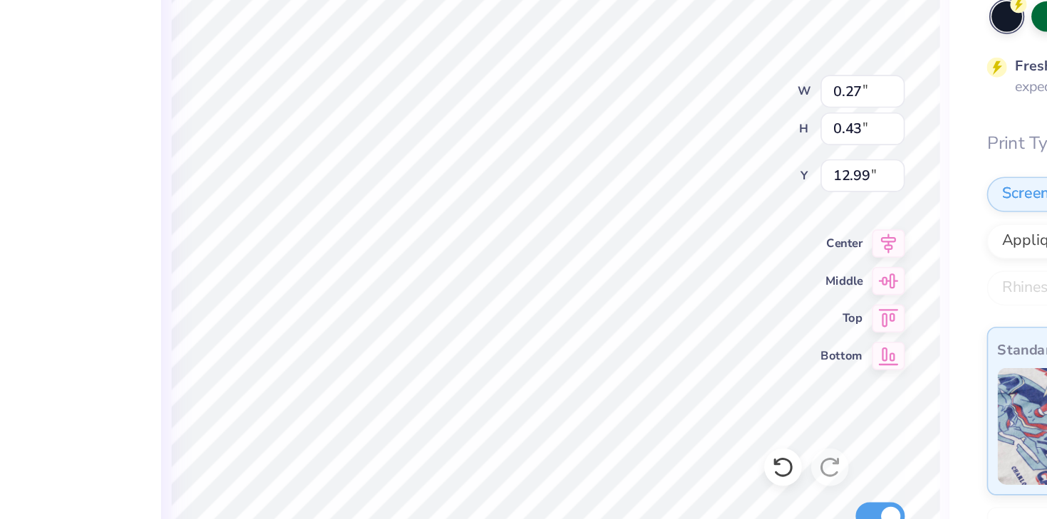
type input "0.64"
type input "1.79"
type input "11.61"
click at [679, 417] on icon at bounding box center [678, 418] width 14 height 14
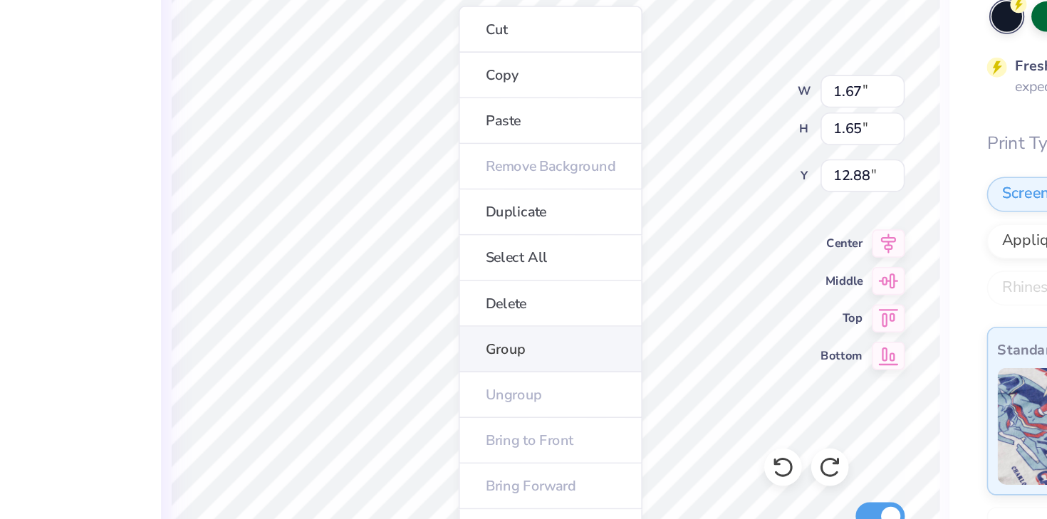
click at [501, 337] on li "Group" at bounding box center [537, 347] width 112 height 28
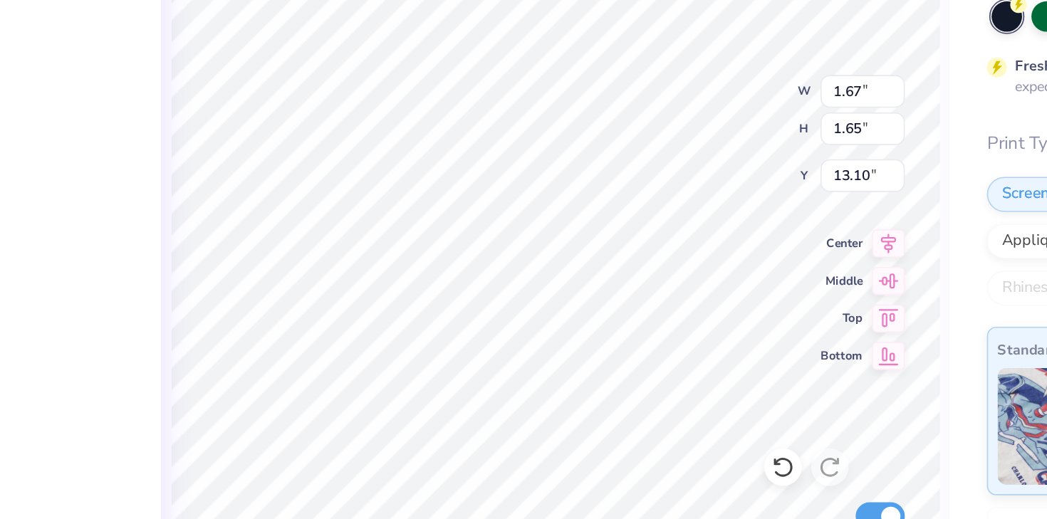
type input "13.10"
type input "1.94"
type input "1.92"
type input "13.00"
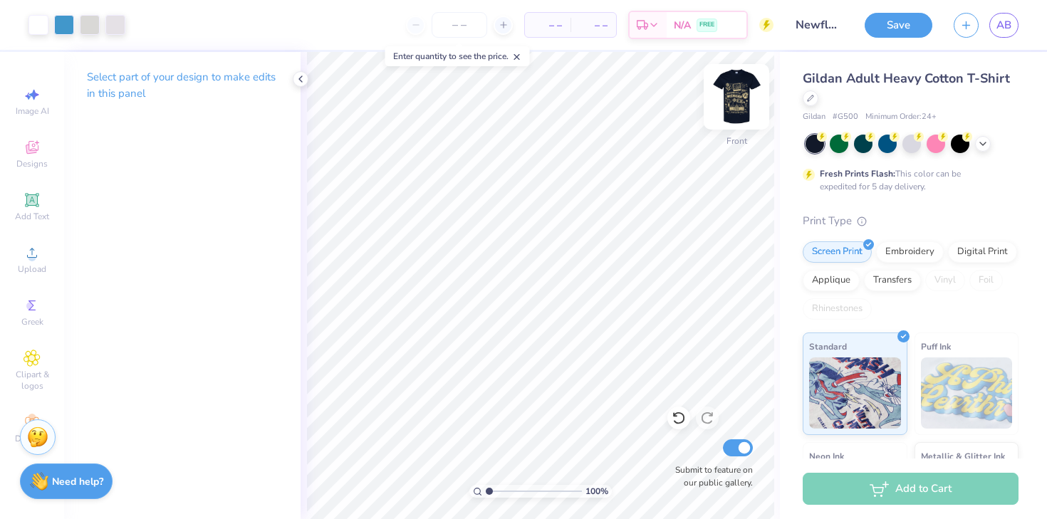
click at [732, 99] on img at bounding box center [736, 96] width 57 height 57
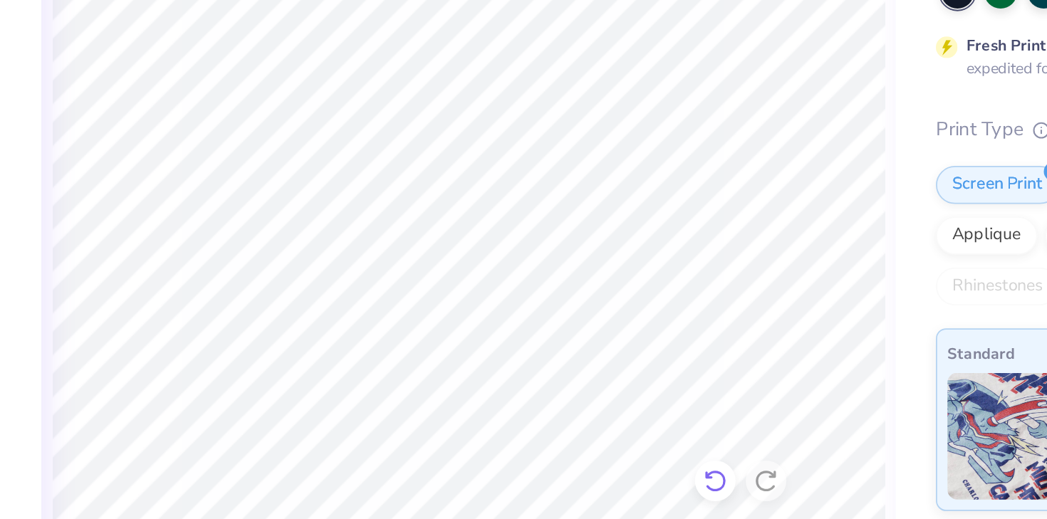
click at [676, 418] on icon at bounding box center [678, 418] width 14 height 14
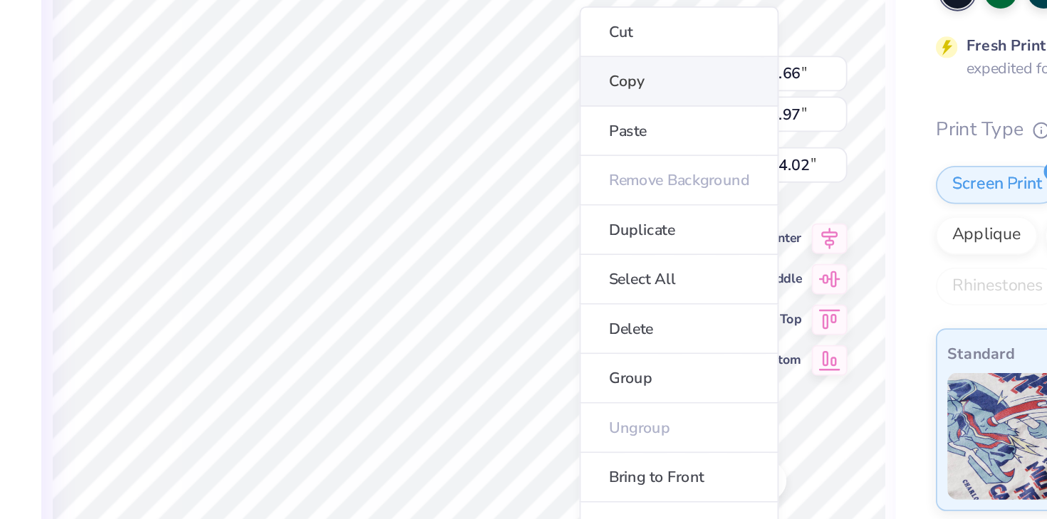
click at [647, 197] on li "Copy" at bounding box center [658, 194] width 112 height 28
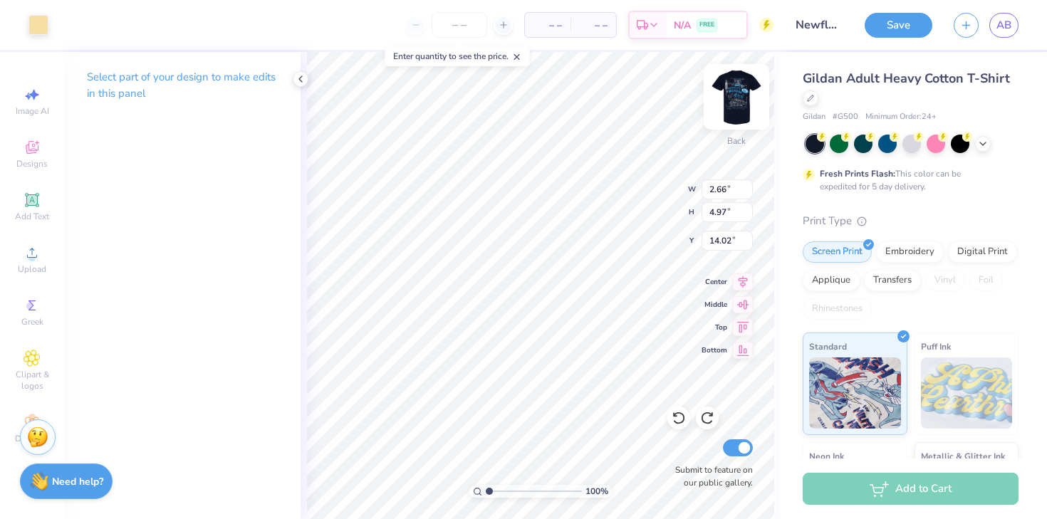
click at [739, 101] on img at bounding box center [736, 96] width 57 height 57
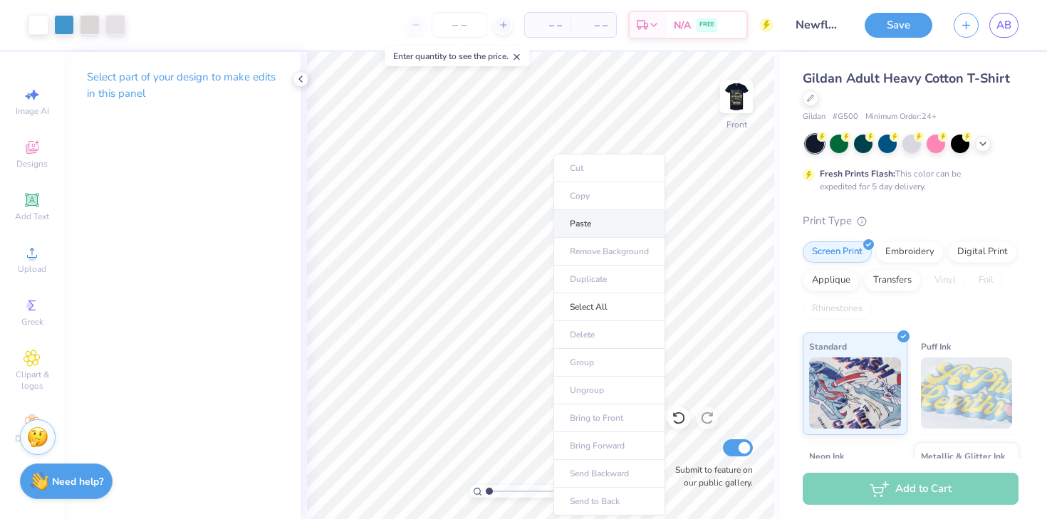
click at [614, 227] on li "Paste" at bounding box center [609, 224] width 112 height 28
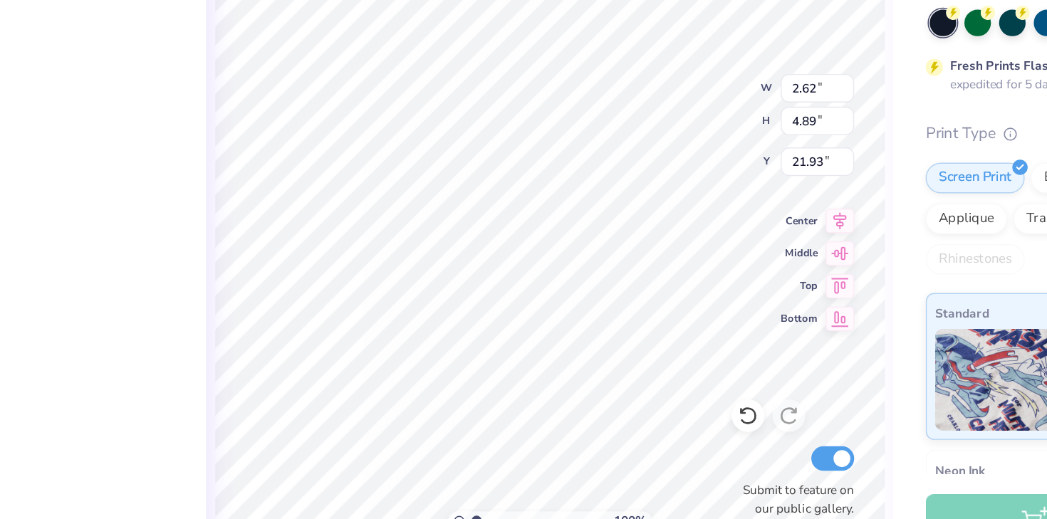
type input "21.93"
type input "22.36"
type input "24.80"
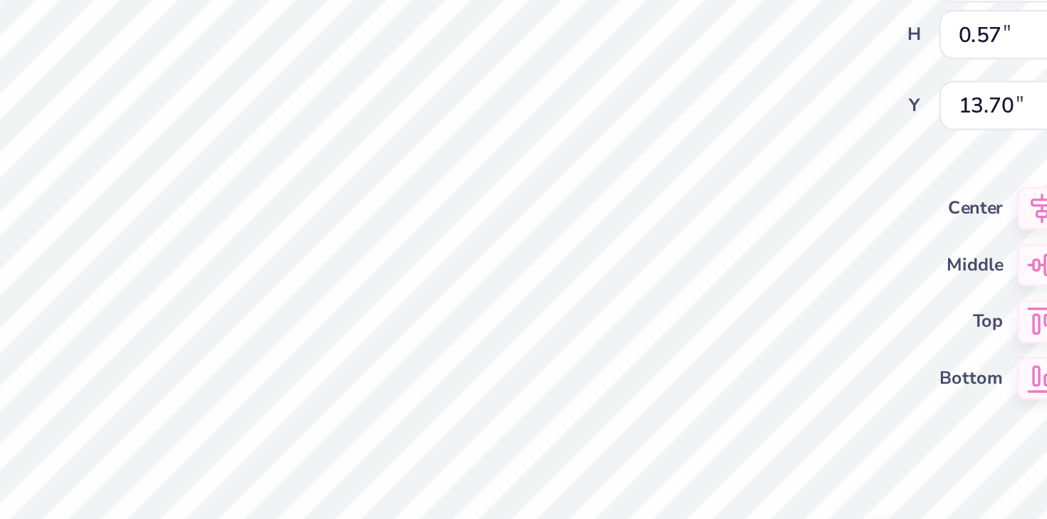
type input "13.68"
type input "13.77"
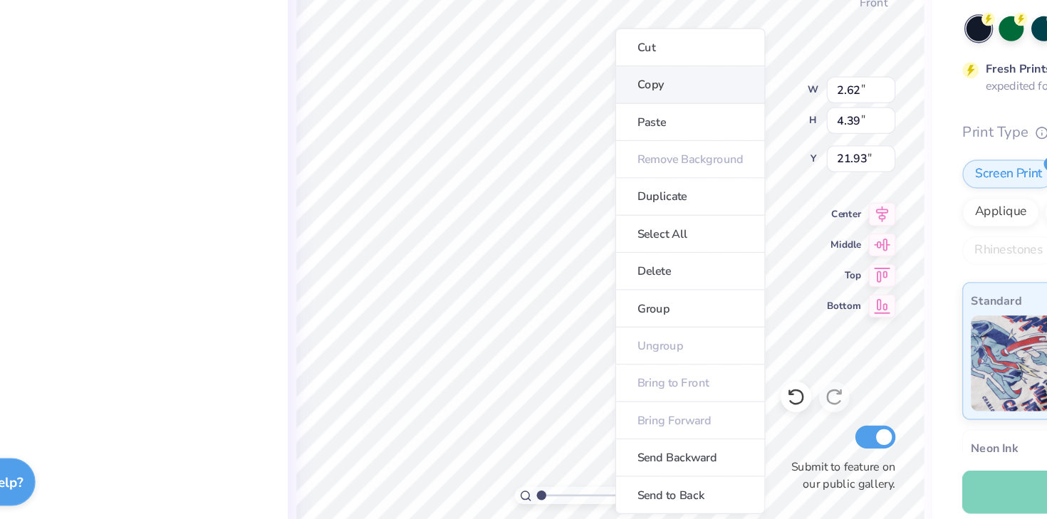
click at [619, 180] on li "Copy" at bounding box center [600, 186] width 112 height 28
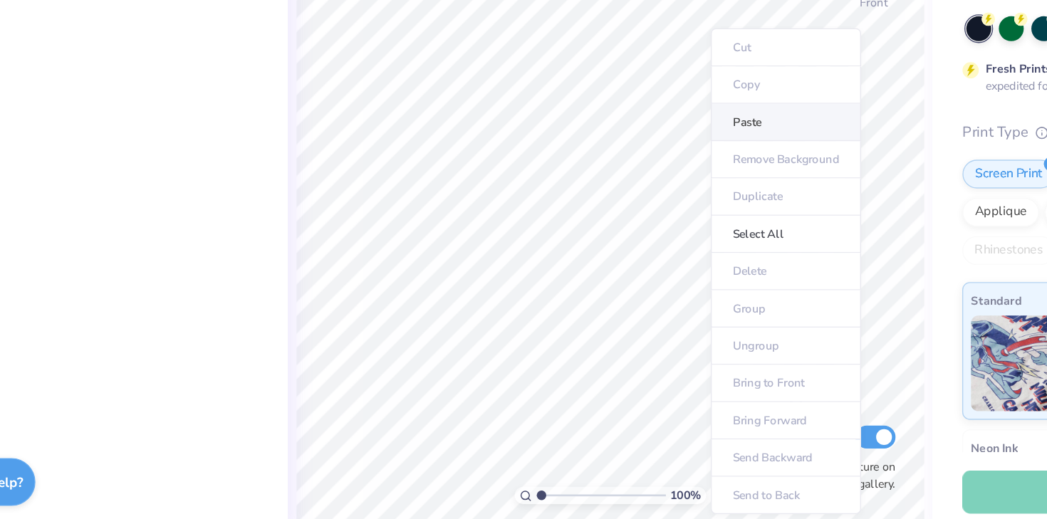
click at [645, 219] on li "Paste" at bounding box center [671, 214] width 112 height 28
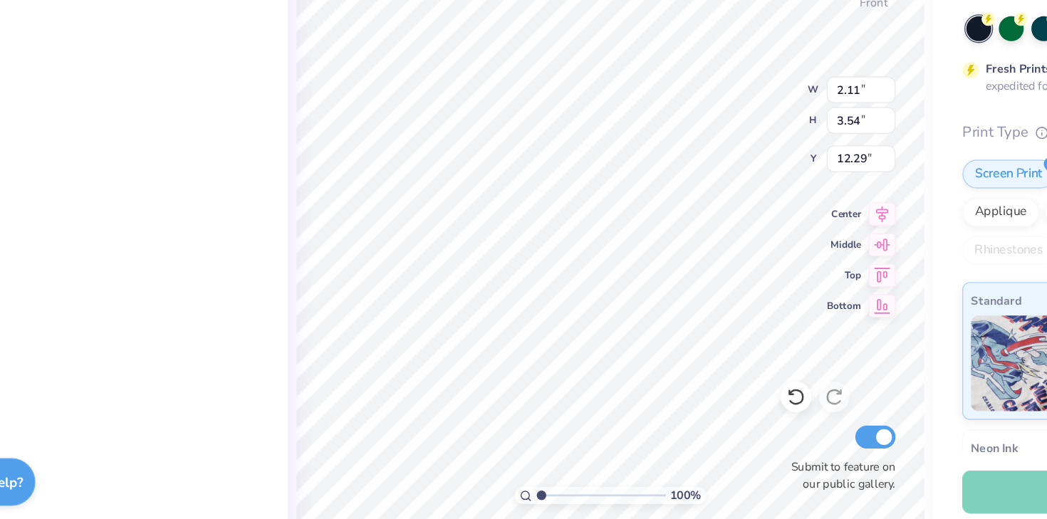
type input "2.11"
type input "3.54"
type input "1.61"
type input "2.69"
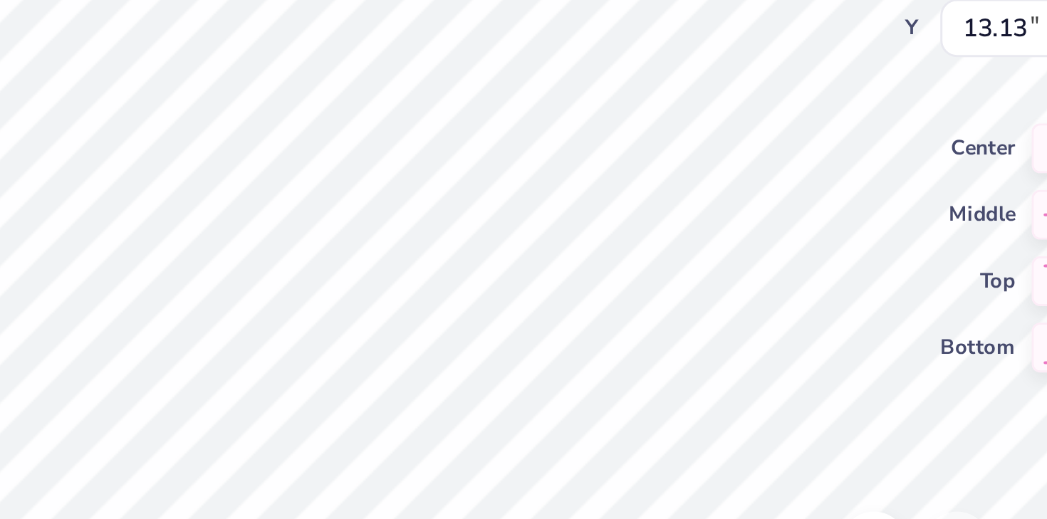
type input "13.37"
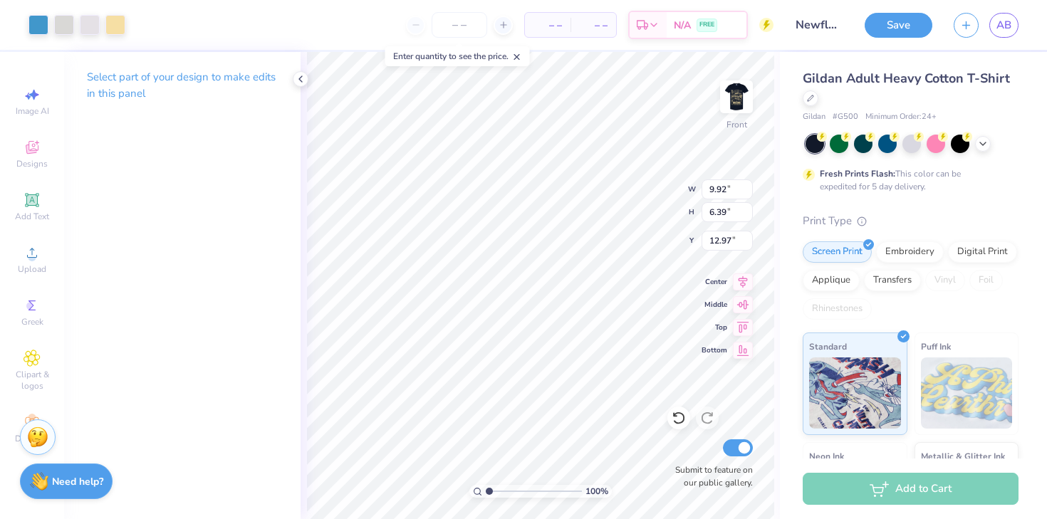
click at [140, 32] on div "– – Per Item – – Total Est. Delivery N/A FREE" at bounding box center [454, 25] width 637 height 50
click at [111, 26] on div at bounding box center [115, 24] width 20 height 20
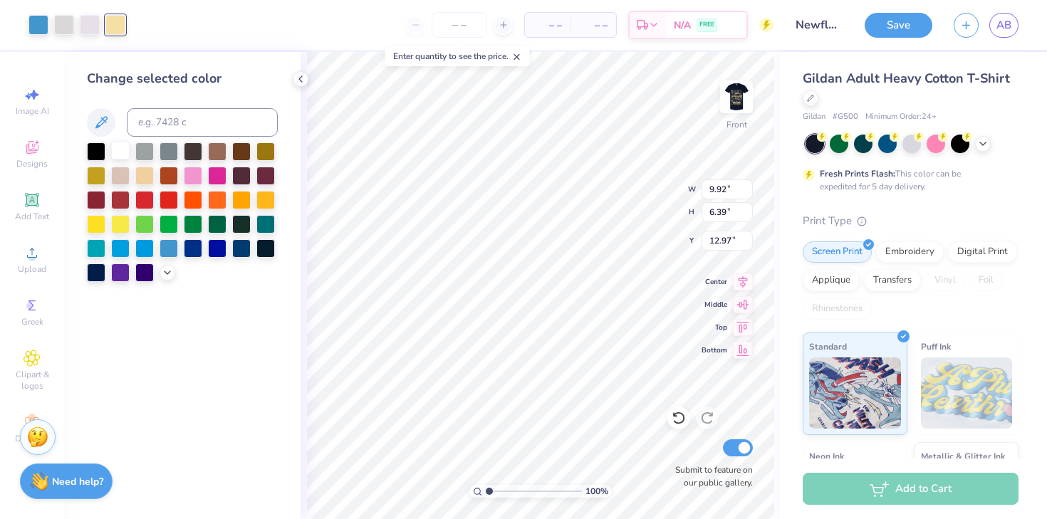
click at [117, 155] on div at bounding box center [120, 150] width 19 height 19
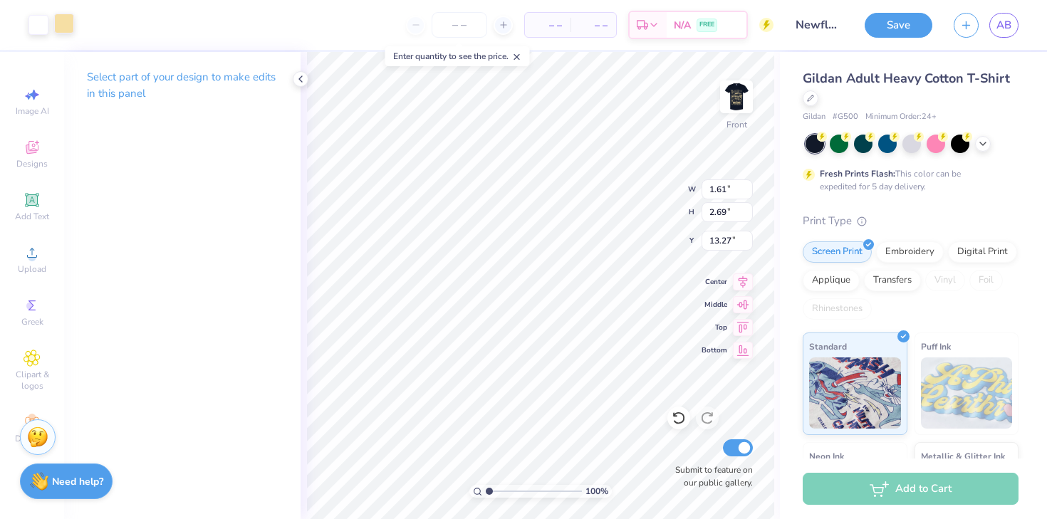
click at [68, 23] on div at bounding box center [64, 24] width 20 height 20
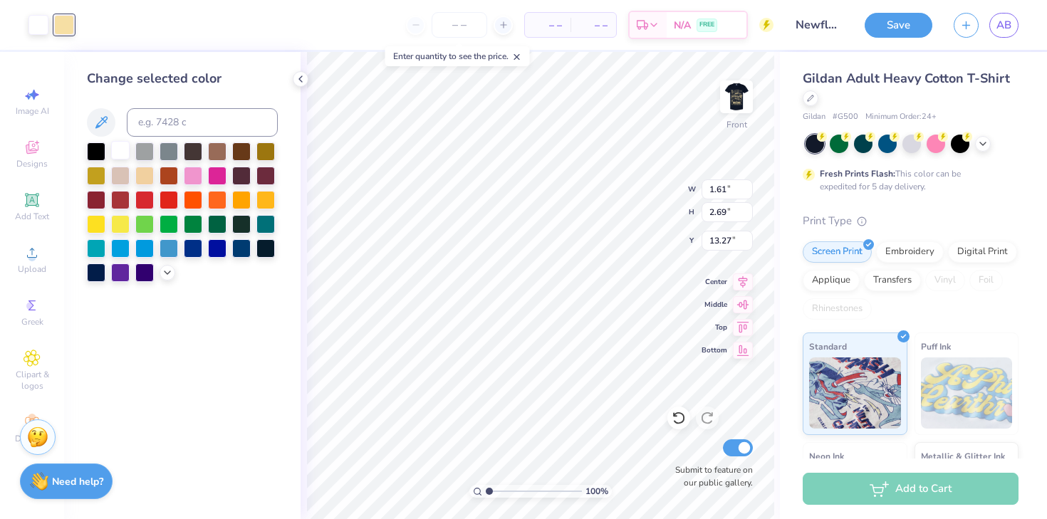
click at [122, 158] on div at bounding box center [120, 150] width 19 height 19
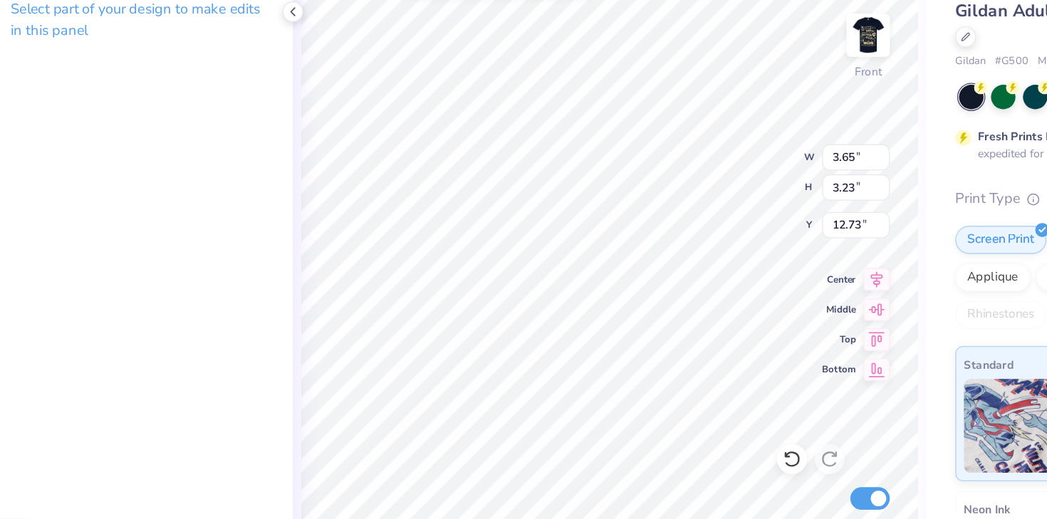
type input "3.65"
type input "3.23"
type input "12.73"
click at [677, 414] on icon at bounding box center [678, 418] width 12 height 13
type input "3.39"
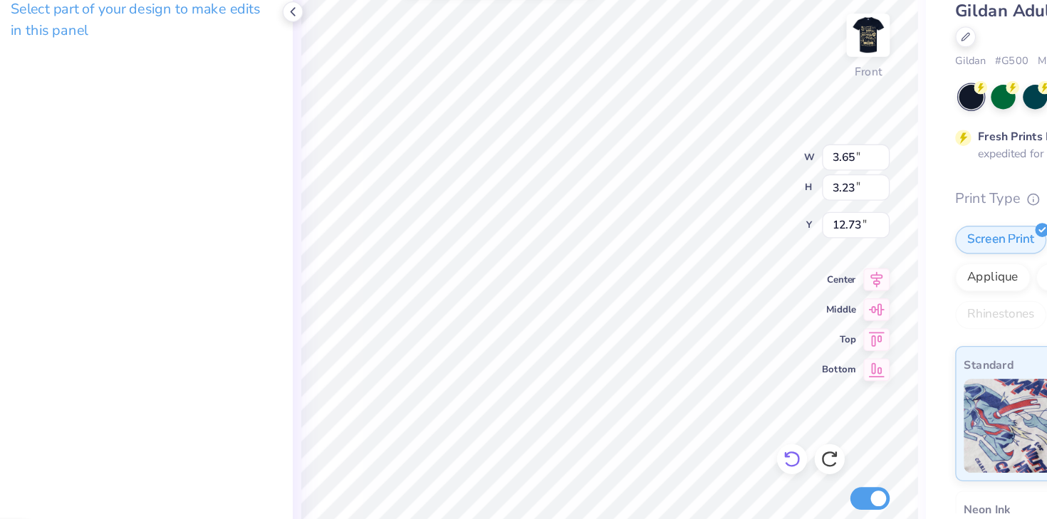
type input "3.00"
type input "12.97"
click at [676, 419] on icon at bounding box center [678, 418] width 14 height 14
type input "14.10"
click at [679, 418] on icon at bounding box center [678, 418] width 14 height 14
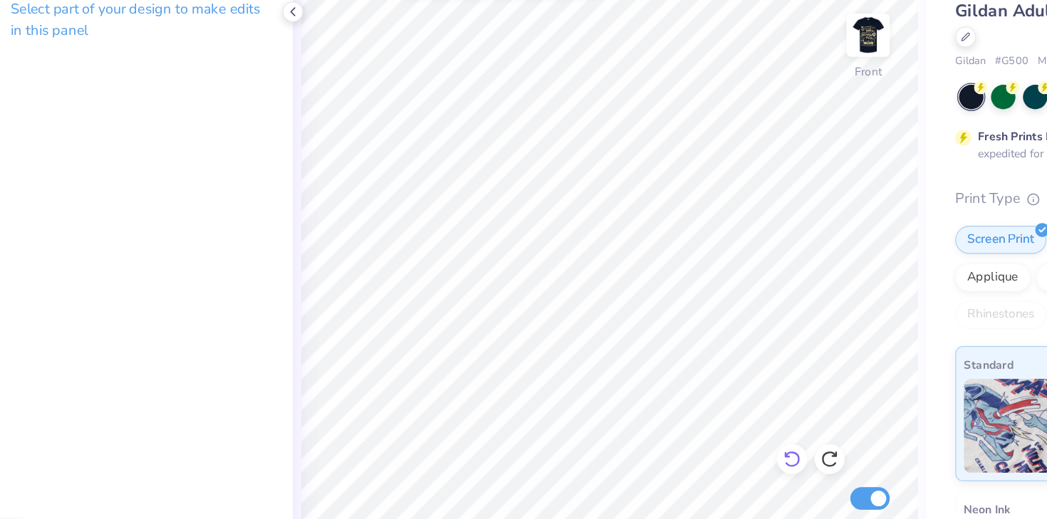
click at [679, 418] on icon at bounding box center [678, 418] width 14 height 14
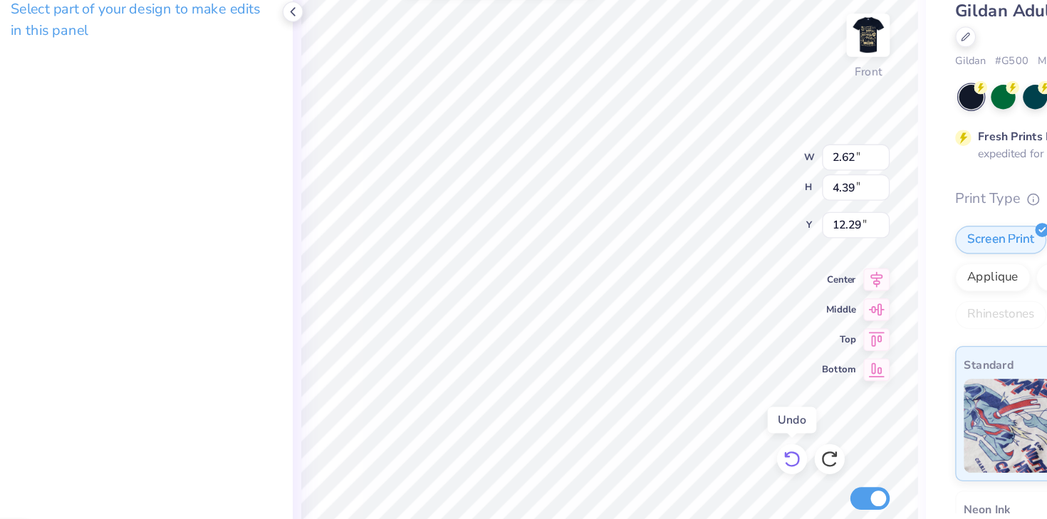
click at [679, 418] on icon at bounding box center [678, 418] width 14 height 14
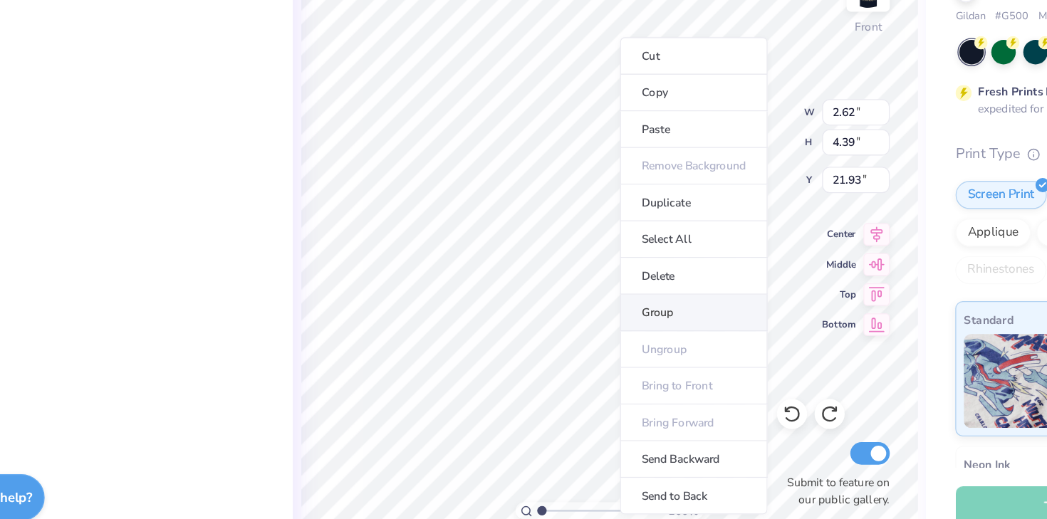
click at [593, 338] on li "Group" at bounding box center [604, 342] width 112 height 28
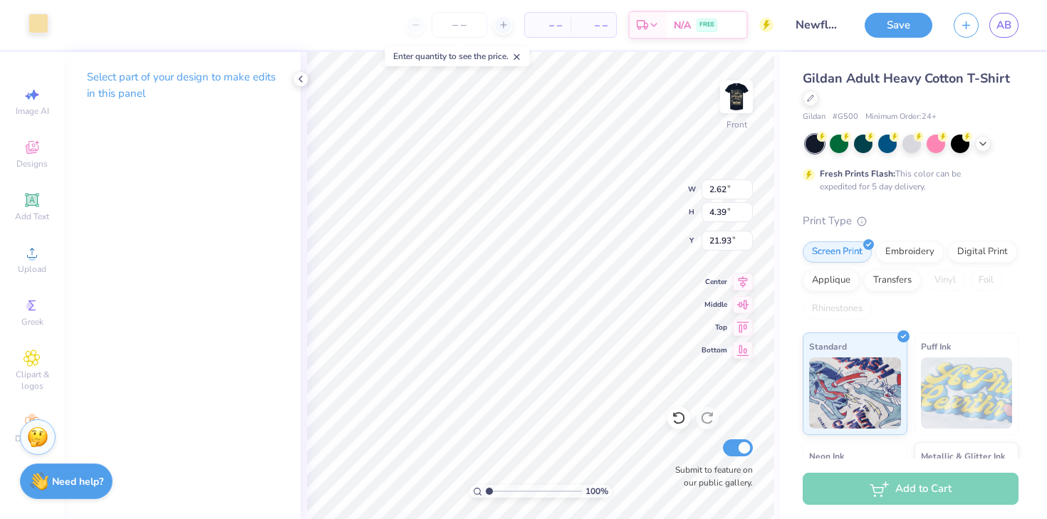
click at [38, 20] on div at bounding box center [38, 24] width 20 height 20
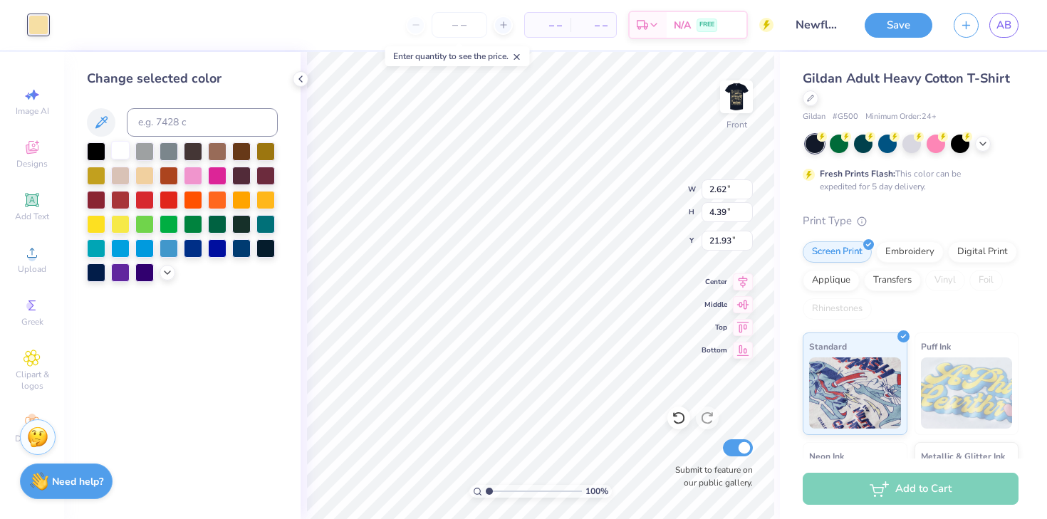
click at [127, 156] on div at bounding box center [120, 150] width 19 height 19
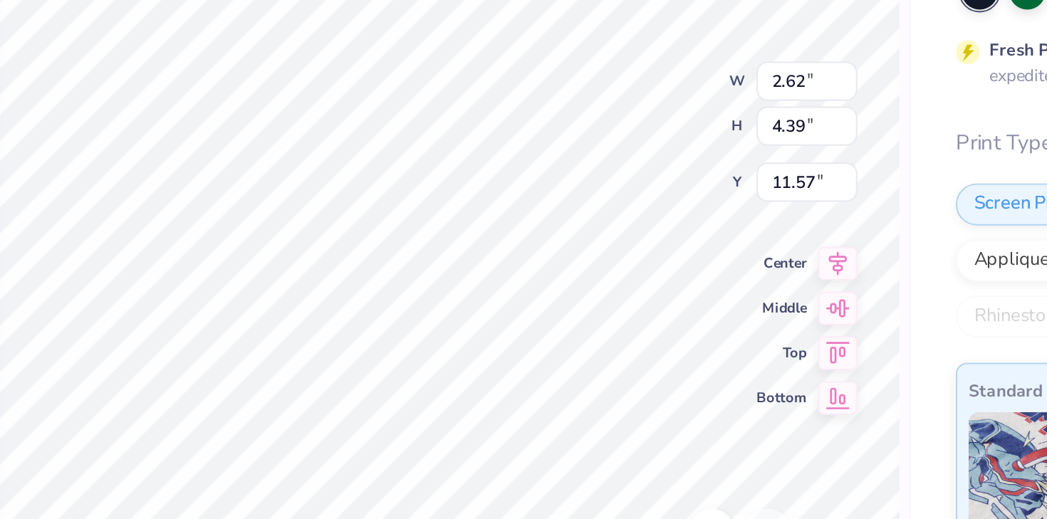
type input "12.30"
type input "2.11"
type input "3.54"
type input "13.15"
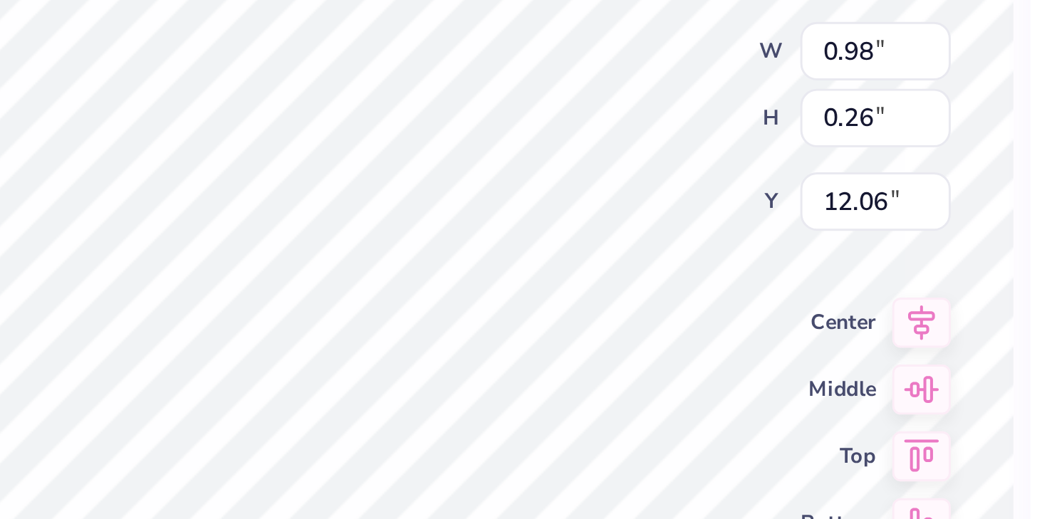
type input "0.98"
type input "0.26"
type input "12.06"
type input "3.88"
type input "2.59"
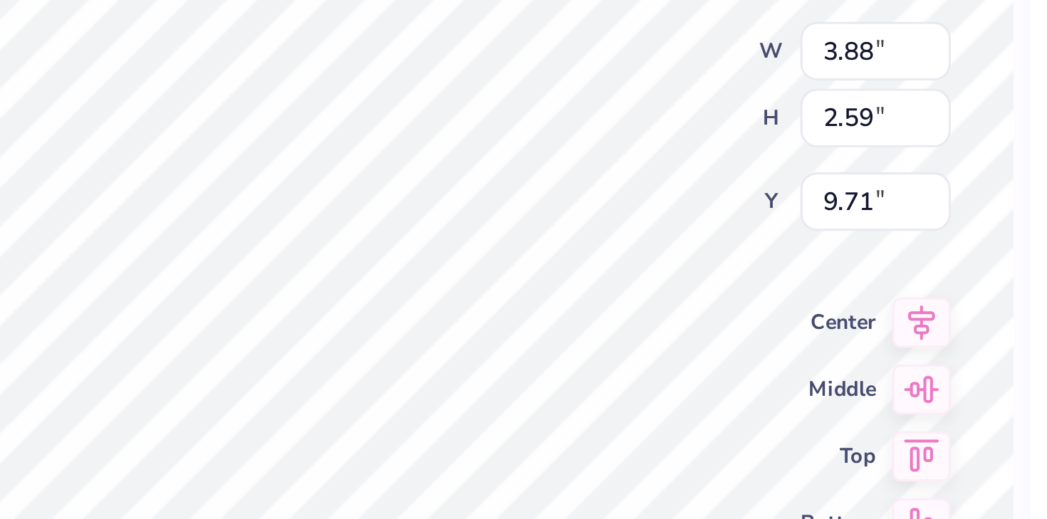
type input "9.02"
type input "1.15"
type input "0.31"
type input "12.49"
type input "0.39"
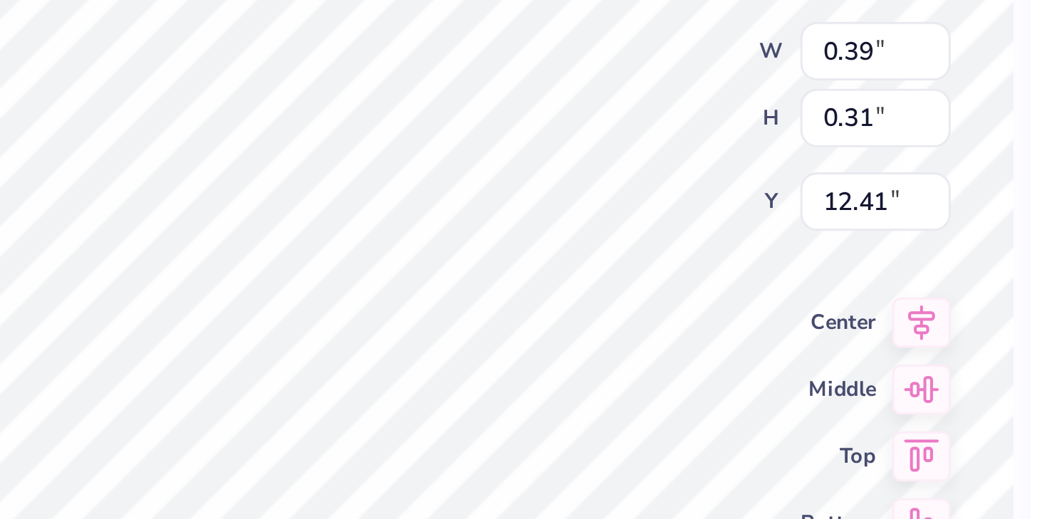
type input "0.31"
type input "12.41"
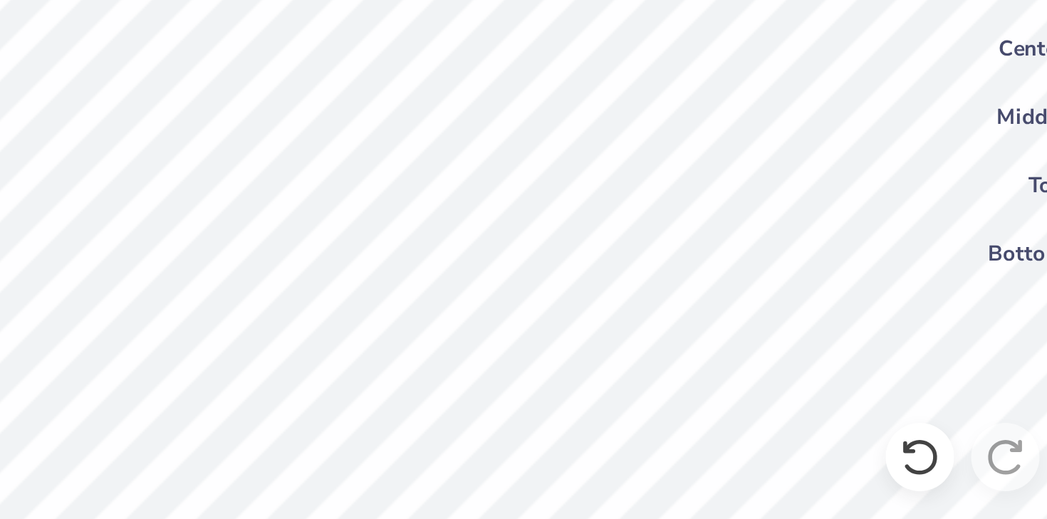
type input "0.44"
type input "0.27"
type input "19.14"
type input "19.00"
type input "19.19"
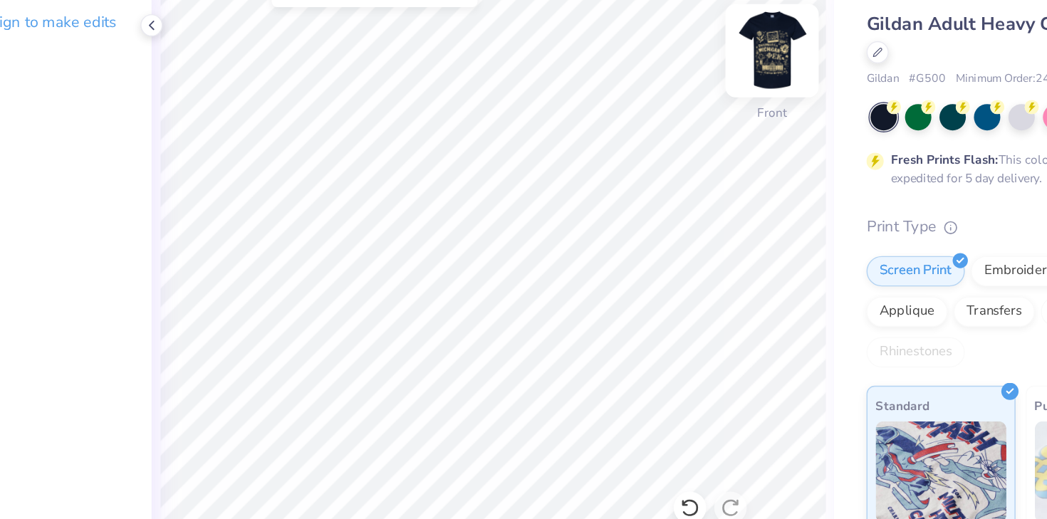
click at [733, 95] on img at bounding box center [736, 96] width 57 height 57
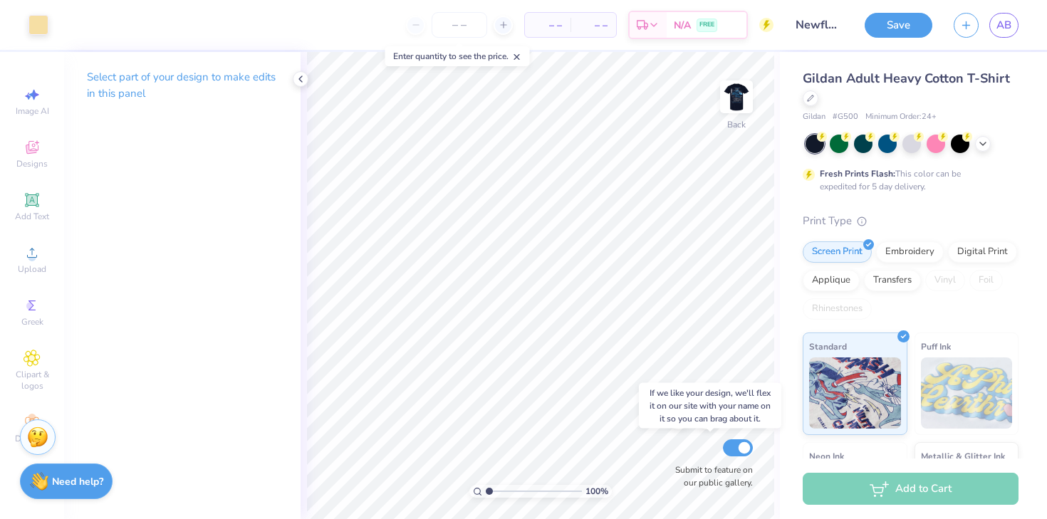
click at [689, 441] on div "100 % Back Submit to feature on our public gallery." at bounding box center [539, 285] width 479 height 467
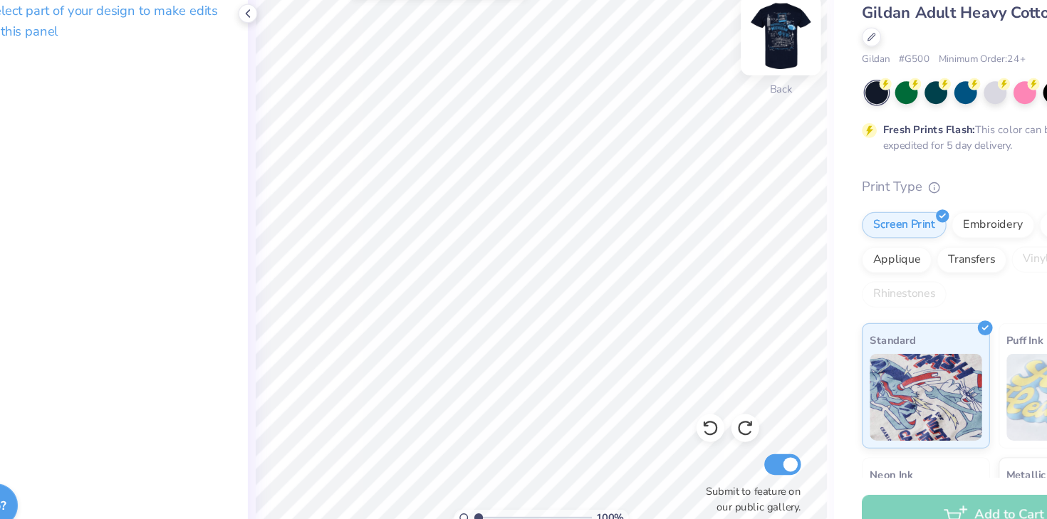
click at [744, 94] on img at bounding box center [736, 96] width 57 height 57
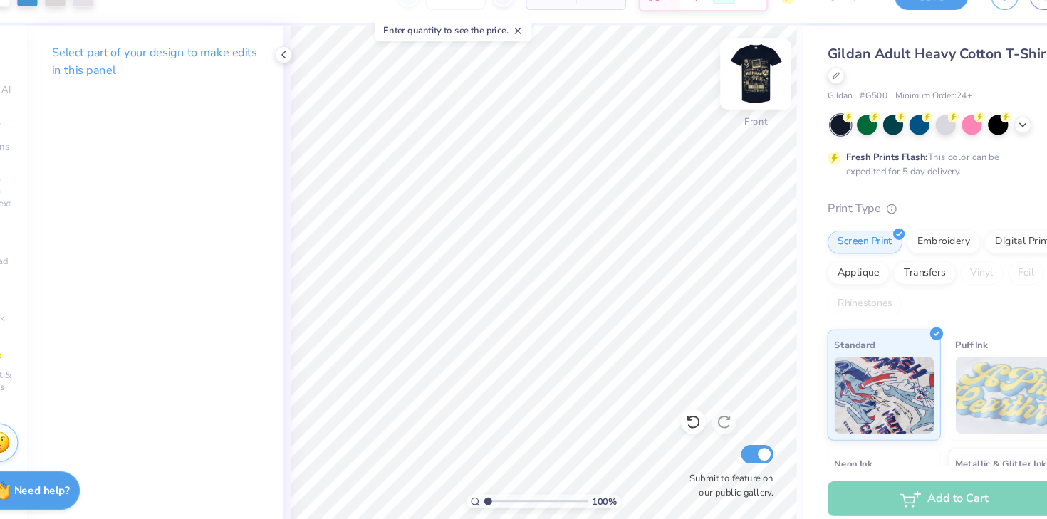
click at [742, 97] on img at bounding box center [736, 96] width 57 height 57
click at [742, 97] on img at bounding box center [736, 97] width 28 height 28
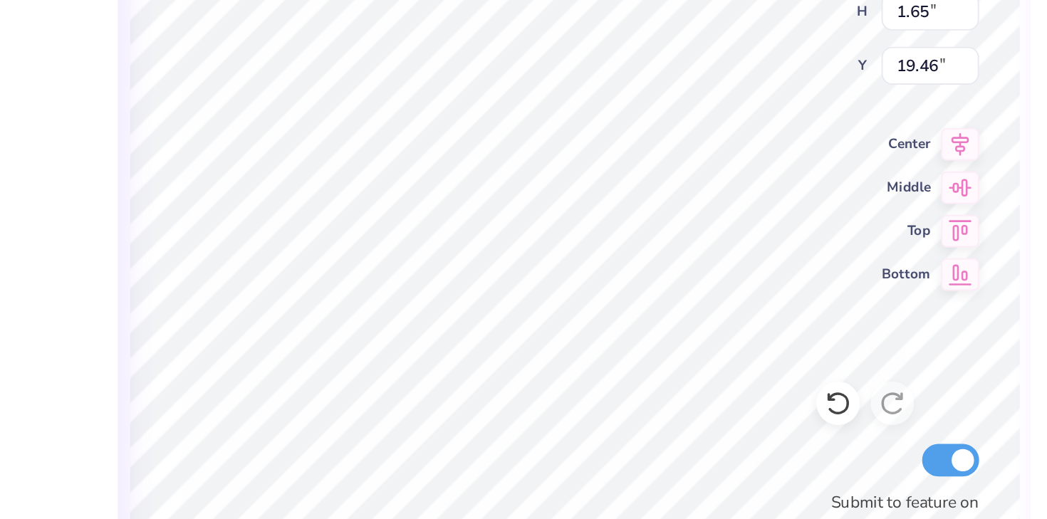
type input "22.67"
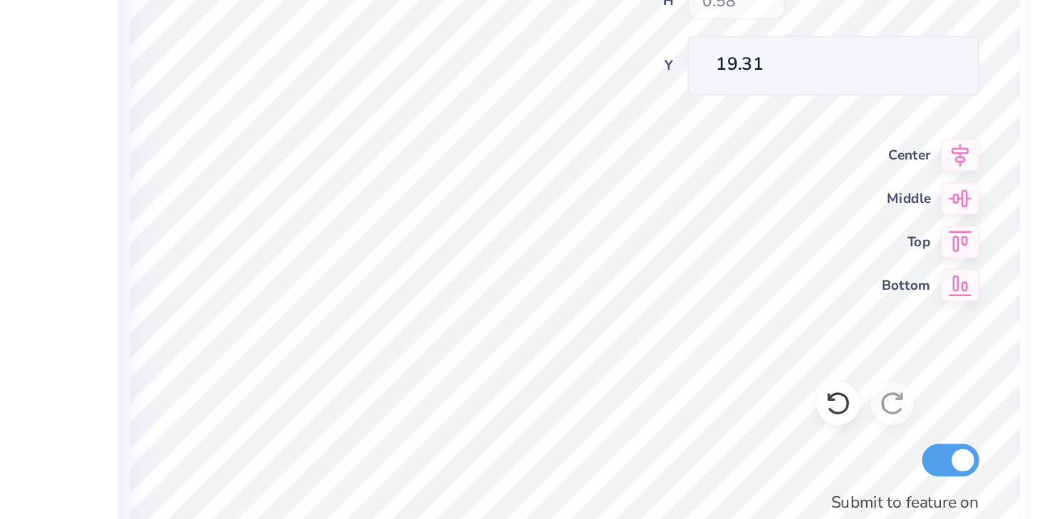
type input "19.31"
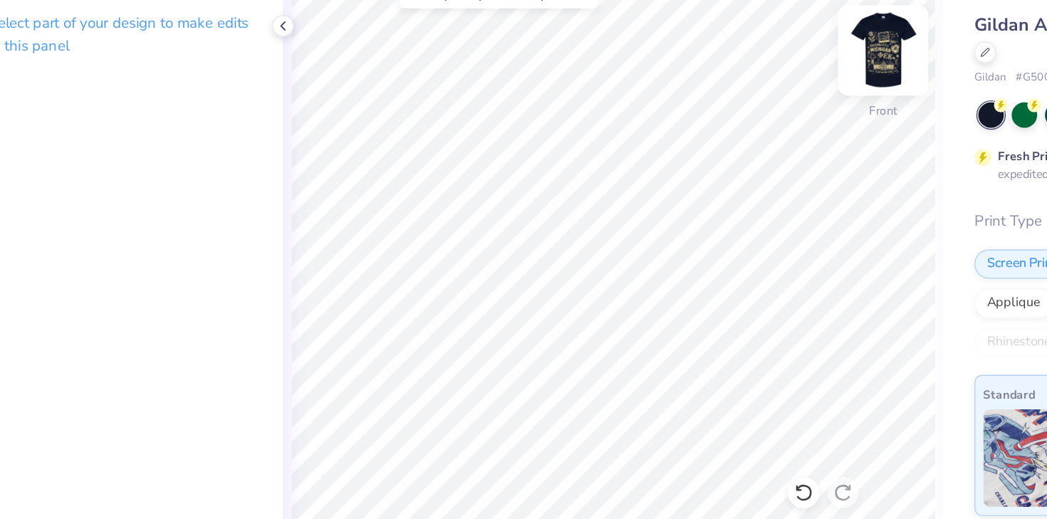
click at [737, 101] on img at bounding box center [736, 96] width 57 height 57
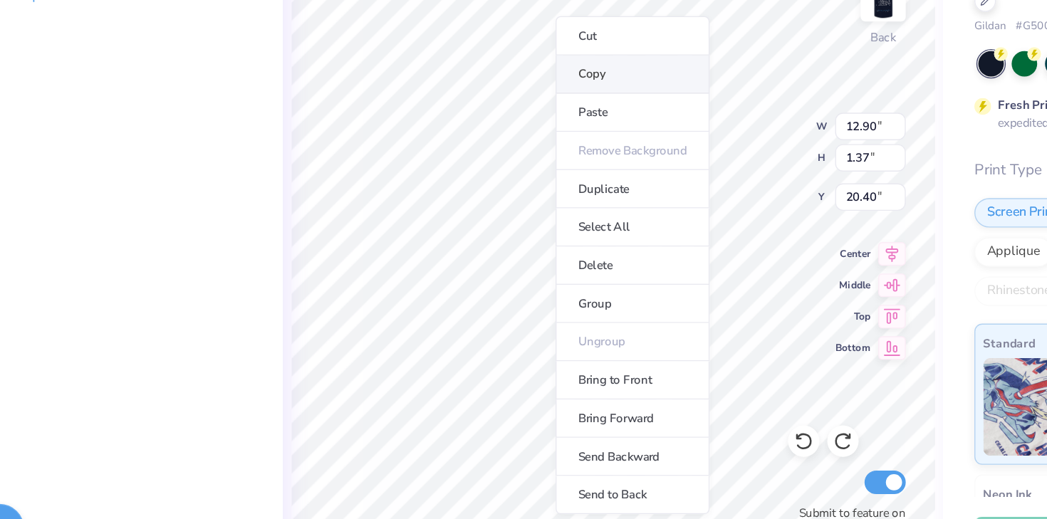
click at [559, 159] on li "Copy" at bounding box center [554, 152] width 112 height 28
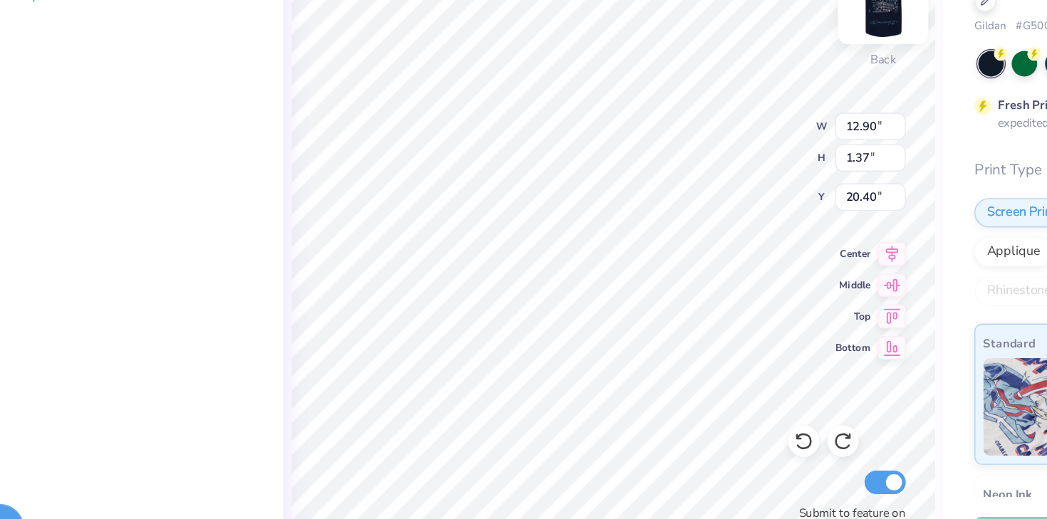
click at [738, 108] on img at bounding box center [736, 96] width 57 height 57
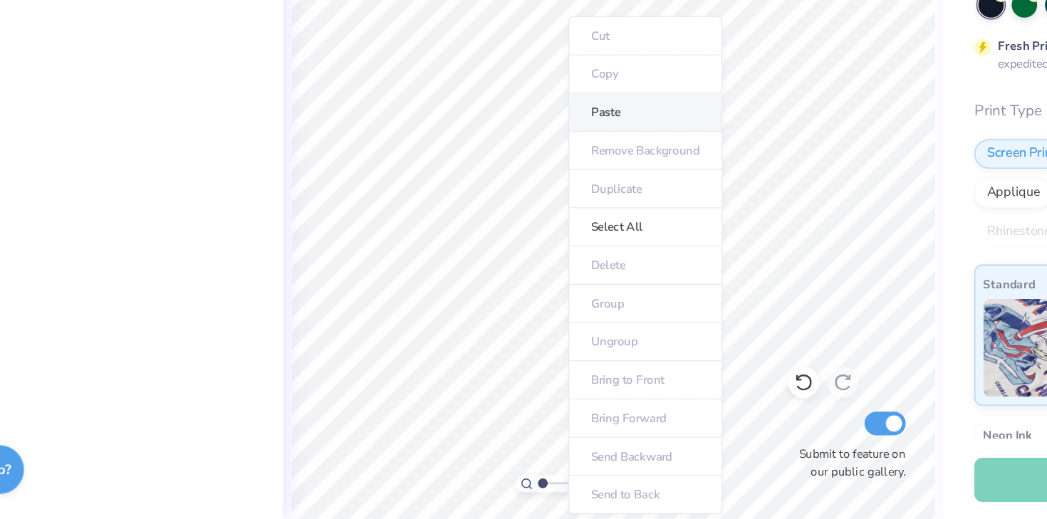
click at [585, 221] on li "Paste" at bounding box center [564, 223] width 112 height 28
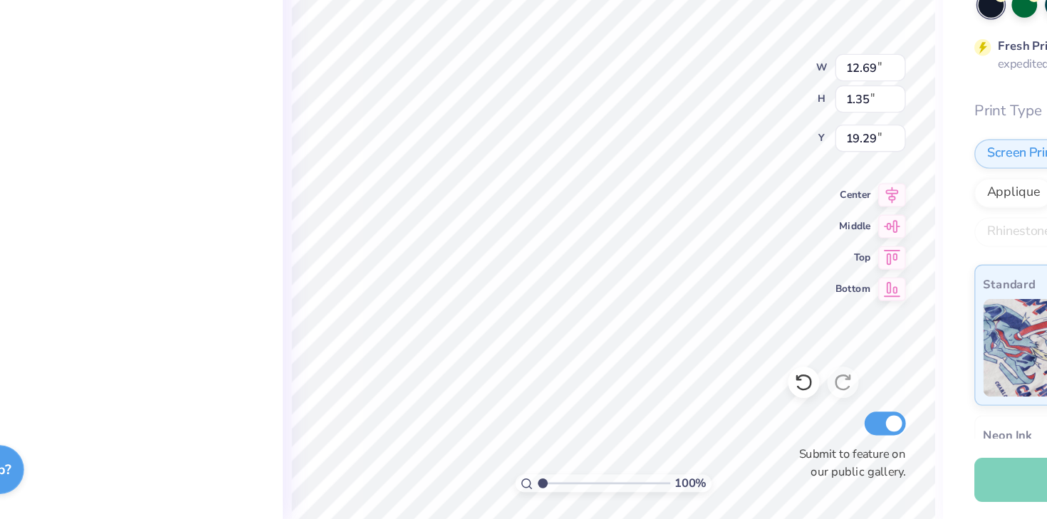
type input "19.29"
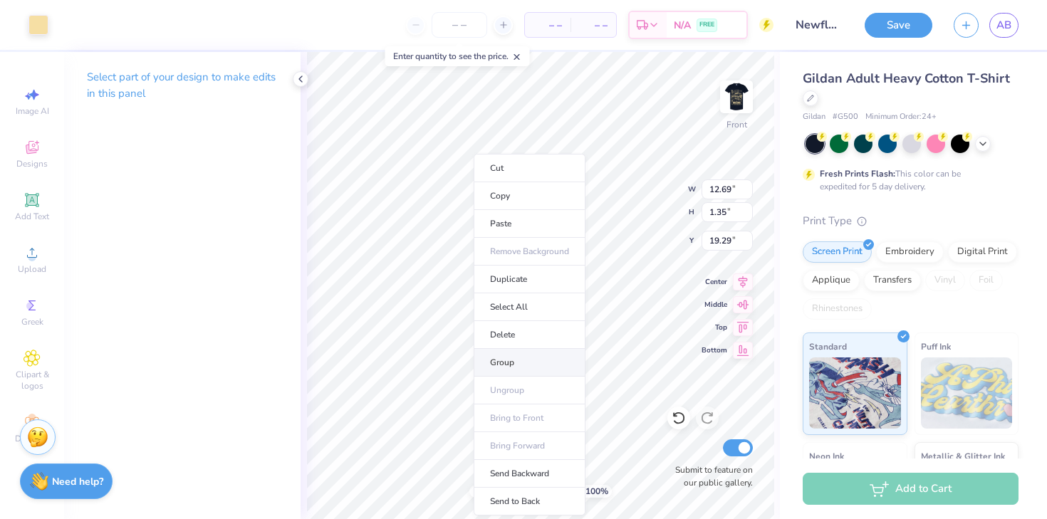
click at [531, 355] on li "Group" at bounding box center [530, 363] width 112 height 28
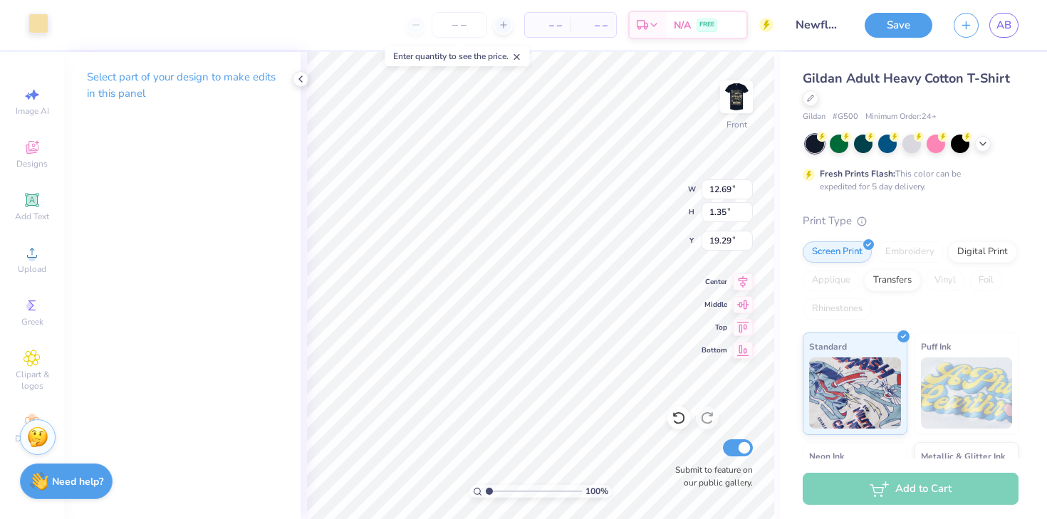
click at [36, 19] on div at bounding box center [38, 24] width 20 height 20
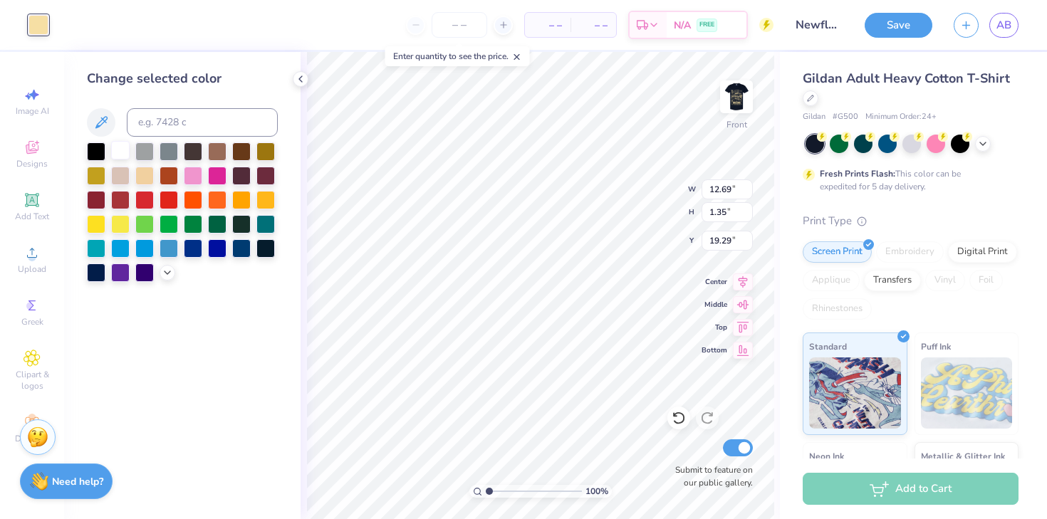
click at [120, 149] on div at bounding box center [120, 150] width 19 height 19
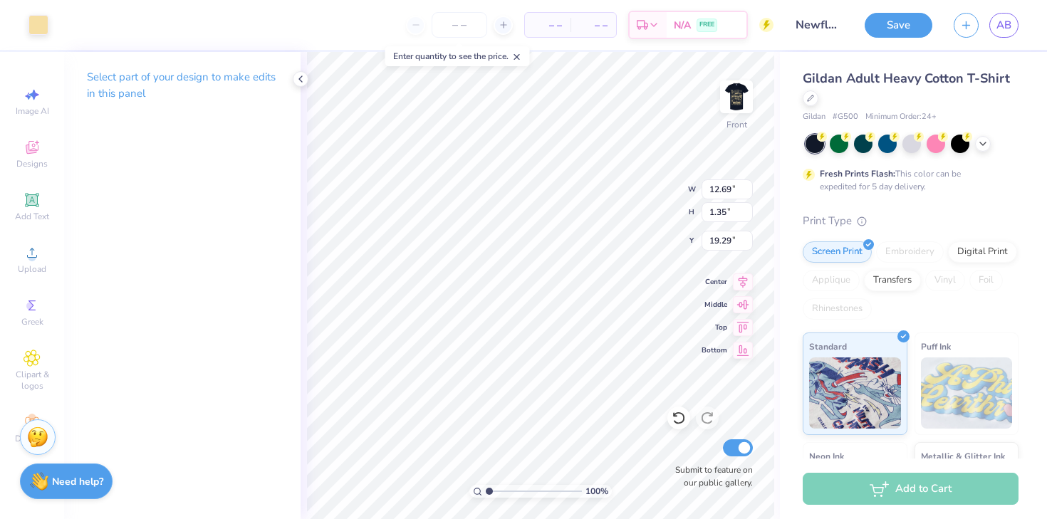
click at [21, 14] on div "Art colors" at bounding box center [24, 25] width 48 height 50
click at [36, 24] on div at bounding box center [38, 24] width 20 height 20
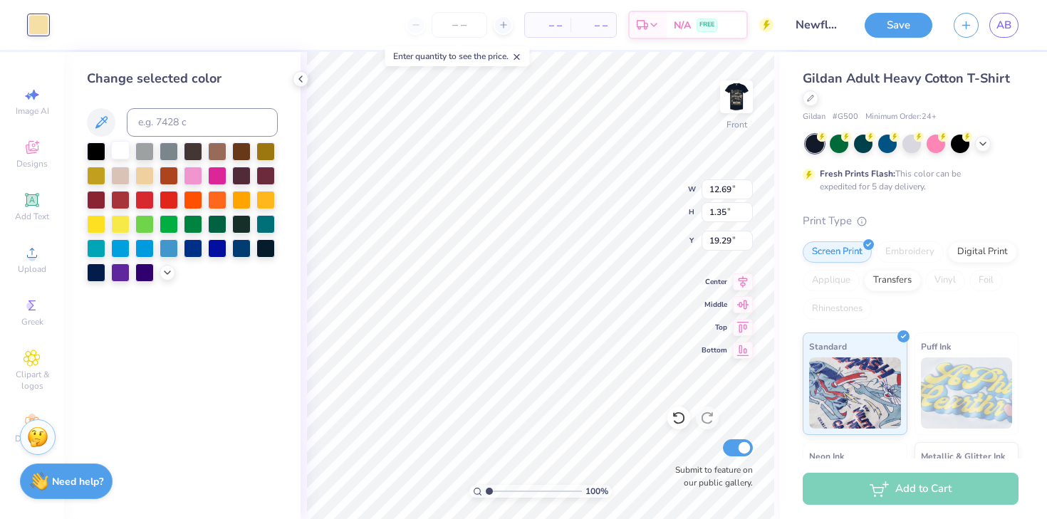
click at [122, 153] on div at bounding box center [120, 150] width 19 height 19
click at [122, 147] on div at bounding box center [120, 150] width 19 height 19
click at [36, 20] on div at bounding box center [38, 24] width 20 height 20
click at [119, 155] on div at bounding box center [120, 150] width 19 height 19
click at [119, 146] on div at bounding box center [120, 150] width 19 height 19
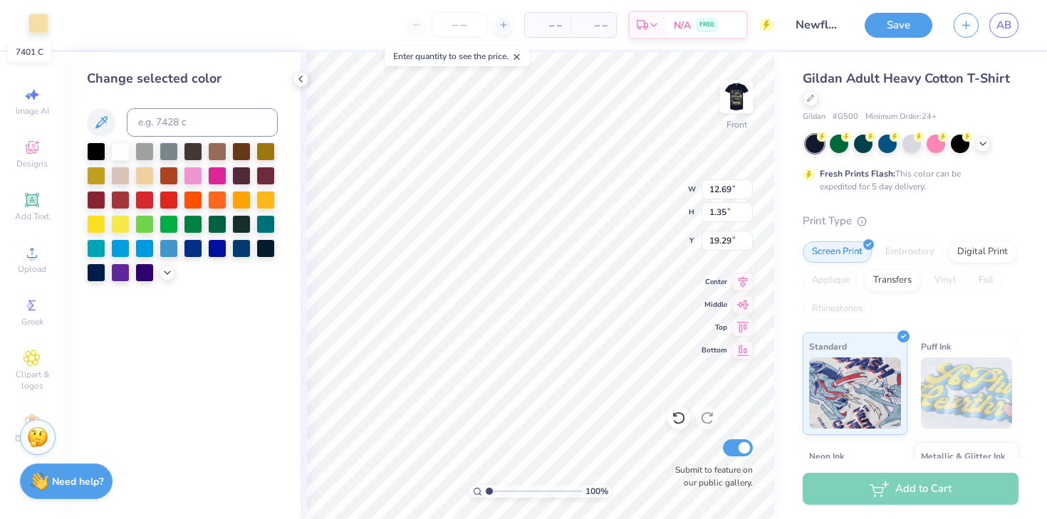
click at [39, 19] on div at bounding box center [38, 24] width 20 height 20
click at [116, 152] on div at bounding box center [120, 150] width 19 height 19
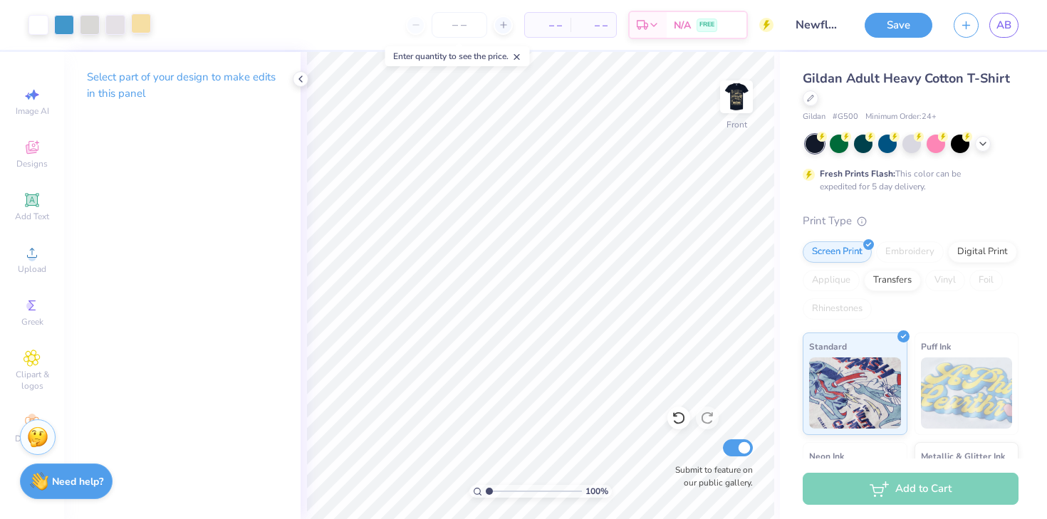
click at [135, 21] on div at bounding box center [141, 24] width 20 height 20
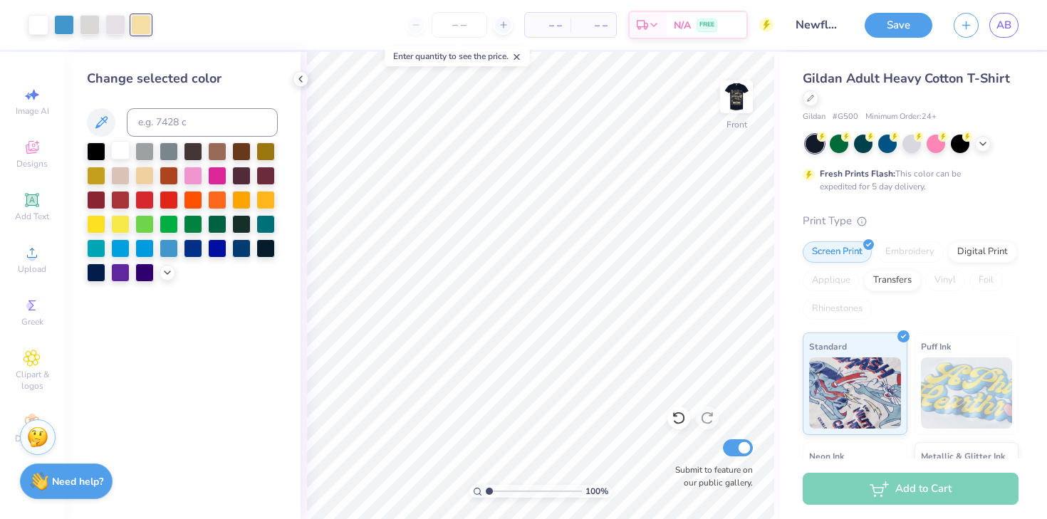
click at [120, 145] on div at bounding box center [120, 150] width 19 height 19
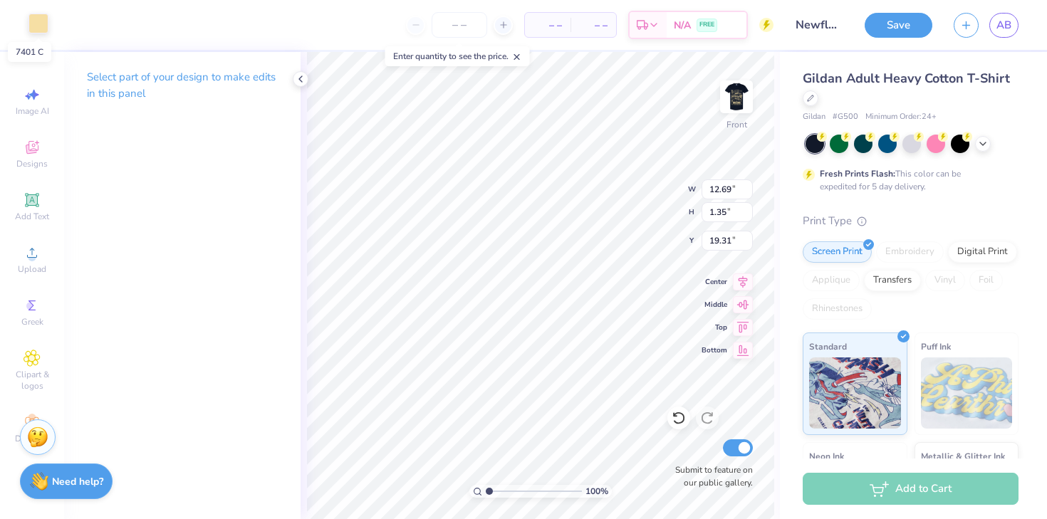
click at [42, 23] on div at bounding box center [38, 24] width 20 height 20
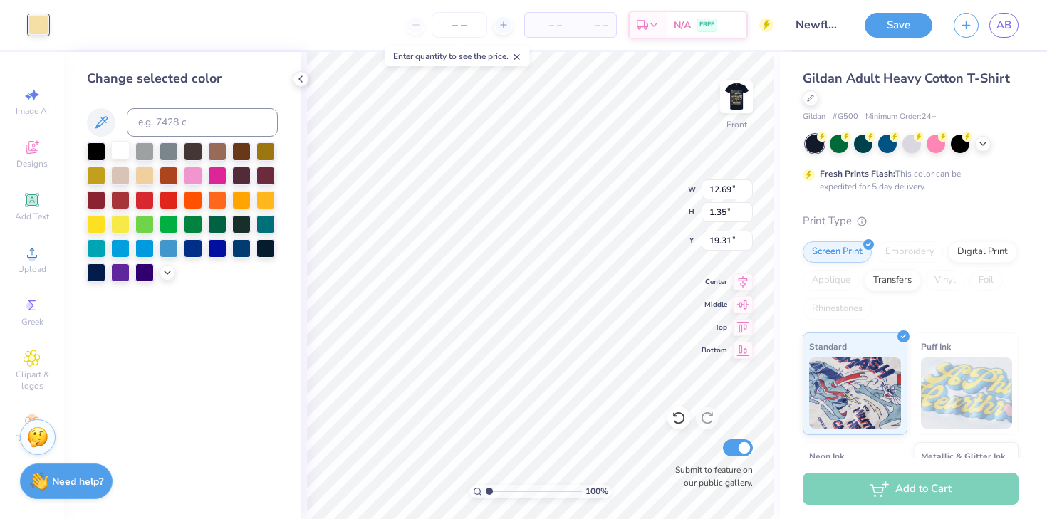
click at [116, 152] on div at bounding box center [120, 150] width 19 height 19
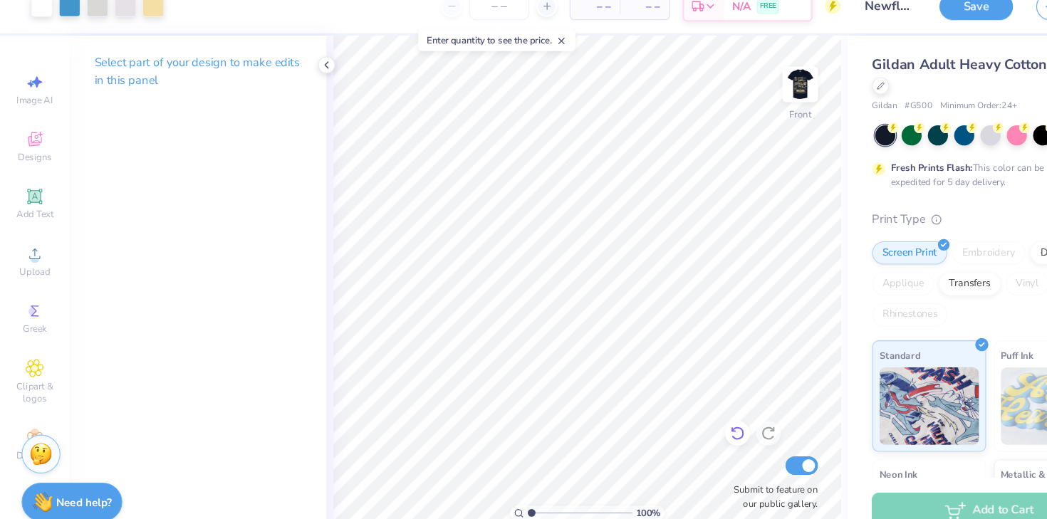
click at [678, 417] on icon at bounding box center [678, 418] width 14 height 14
click at [678, 419] on icon at bounding box center [678, 418] width 14 height 14
click at [676, 417] on icon at bounding box center [675, 415] width 3 height 3
click at [676, 422] on icon at bounding box center [678, 418] width 14 height 14
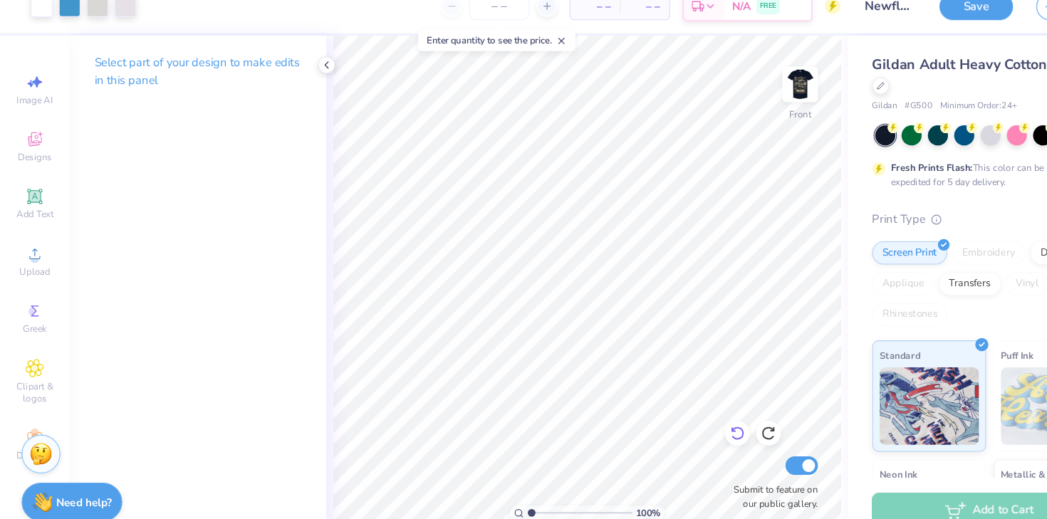
click at [683, 419] on icon at bounding box center [678, 418] width 14 height 14
click at [678, 424] on icon at bounding box center [678, 418] width 12 height 13
click at [687, 412] on div at bounding box center [678, 418] width 23 height 23
click at [683, 417] on icon at bounding box center [678, 418] width 14 height 14
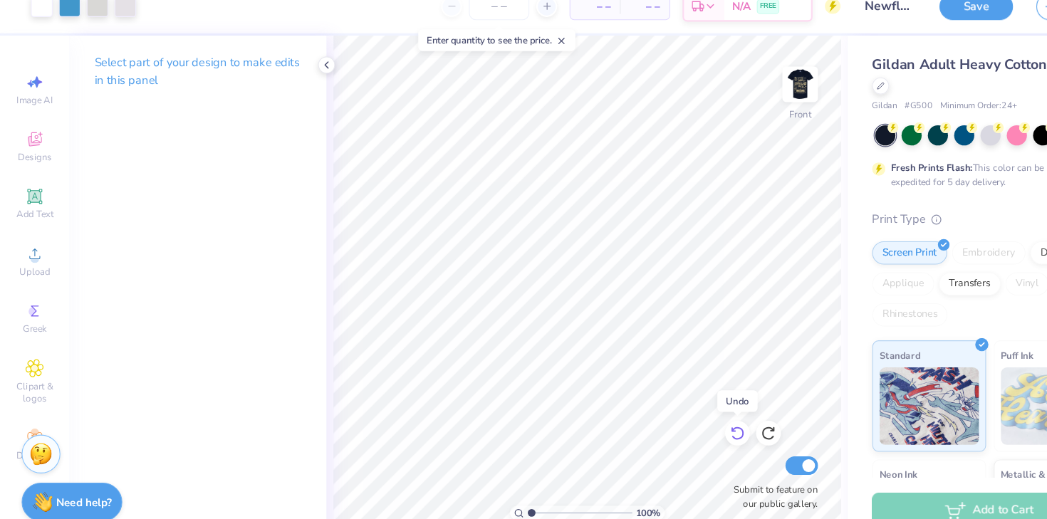
click at [683, 417] on icon at bounding box center [678, 418] width 14 height 14
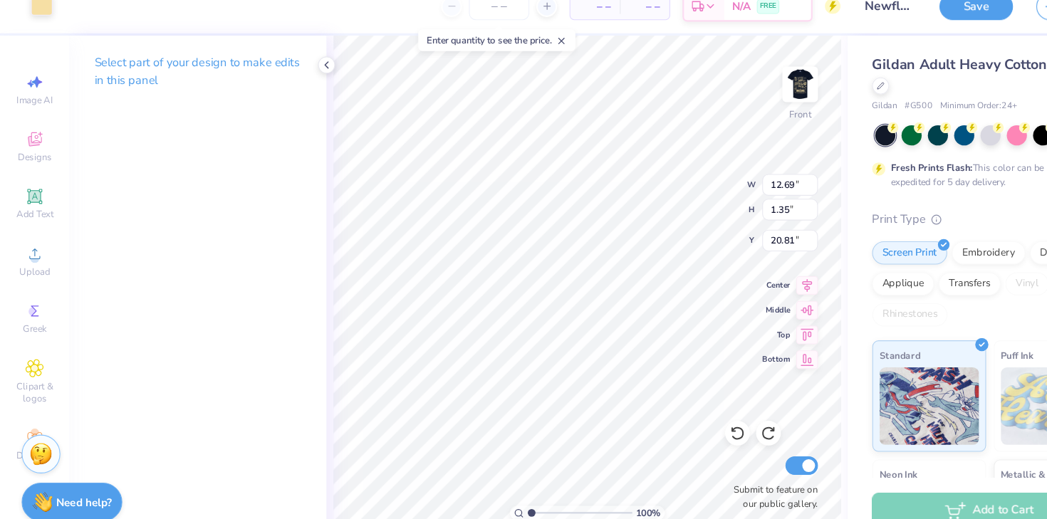
click at [46, 31] on div at bounding box center [38, 24] width 20 height 20
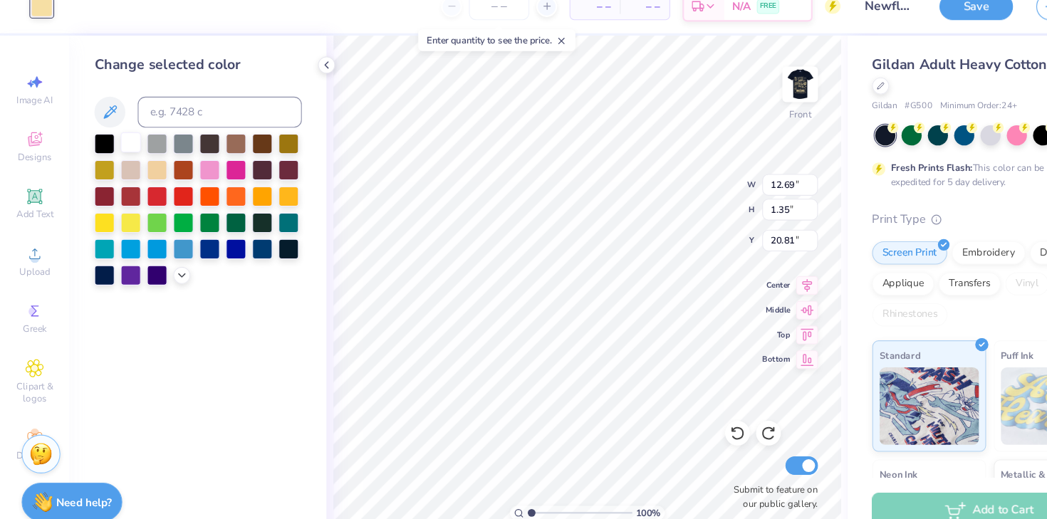
click at [115, 149] on div at bounding box center [120, 150] width 19 height 19
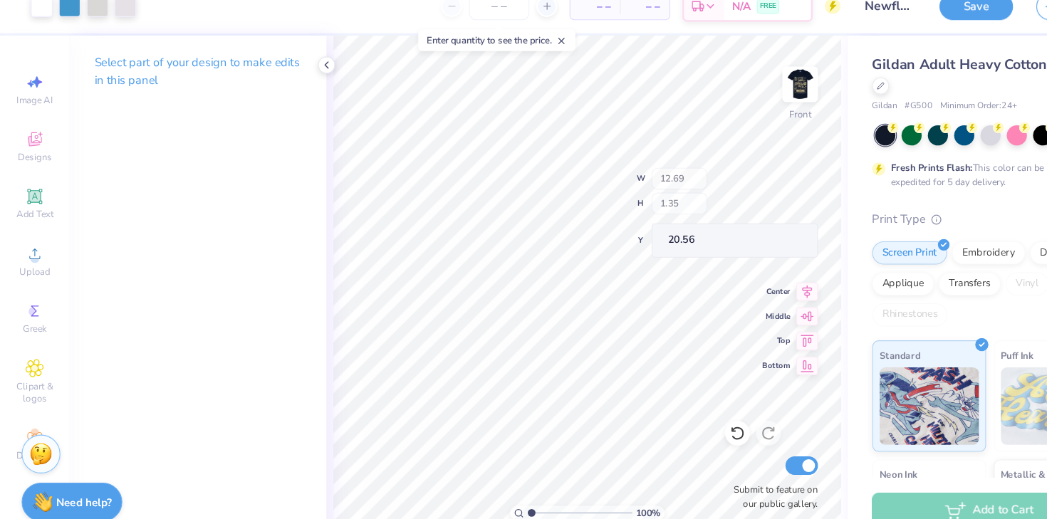
type input "20.56"
type input "25.58"
type input "25.45"
click at [38, 26] on div at bounding box center [38, 24] width 20 height 20
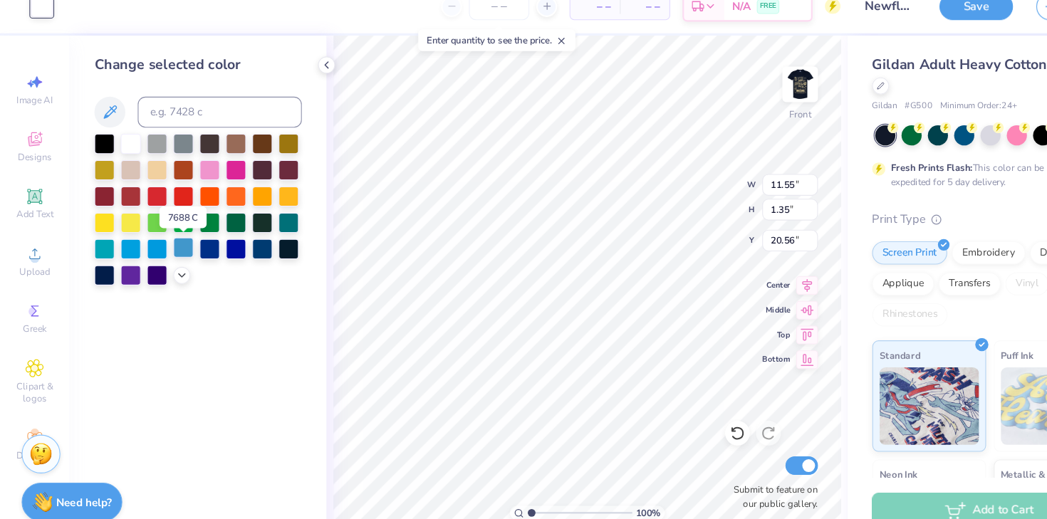
click at [166, 246] on div at bounding box center [169, 247] width 19 height 19
type input "19.27"
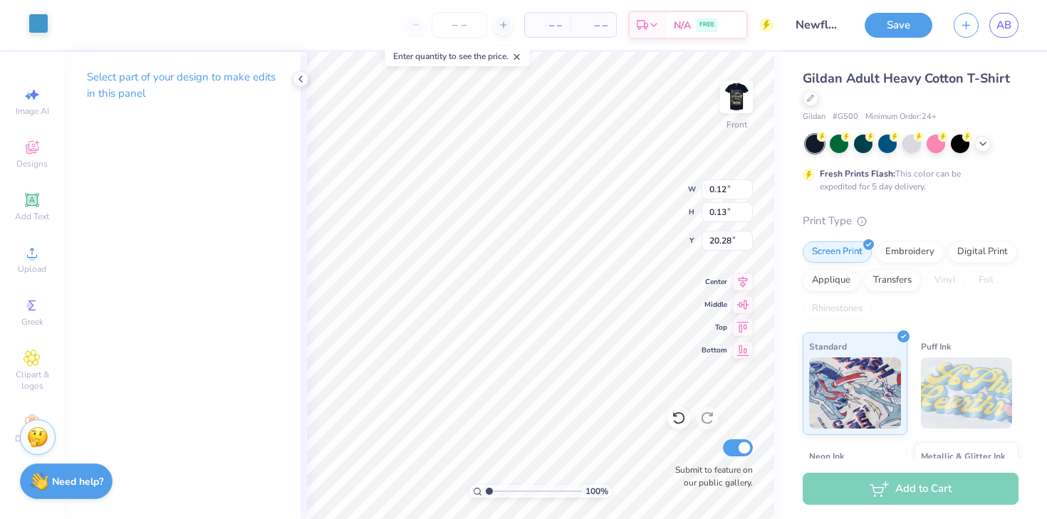
click at [39, 26] on div at bounding box center [38, 24] width 20 height 20
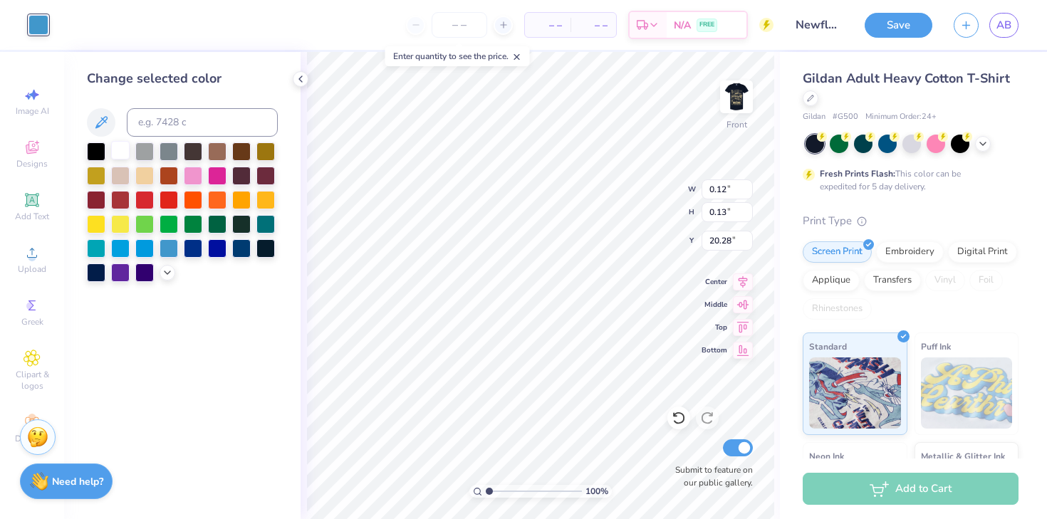
click at [122, 149] on div at bounding box center [120, 150] width 19 height 19
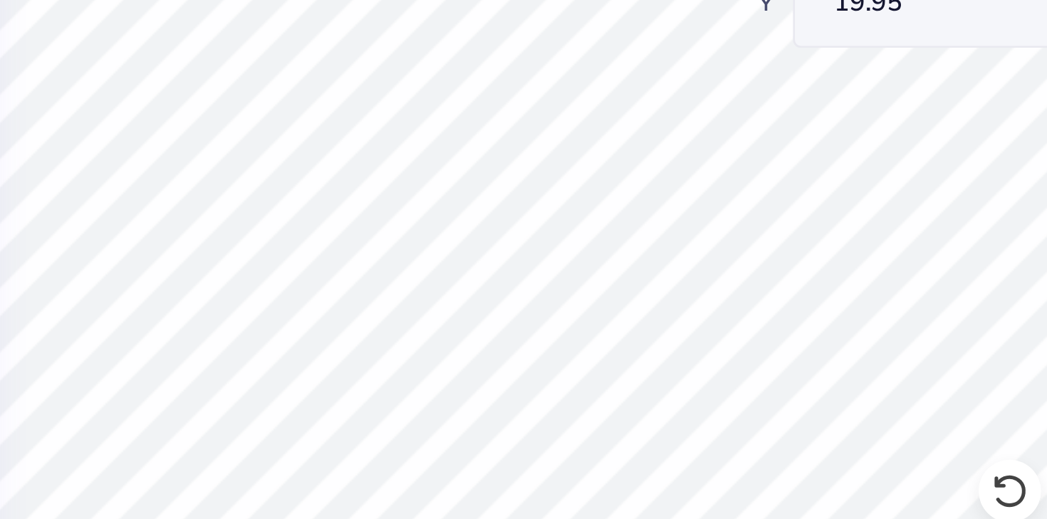
type input "20.16"
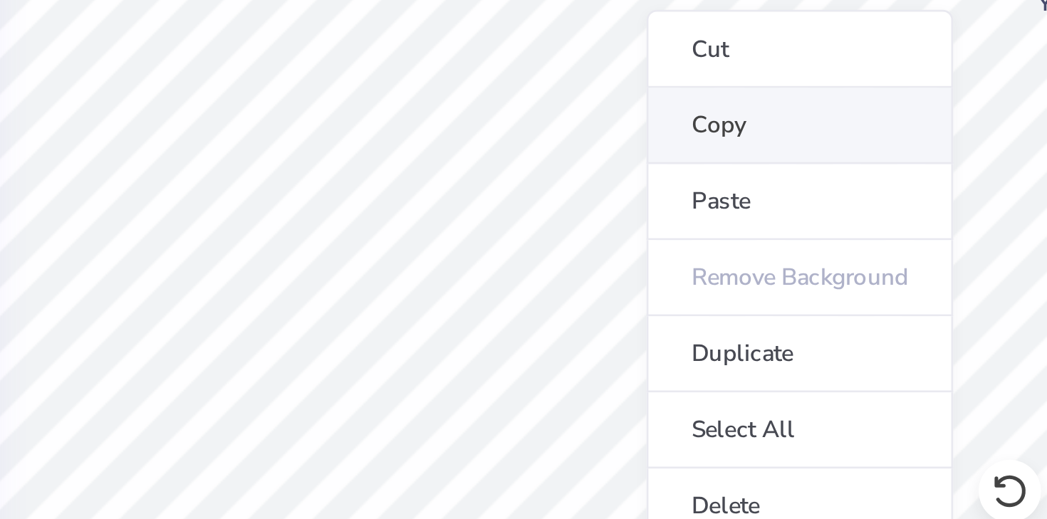
click at [580, 283] on li "Copy" at bounding box center [602, 285] width 112 height 28
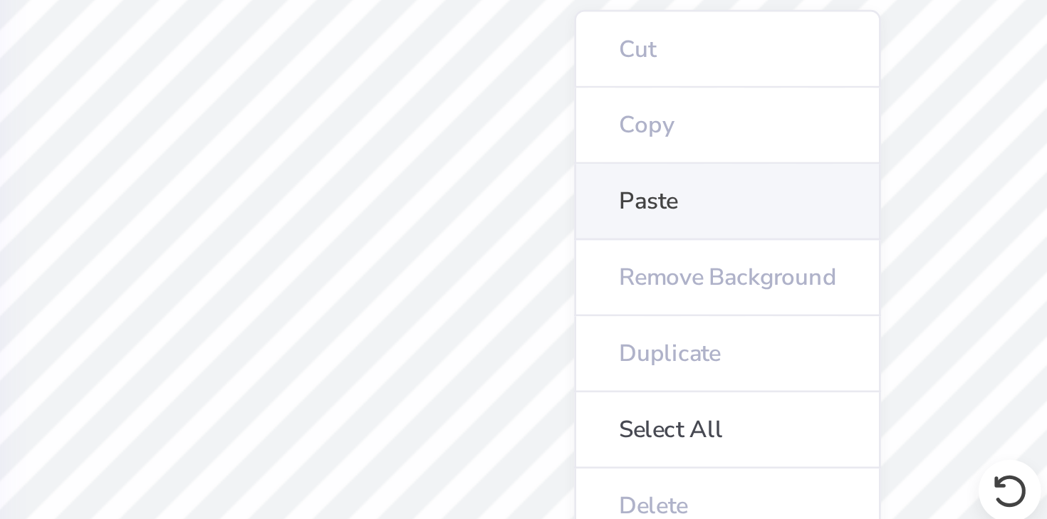
click at [565, 305] on li "Paste" at bounding box center [576, 313] width 112 height 28
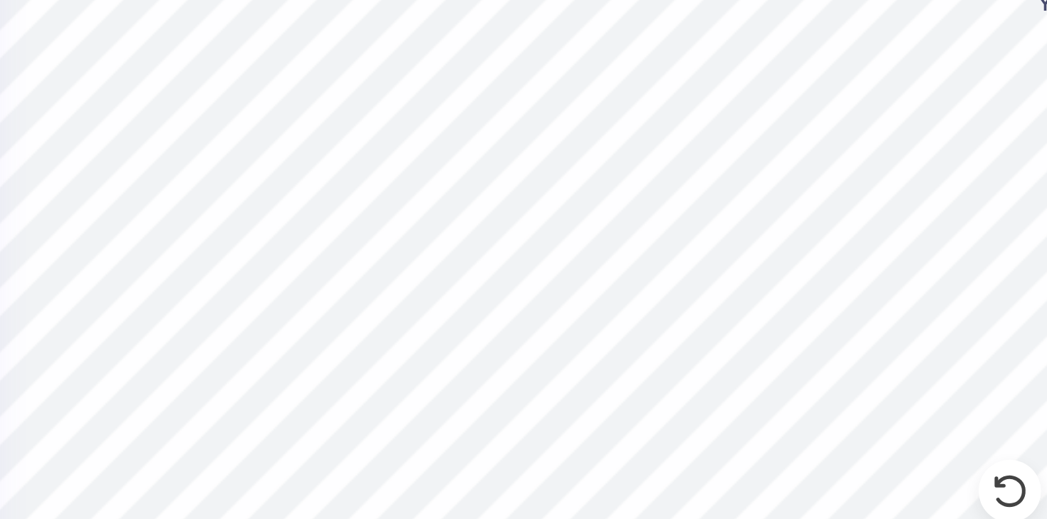
type input "20.15"
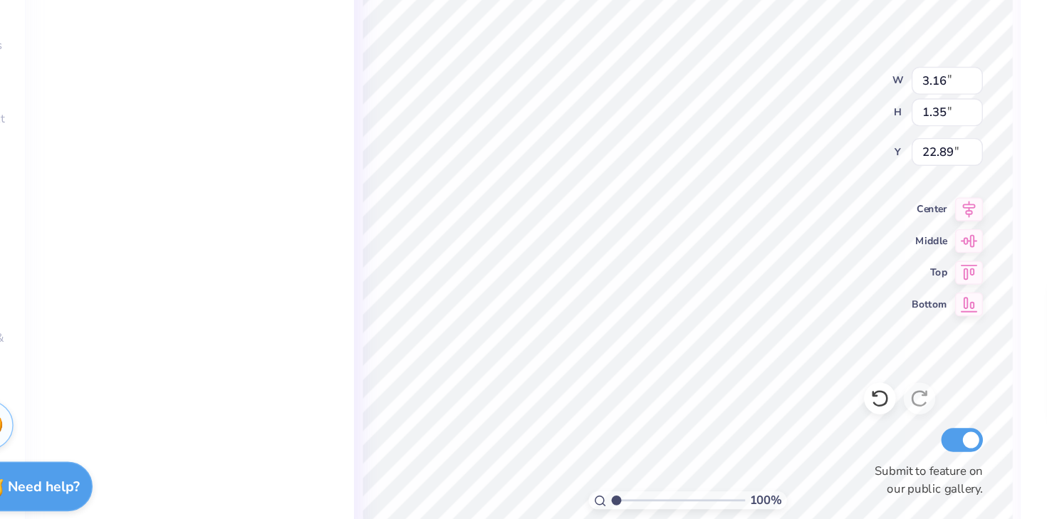
type input "19.40"
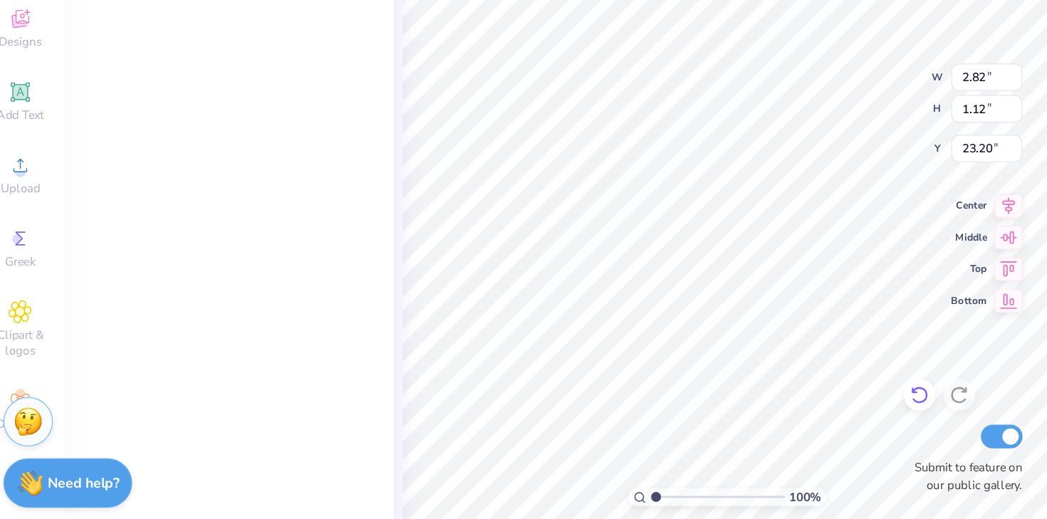
type input "19.52"
click at [676, 422] on icon at bounding box center [678, 418] width 14 height 14
type input "20.02"
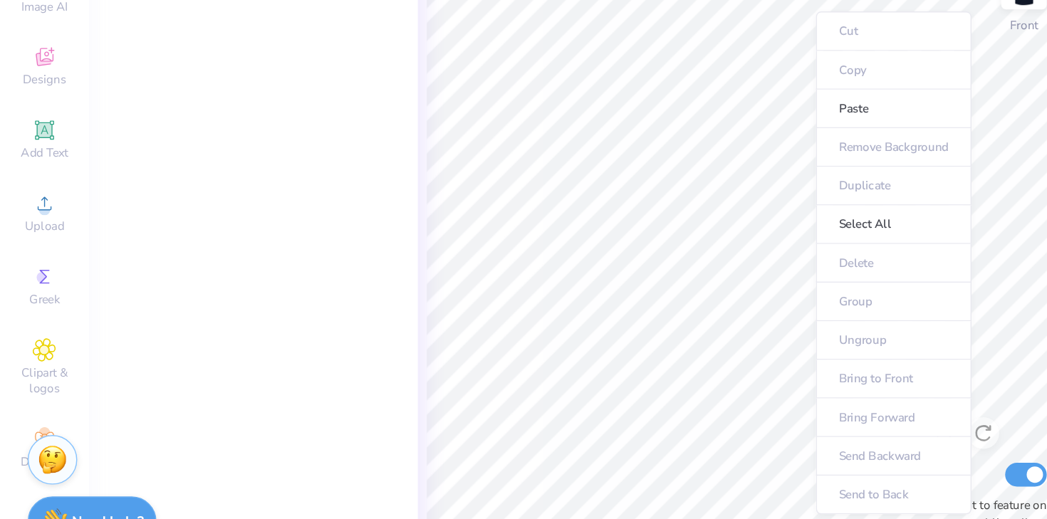
click at [587, 142] on ul "Cut Copy Paste Remove Background Duplicate Select All Delete Group Ungroup Brin…" at bounding box center [643, 296] width 112 height 362
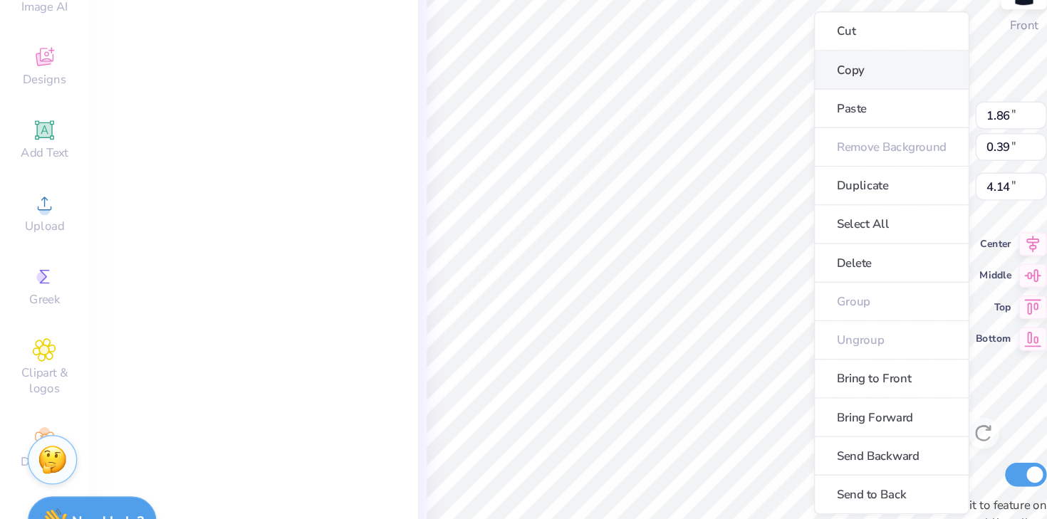
click at [600, 152] on li "Copy" at bounding box center [641, 157] width 112 height 28
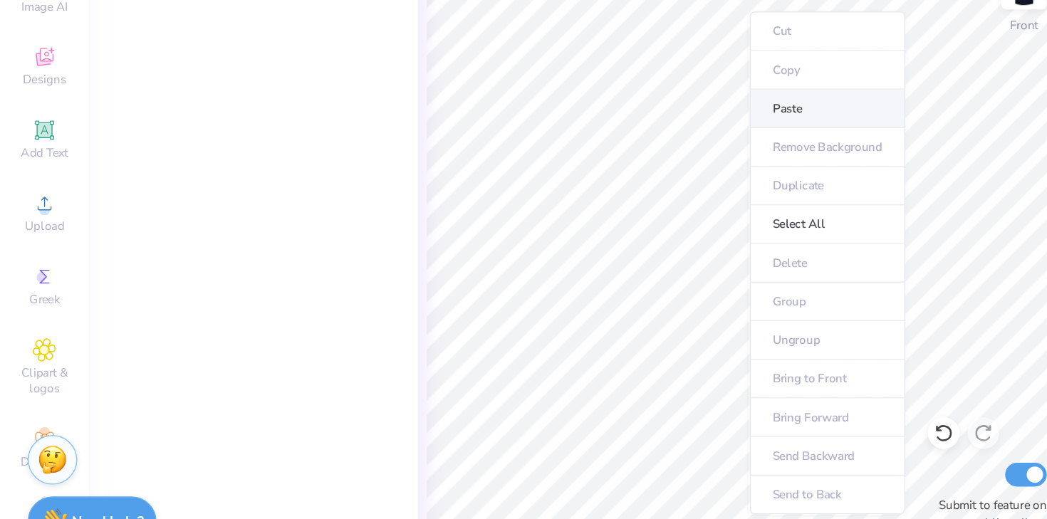
click at [613, 184] on li "Paste" at bounding box center [595, 185] width 112 height 28
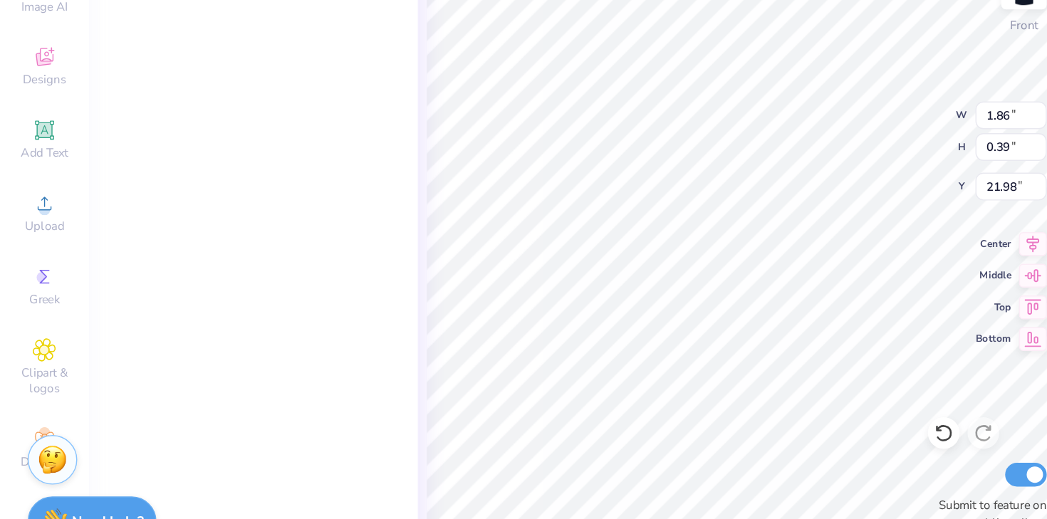
type input "1.68"
type input "0.89"
type input "21.60"
type input "18.61"
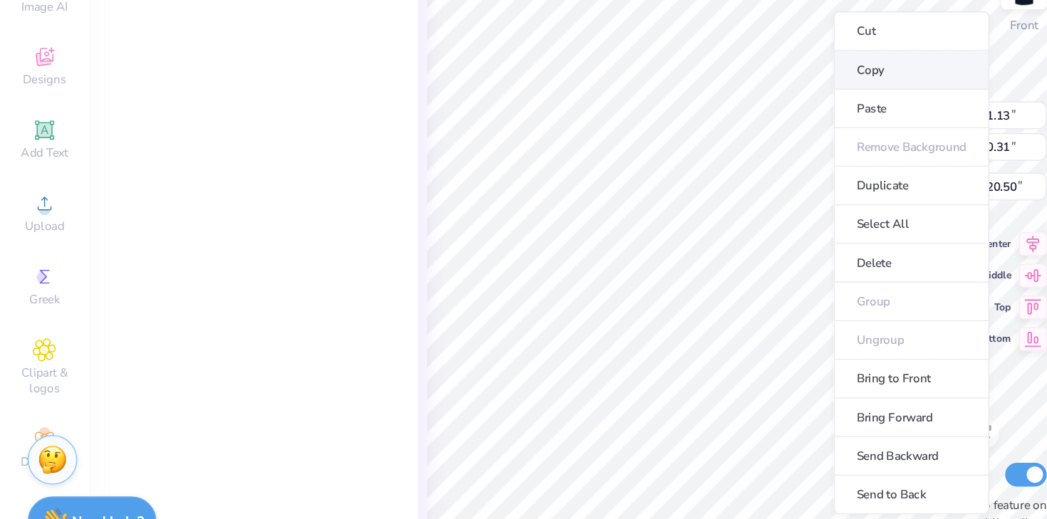
click at [646, 159] on li "Copy" at bounding box center [656, 157] width 112 height 28
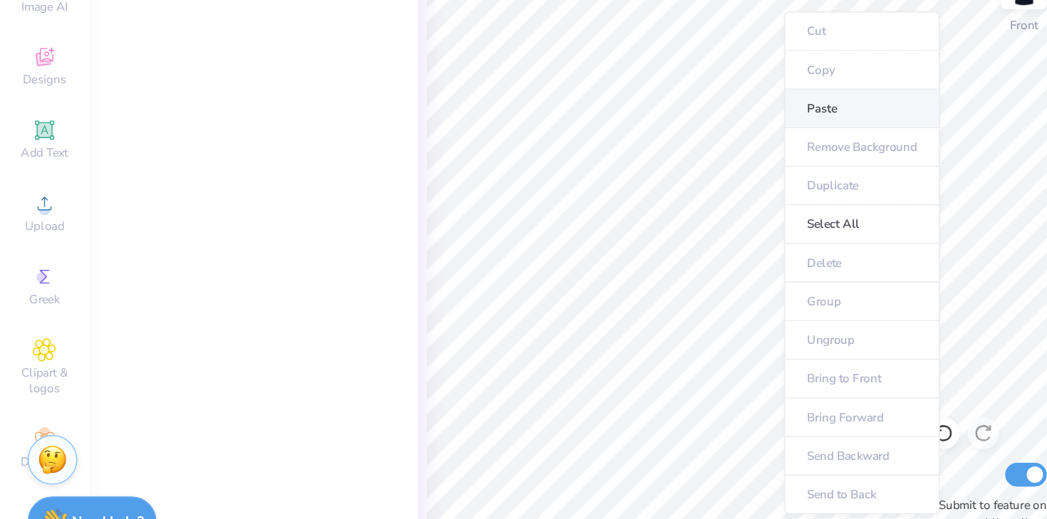
click at [624, 183] on li "Paste" at bounding box center [620, 185] width 112 height 28
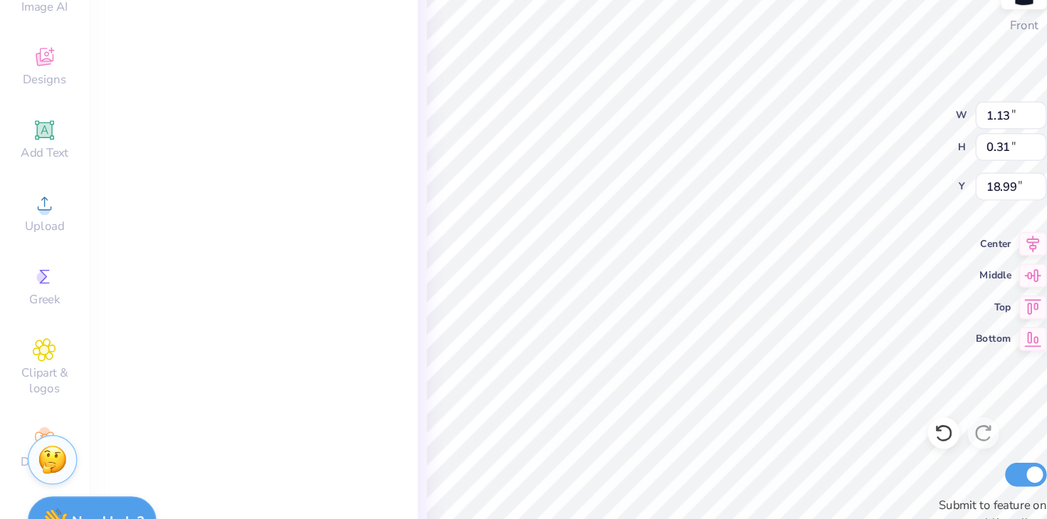
type input "18.99"
type input "1.07"
type input "0.47"
type input "18.90"
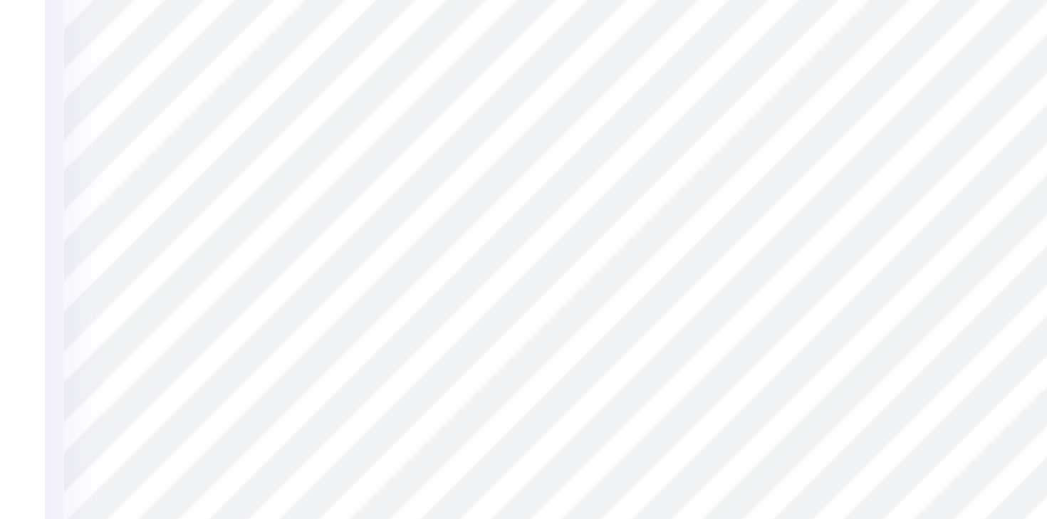
type input "19.14"
type input "18.99"
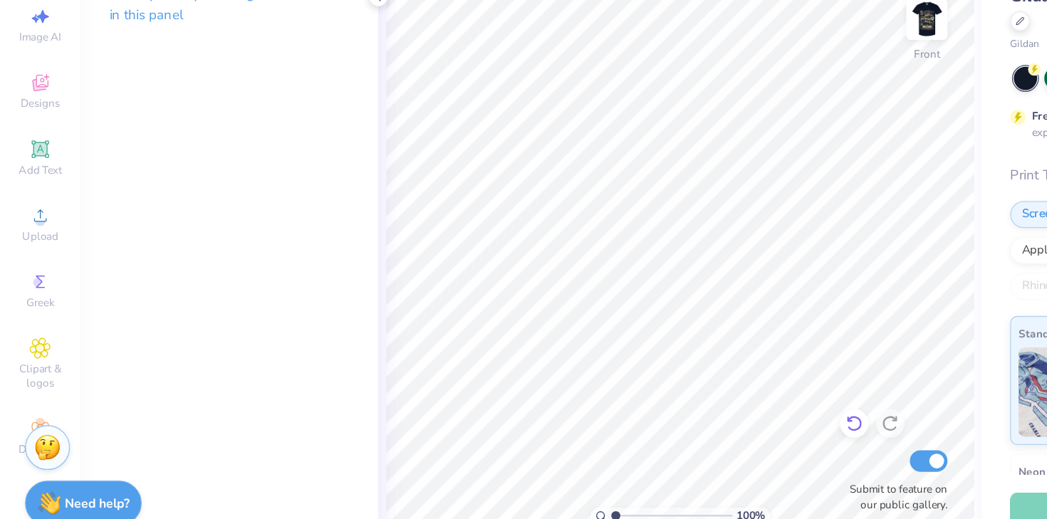
click at [677, 415] on icon at bounding box center [678, 418] width 14 height 14
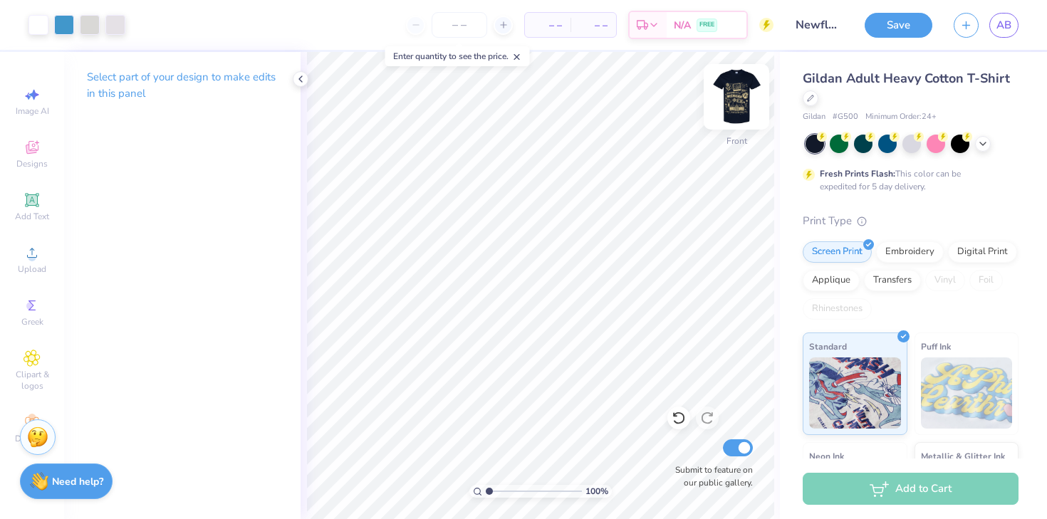
click at [741, 97] on img at bounding box center [736, 96] width 57 height 57
click at [687, 447] on div "100 % Back Submit to feature on our public gallery." at bounding box center [539, 285] width 479 height 467
click at [37, 251] on icon at bounding box center [31, 252] width 17 height 17
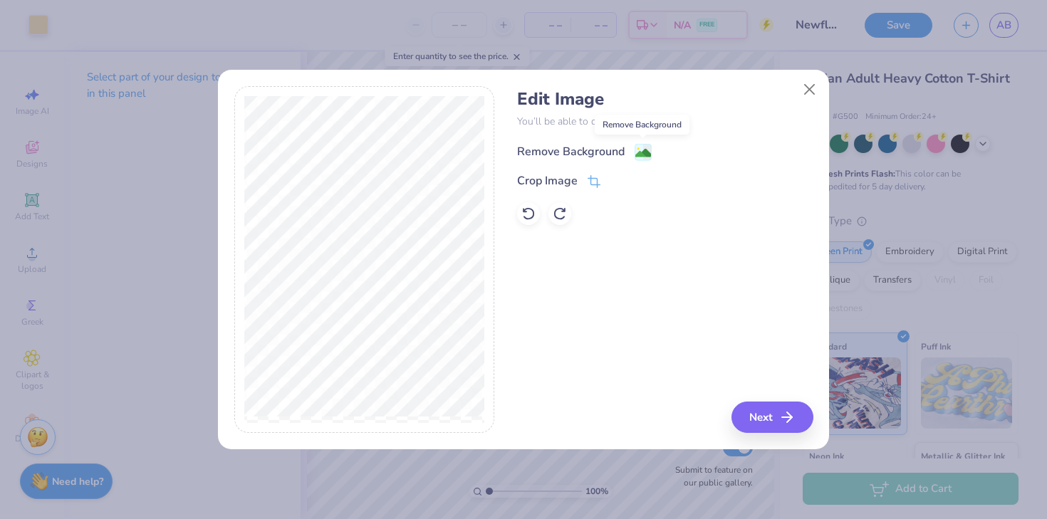
click at [642, 150] on image at bounding box center [643, 153] width 16 height 16
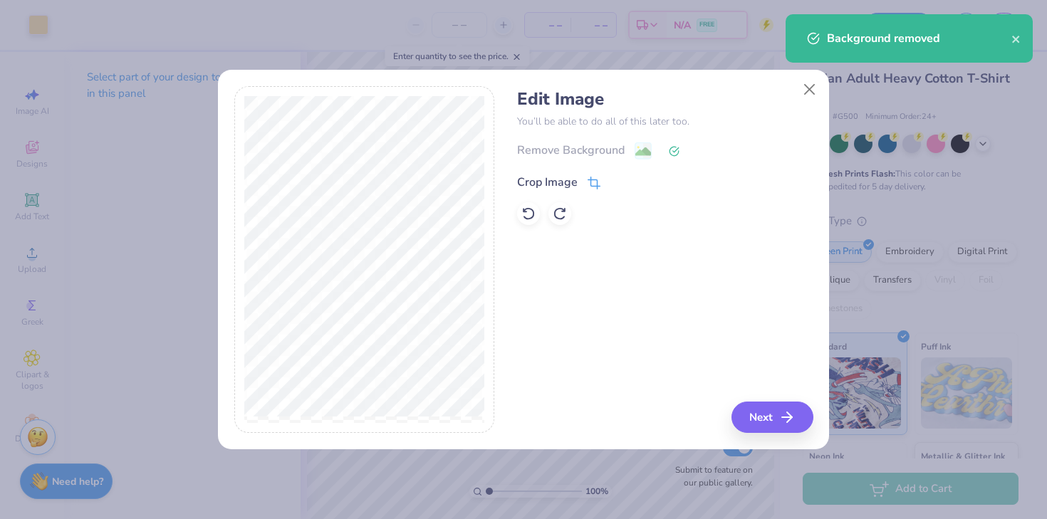
click at [591, 177] on icon at bounding box center [595, 181] width 9 height 9
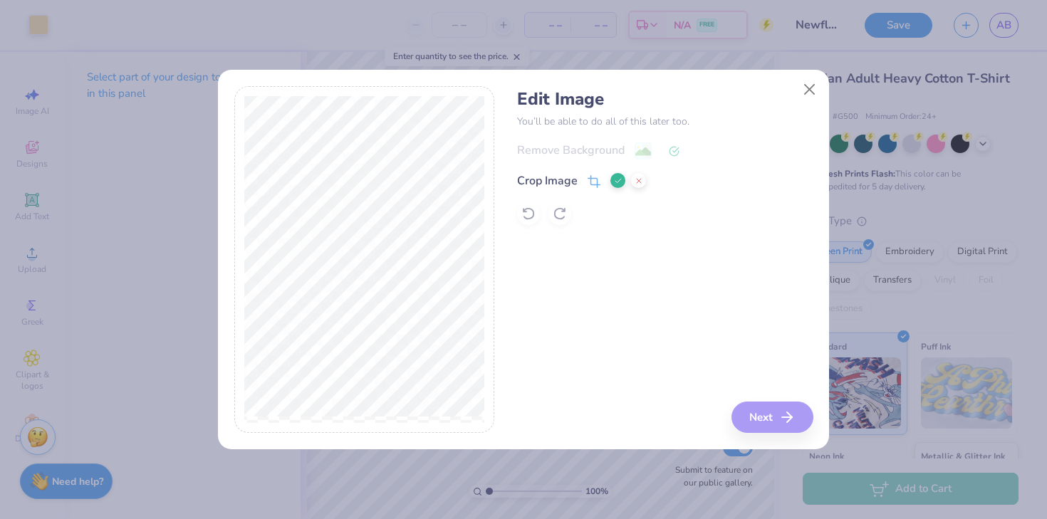
click at [622, 175] on button at bounding box center [617, 180] width 15 height 15
click at [769, 415] on button "Next" at bounding box center [774, 417] width 82 height 31
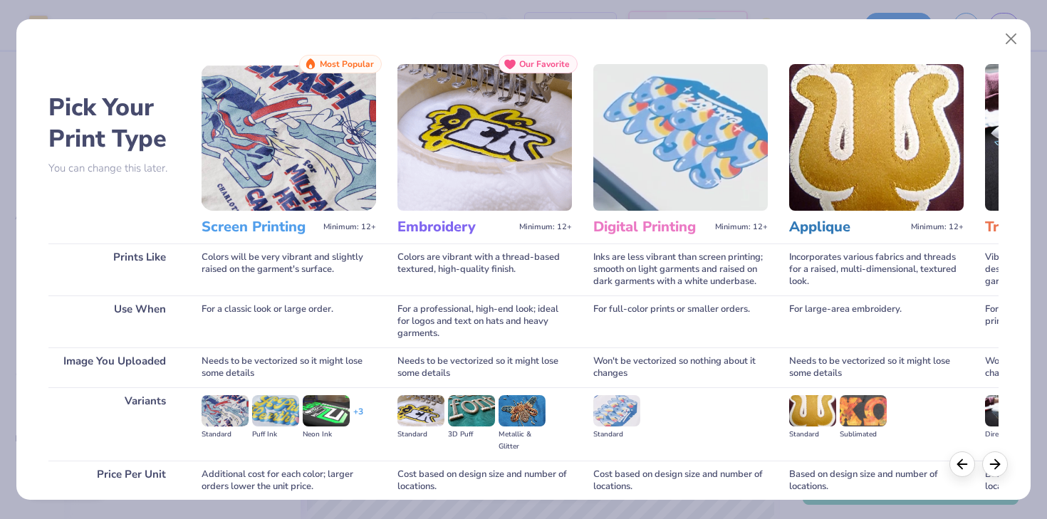
scroll to position [120, 0]
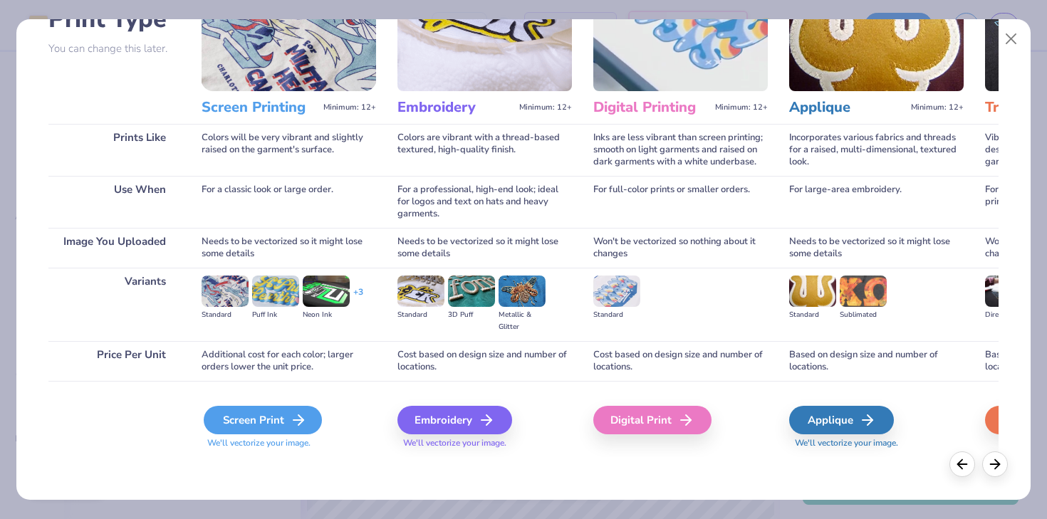
click at [255, 426] on div "Screen Print" at bounding box center [263, 420] width 118 height 28
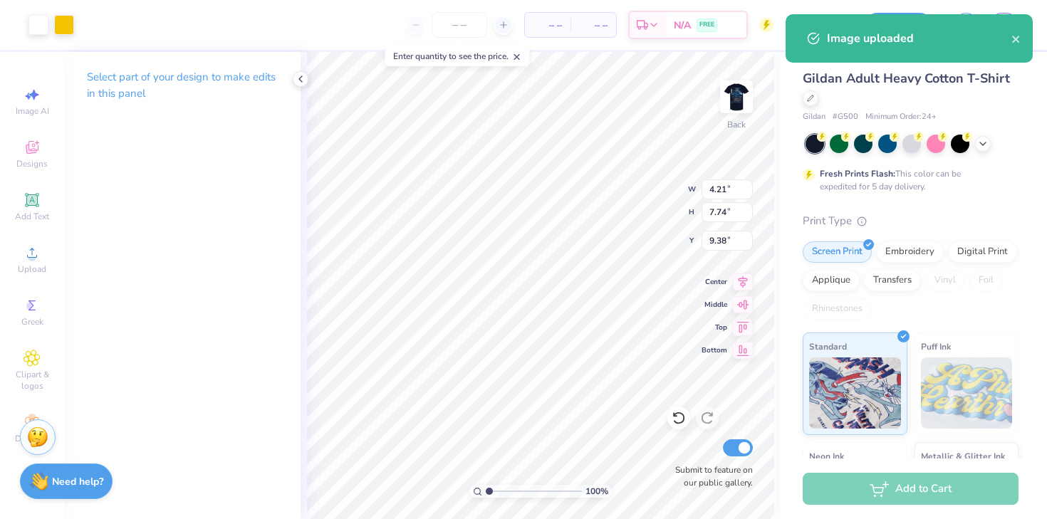
type input "3.17"
type input "6.13"
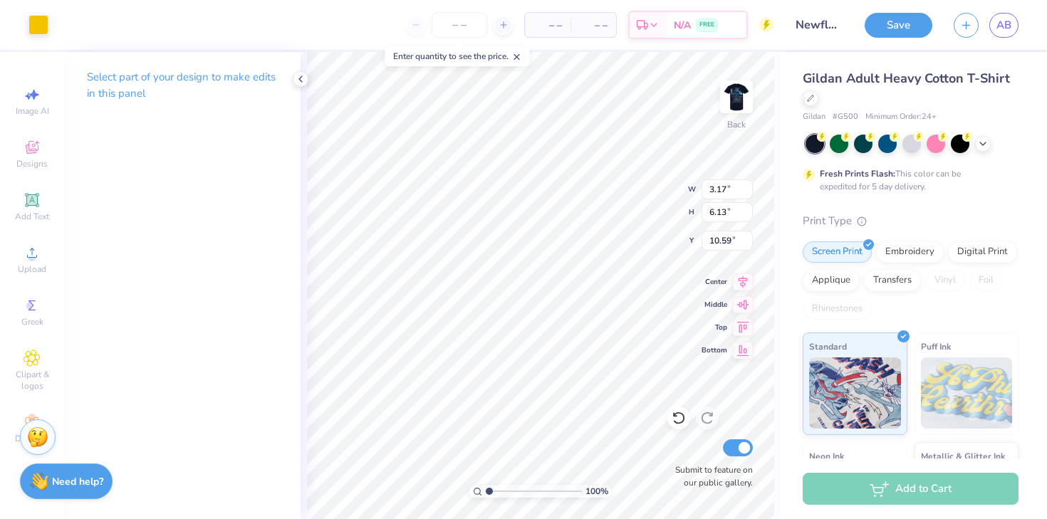
type input "13.25"
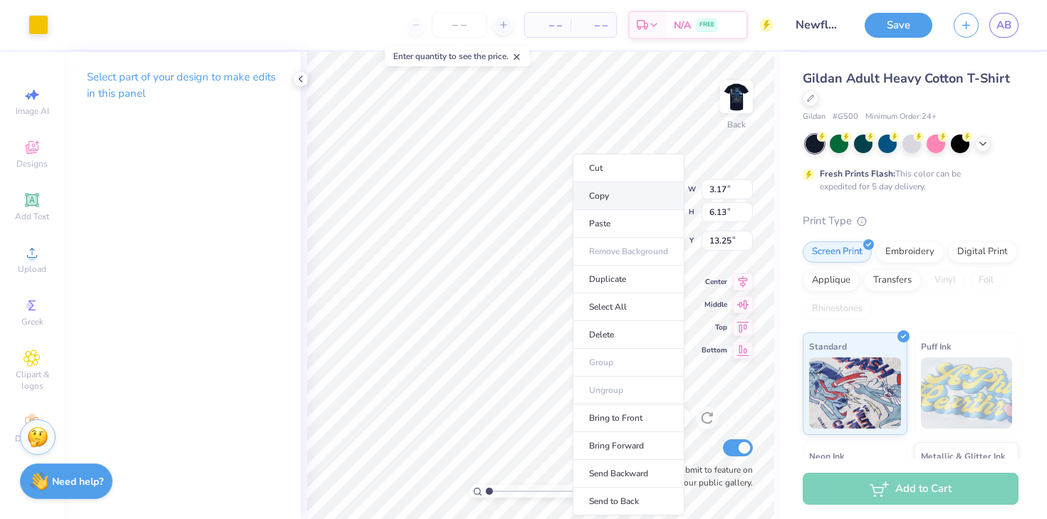
click at [612, 200] on li "Copy" at bounding box center [629, 196] width 112 height 28
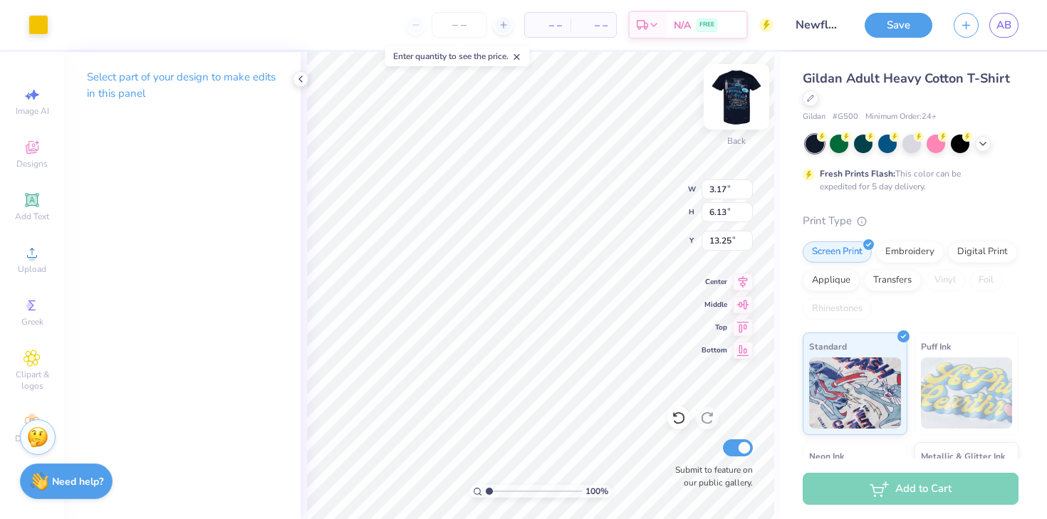
click at [729, 105] on img at bounding box center [736, 96] width 57 height 57
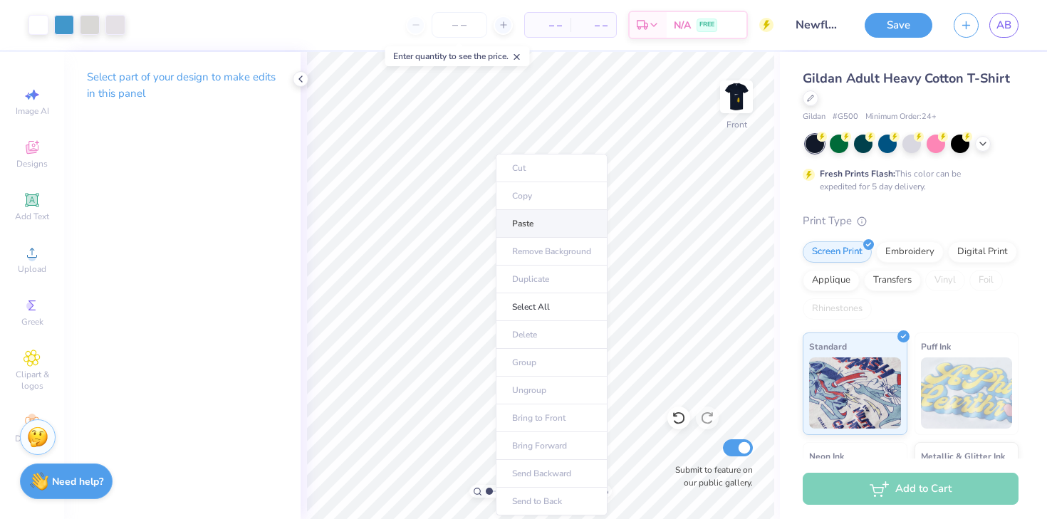
click at [544, 228] on li "Paste" at bounding box center [552, 224] width 112 height 28
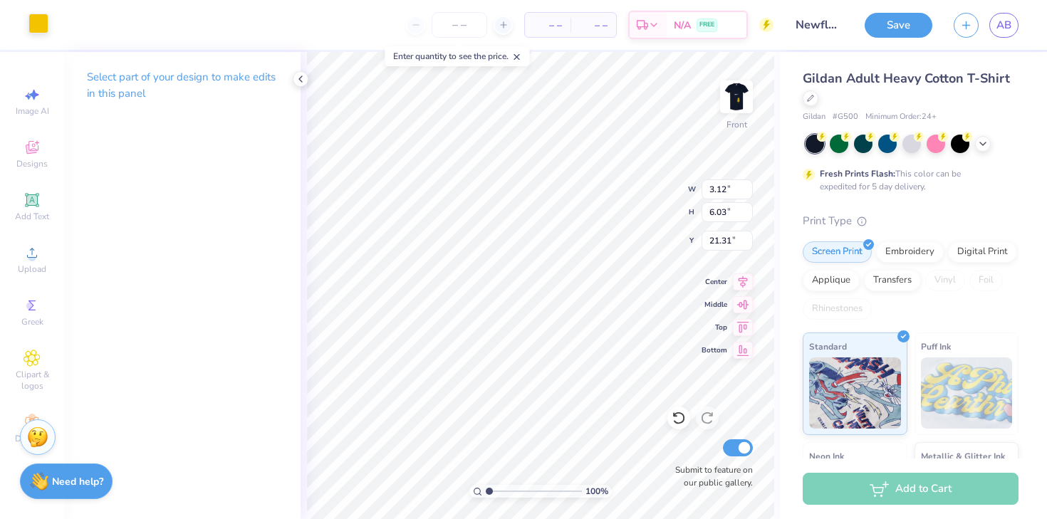
click at [36, 23] on div at bounding box center [38, 24] width 20 height 20
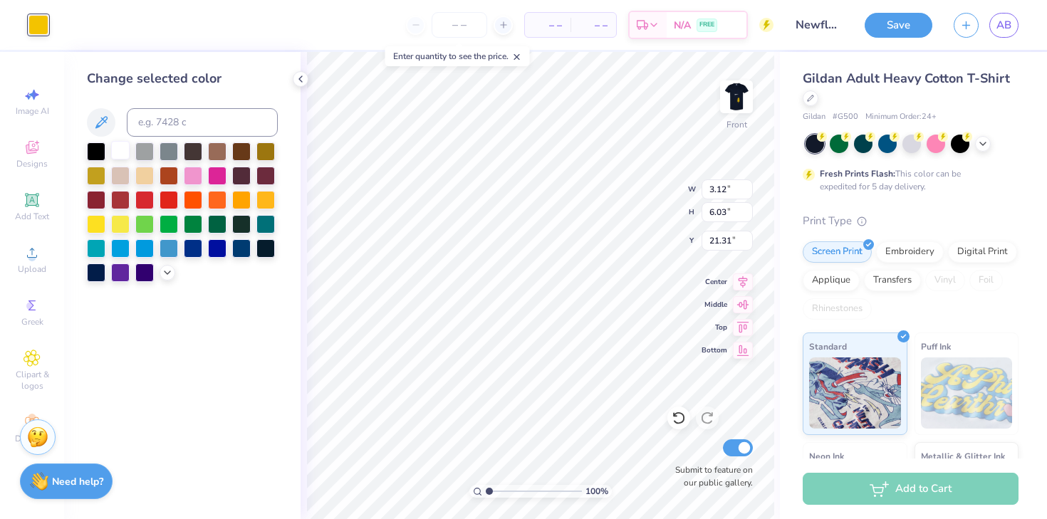
click at [123, 154] on div at bounding box center [120, 150] width 19 height 19
type input "1.32"
type input "2.56"
type input "16.34"
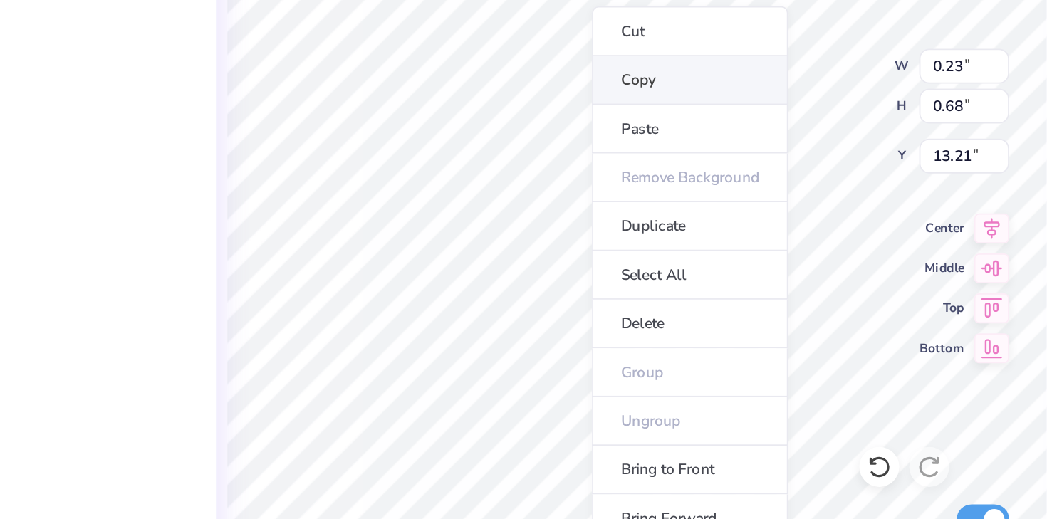
click at [545, 197] on li "Copy" at bounding box center [571, 198] width 112 height 28
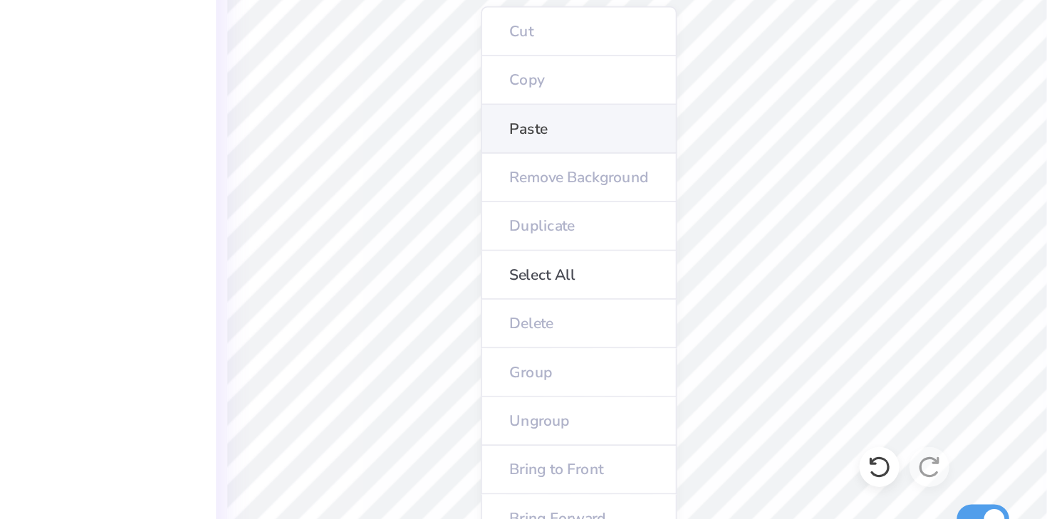
click at [485, 234] on li "Paste" at bounding box center [507, 225] width 112 height 28
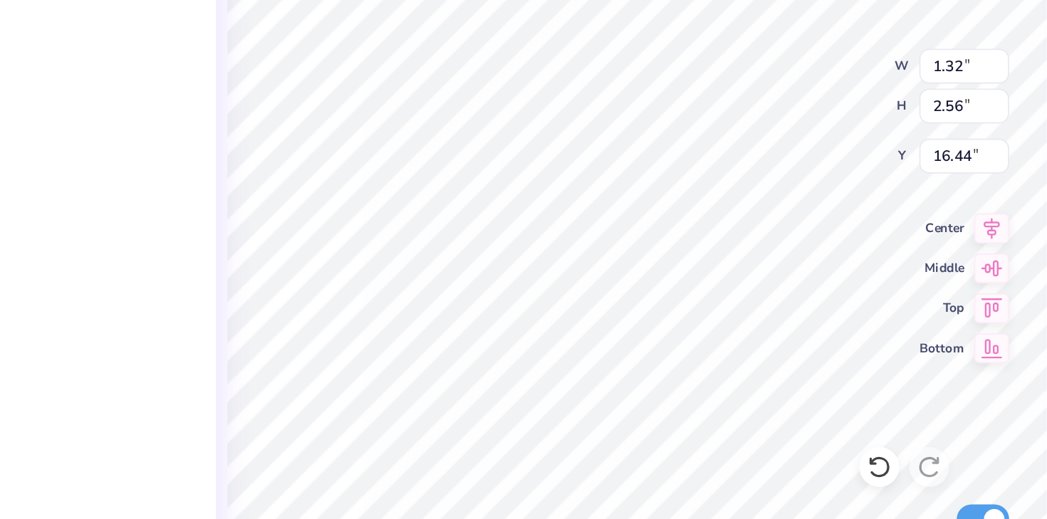
type input "16.23"
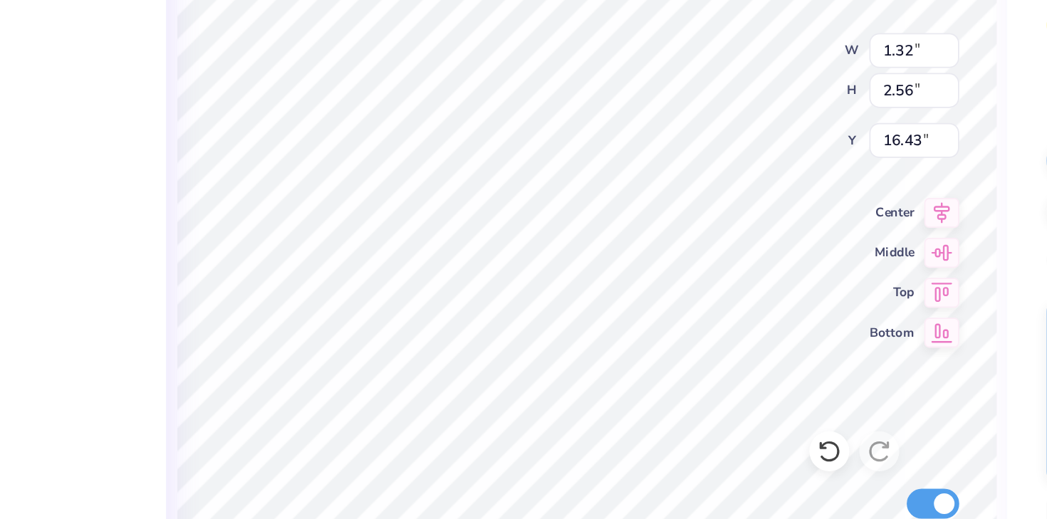
type input "16.23"
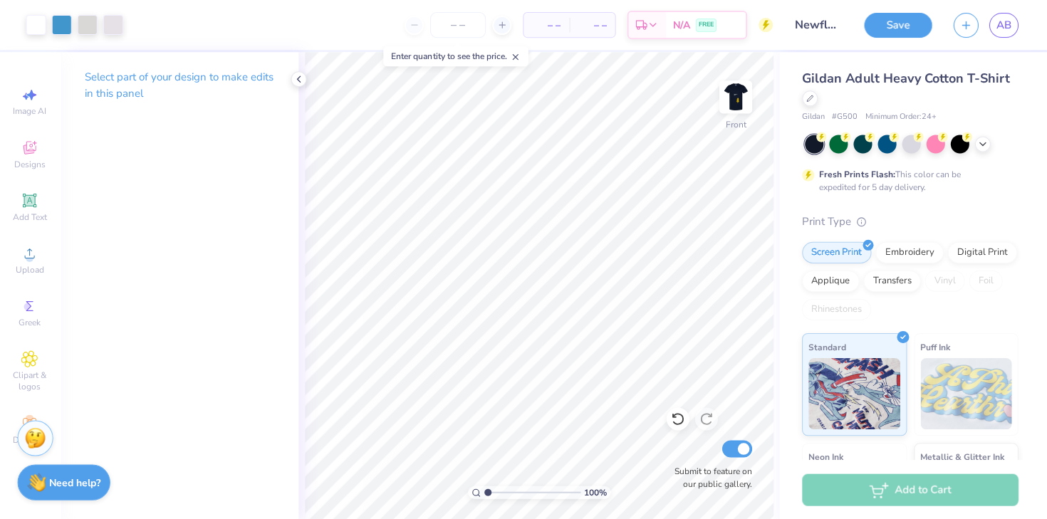
scroll to position [0, 0]
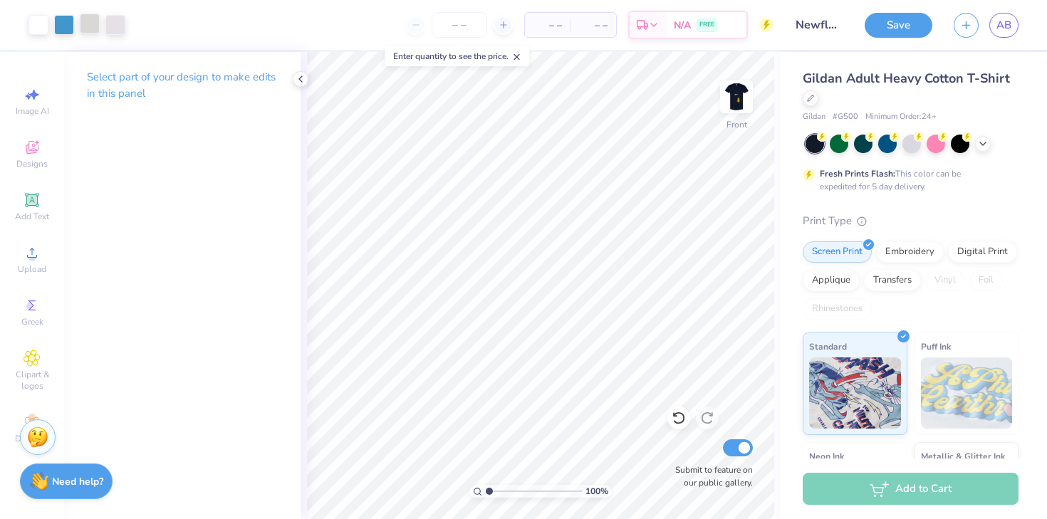
click at [93, 27] on div at bounding box center [90, 24] width 20 height 20
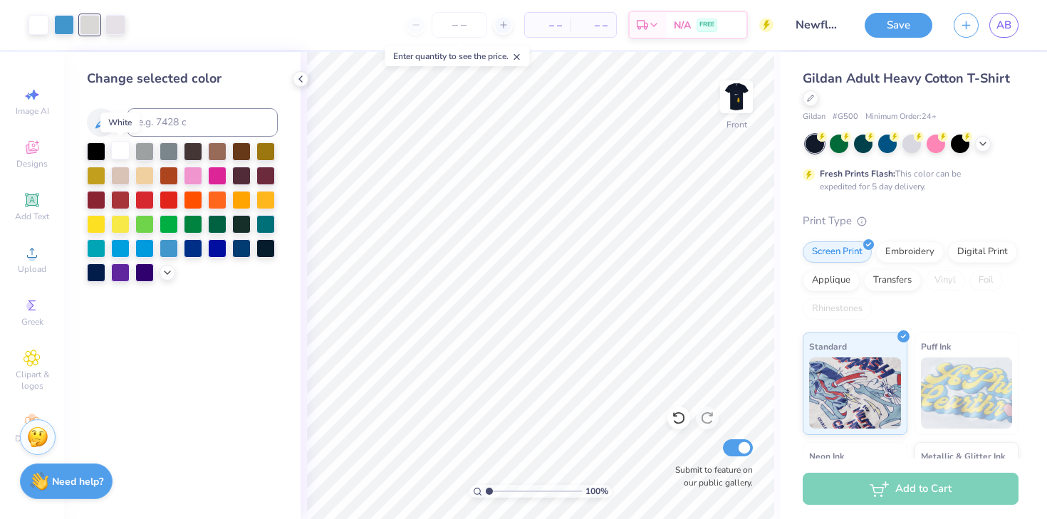
click at [113, 150] on div at bounding box center [120, 150] width 19 height 19
click at [89, 22] on div at bounding box center [90, 24] width 20 height 20
click at [116, 157] on div at bounding box center [120, 150] width 19 height 19
click at [737, 98] on img at bounding box center [736, 96] width 57 height 57
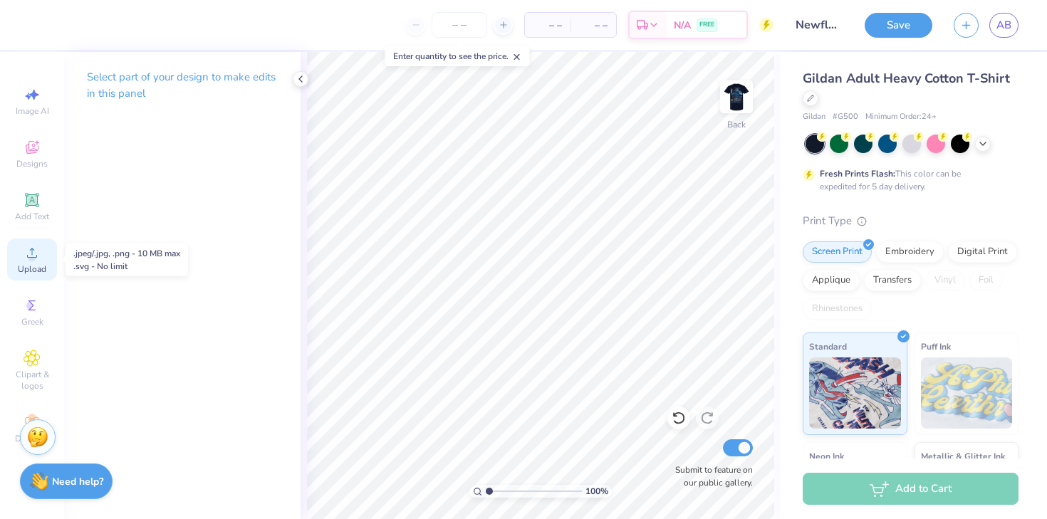
click at [26, 261] on icon at bounding box center [31, 252] width 17 height 17
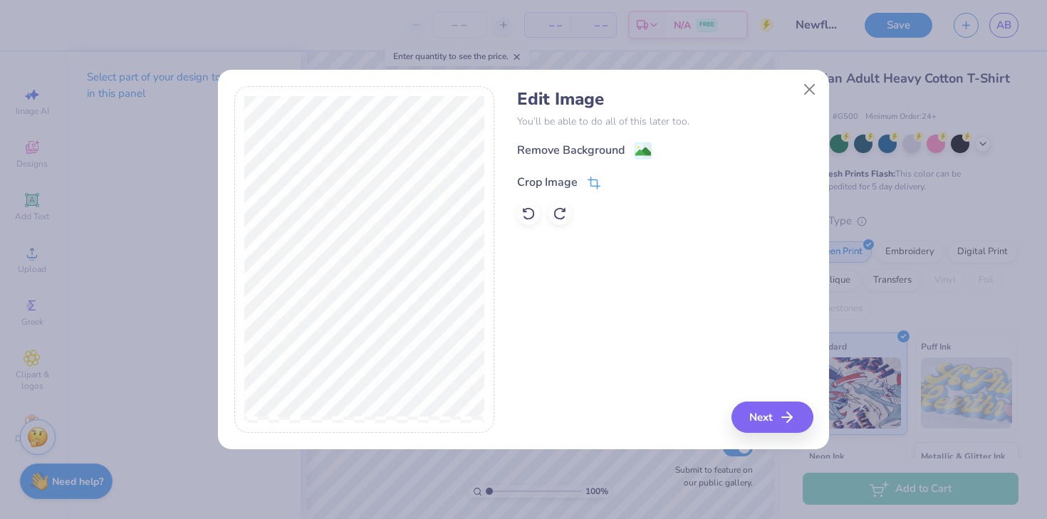
click at [594, 180] on icon at bounding box center [593, 183] width 13 height 13
click at [614, 182] on icon at bounding box center [618, 181] width 9 height 9
click at [639, 157] on image at bounding box center [643, 153] width 16 height 16
click at [639, 157] on div "Remove Background" at bounding box center [665, 151] width 296 height 18
click at [768, 421] on button "Next" at bounding box center [774, 417] width 82 height 31
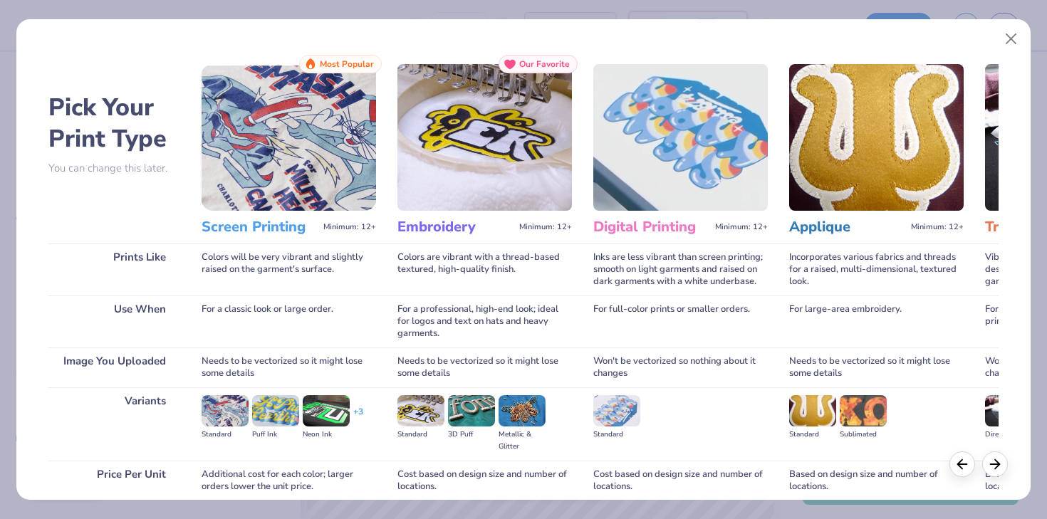
scroll to position [120, 0]
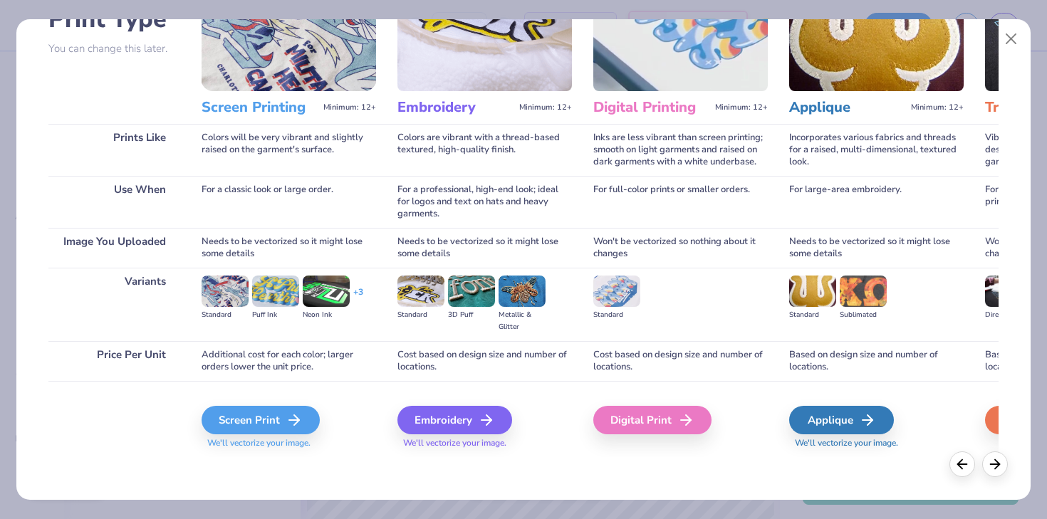
click at [282, 399] on div "Screen Print We'll vectorize your image." at bounding box center [289, 419] width 174 height 76
click at [283, 414] on div "Screen Print" at bounding box center [263, 420] width 118 height 28
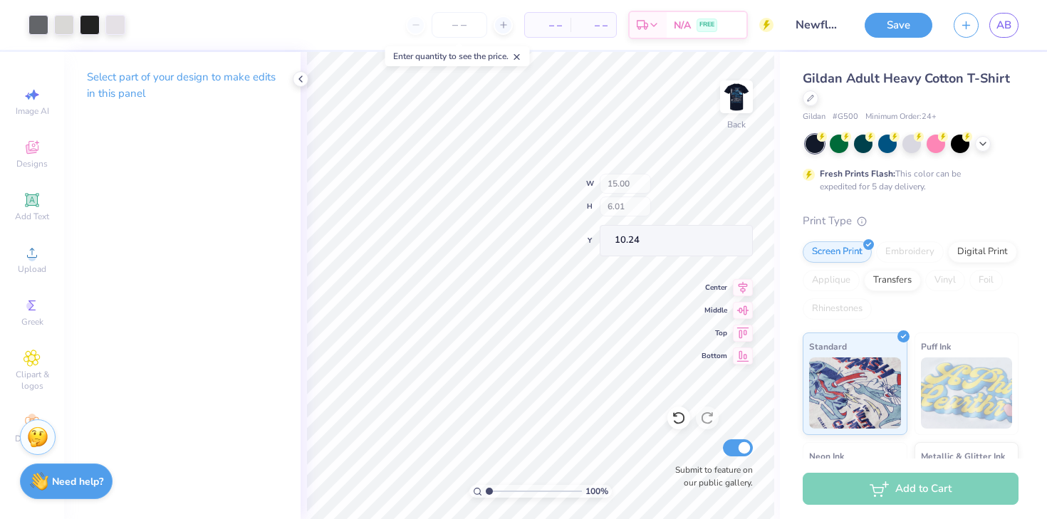
type input "3.31"
type input "1.38"
type input "10.44"
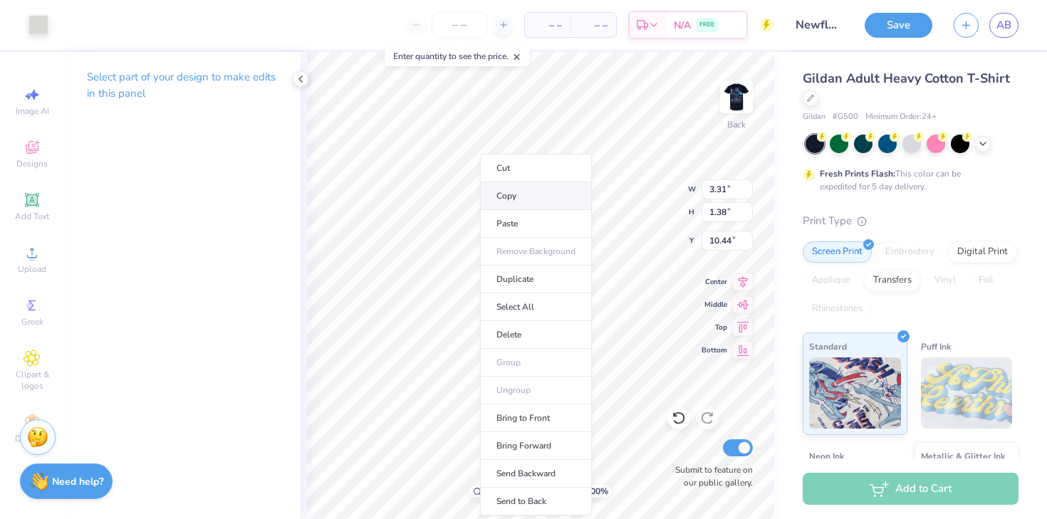
click at [528, 192] on li "Copy" at bounding box center [536, 196] width 112 height 28
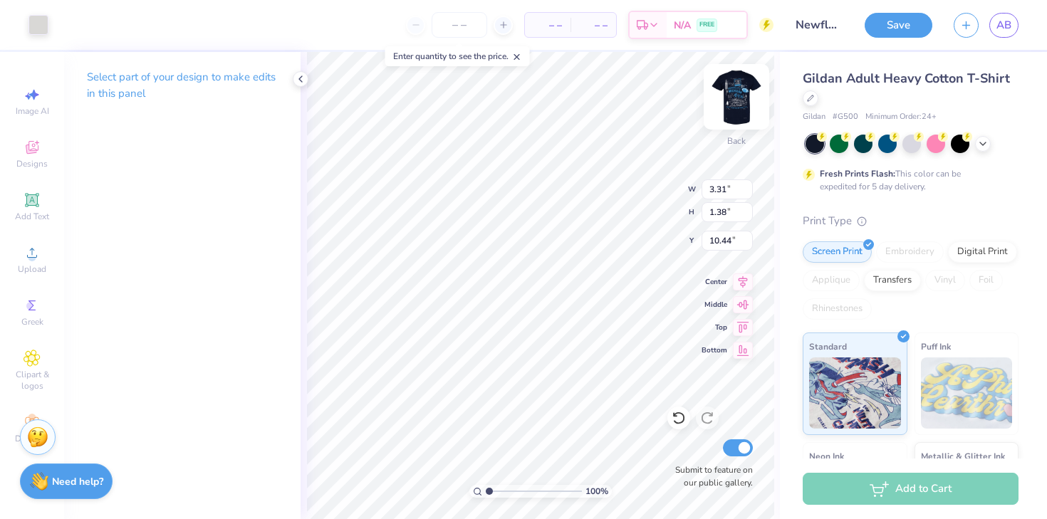
click at [738, 104] on img at bounding box center [736, 96] width 57 height 57
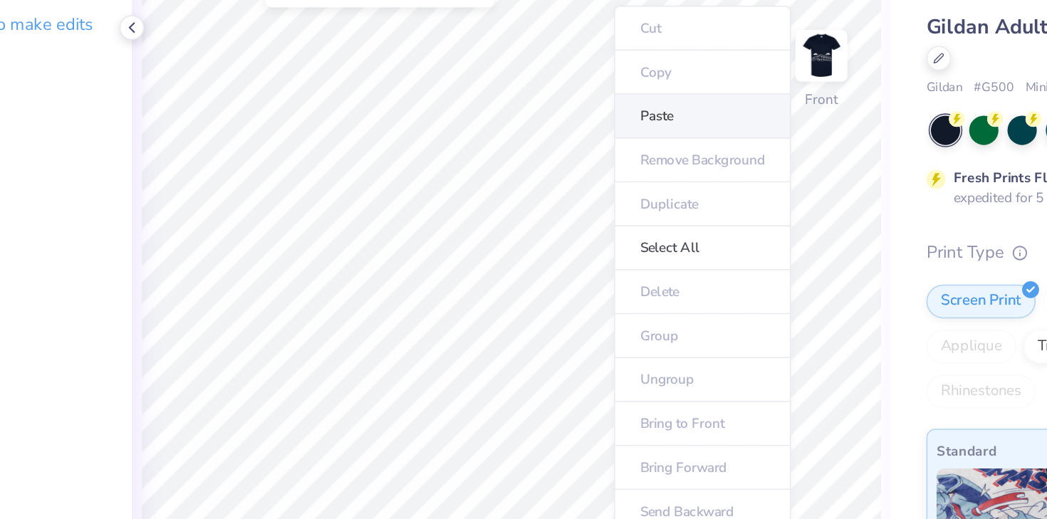
click at [624, 144] on li "Paste" at bounding box center [661, 136] width 112 height 28
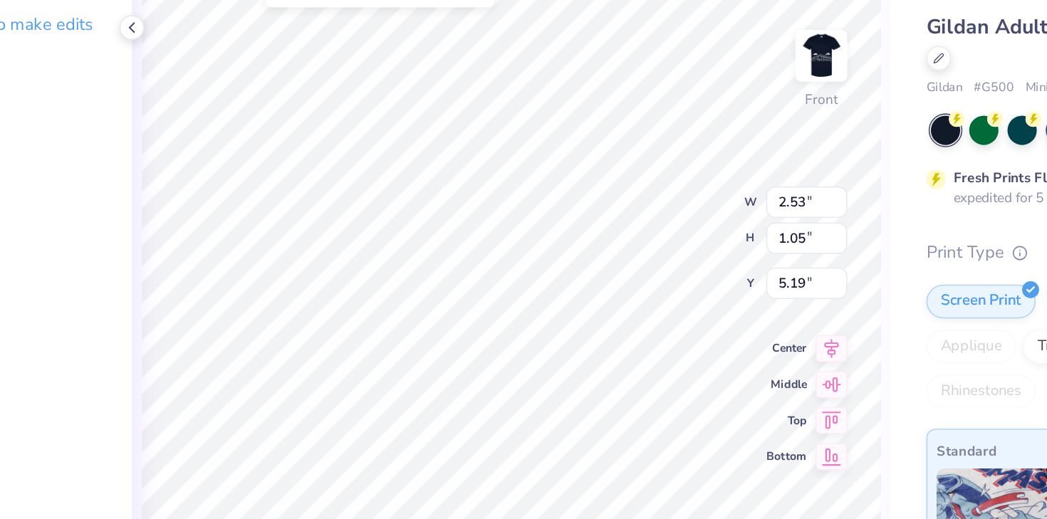
type input "2.53"
type input "1.05"
type input "5.19"
type input "2.66"
type input "1.11"
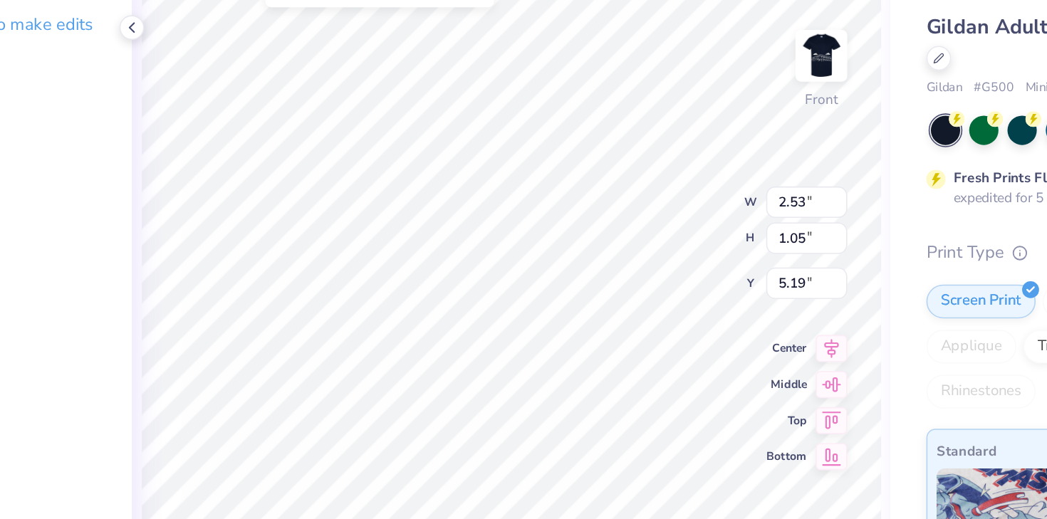
type input "5.14"
type input "5.67"
type input "6.10"
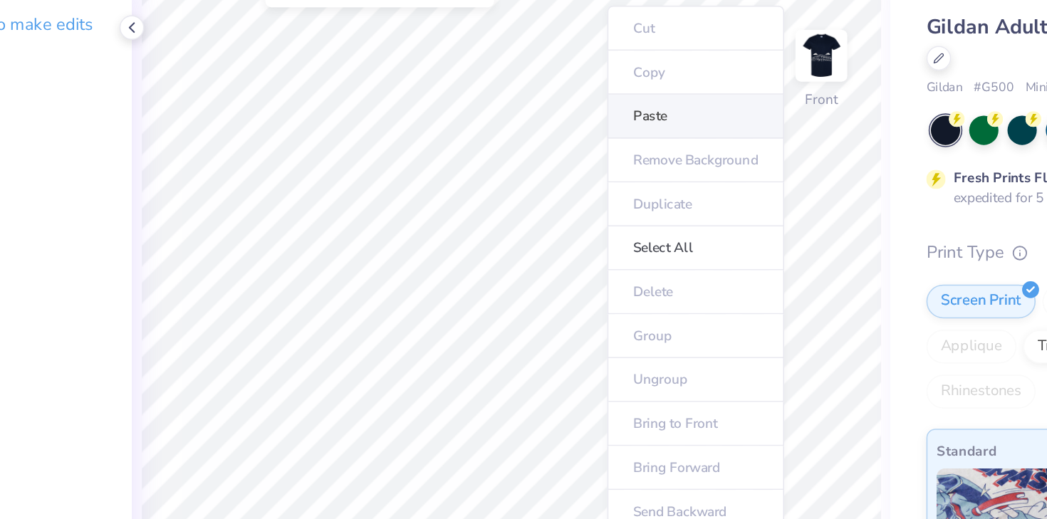
click at [622, 138] on li "Paste" at bounding box center [657, 136] width 112 height 28
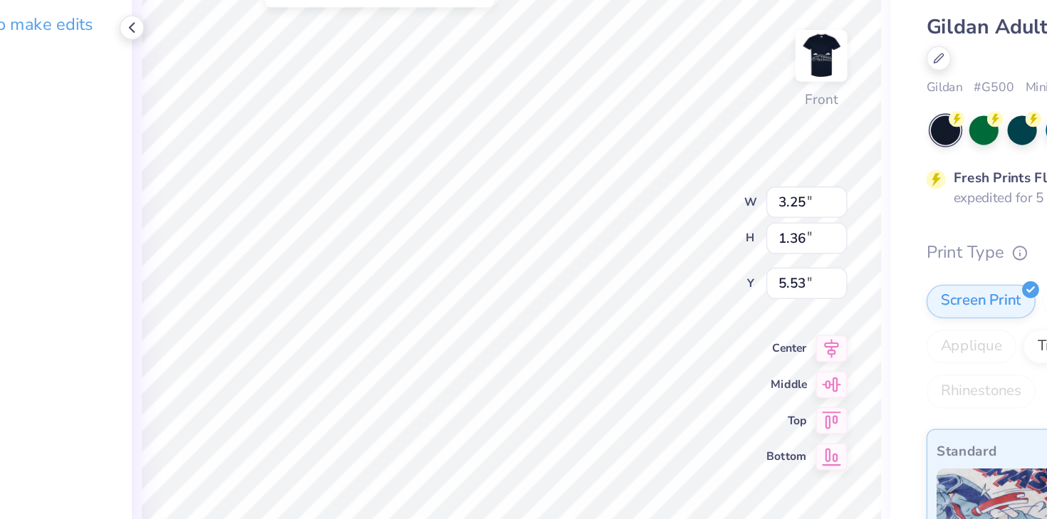
type input "5.17"
type input "2.45"
type input "1.02"
type input "5.51"
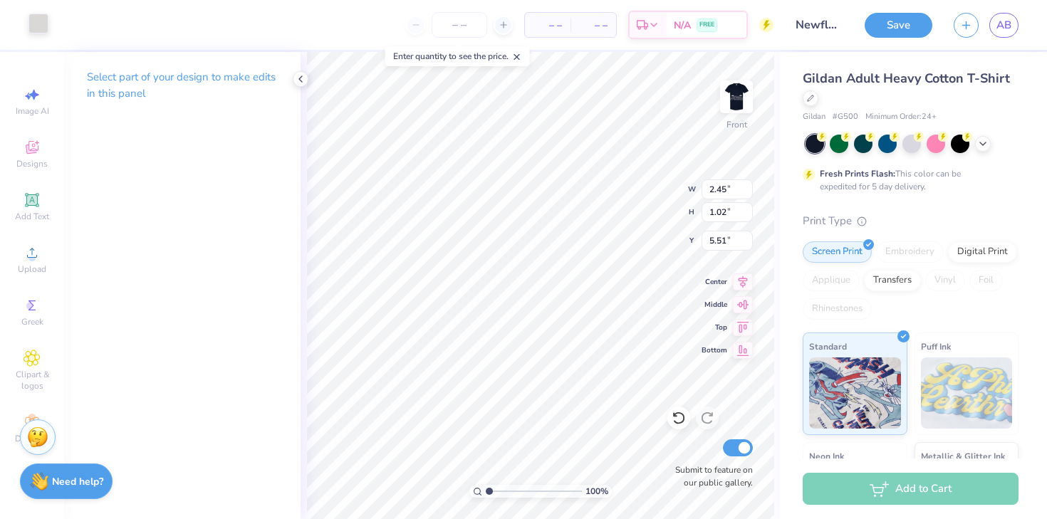
click at [31, 15] on div at bounding box center [38, 24] width 20 height 20
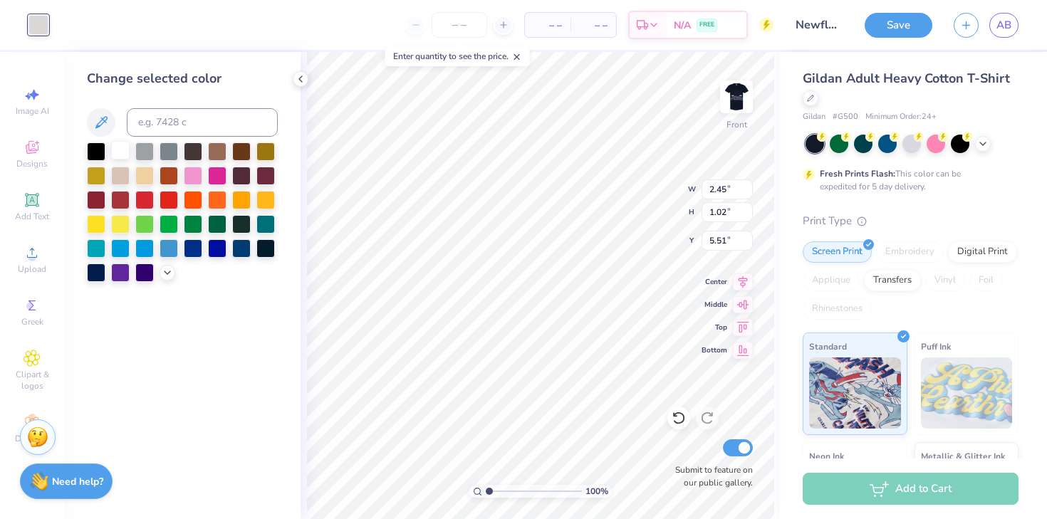
click at [122, 153] on div at bounding box center [120, 150] width 19 height 19
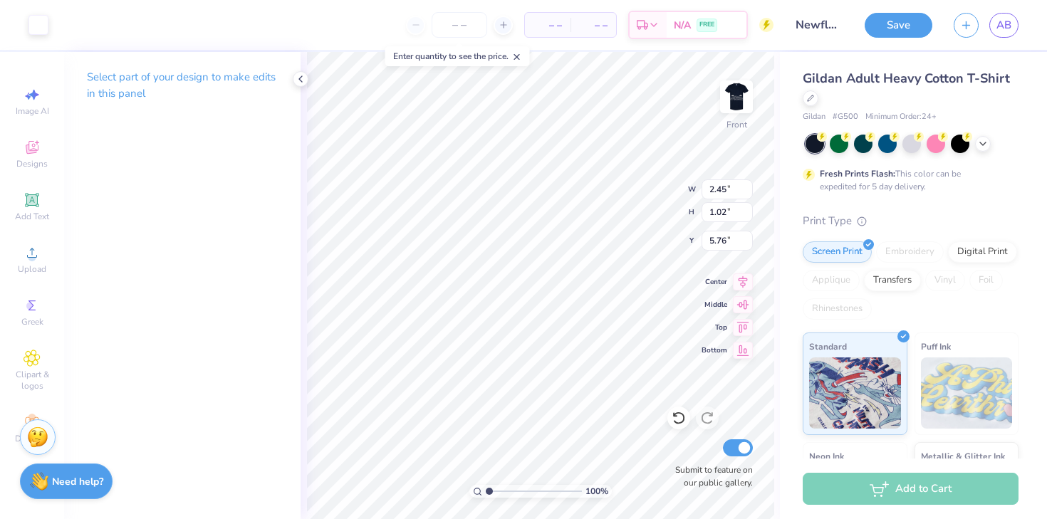
type input "5.76"
type input "5.51"
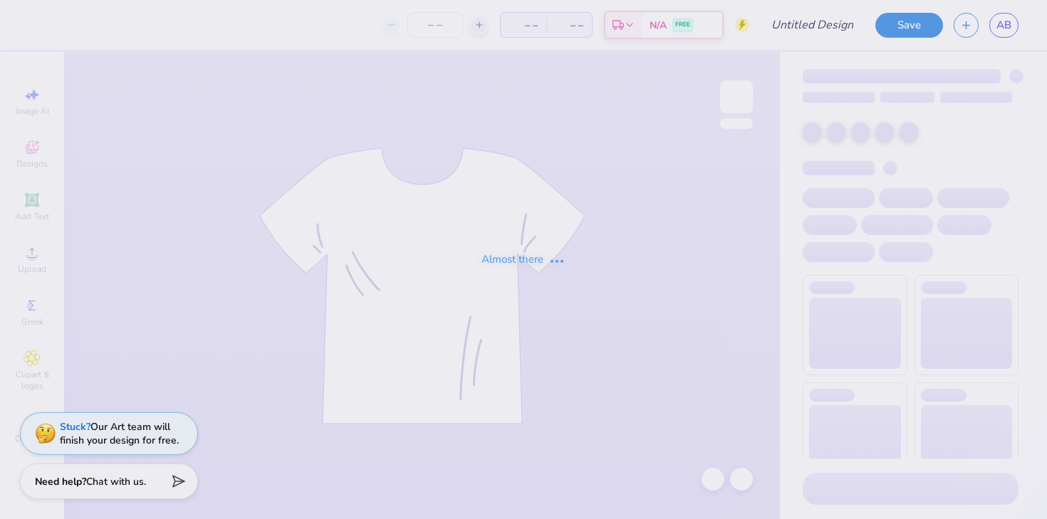
type input "flowlydesign"
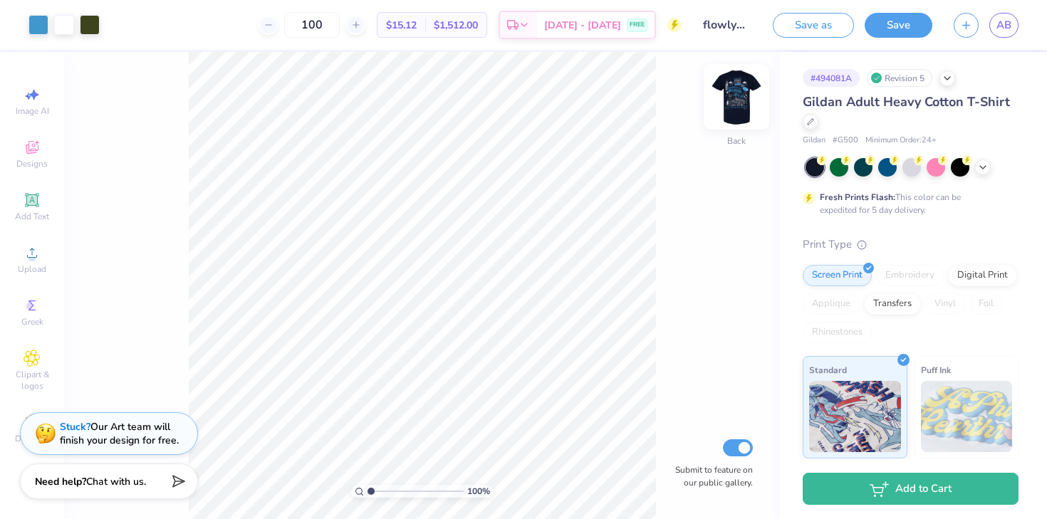
click at [743, 95] on img at bounding box center [736, 96] width 57 height 57
click at [336, 23] on input "100" at bounding box center [312, 25] width 56 height 26
type input "160"
click at [726, 91] on img at bounding box center [736, 96] width 57 height 57
click at [29, 211] on span "Add Text" at bounding box center [32, 216] width 34 height 11
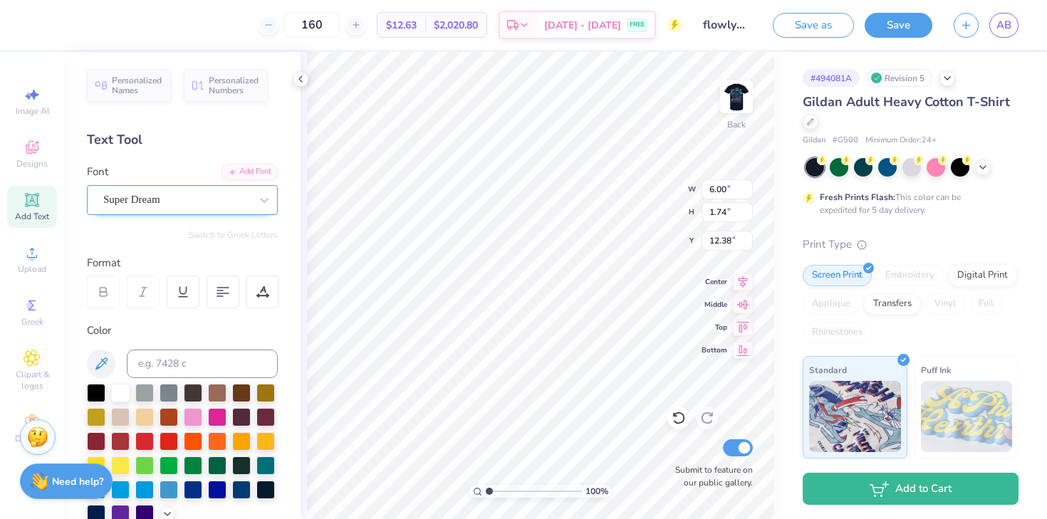
click at [229, 202] on div "Super Dream" at bounding box center [177, 200] width 150 height 22
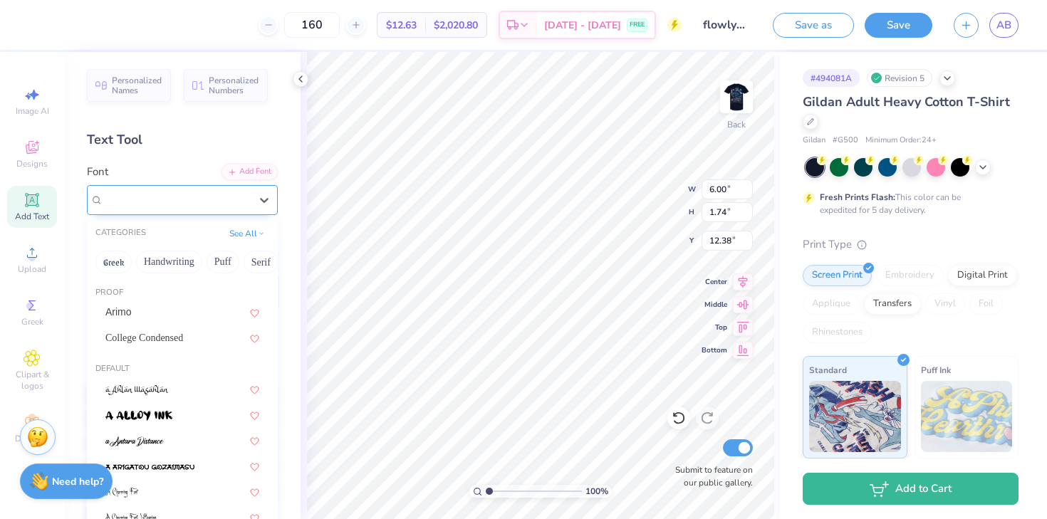
click at [229, 202] on div "Super Dream" at bounding box center [176, 200] width 147 height 16
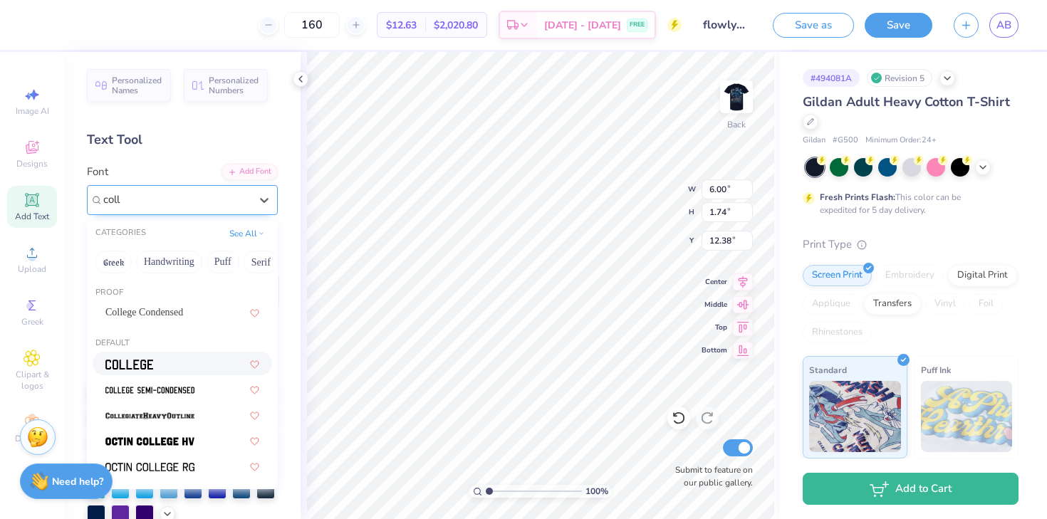
click at [154, 362] on div at bounding box center [182, 363] width 154 height 15
type input "coll"
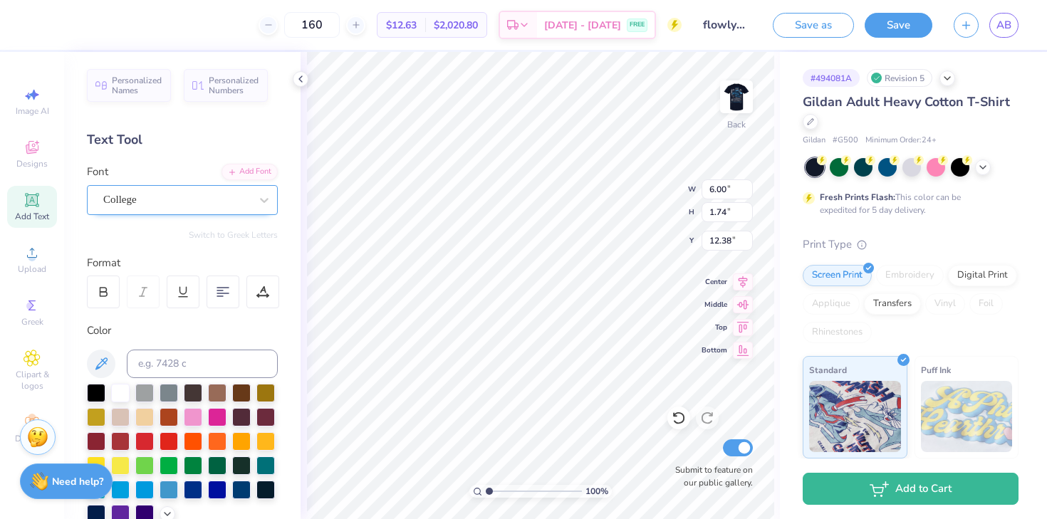
type input "5.45"
type input "1.70"
type input "12.40"
type textarea "pEK"
type input "11.82"
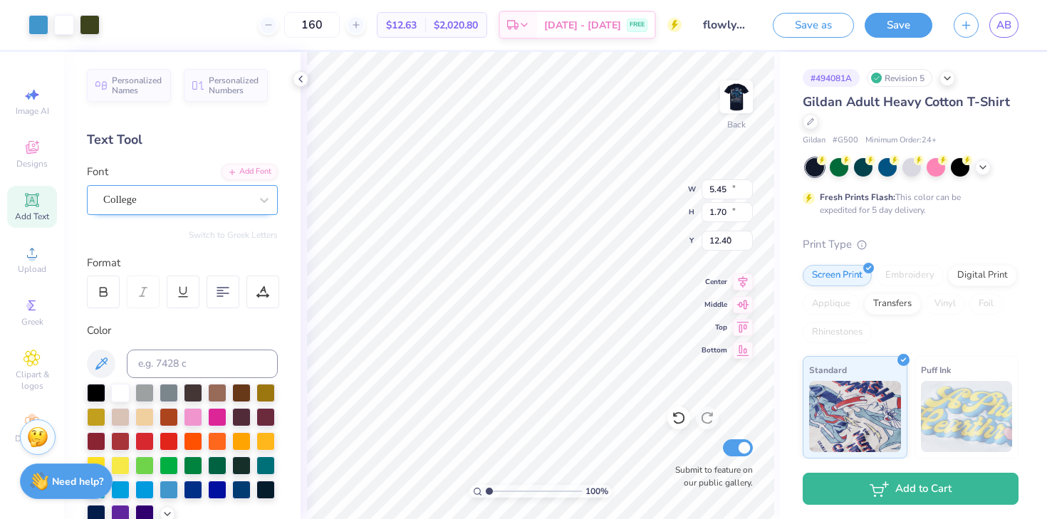
type input "13.10"
type input "3.00"
click at [683, 414] on icon at bounding box center [678, 418] width 12 height 13
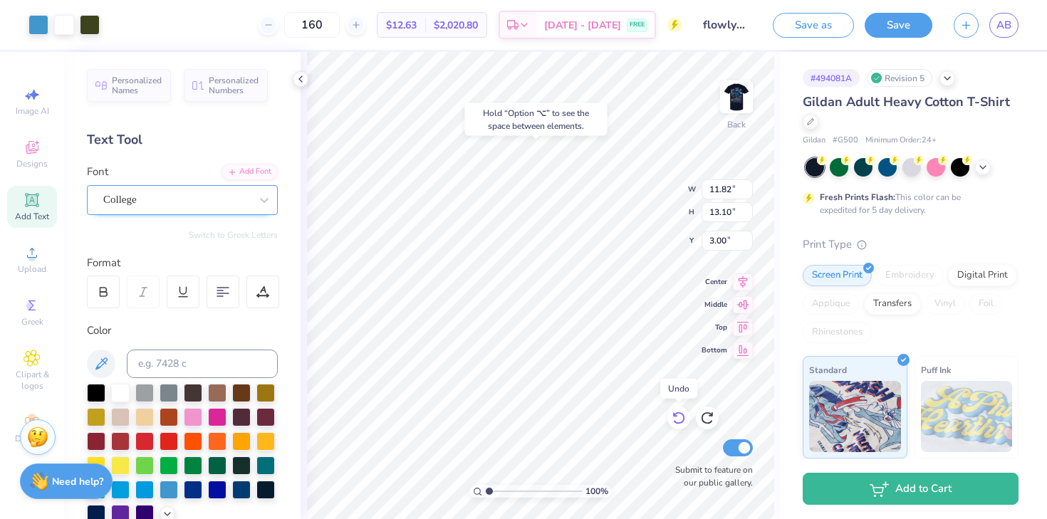
type input "6.00"
type input "1.74"
type input "12.38"
click at [683, 414] on icon at bounding box center [678, 418] width 12 height 13
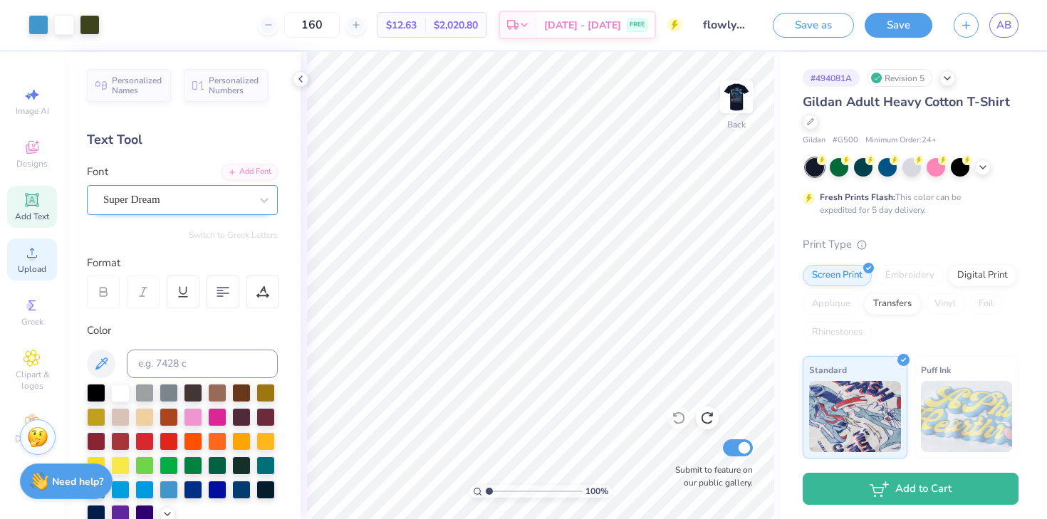
click at [32, 271] on span "Upload" at bounding box center [32, 268] width 28 height 11
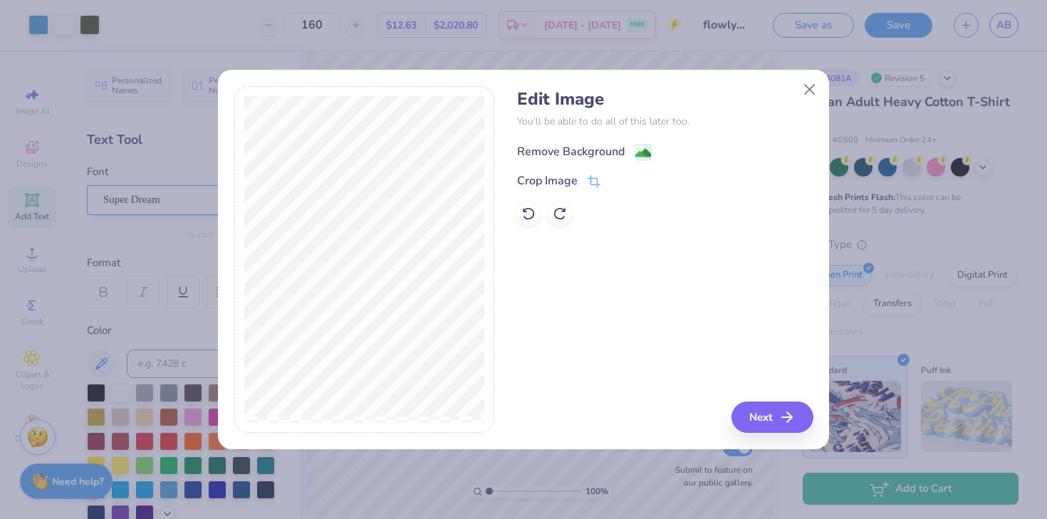
click at [634, 157] on icon at bounding box center [642, 152] width 17 height 17
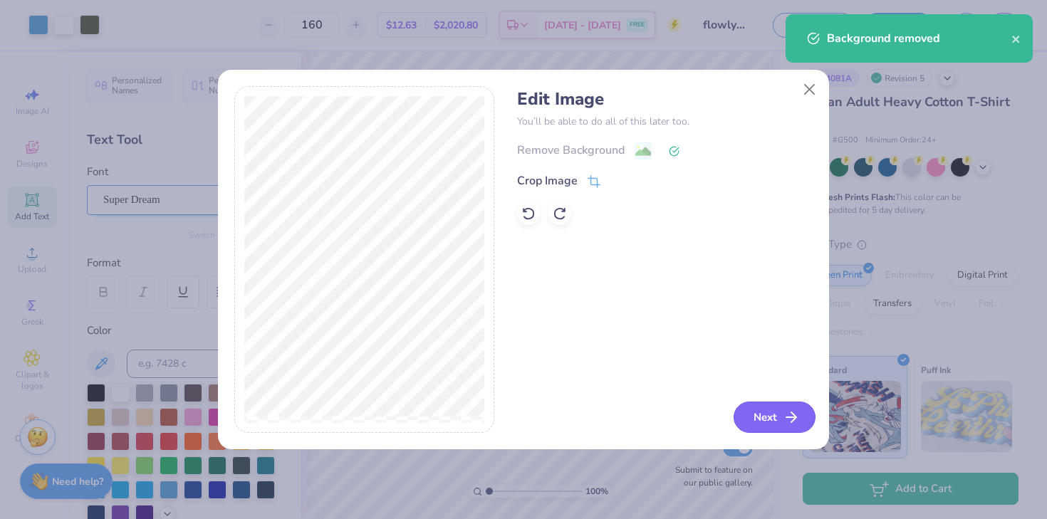
click at [753, 417] on button "Next" at bounding box center [774, 417] width 82 height 31
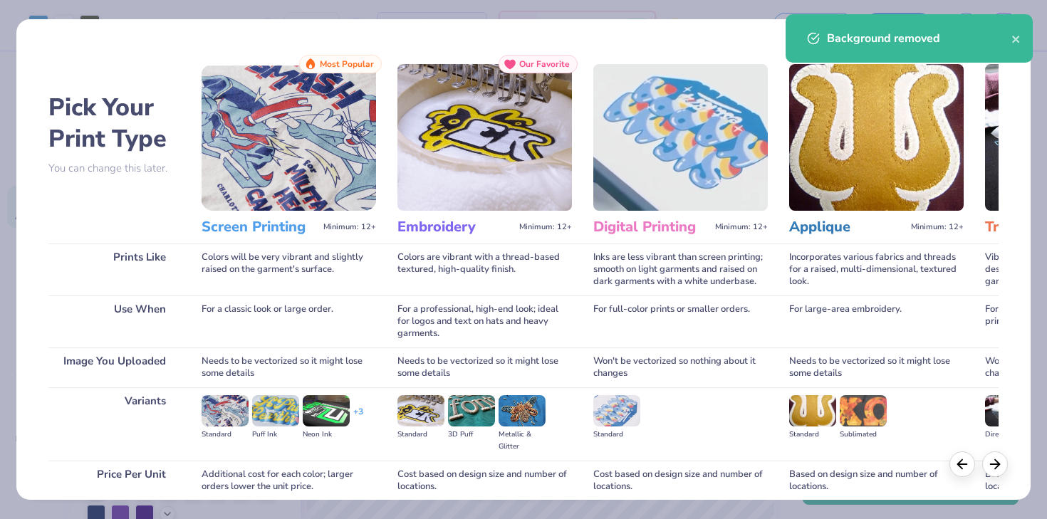
scroll to position [120, 0]
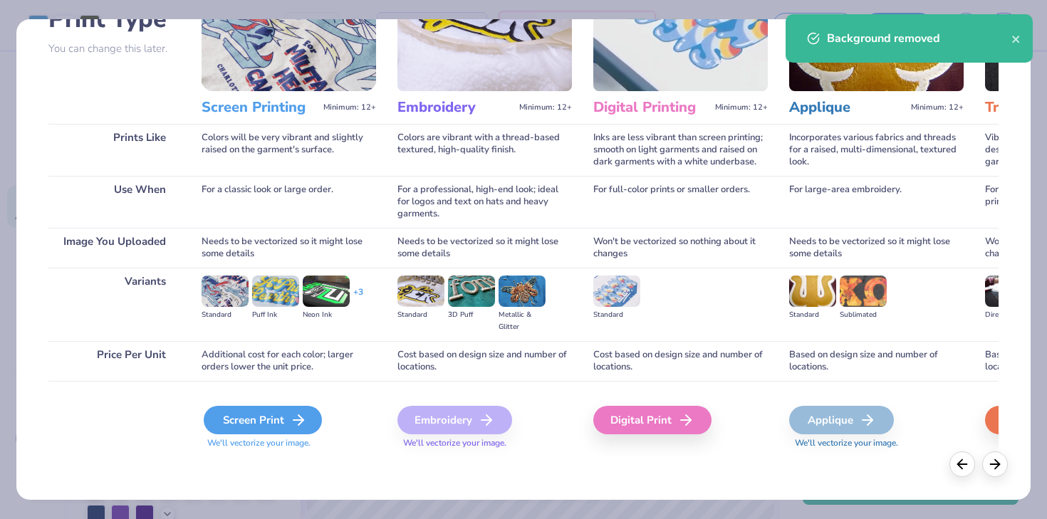
click at [239, 409] on div "Screen Print" at bounding box center [263, 420] width 118 height 28
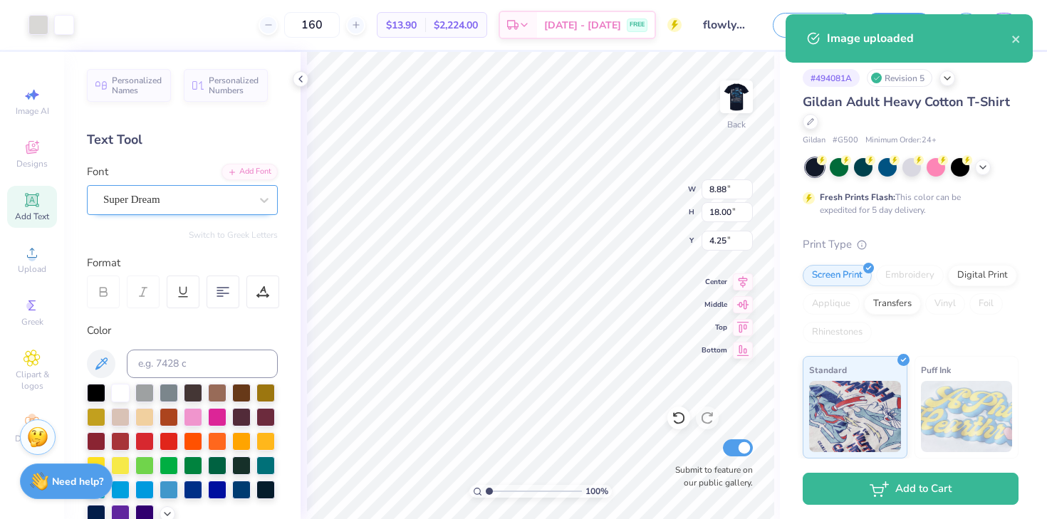
type input "7.76"
type input "15.74"
type input "6.51"
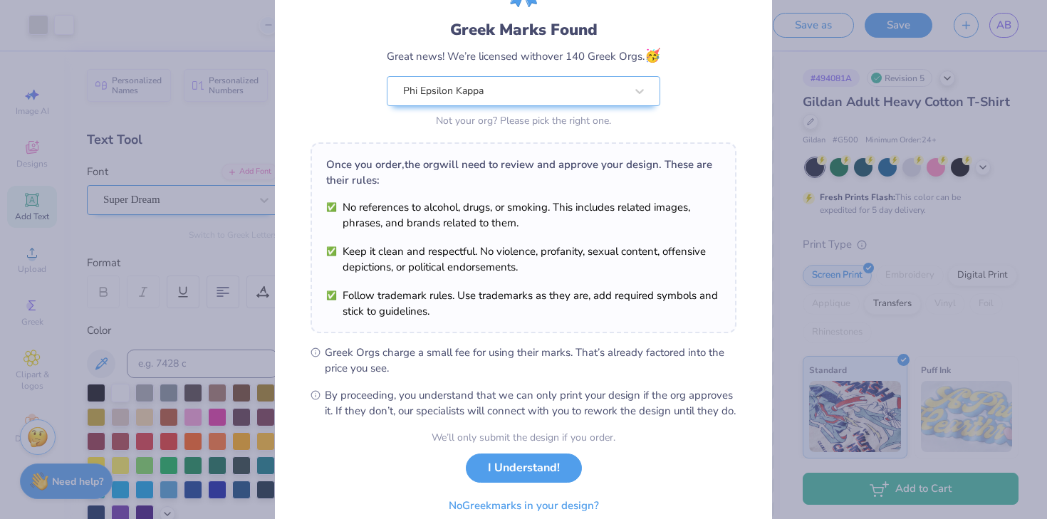
scroll to position [147, 0]
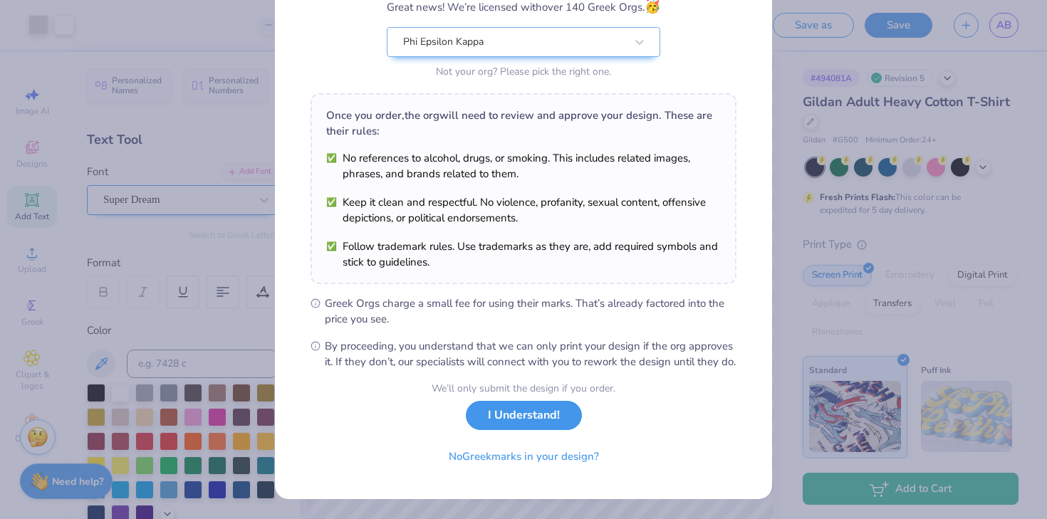
click at [516, 425] on button "I Understand!" at bounding box center [524, 415] width 116 height 29
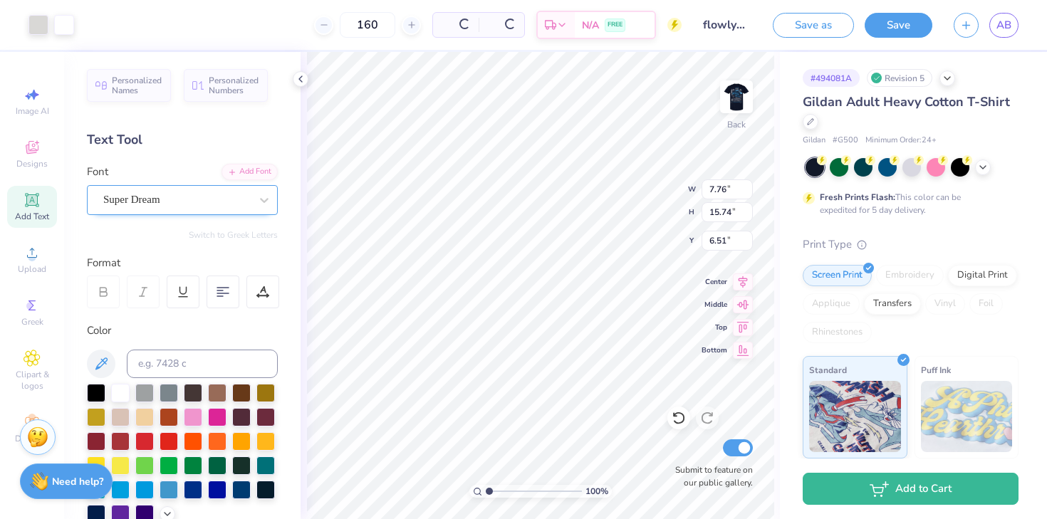
scroll to position [0, 0]
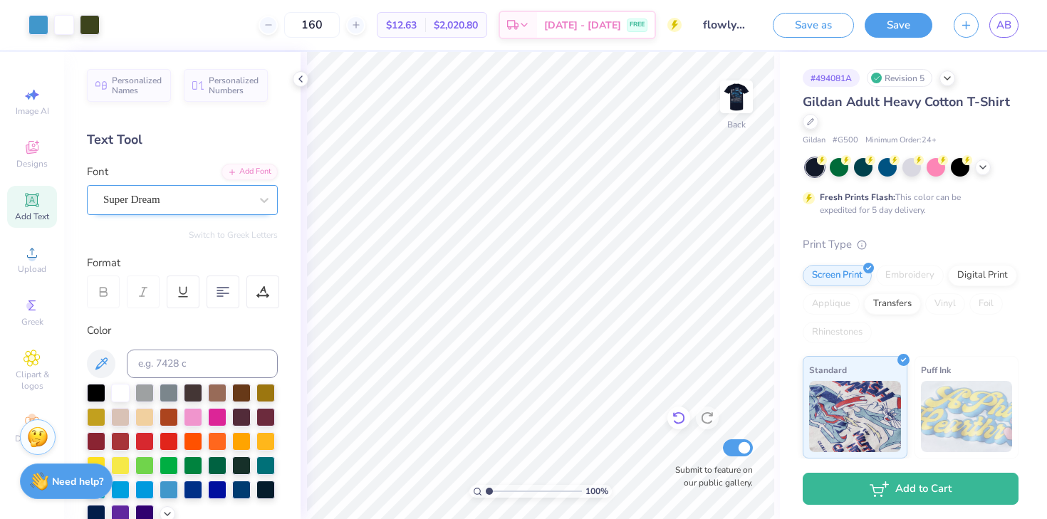
click at [683, 420] on icon at bounding box center [678, 418] width 12 height 13
type input "6.49"
type input "21.03"
click at [677, 417] on icon at bounding box center [678, 418] width 14 height 14
type input "3.00"
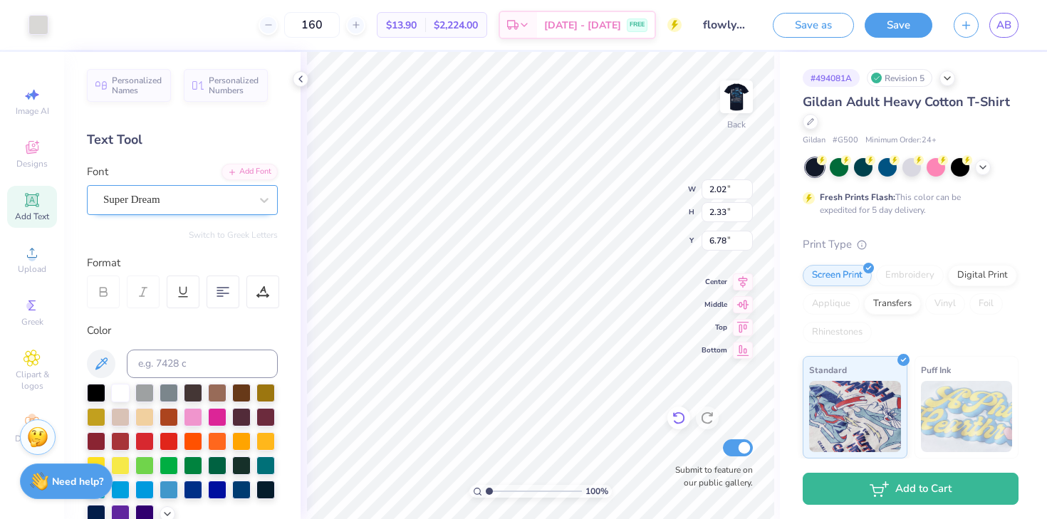
click at [676, 416] on icon at bounding box center [675, 415] width 3 height 3
type input "4.18"
type input "2.25"
type input "6.48"
click at [40, 26] on div at bounding box center [38, 24] width 20 height 20
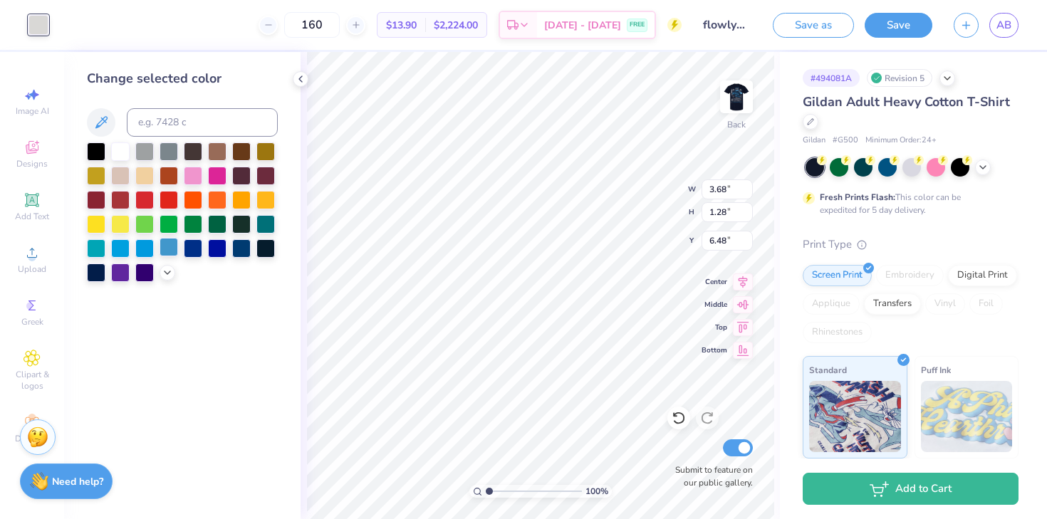
click at [167, 249] on div at bounding box center [169, 247] width 19 height 19
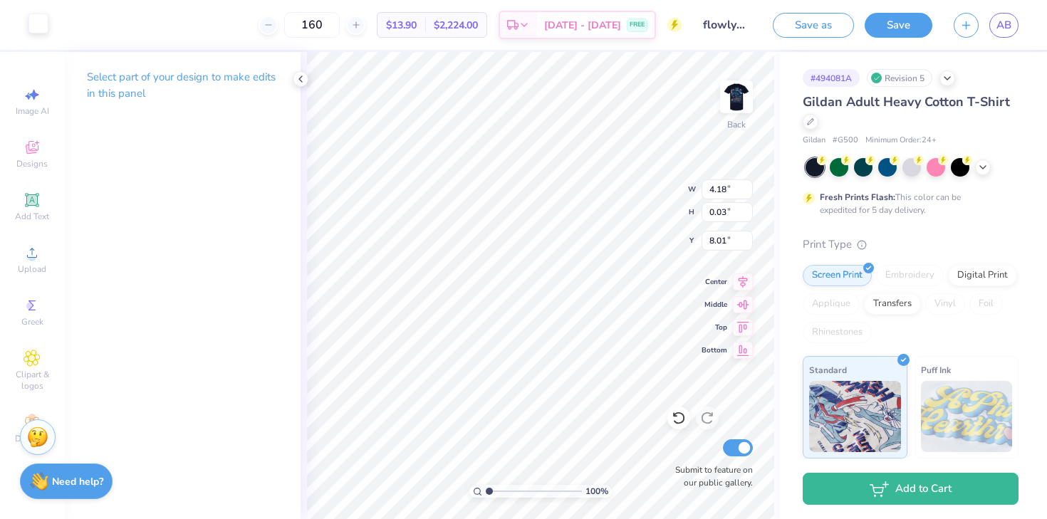
click at [42, 26] on div at bounding box center [38, 24] width 20 height 20
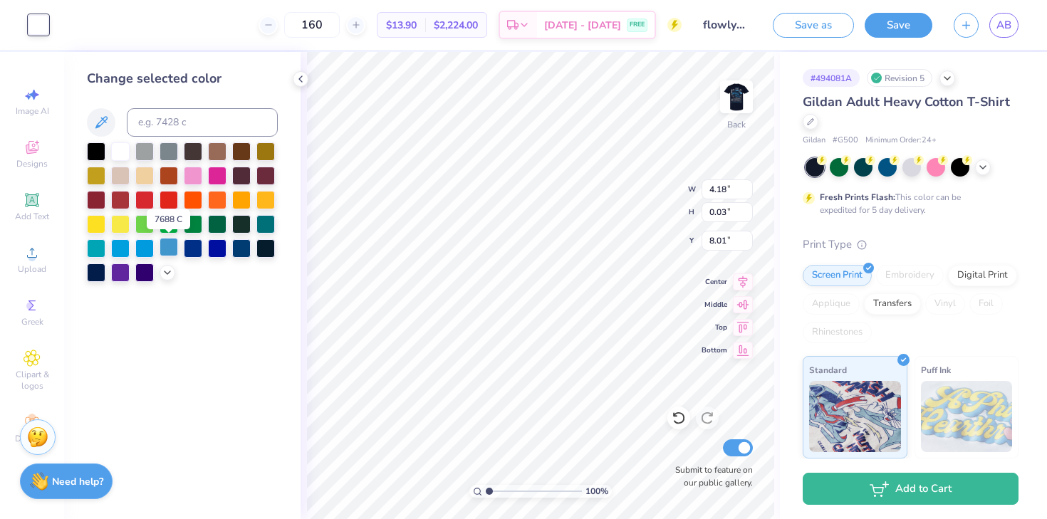
click at [169, 245] on div at bounding box center [169, 247] width 19 height 19
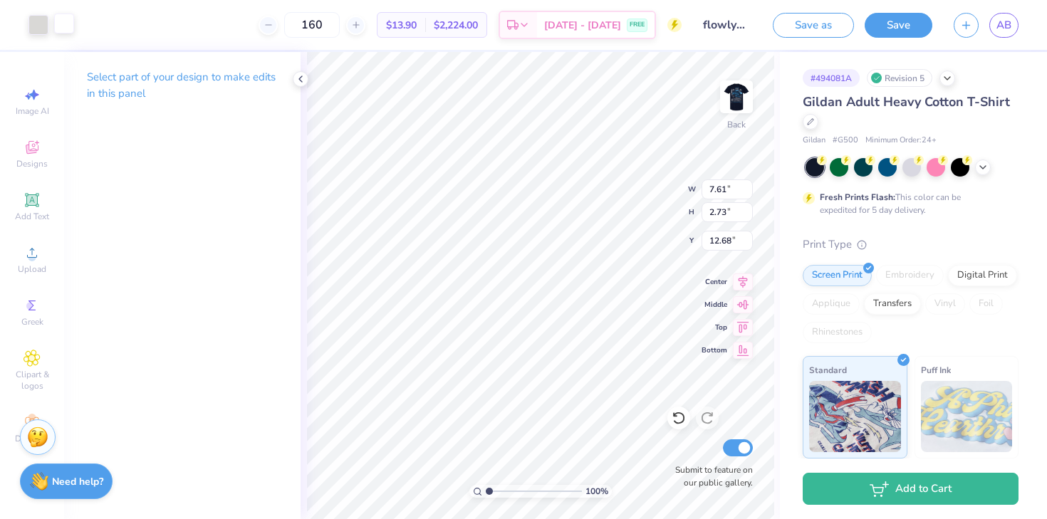
click at [54, 27] on div at bounding box center [64, 24] width 20 height 20
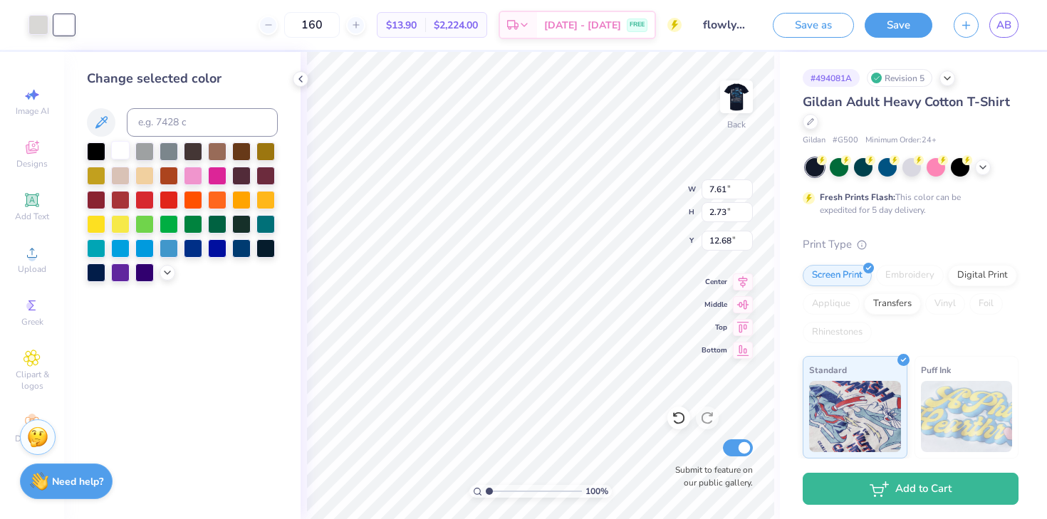
click at [124, 157] on div at bounding box center [120, 150] width 19 height 19
click at [164, 246] on div at bounding box center [169, 247] width 19 height 19
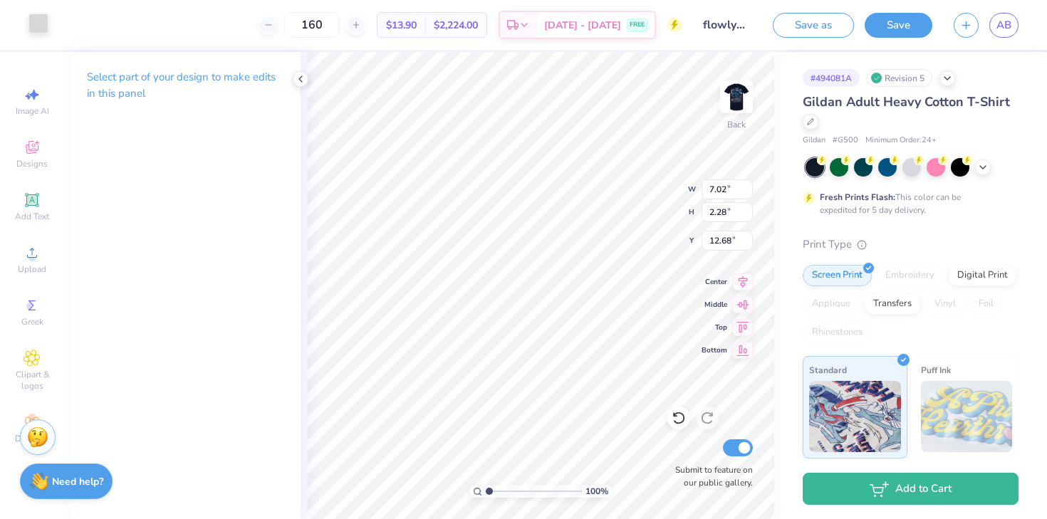
click at [35, 24] on div at bounding box center [38, 24] width 20 height 20
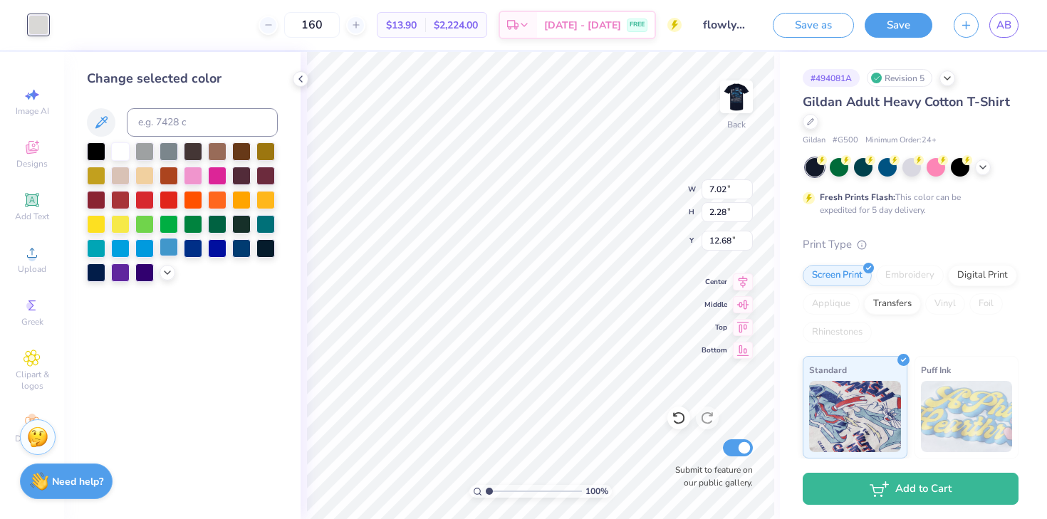
click at [165, 246] on div at bounding box center [169, 247] width 19 height 19
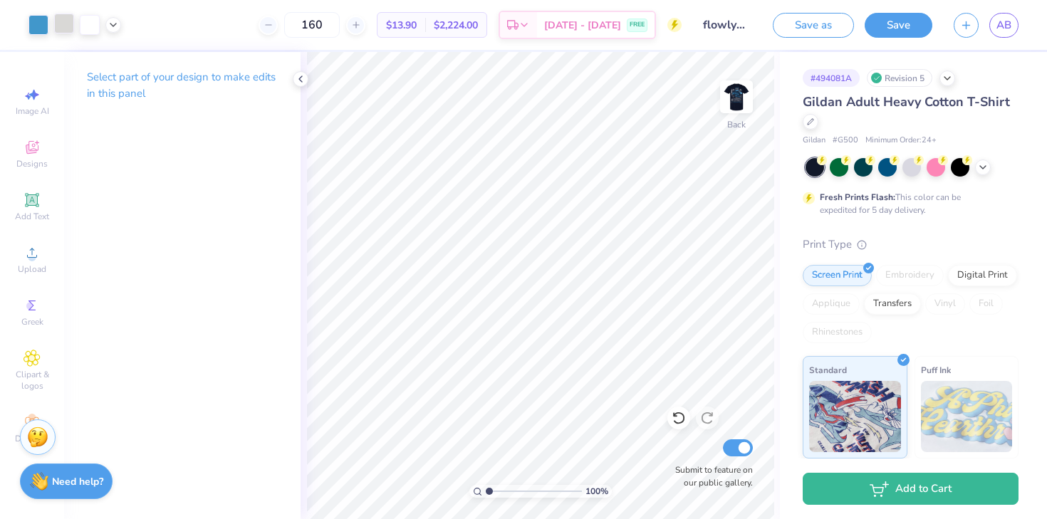
click at [61, 23] on div at bounding box center [64, 24] width 20 height 20
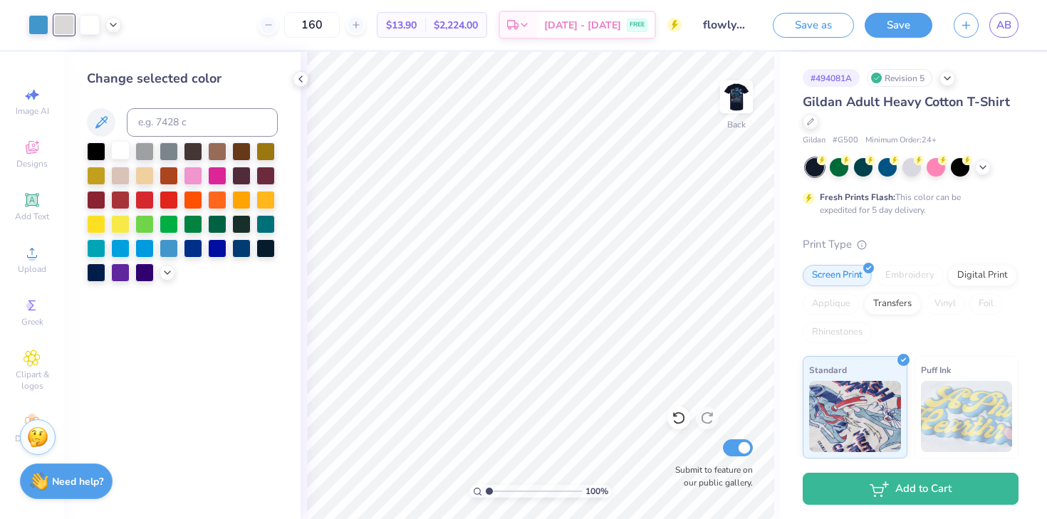
click at [121, 145] on div at bounding box center [120, 150] width 19 height 19
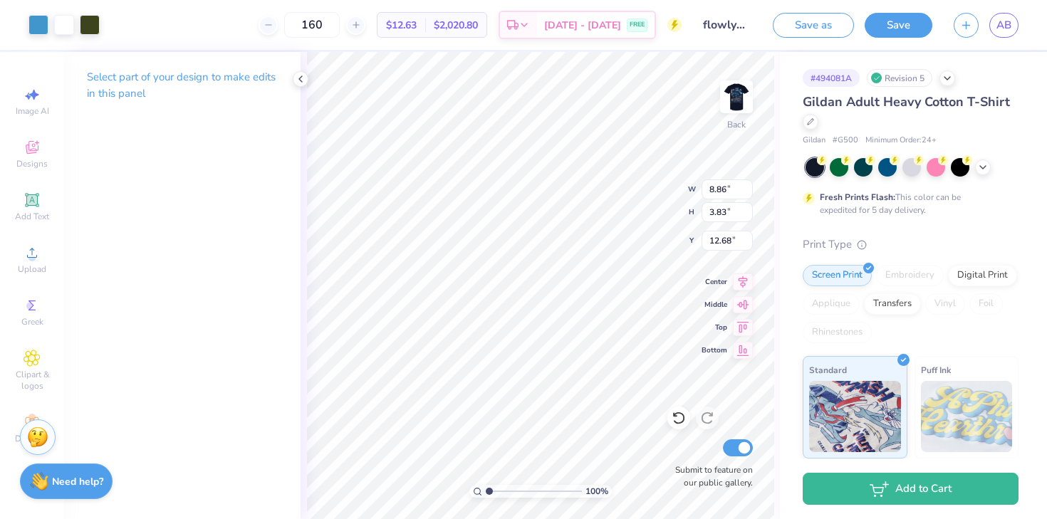
type input "5.39"
type input "2.33"
type input "3.28"
type input "6.51"
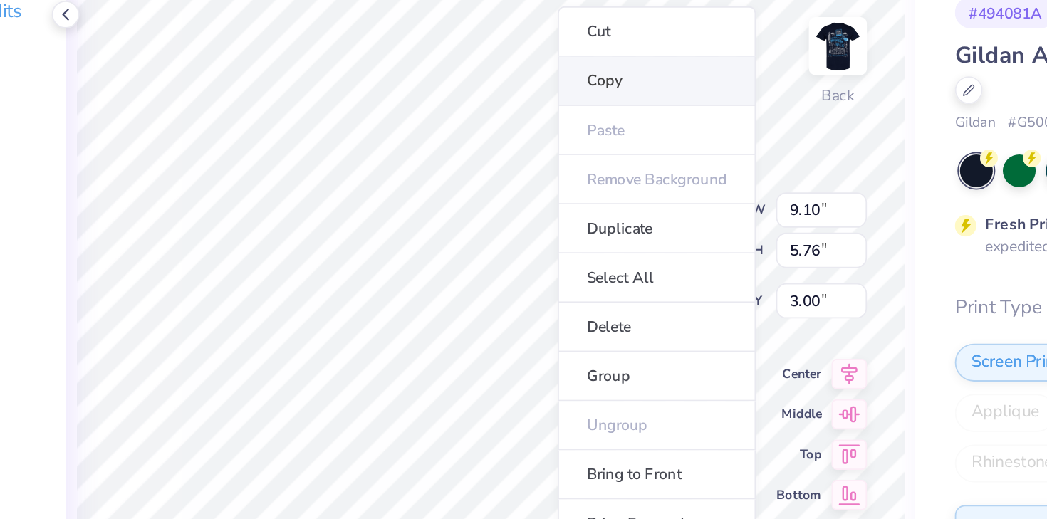
click at [615, 111] on li "Copy" at bounding box center [634, 117] width 112 height 28
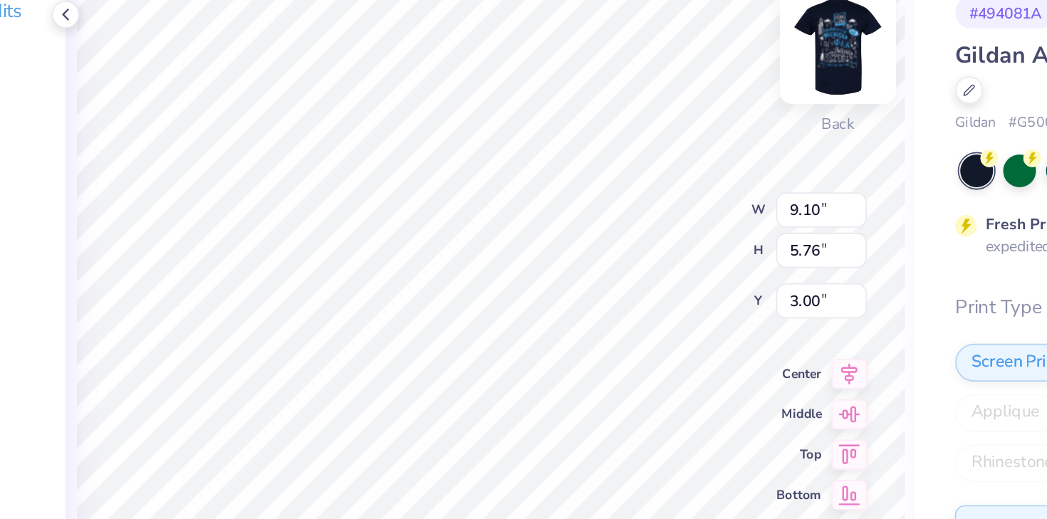
click at [732, 103] on img at bounding box center [736, 96] width 57 height 57
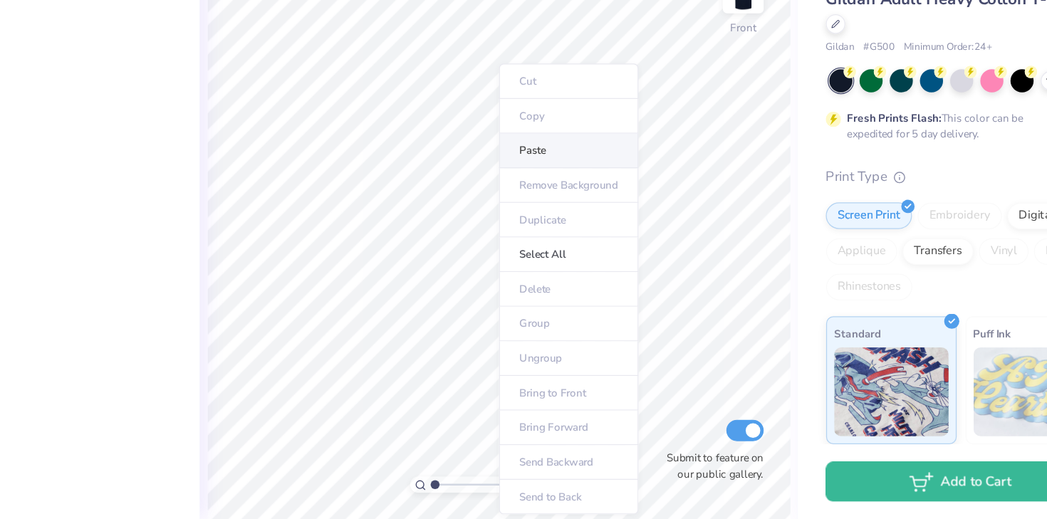
click at [567, 224] on li "Paste" at bounding box center [596, 224] width 112 height 28
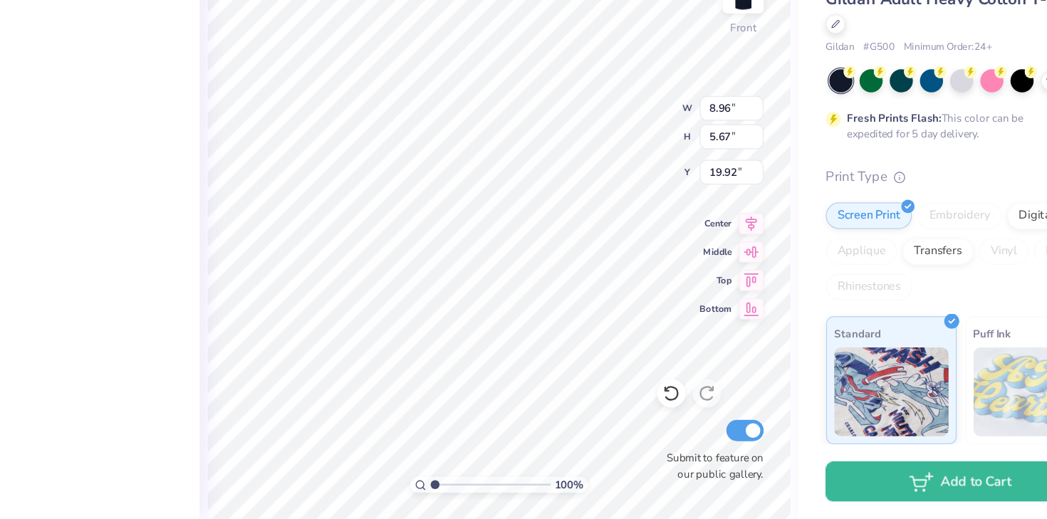
type input "21.74"
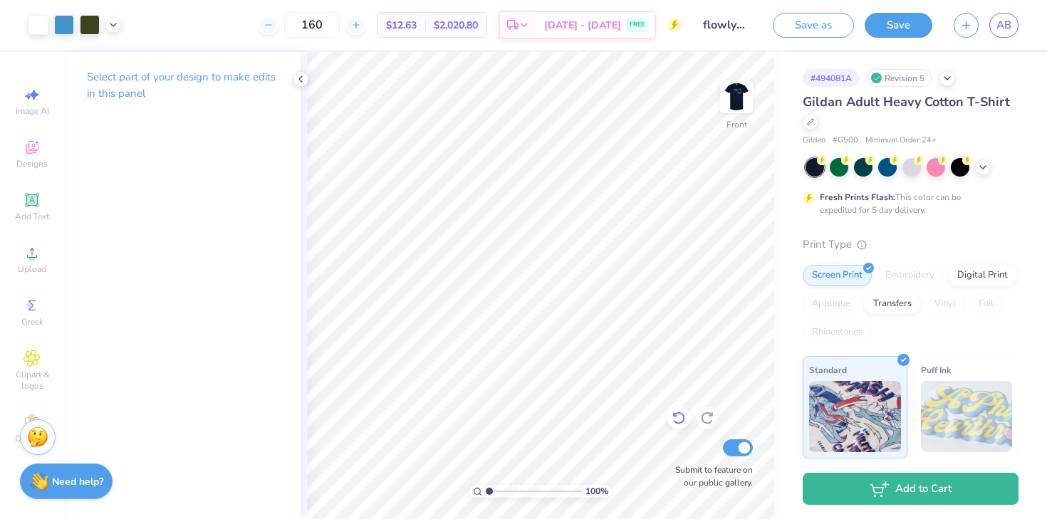
click at [672, 424] on icon at bounding box center [678, 418] width 14 height 14
click at [738, 102] on img at bounding box center [736, 96] width 57 height 57
type input "3.42"
type input "4.05"
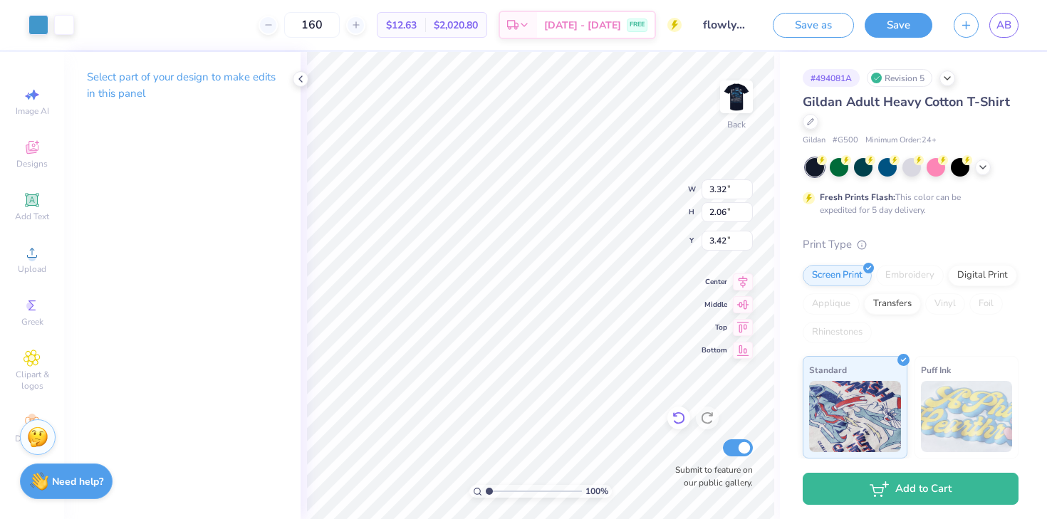
type input "2.51"
type input "3.00"
click at [675, 422] on icon at bounding box center [678, 418] width 12 height 13
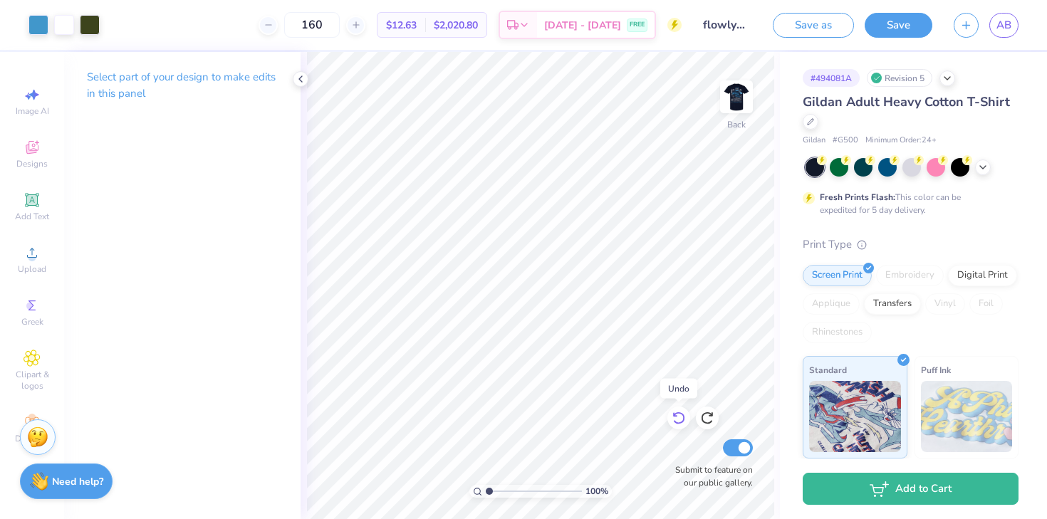
click at [675, 422] on icon at bounding box center [678, 418] width 12 height 13
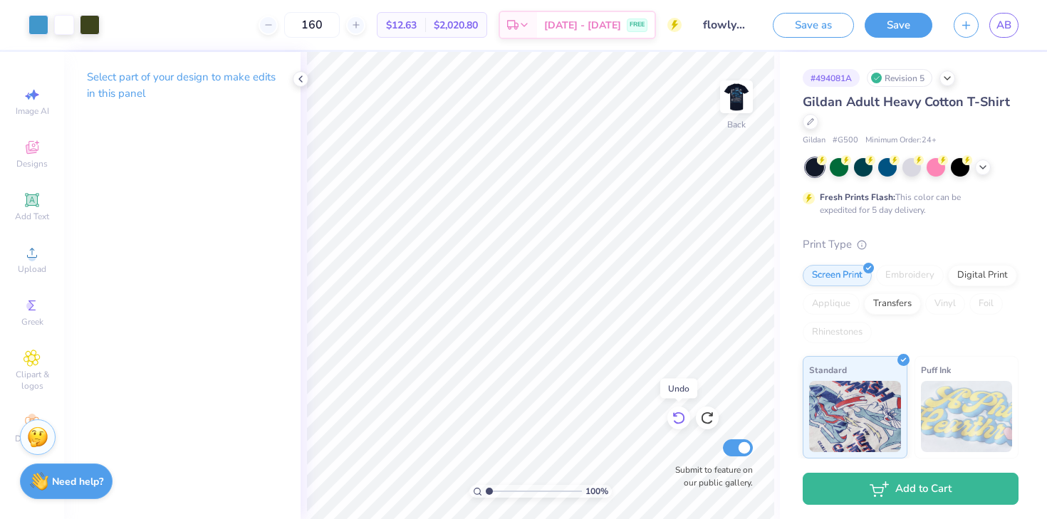
click at [675, 422] on icon at bounding box center [678, 418] width 12 height 13
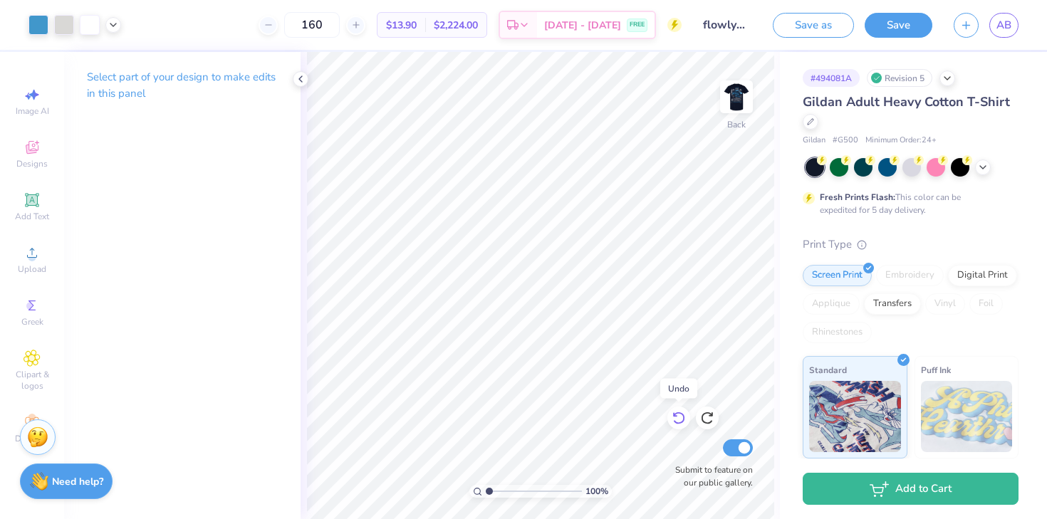
click at [675, 422] on icon at bounding box center [678, 418] width 12 height 13
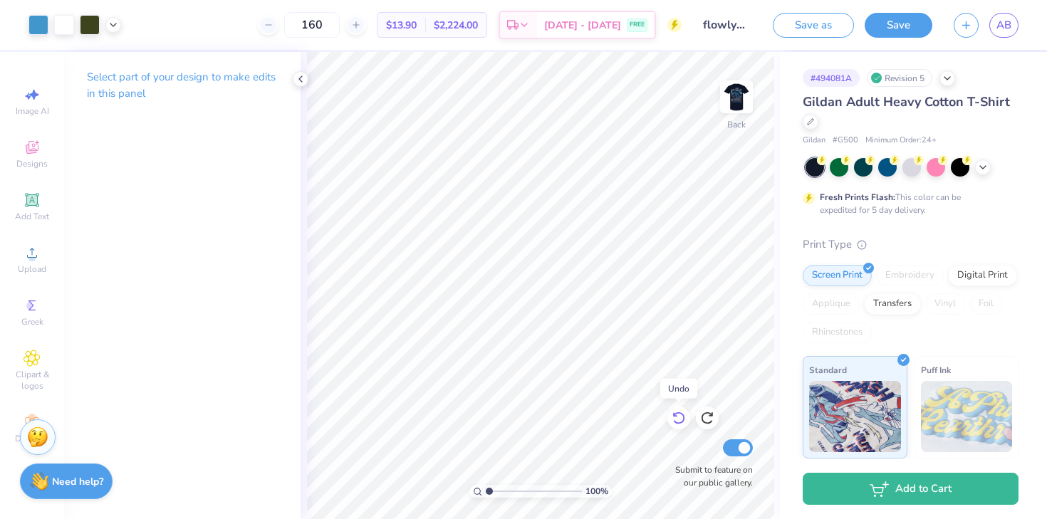
click at [675, 422] on icon at bounding box center [678, 418] width 12 height 13
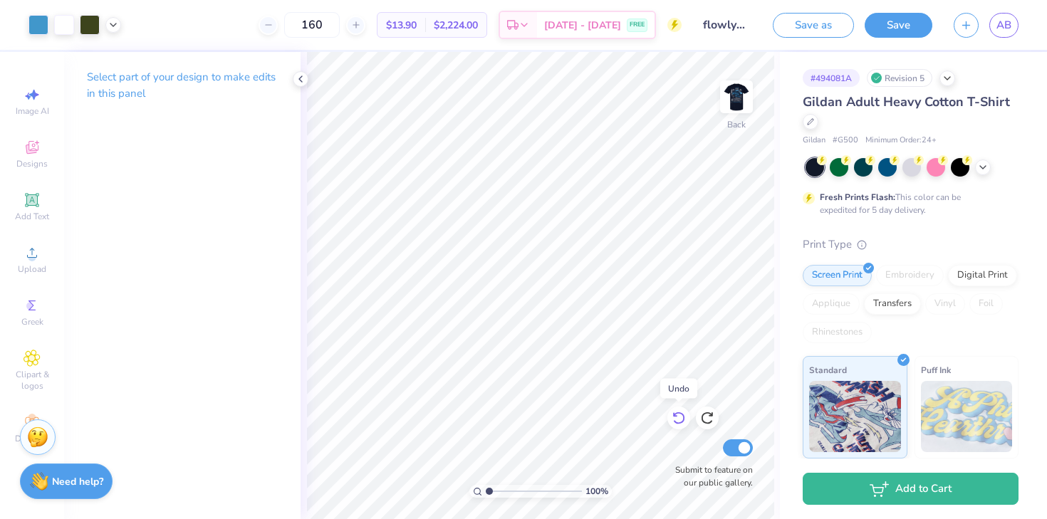
click at [675, 422] on icon at bounding box center [678, 418] width 12 height 13
click at [636, 212] on div "100 % Back W 11.82 11.82 " H 13.10 13.10 " Y 3.00 3.00 " Center Middle Top Bott…" at bounding box center [539, 285] width 479 height 467
type input "4.50"
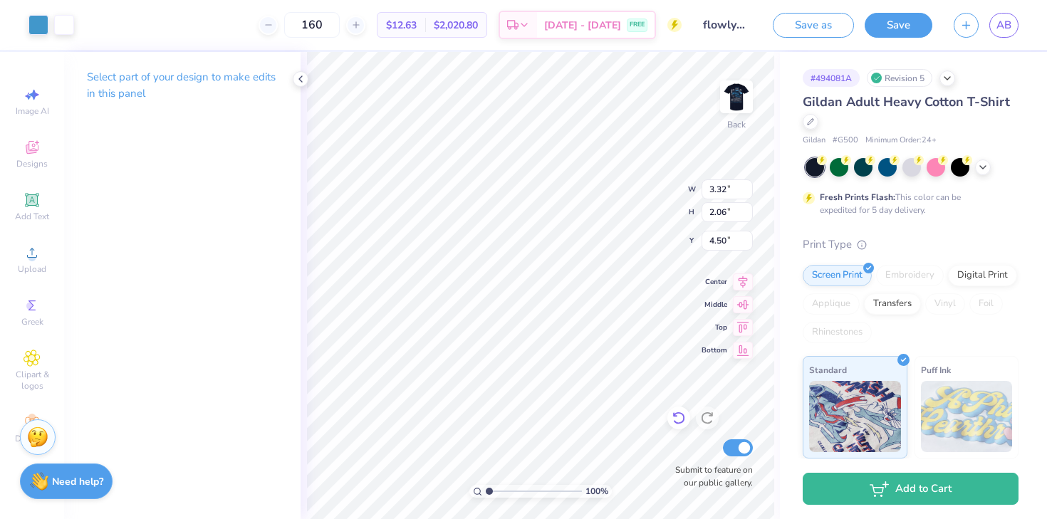
type input "3.00"
type input "4.15"
type input "2.57"
click at [680, 420] on icon at bounding box center [678, 418] width 14 height 14
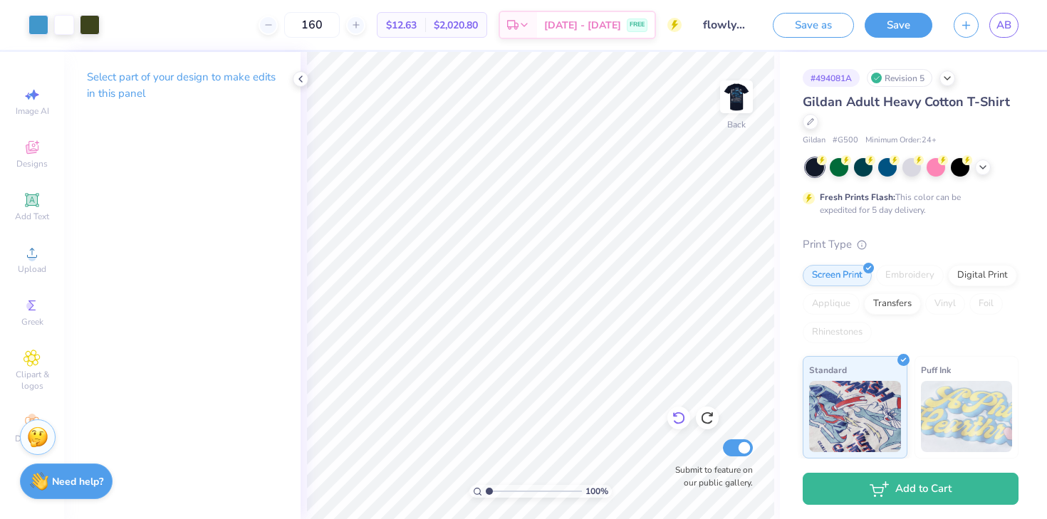
click at [680, 420] on icon at bounding box center [678, 418] width 14 height 14
click at [633, 204] on div "100 % Back W 11.82 11.82 " H 13.10 13.10 " Y 3.00 3.00 " Center Middle Top Bott…" at bounding box center [539, 285] width 479 height 467
type input "4.27"
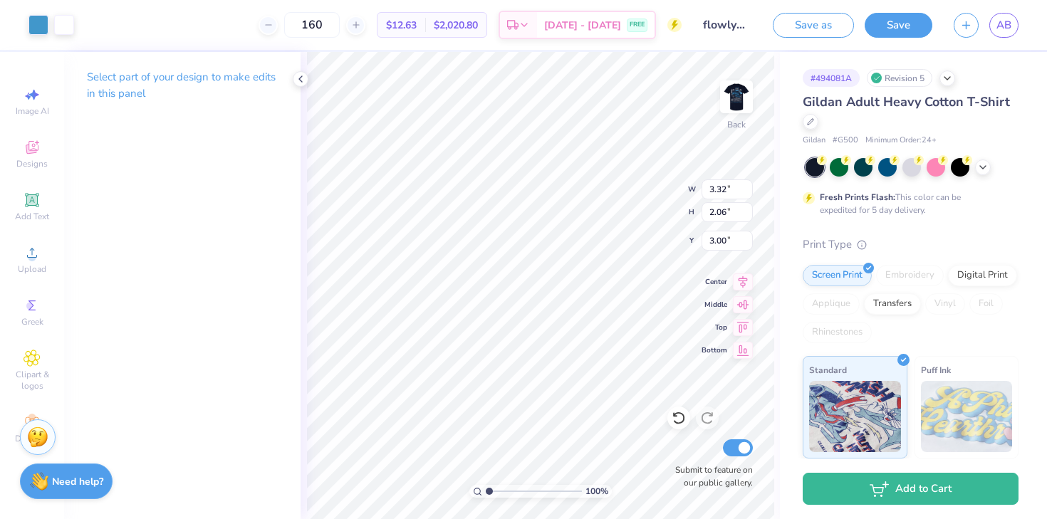
type input "2.65"
click at [638, 209] on div "100 % Back W 4.27 4.27 " H 2.65 2.65 " Y 3.00 3.00 " Center Middle Top Bottom S…" at bounding box center [539, 285] width 479 height 467
type input "4.05"
type input "2.51"
click at [744, 108] on img at bounding box center [736, 96] width 57 height 57
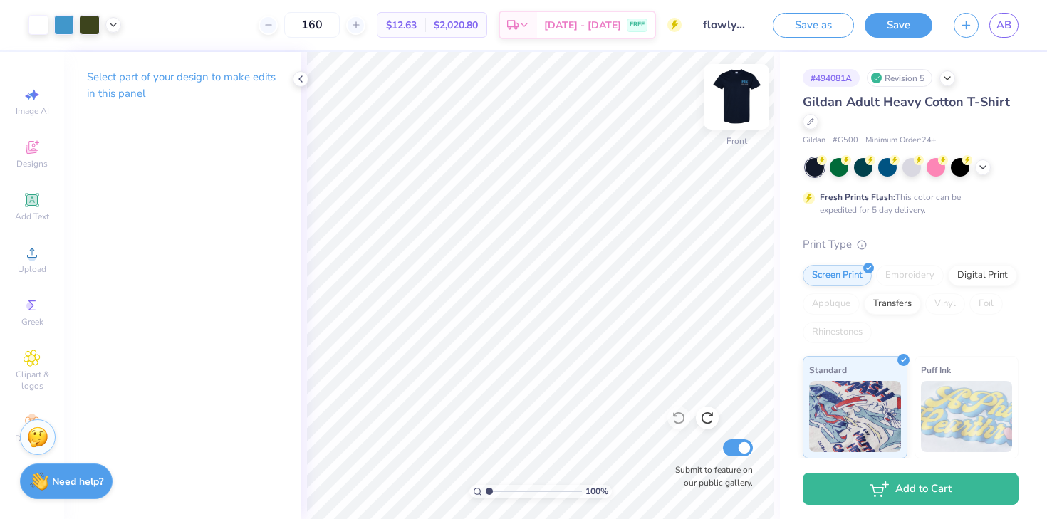
click at [733, 85] on img at bounding box center [736, 96] width 57 height 57
click at [676, 418] on icon at bounding box center [678, 418] width 14 height 14
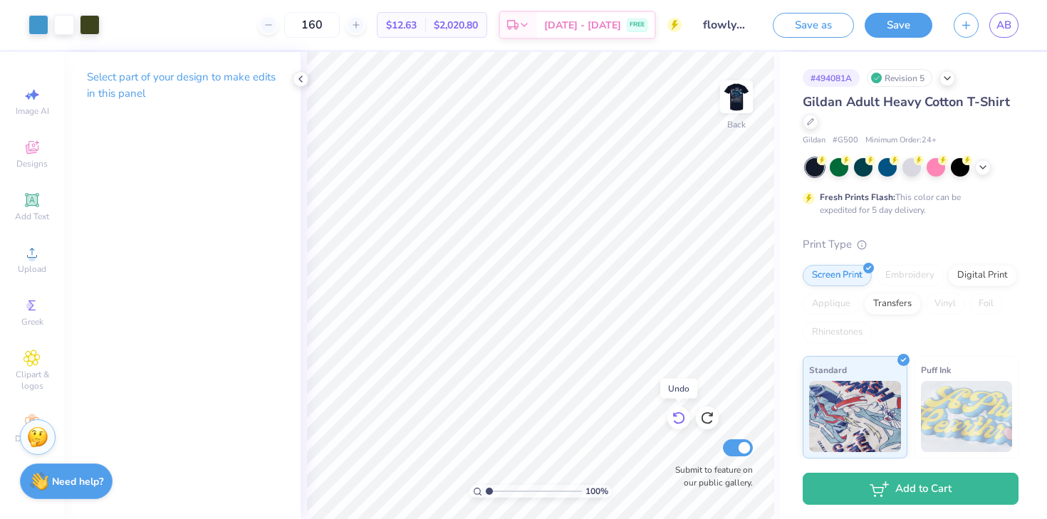
click at [676, 418] on icon at bounding box center [678, 418] width 14 height 14
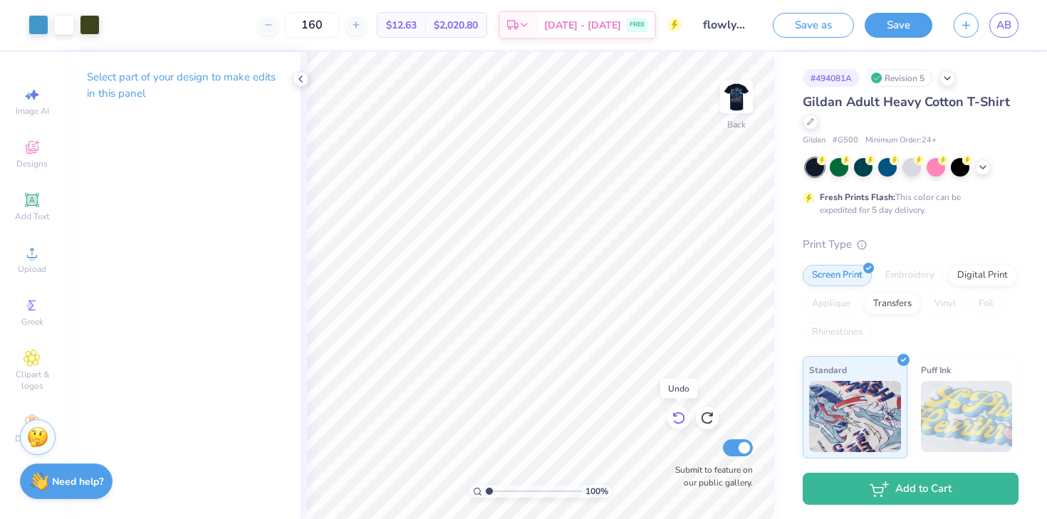
click at [676, 418] on icon at bounding box center [678, 418] width 14 height 14
click at [733, 115] on img at bounding box center [736, 96] width 57 height 57
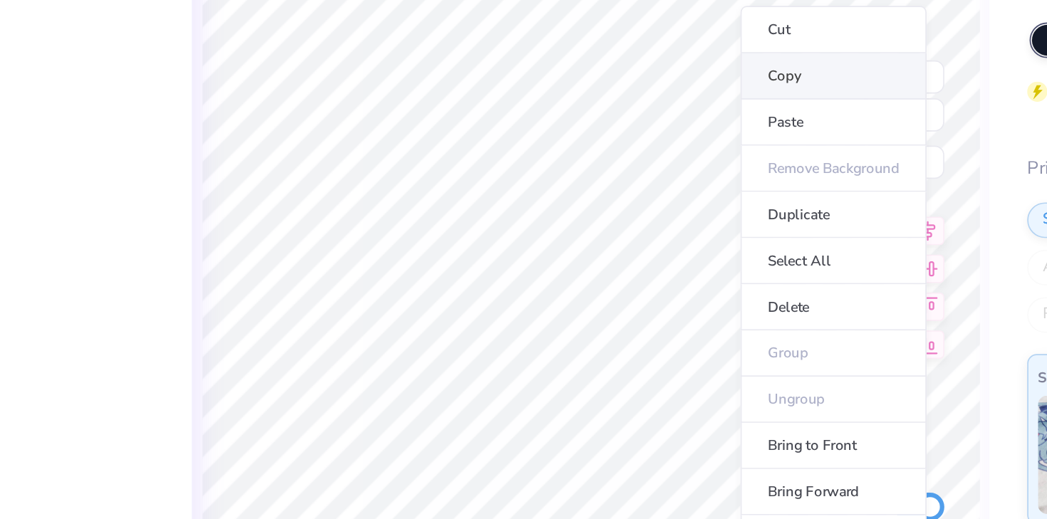
click at [649, 184] on li "Copy" at bounding box center [686, 189] width 112 height 28
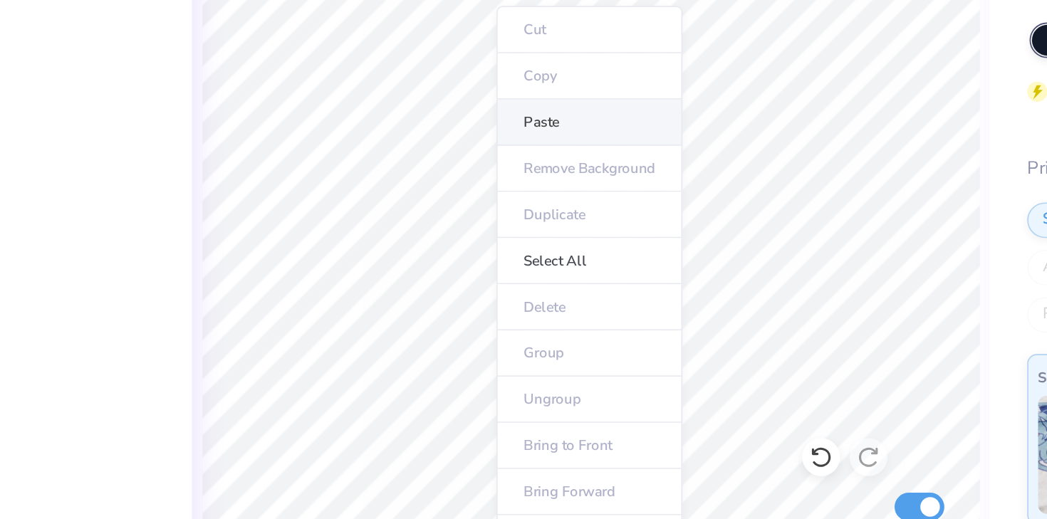
click at [521, 214] on li "Paste" at bounding box center [540, 217] width 112 height 28
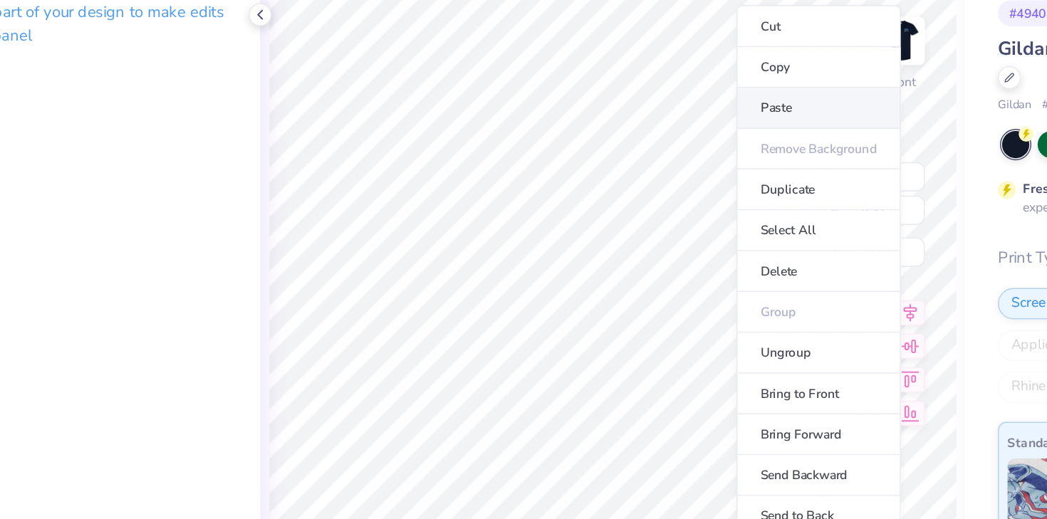
click at [658, 141] on li "Paste" at bounding box center [680, 143] width 112 height 28
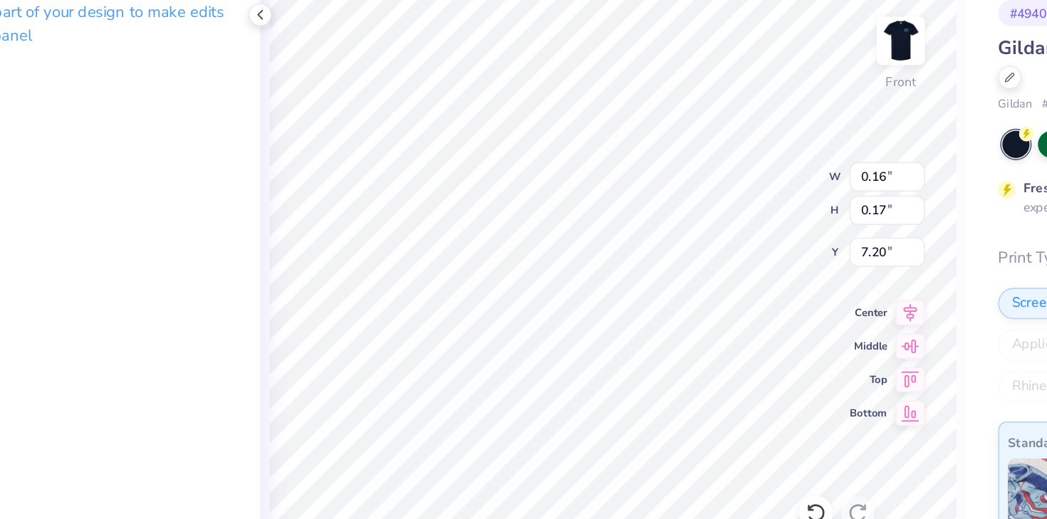
type input "0.16"
type input "0.17"
type input "7.20"
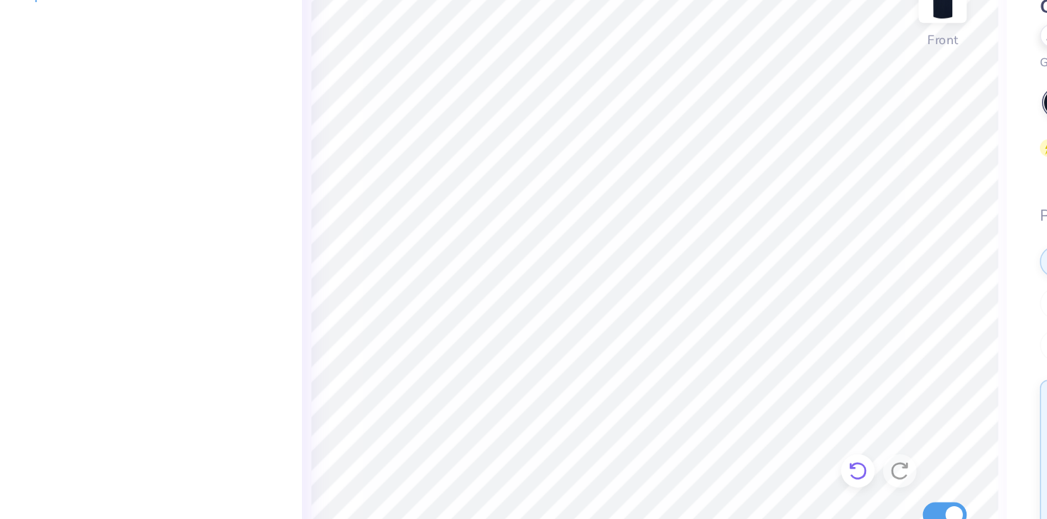
click at [676, 417] on icon at bounding box center [678, 418] width 14 height 14
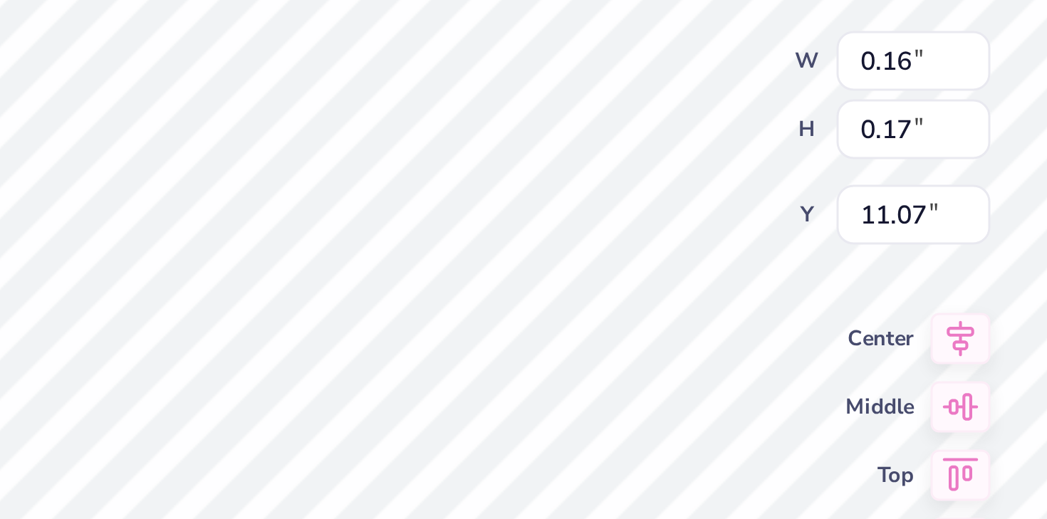
type input "11.08"
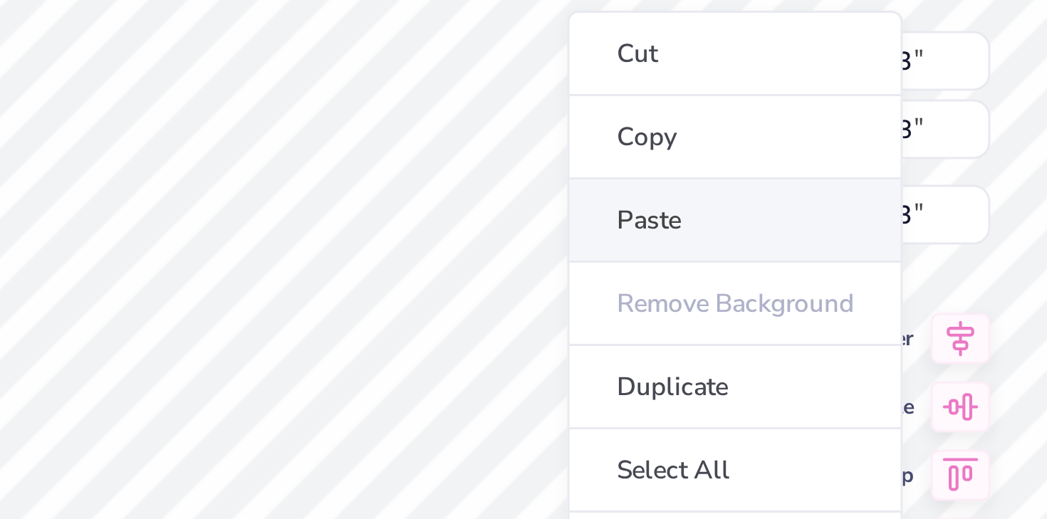
click at [635, 233] on li "Paste" at bounding box center [668, 243] width 112 height 28
type input "0.16"
type input "0.17"
type input "11.22"
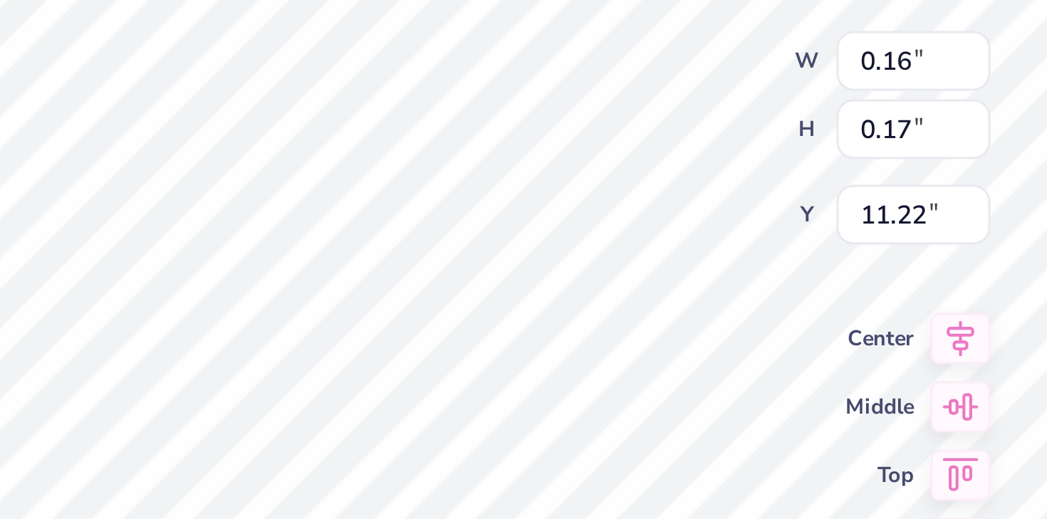
type input "0.60"
type input "0.84"
type input "11.49"
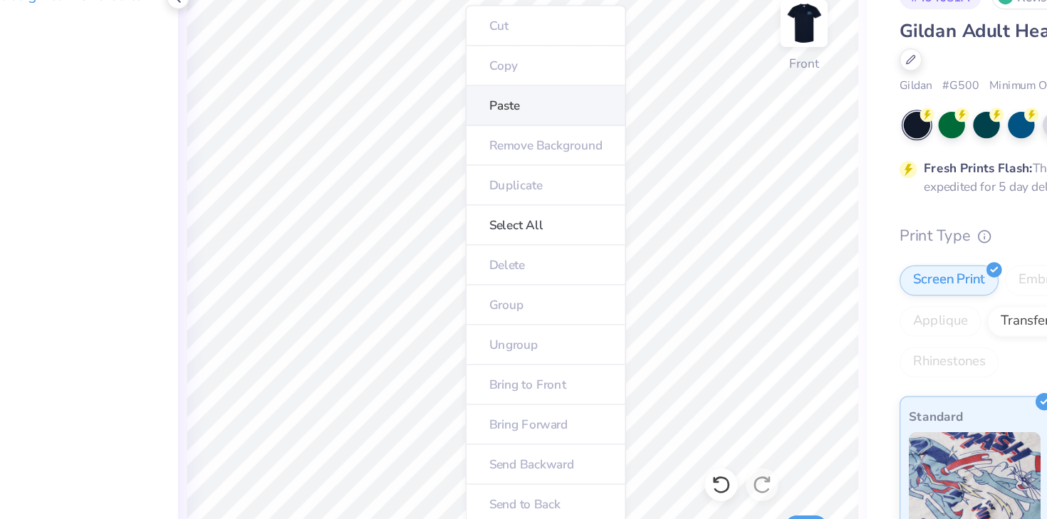
click at [542, 148] on li "Paste" at bounding box center [557, 154] width 112 height 28
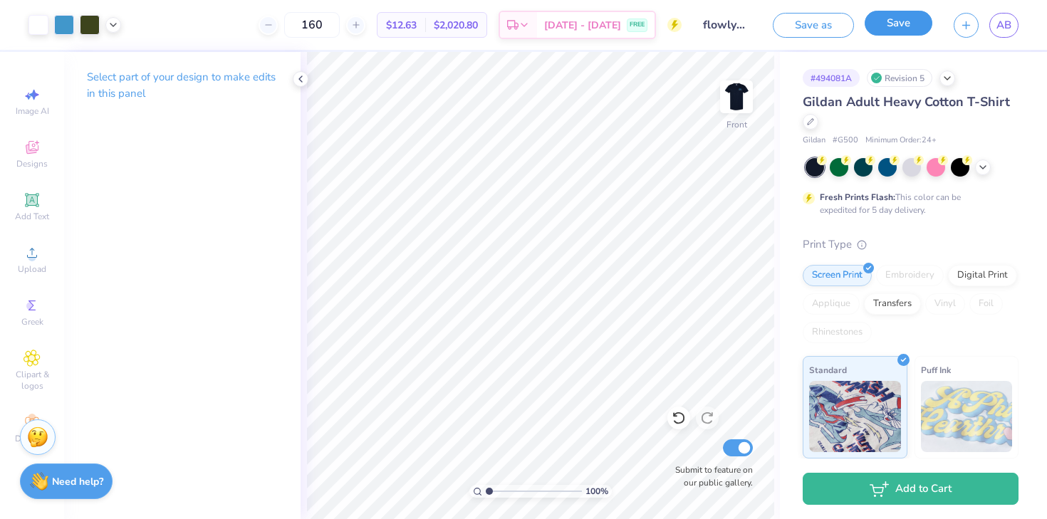
click at [882, 26] on button "Save" at bounding box center [898, 23] width 68 height 25
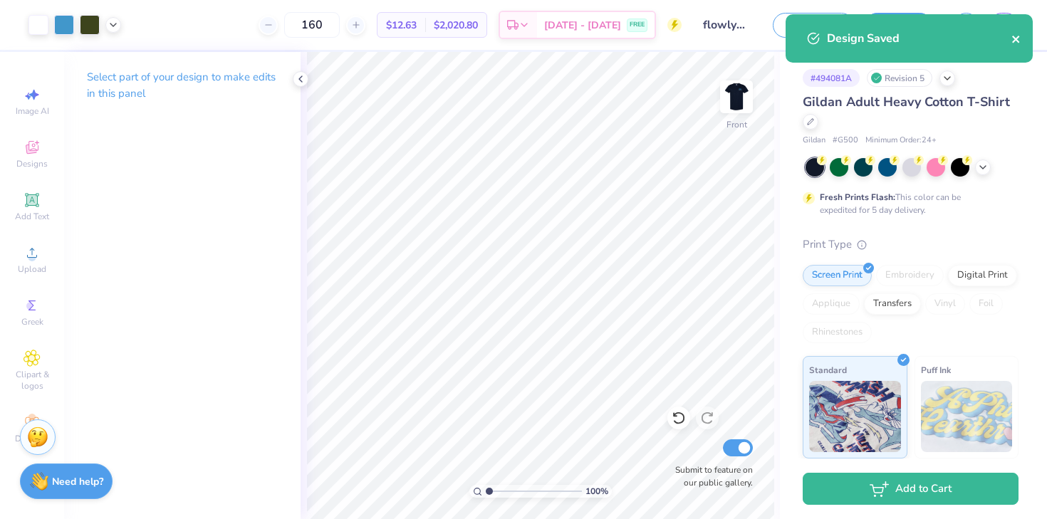
click at [1013, 39] on icon "close" at bounding box center [1016, 38] width 10 height 11
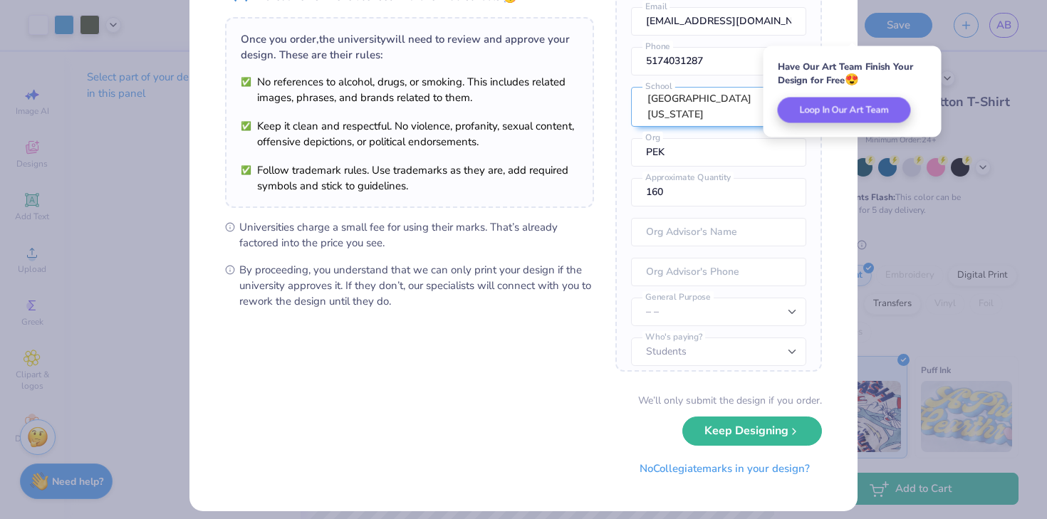
scroll to position [91, 0]
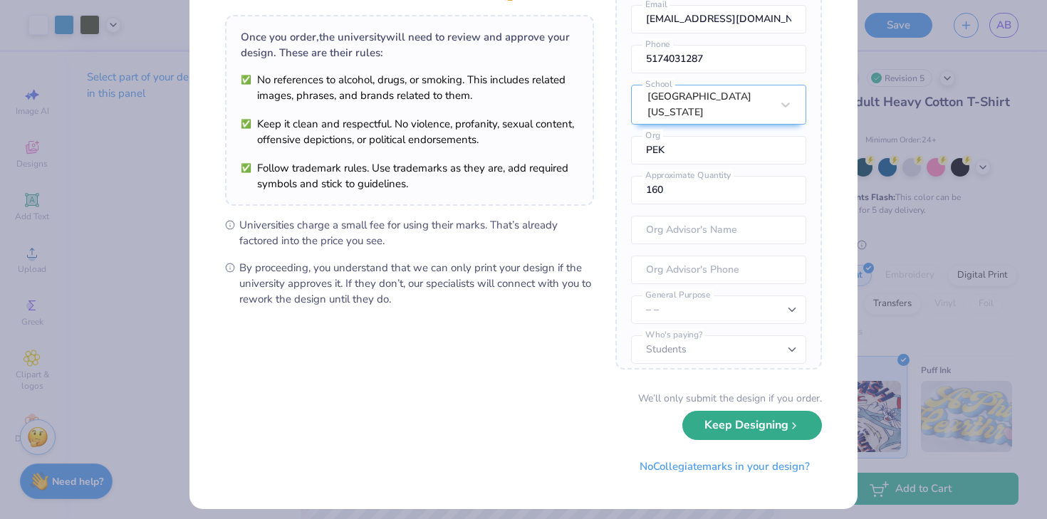
click at [704, 431] on button "Keep Designing" at bounding box center [752, 425] width 140 height 29
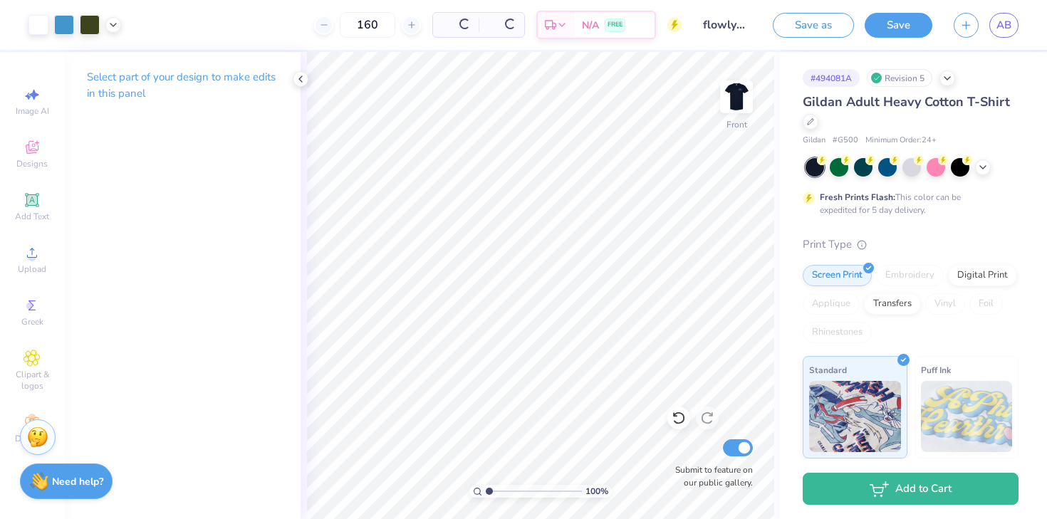
scroll to position [0, 0]
click at [741, 107] on img at bounding box center [736, 96] width 57 height 57
click at [741, 107] on img at bounding box center [736, 97] width 28 height 28
click at [728, 103] on img at bounding box center [736, 96] width 57 height 57
click at [728, 103] on img at bounding box center [736, 97] width 28 height 28
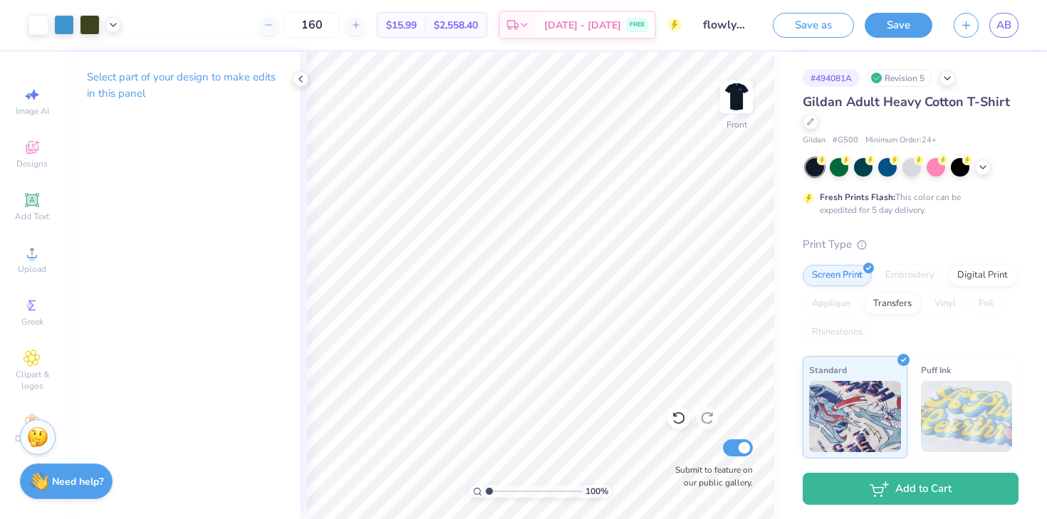
click at [728, 103] on img at bounding box center [736, 97] width 28 height 28
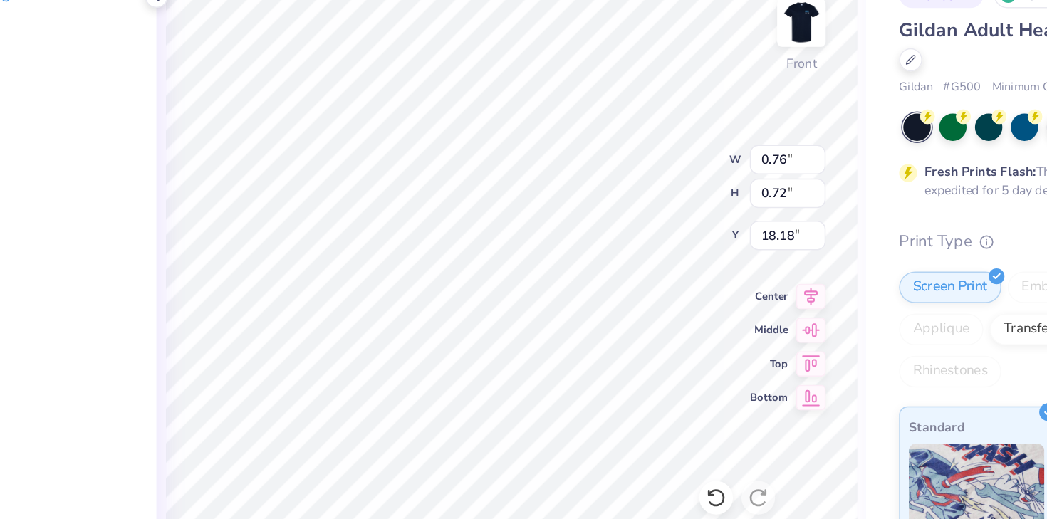
type input "18.27"
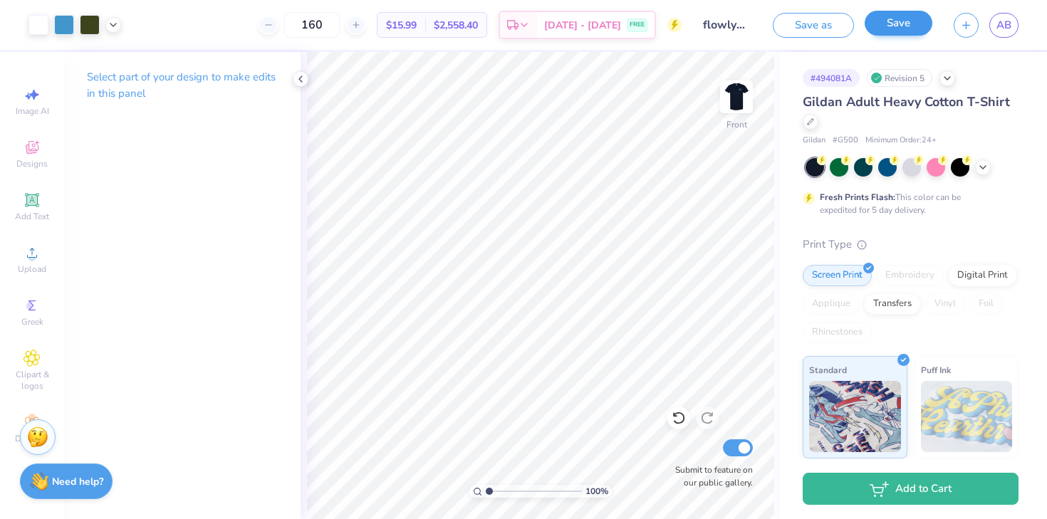
click at [901, 22] on button "Save" at bounding box center [898, 23] width 68 height 25
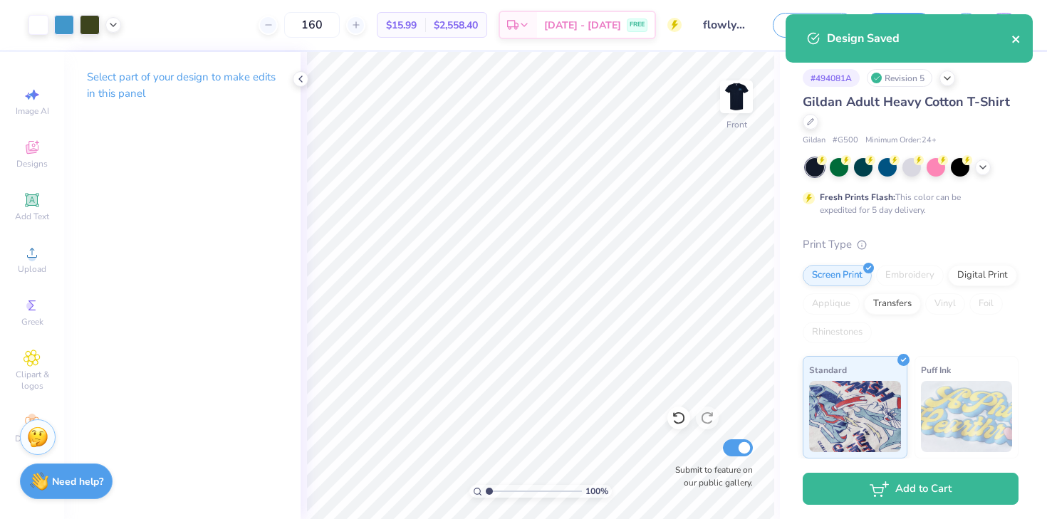
click at [1015, 31] on button "close" at bounding box center [1016, 38] width 10 height 17
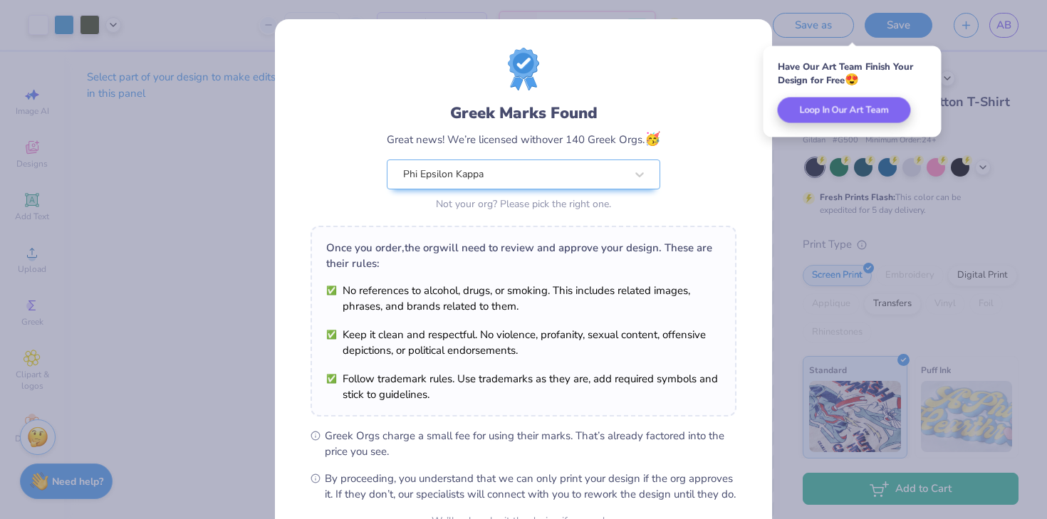
scroll to position [147, 0]
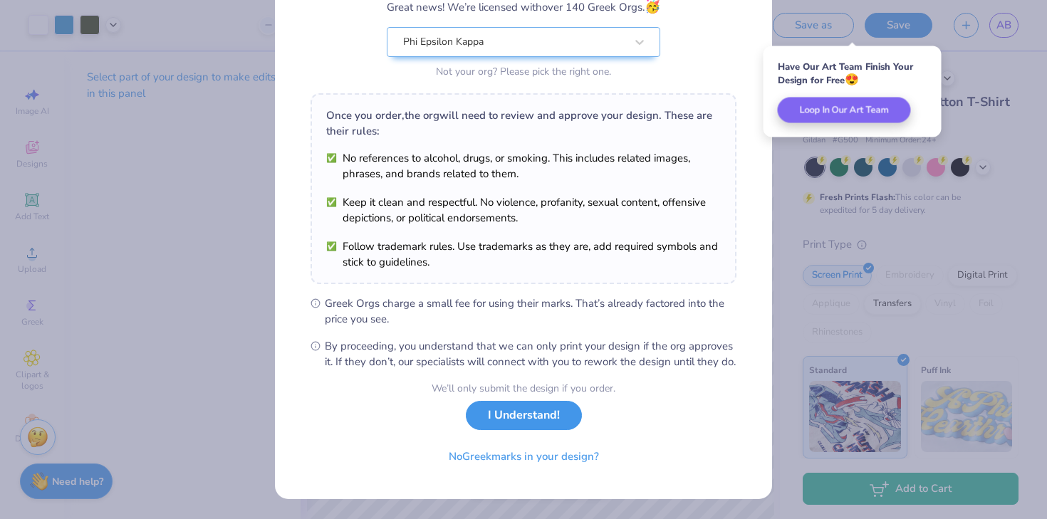
click at [536, 412] on button "I Understand!" at bounding box center [524, 415] width 116 height 29
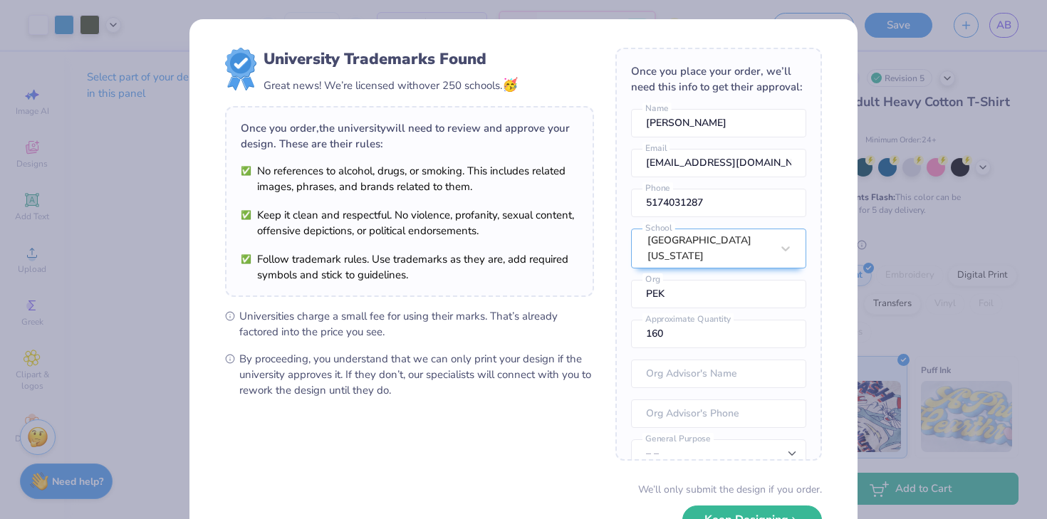
scroll to position [83, 0]
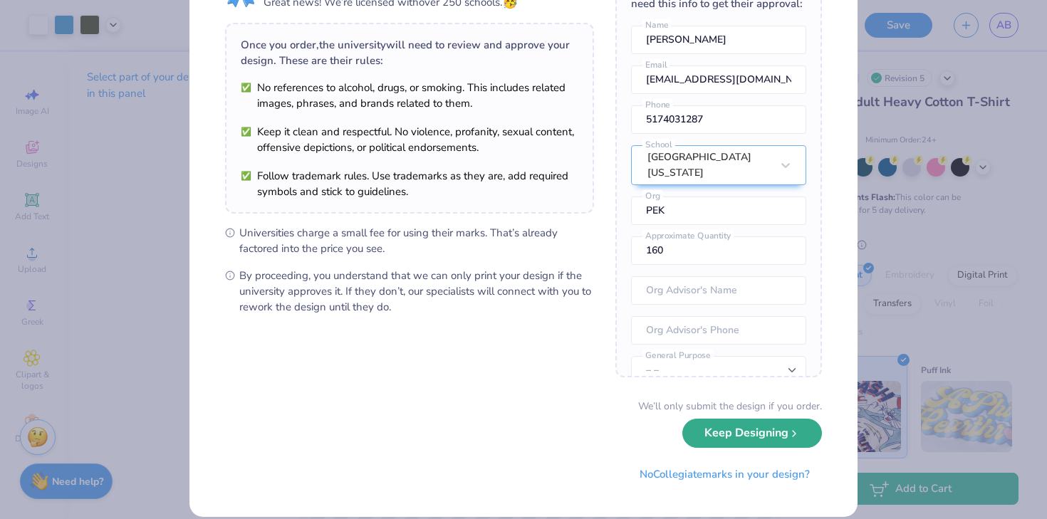
click at [696, 438] on button "Keep Designing" at bounding box center [752, 433] width 140 height 29
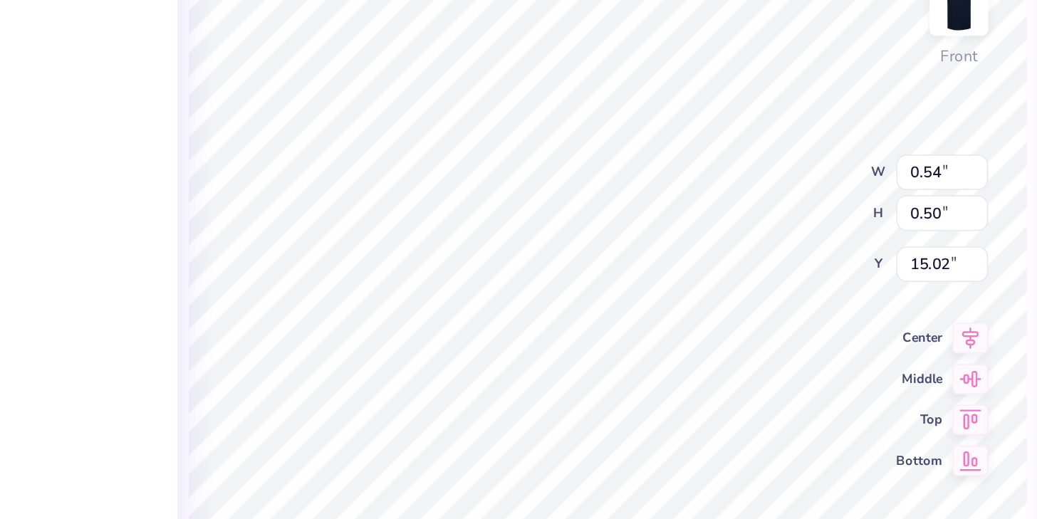
type input "0.65"
type input "0.34"
type input "15.10"
type input "10.40"
type input "2.95"
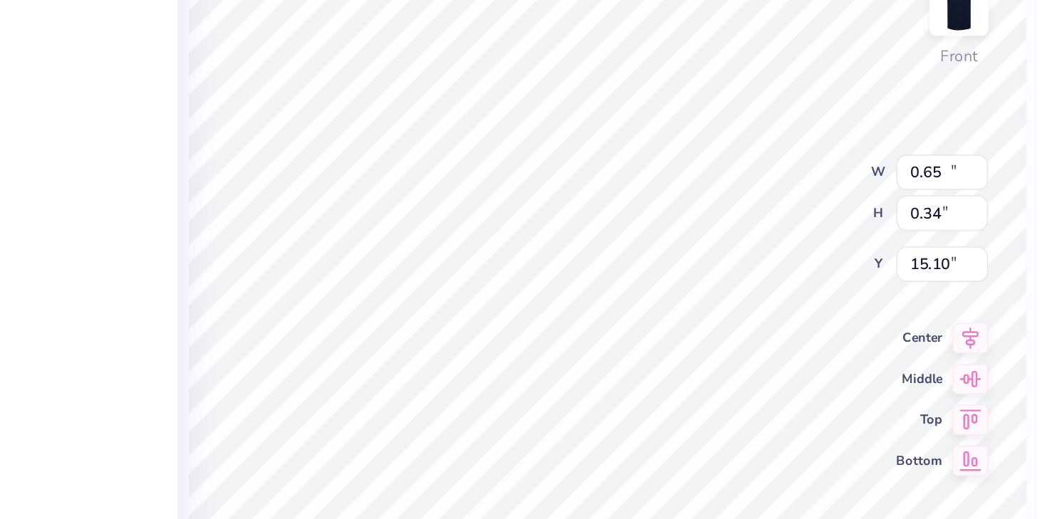
type input "13.58"
type input "14.91"
type input "0.34"
type input "0.20"
type input "15.37"
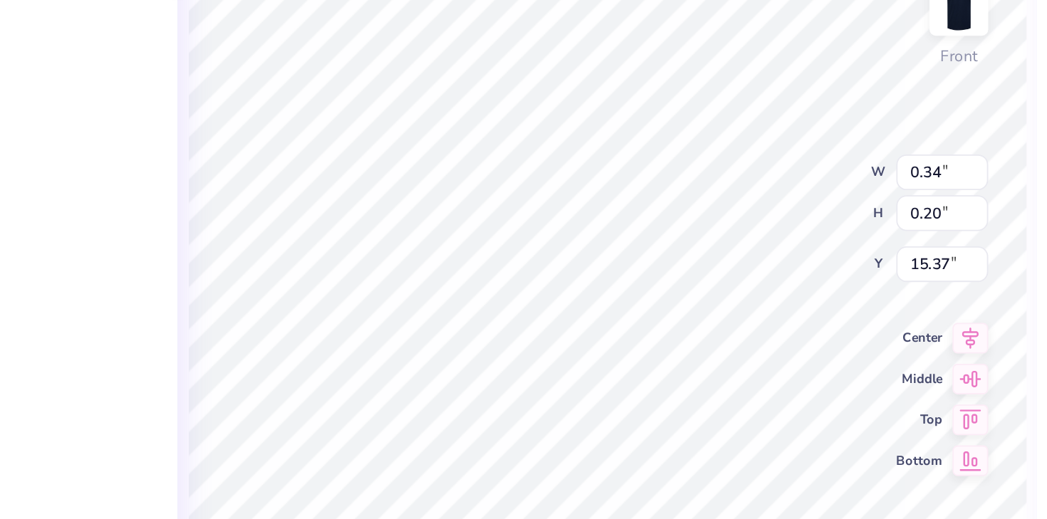
type input "8.93"
type input "2.05"
type input "14.64"
type input "15.33"
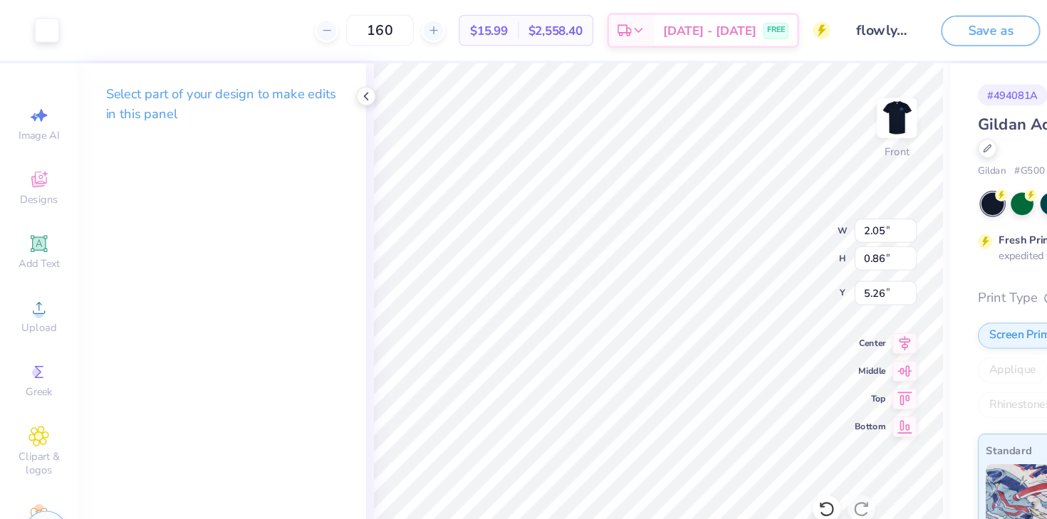
type input "4.96"
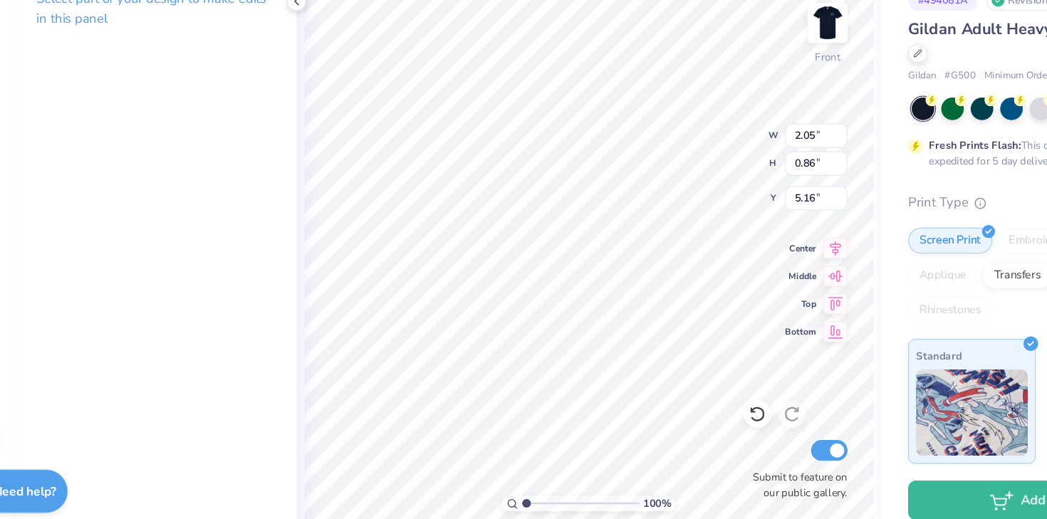
type input "5.36"
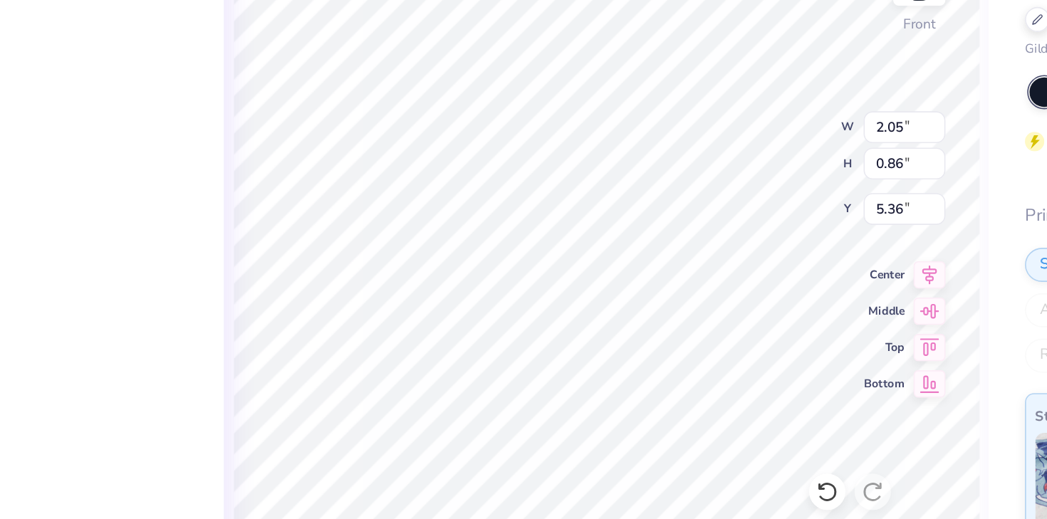
type input "1.56"
type input "0.65"
type input "5.56"
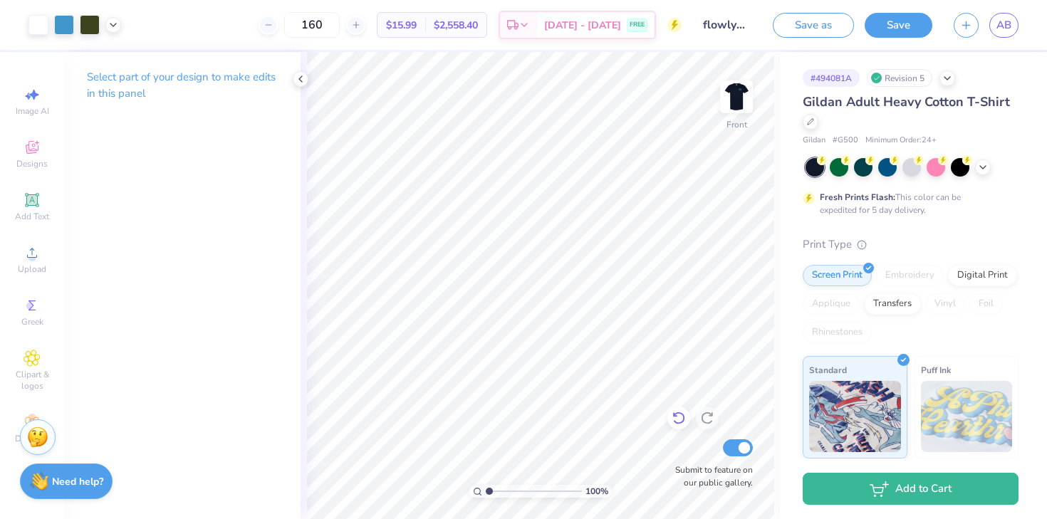
click at [684, 417] on icon at bounding box center [678, 418] width 12 height 13
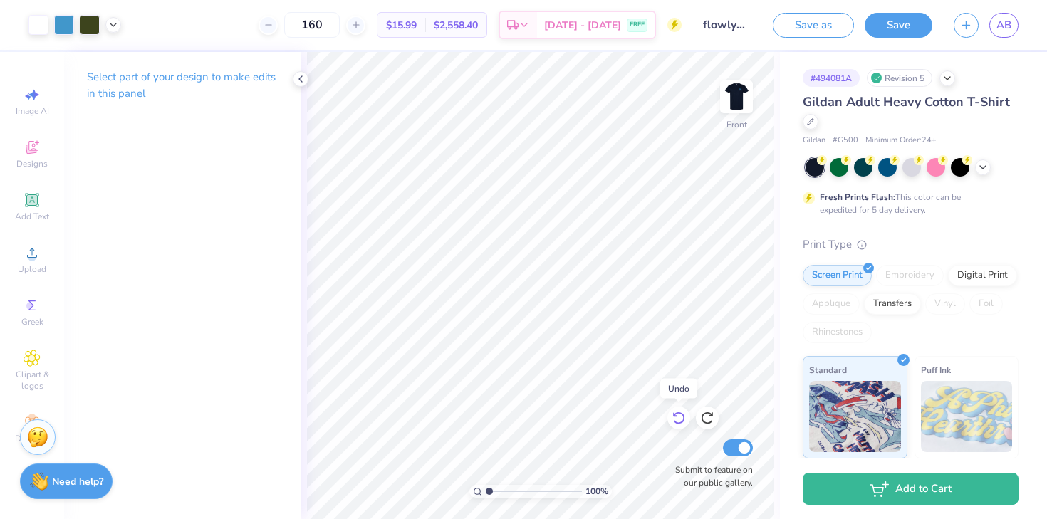
click at [684, 417] on icon at bounding box center [678, 418] width 12 height 13
click at [897, 30] on button "Save" at bounding box center [898, 25] width 68 height 25
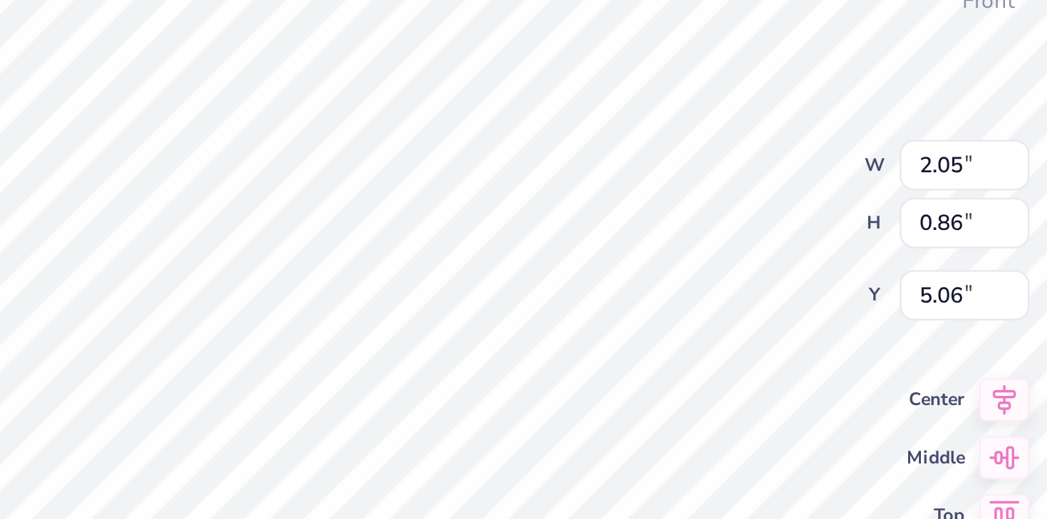
type textarea "x"
type input "5.36"
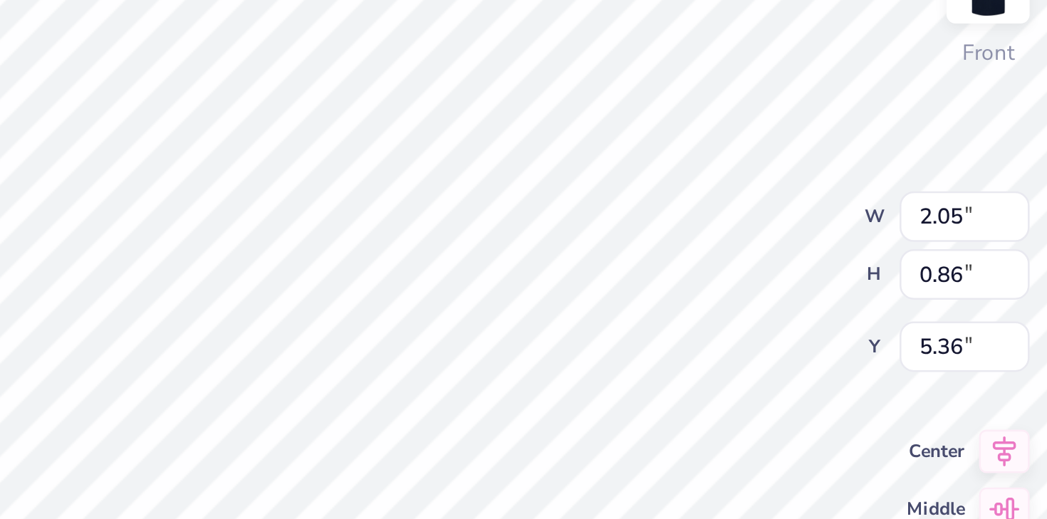
type textarea "x"
type input "5.90"
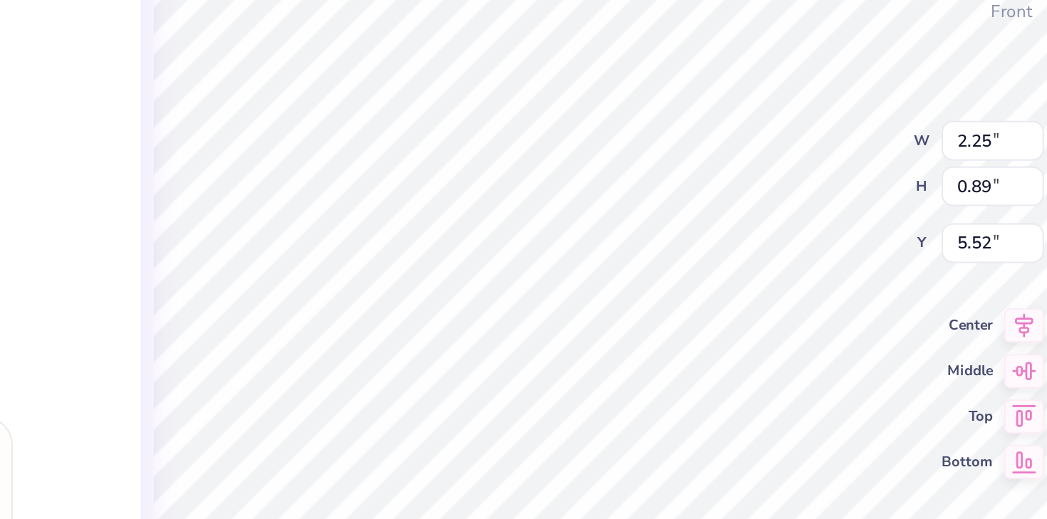
type textarea "x"
type input "2.91"
type input "1.15"
type input "5.26"
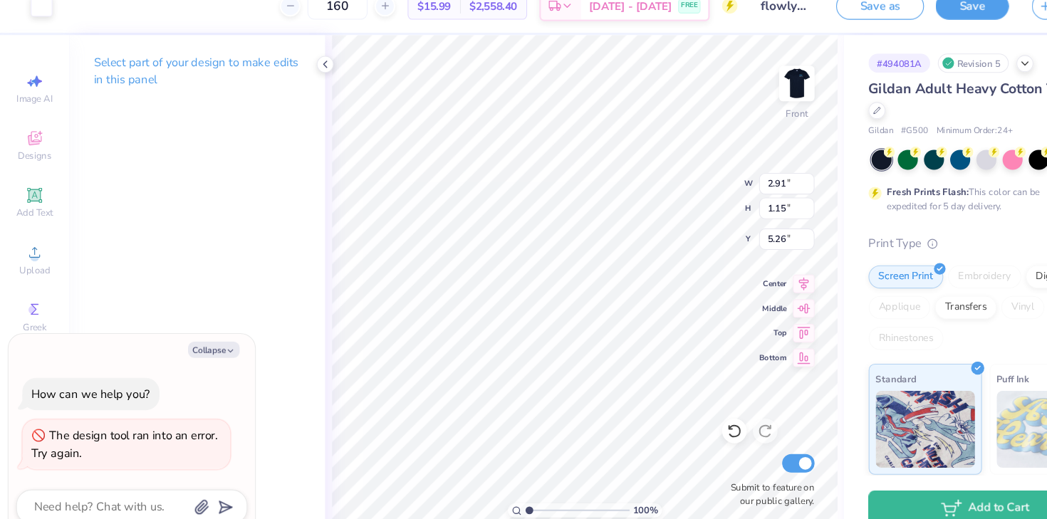
type textarea "x"
type input "5.06"
click at [673, 419] on icon at bounding box center [678, 418] width 14 height 14
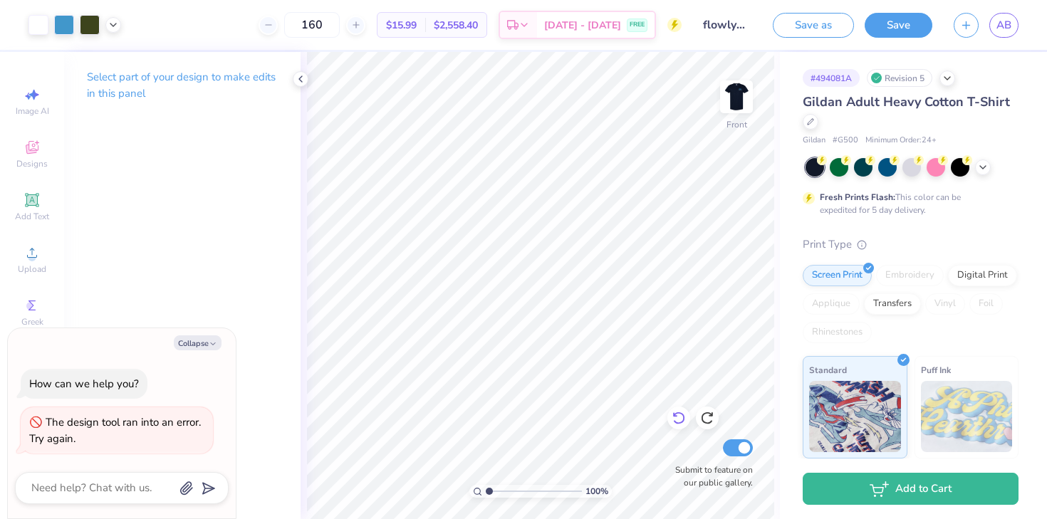
click at [677, 418] on icon at bounding box center [678, 418] width 14 height 14
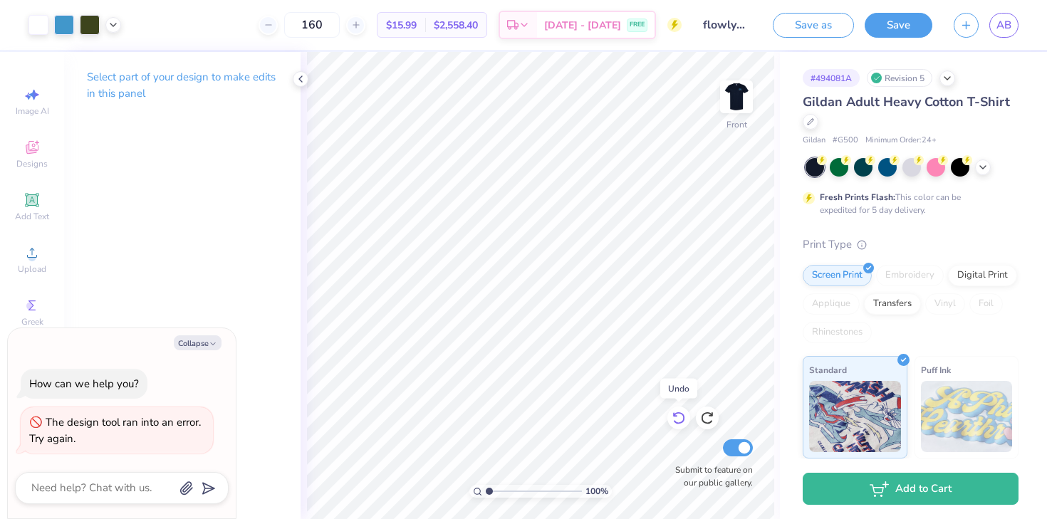
click at [677, 418] on icon at bounding box center [678, 418] width 14 height 14
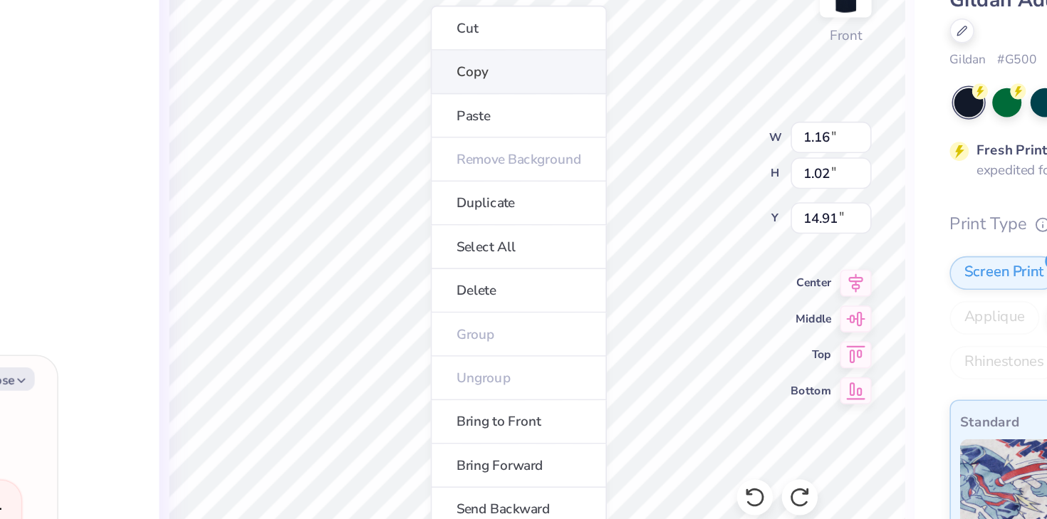
click at [505, 145] on li "Copy" at bounding box center [529, 149] width 112 height 28
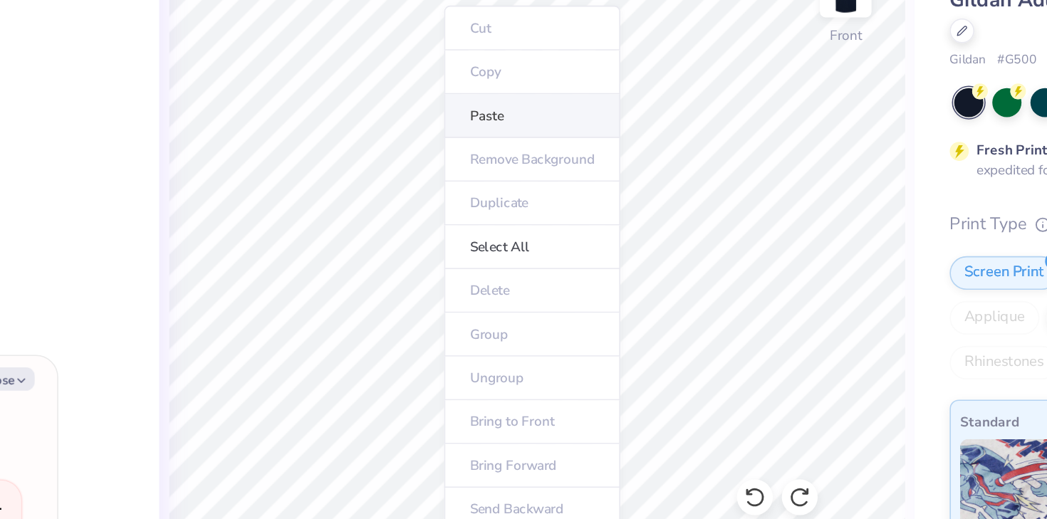
click at [503, 176] on li "Paste" at bounding box center [537, 176] width 112 height 28
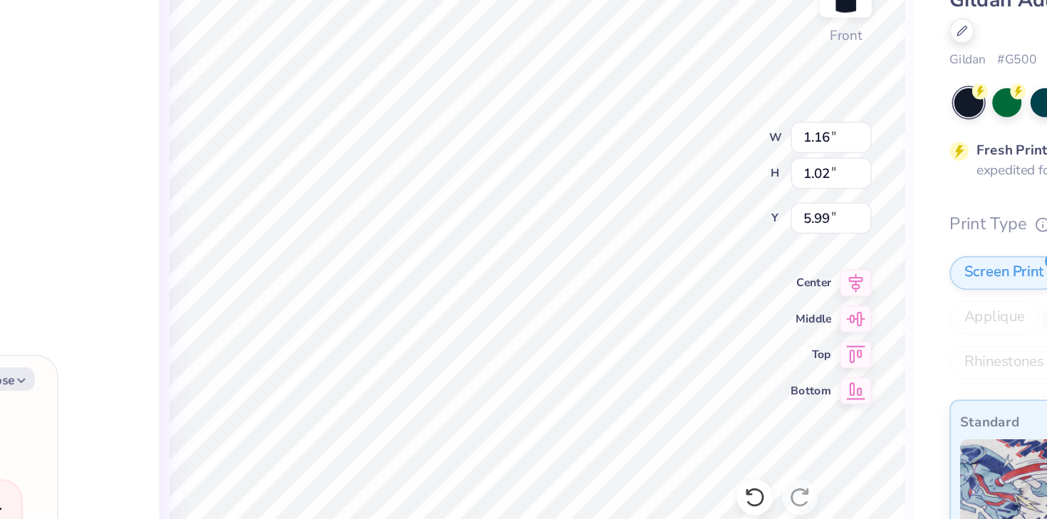
type textarea "x"
type input "6.03"
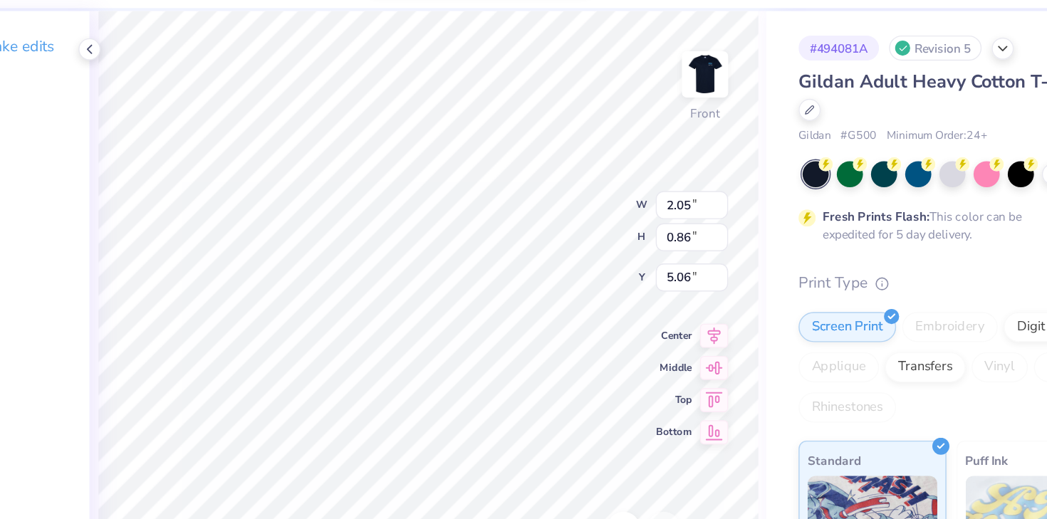
type textarea "x"
type input "4.96"
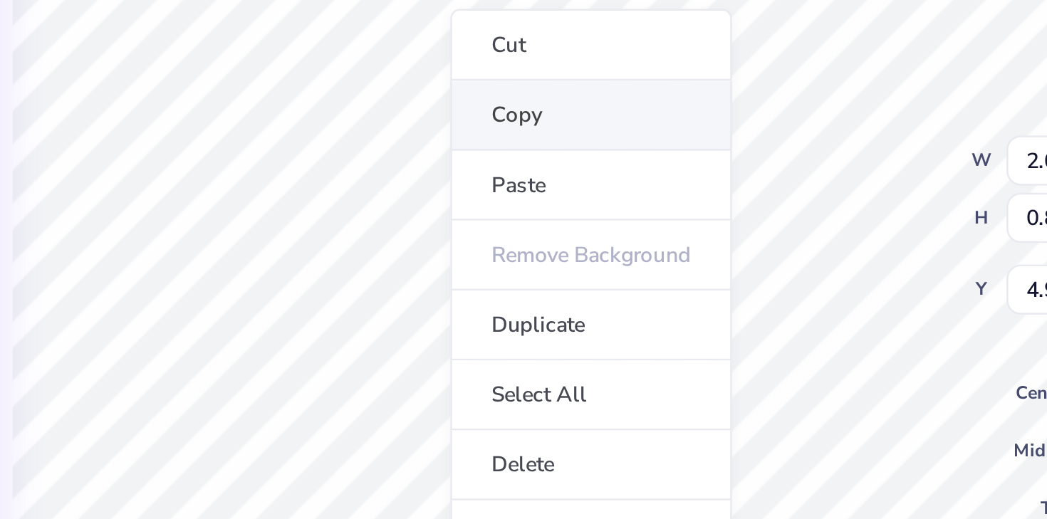
click at [498, 170] on li "Copy" at bounding box center [537, 172] width 112 height 28
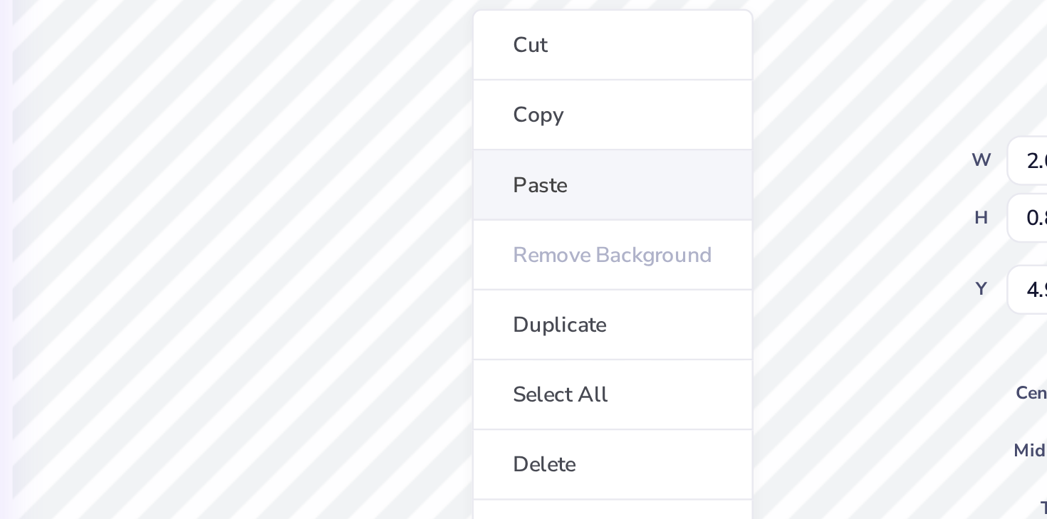
click at [506, 194] on li "Paste" at bounding box center [545, 200] width 112 height 28
type textarea "x"
type input "5.04"
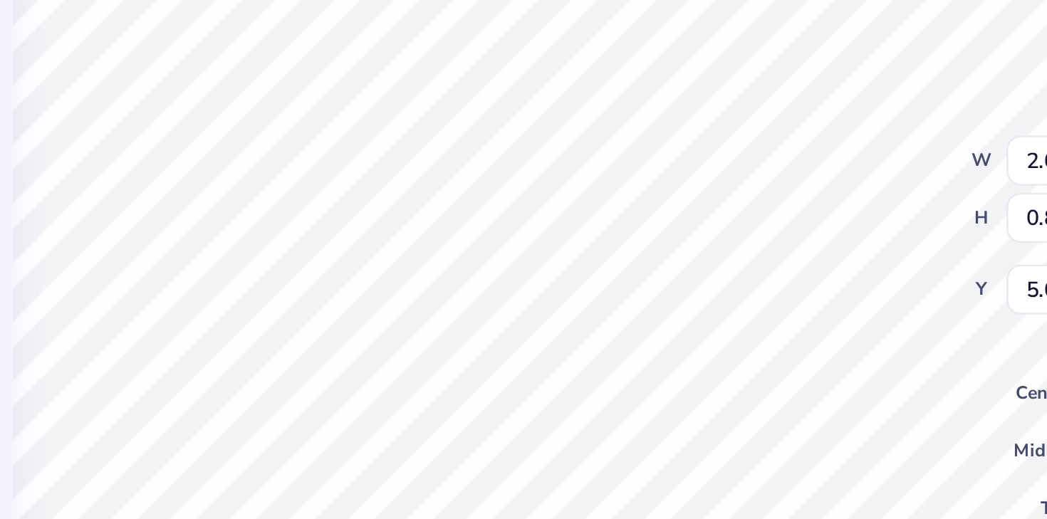
type textarea "x"
type input "6.00"
type textarea "x"
type input "1.21"
type input "0.50"
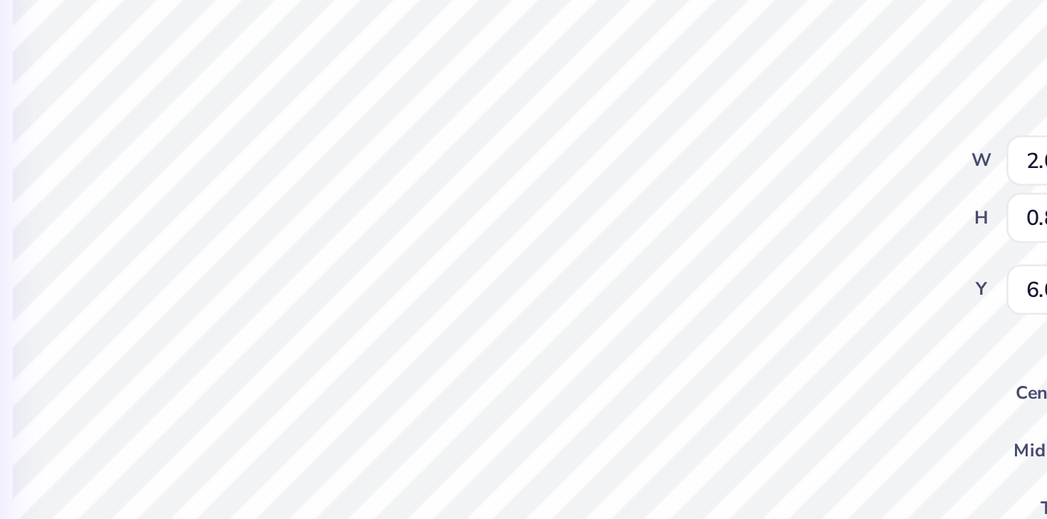
type input "6.35"
type textarea "x"
type input "5.90"
type textarea "x"
type input "4.74"
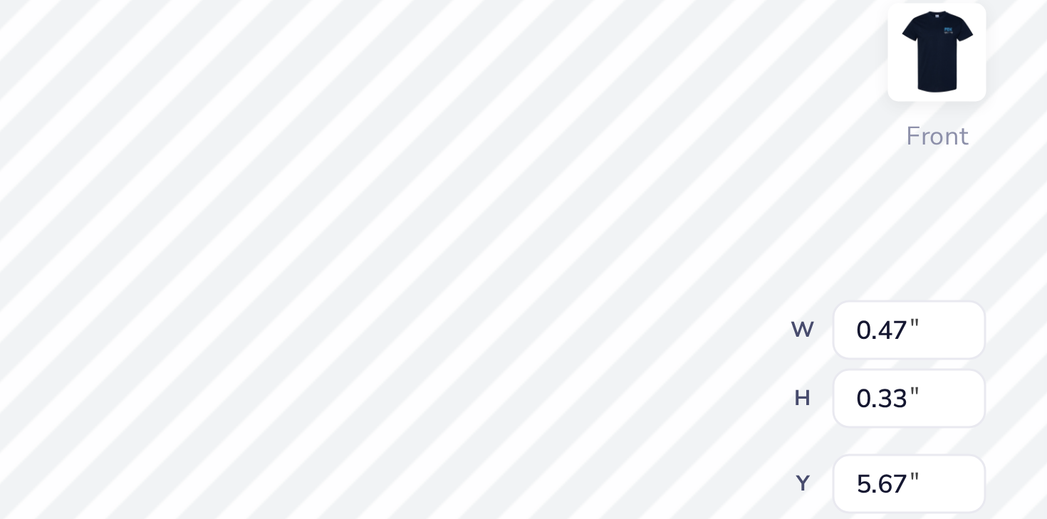
type textarea "x"
type input "5.80"
type textarea "x"
type input "0.55"
type input "0.11"
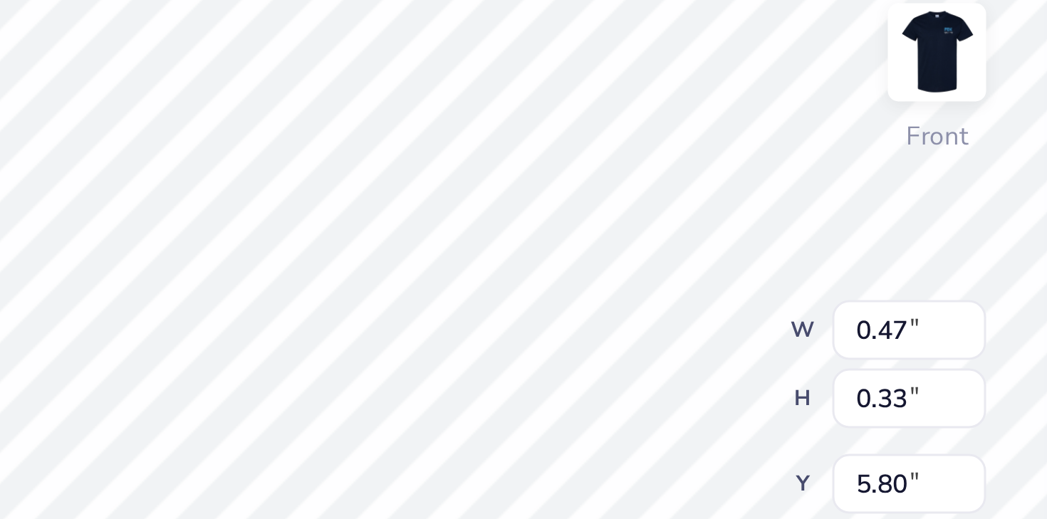
type input "5.90"
type textarea "x"
type input "5.94"
type textarea "x"
type input "0.45"
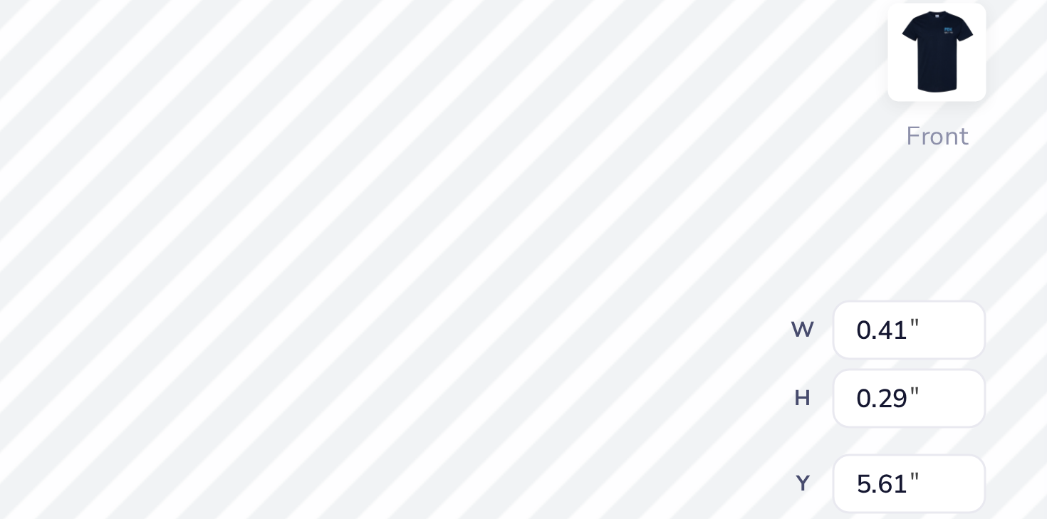
type input "0.21"
type input "5.64"
type textarea "x"
type input "5.69"
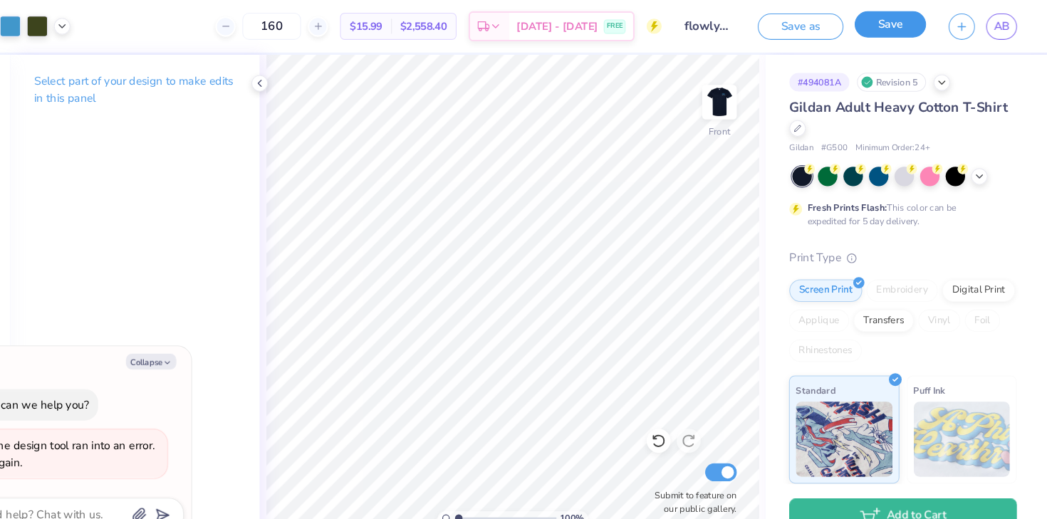
click at [904, 27] on button "Save" at bounding box center [898, 23] width 68 height 25
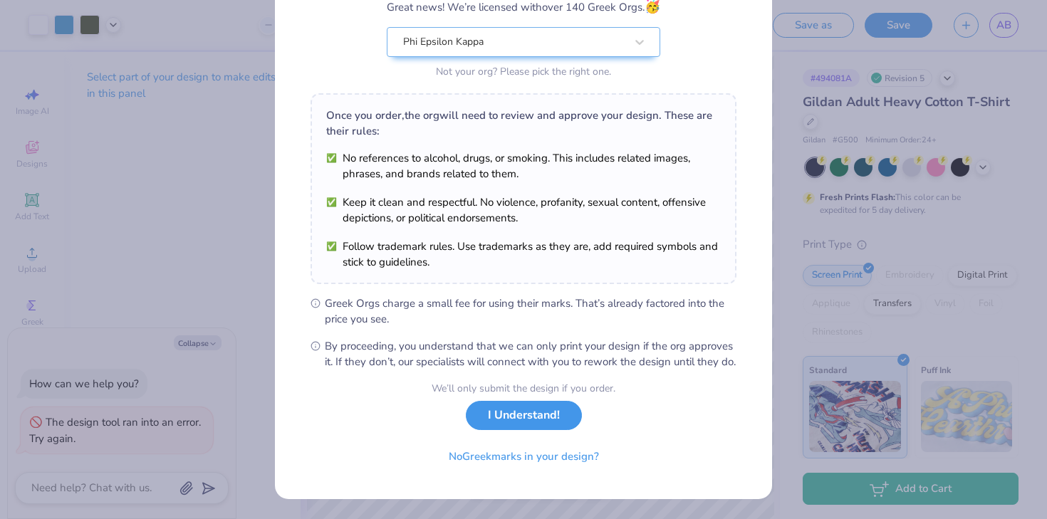
click at [530, 417] on button "I Understand!" at bounding box center [524, 415] width 116 height 29
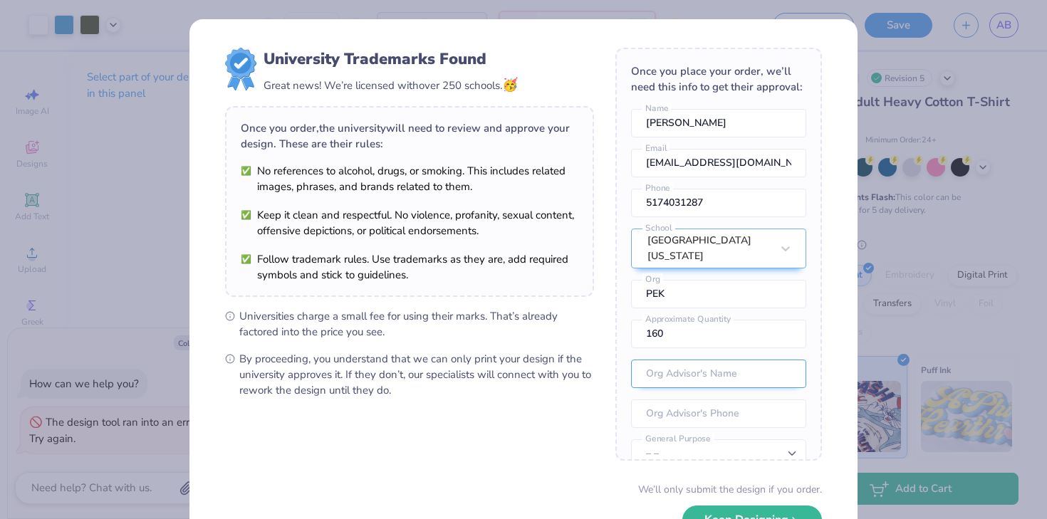
scroll to position [53, 0]
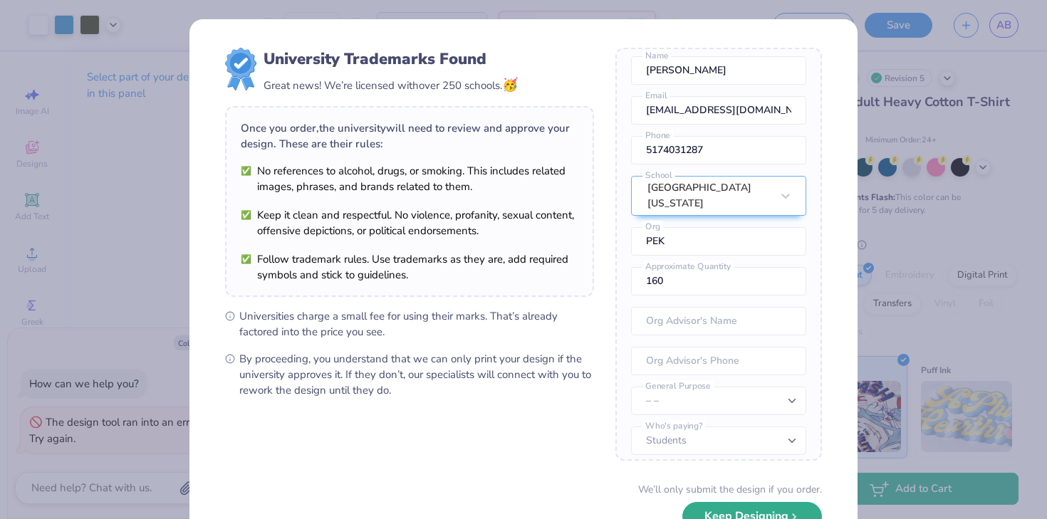
click at [699, 509] on button "Keep Designing" at bounding box center [752, 516] width 140 height 29
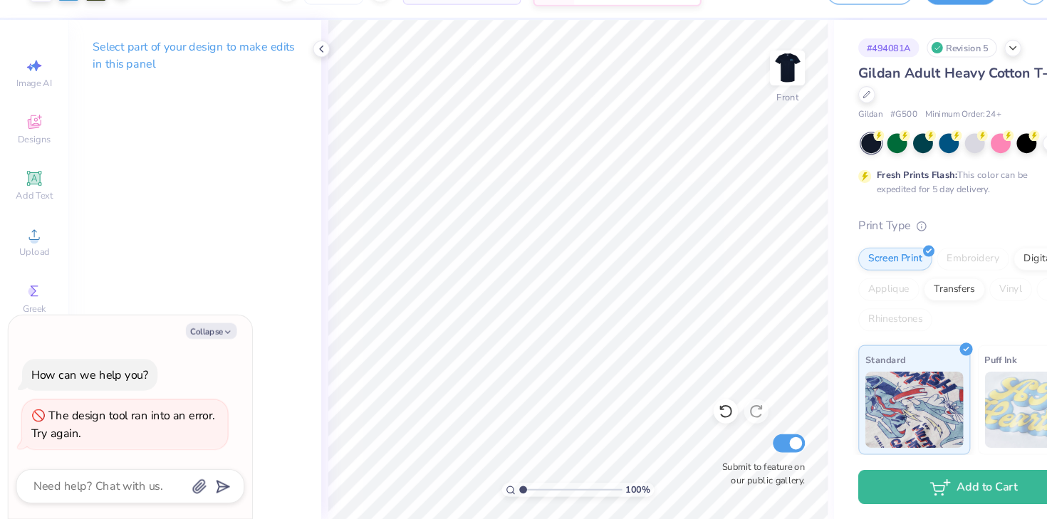
scroll to position [0, 0]
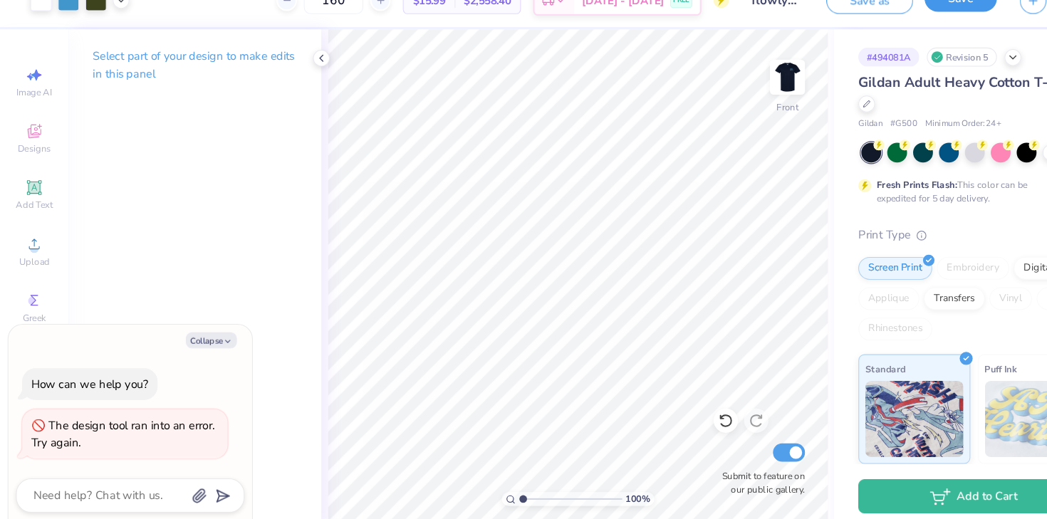
click at [878, 29] on button "Save" at bounding box center [898, 23] width 68 height 25
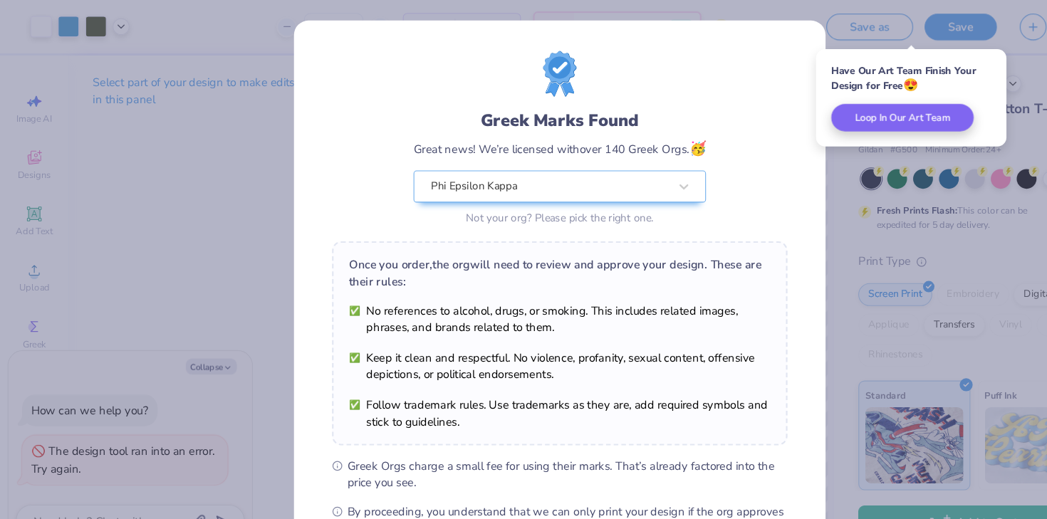
scroll to position [147, 0]
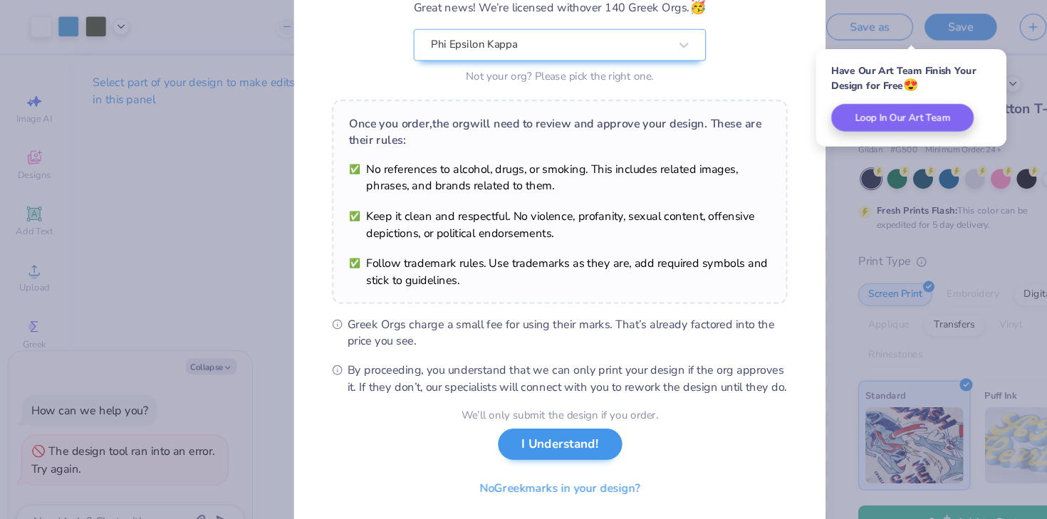
click at [537, 419] on button "I Understand!" at bounding box center [524, 415] width 116 height 29
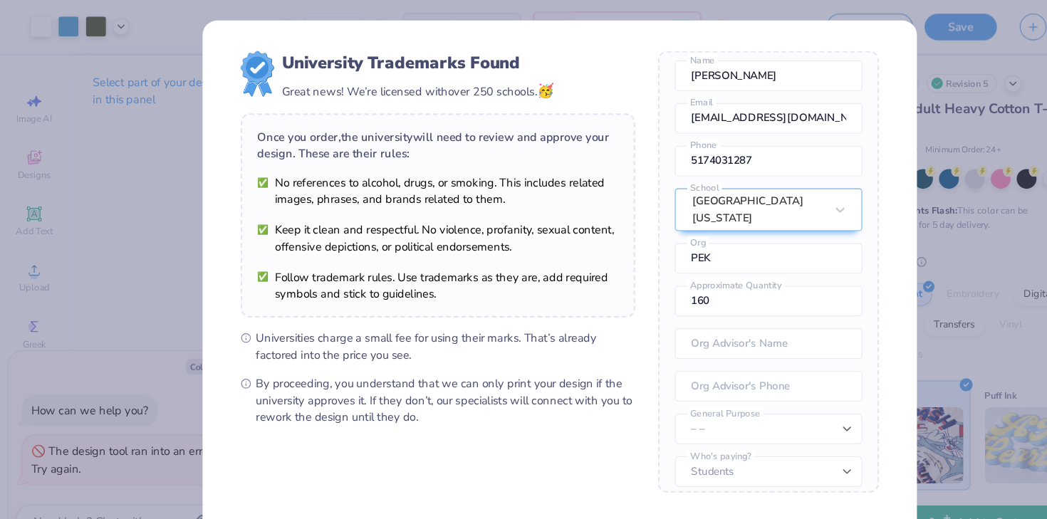
scroll to position [100, 0]
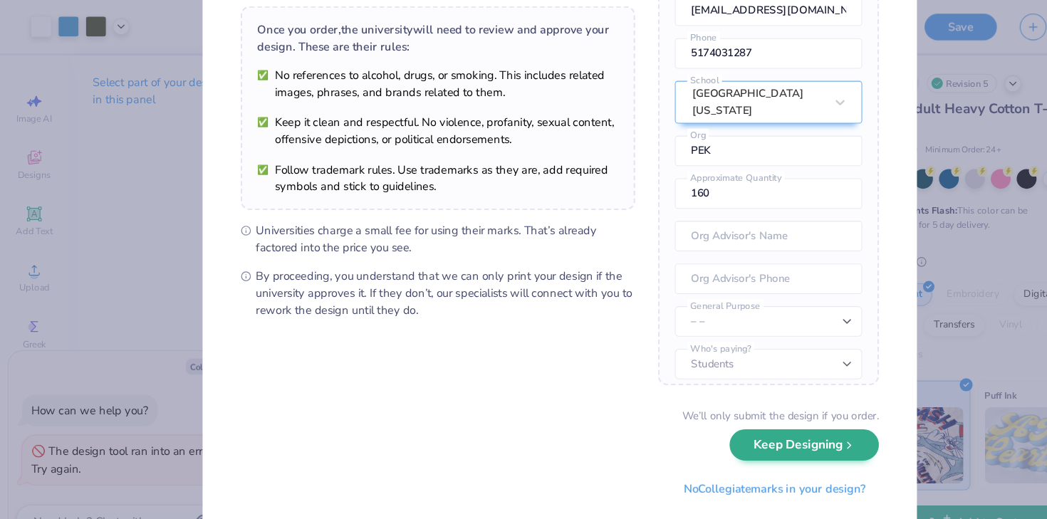
click at [710, 414] on button "Keep Designing" at bounding box center [752, 416] width 140 height 29
type textarea "x"
